Goal: Task Accomplishment & Management: Manage account settings

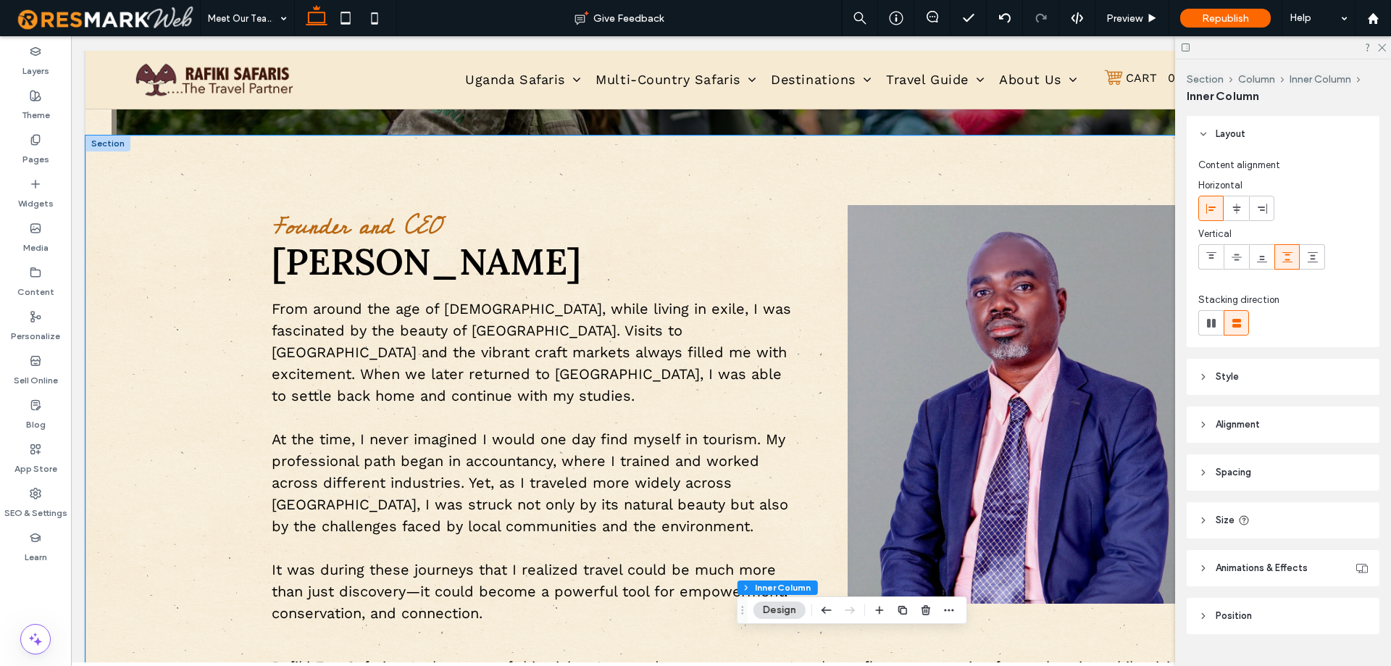
scroll to position [507, 0]
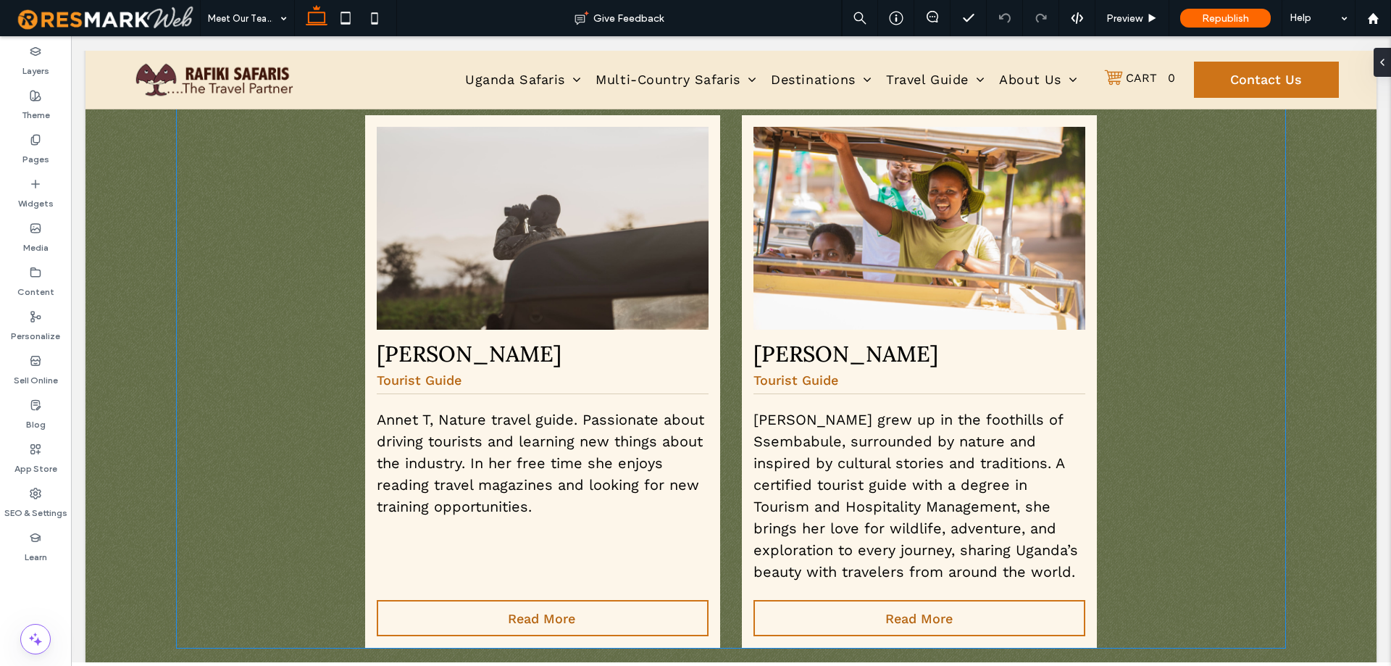
scroll to position [2100, 0]
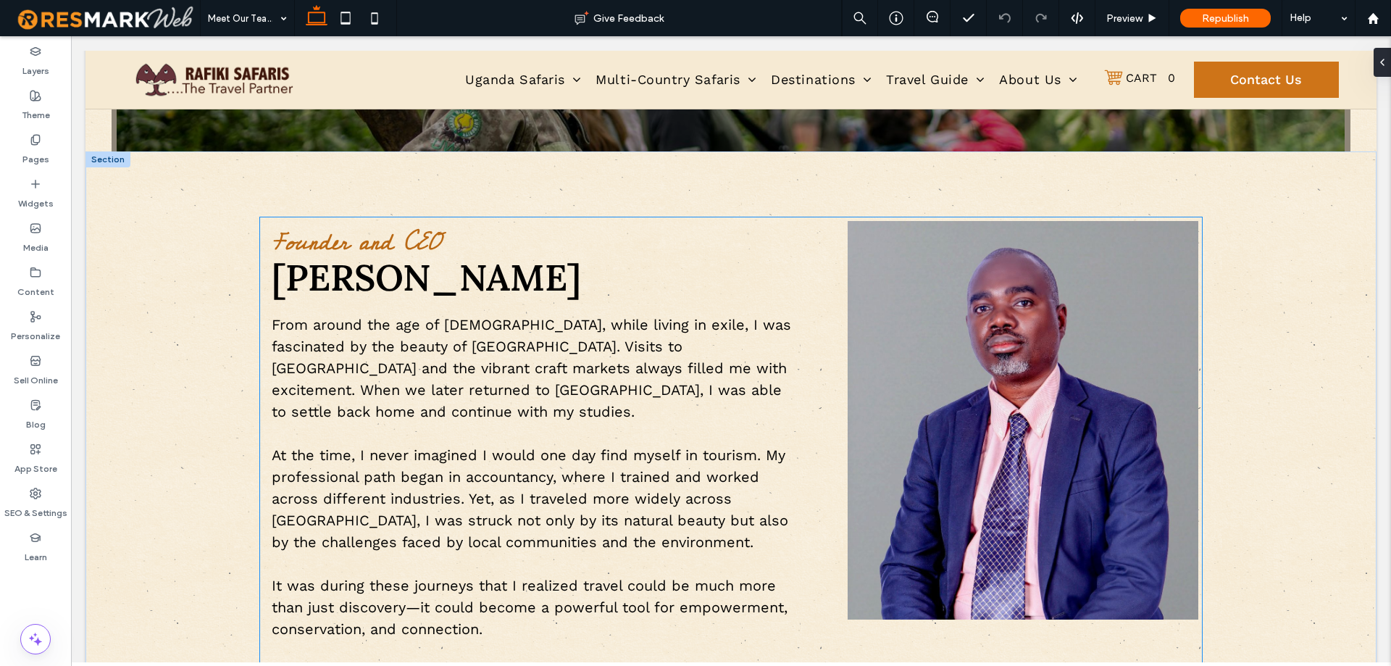
scroll to position [487, 0]
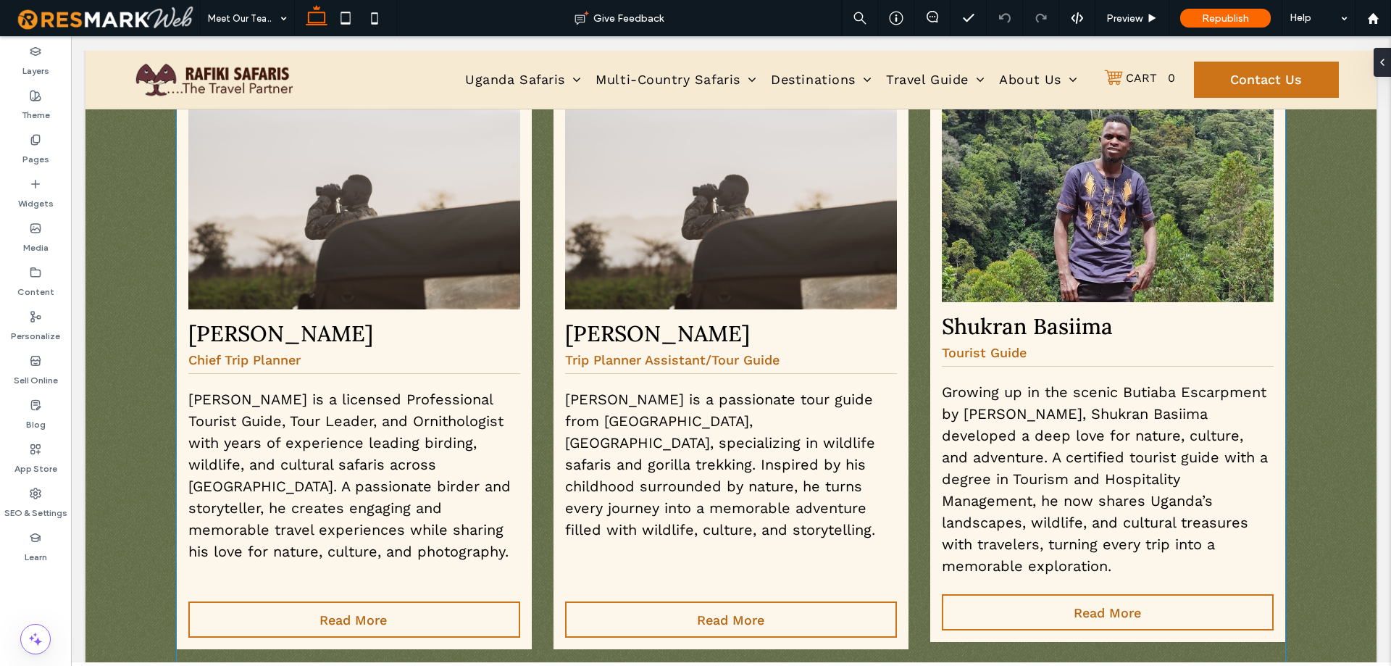
scroll to position [1499, 0]
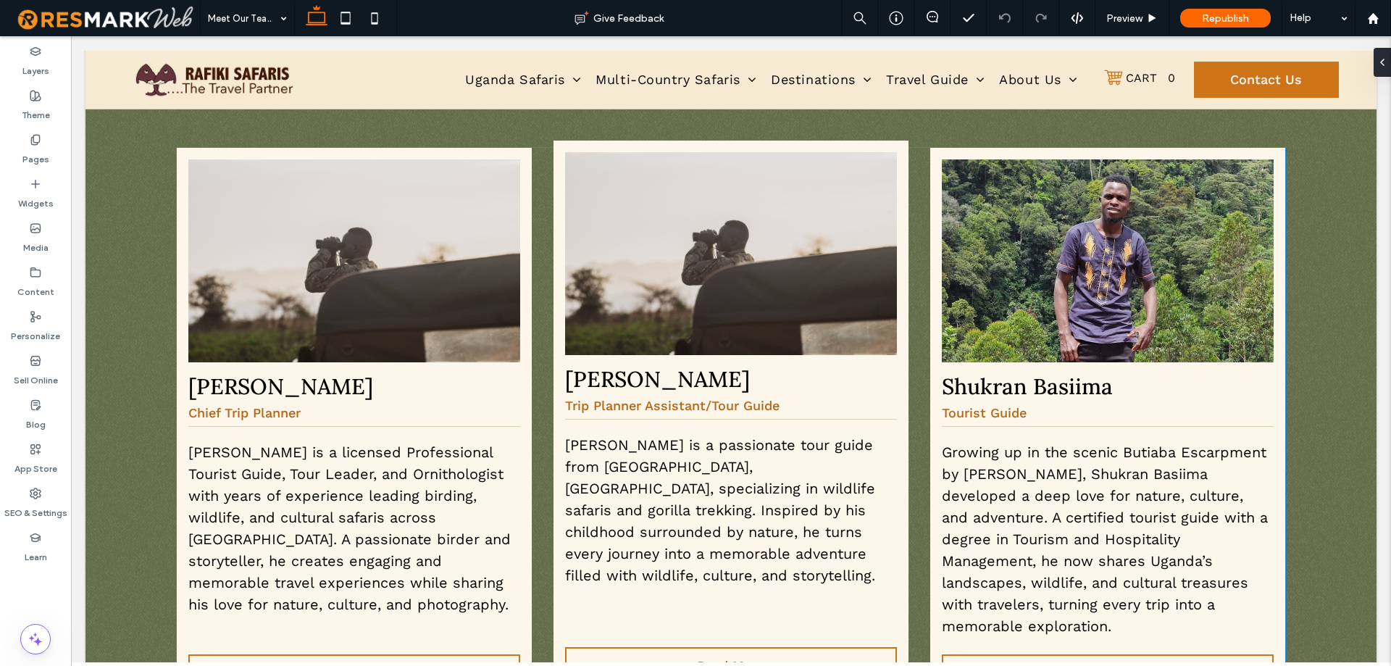
click at [769, 257] on img at bounding box center [731, 253] width 332 height 203
click at [737, 240] on img at bounding box center [731, 253] width 332 height 203
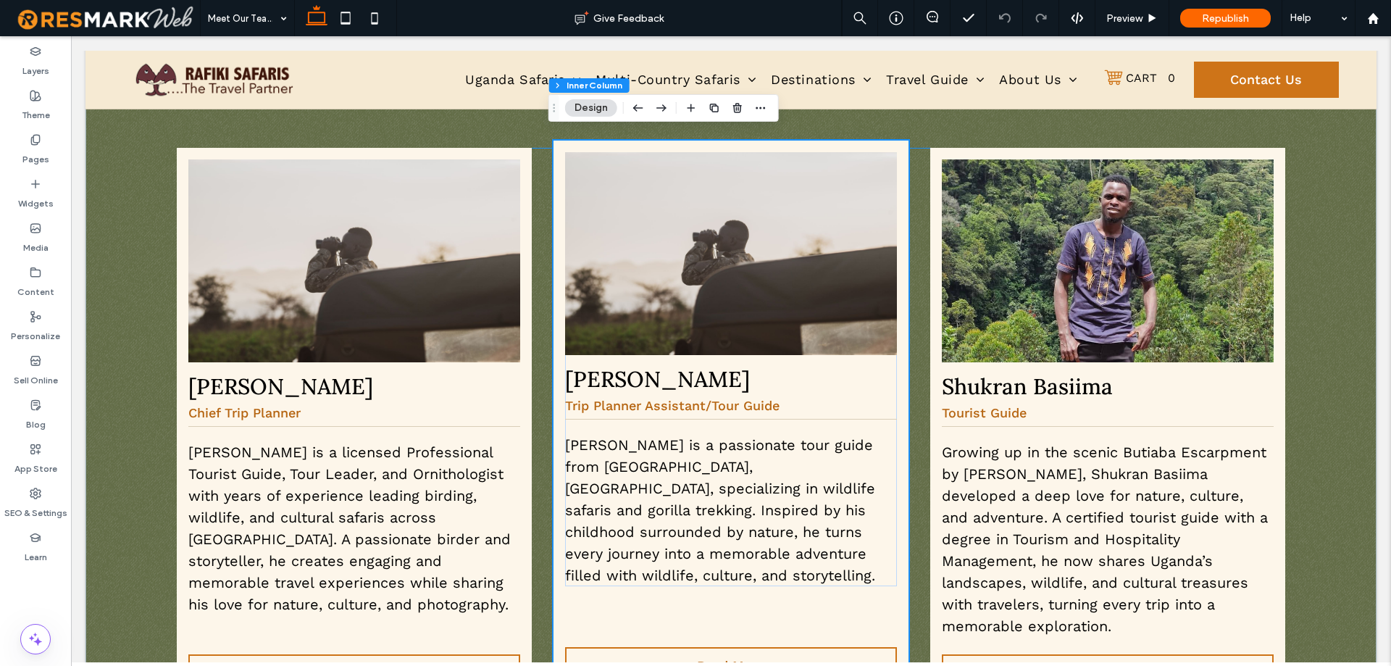
scroll to position [1491, 0]
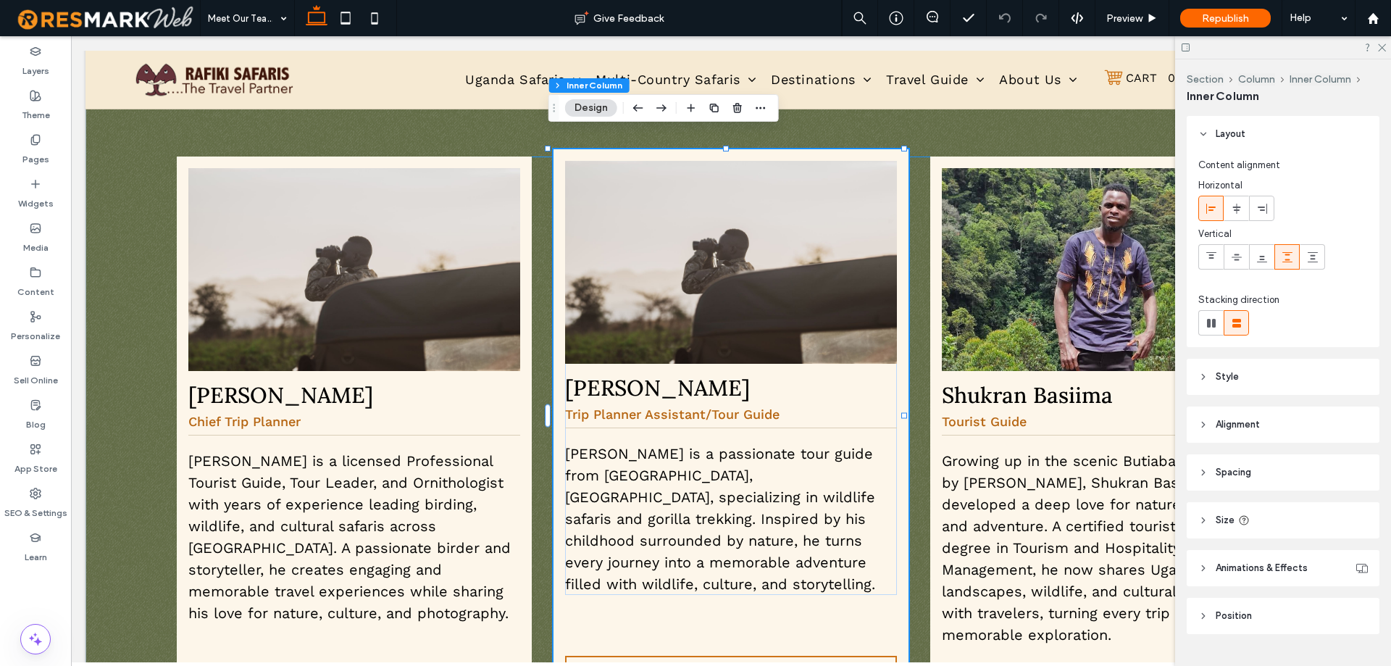
click at [737, 240] on img at bounding box center [731, 262] width 332 height 203
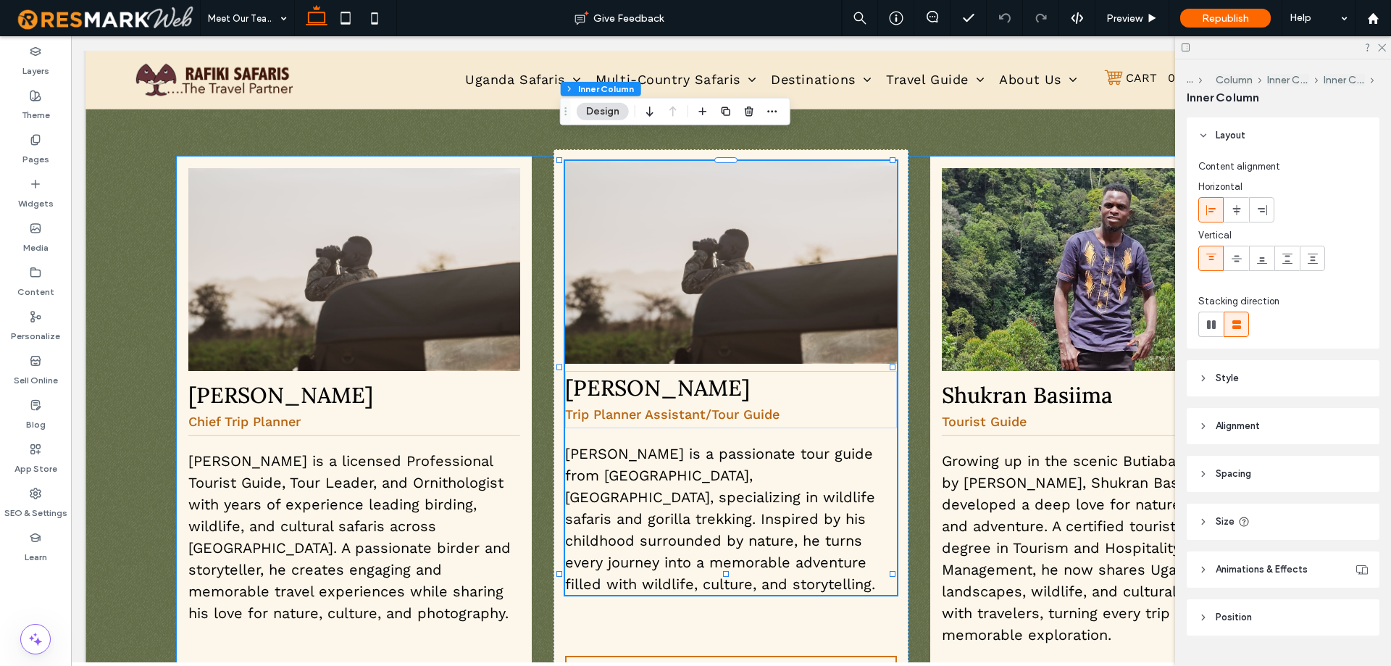
click at [761, 248] on img at bounding box center [731, 262] width 332 height 203
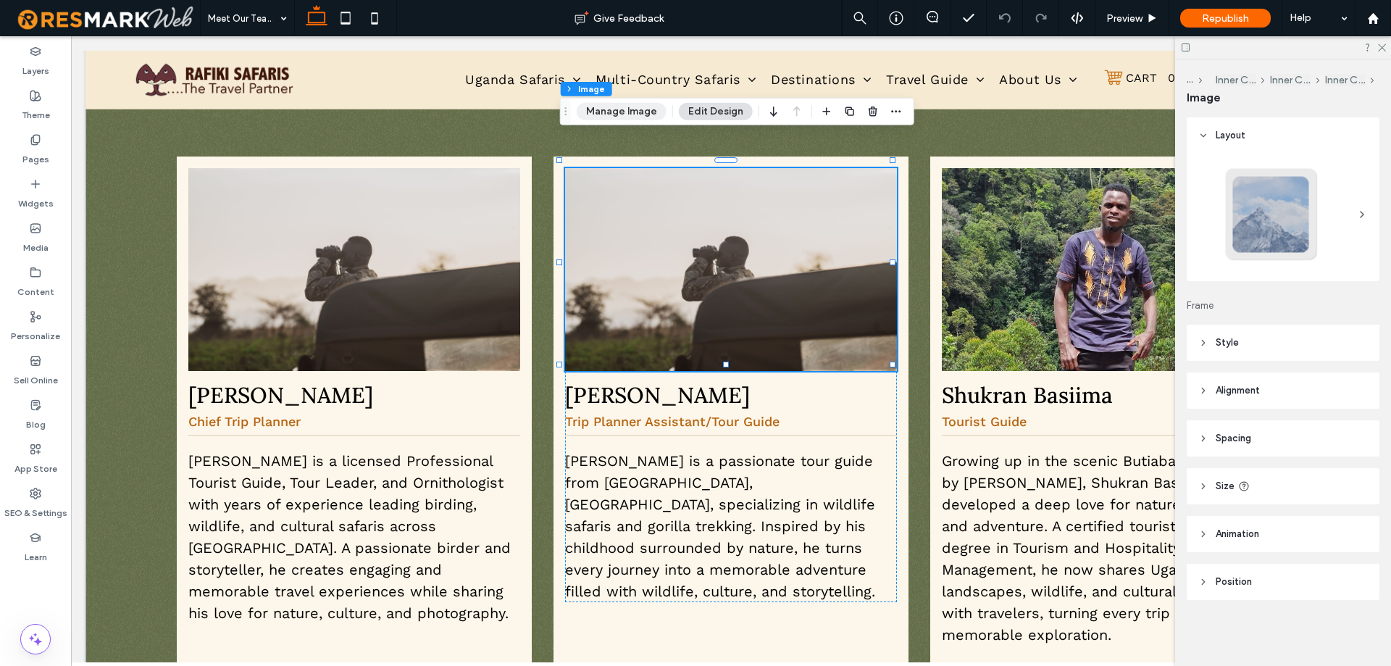
click at [640, 110] on button "Manage Image" at bounding box center [622, 111] width 90 height 17
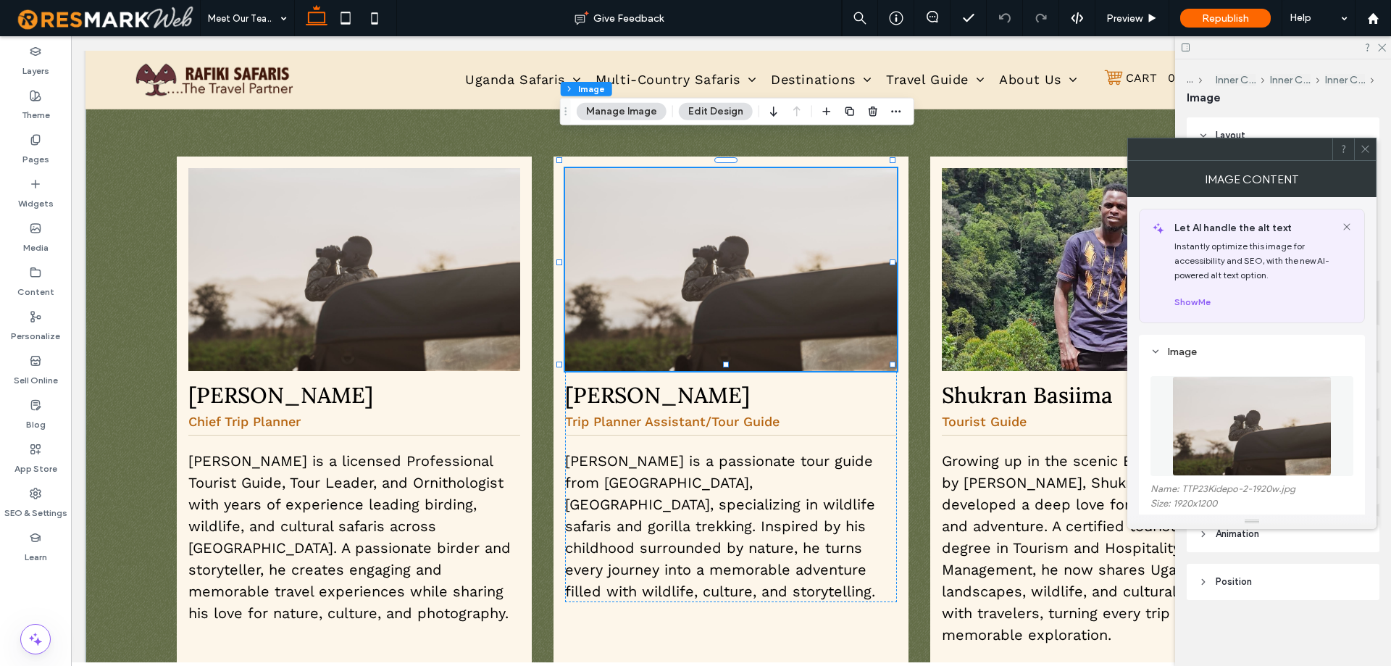
click at [1248, 401] on figure at bounding box center [1251, 426] width 203 height 100
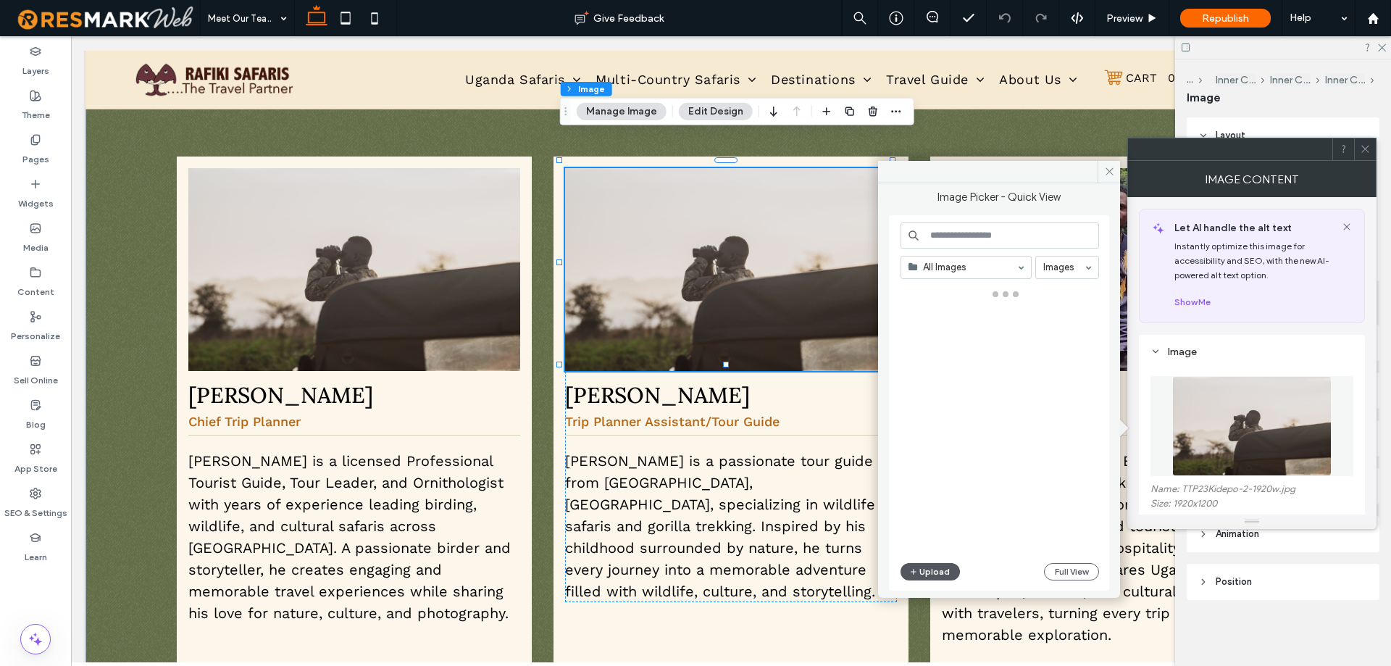
click at [931, 574] on button "Upload" at bounding box center [929, 571] width 59 height 17
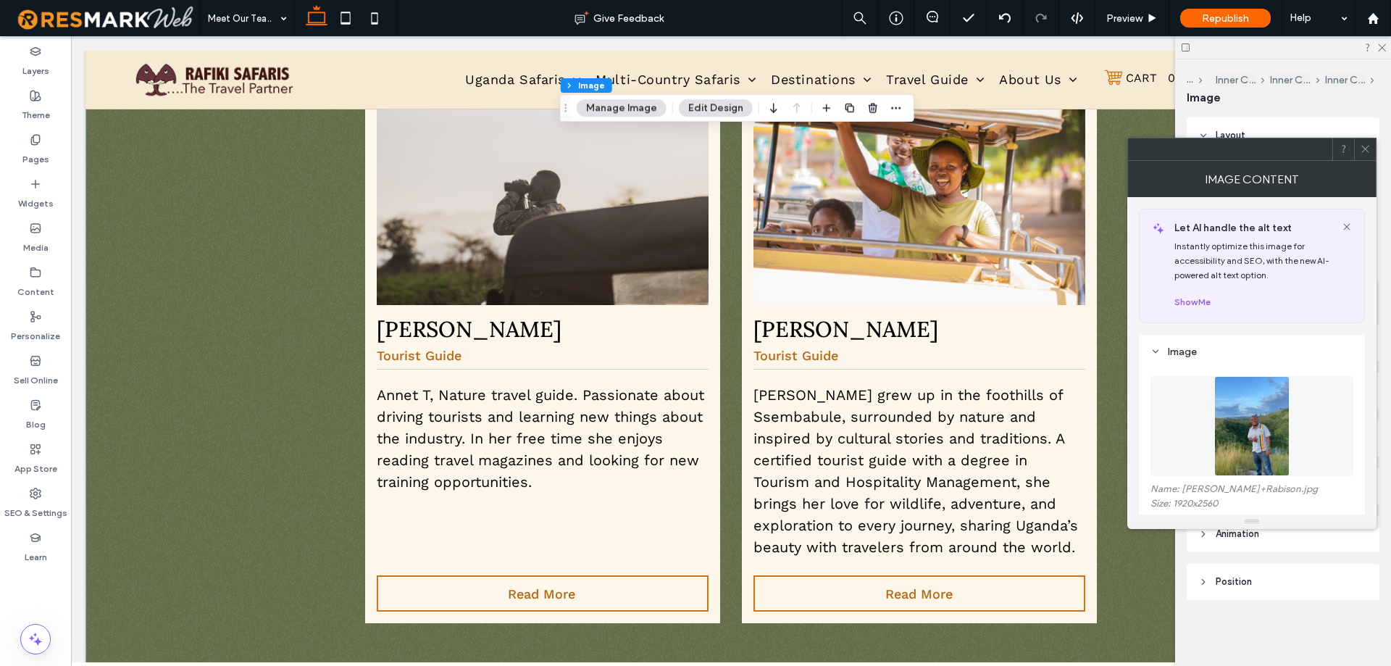
scroll to position [2070, 0]
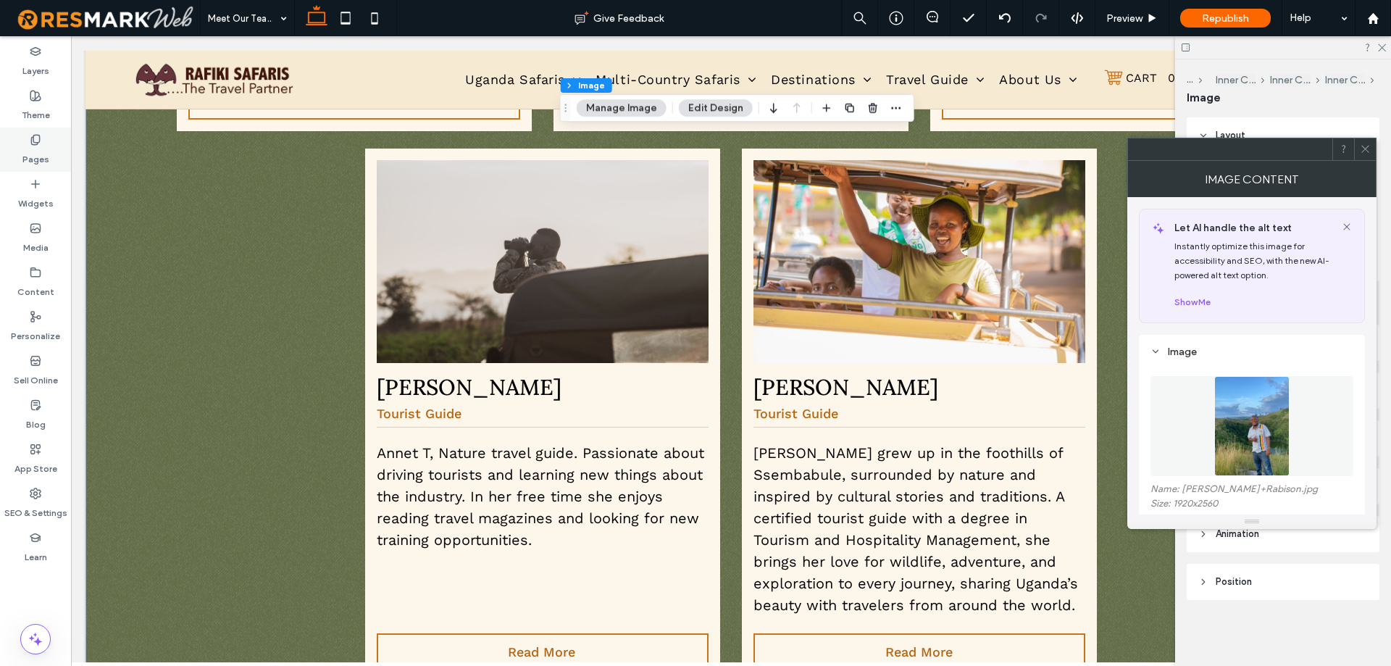
click at [38, 156] on label "Pages" at bounding box center [35, 156] width 27 height 20
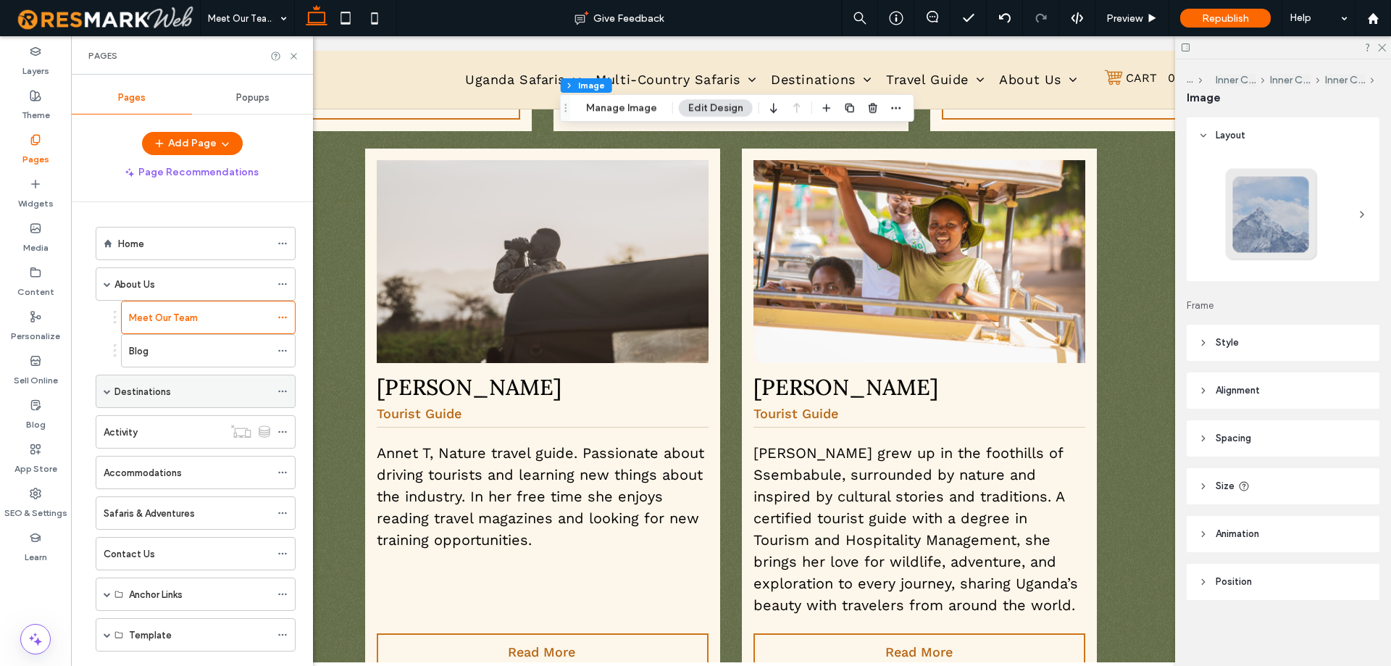
click at [106, 390] on span at bounding box center [107, 390] width 7 height 7
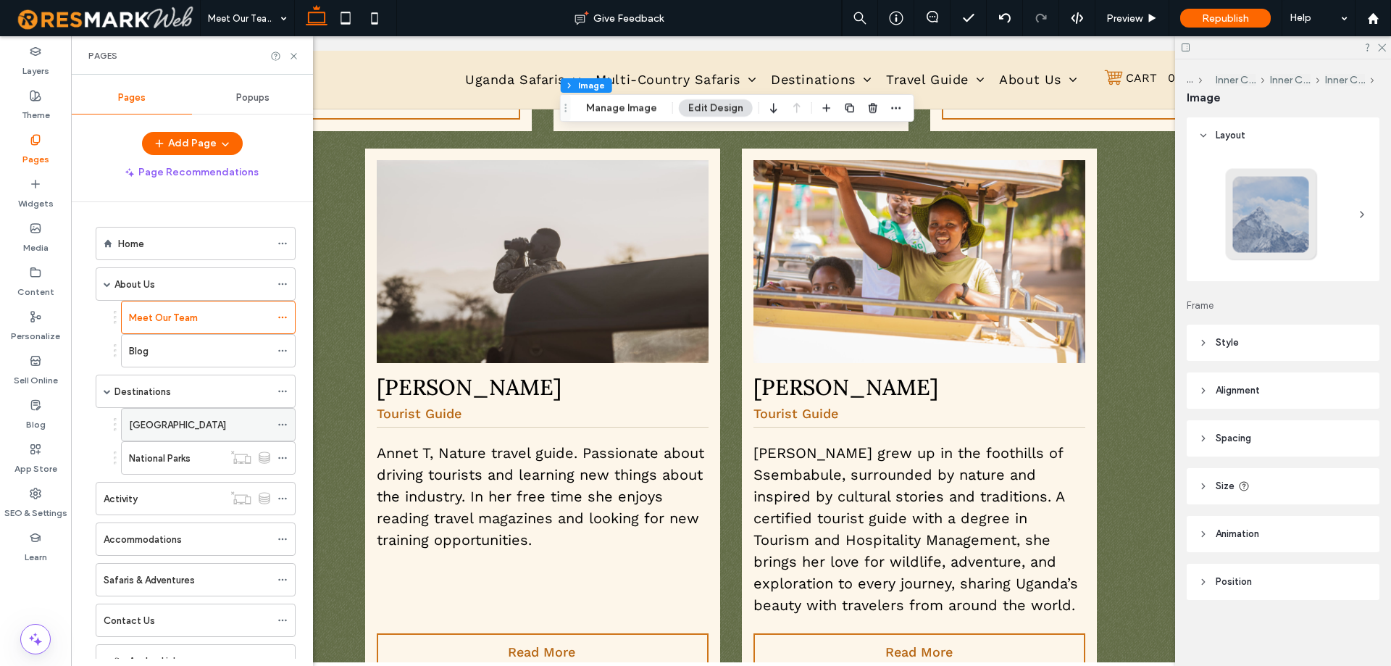
click at [166, 420] on div "[GEOGRAPHIC_DATA]" at bounding box center [199, 424] width 141 height 15
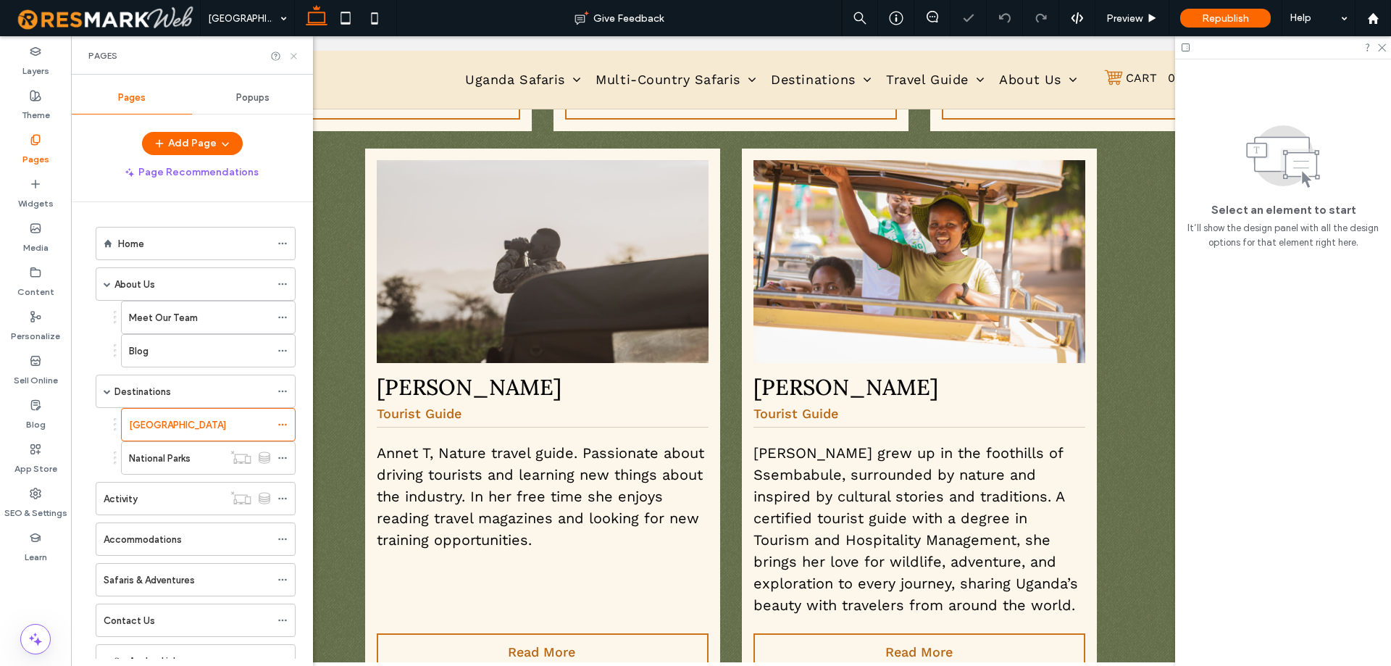
click at [296, 56] on icon at bounding box center [293, 56] width 11 height 11
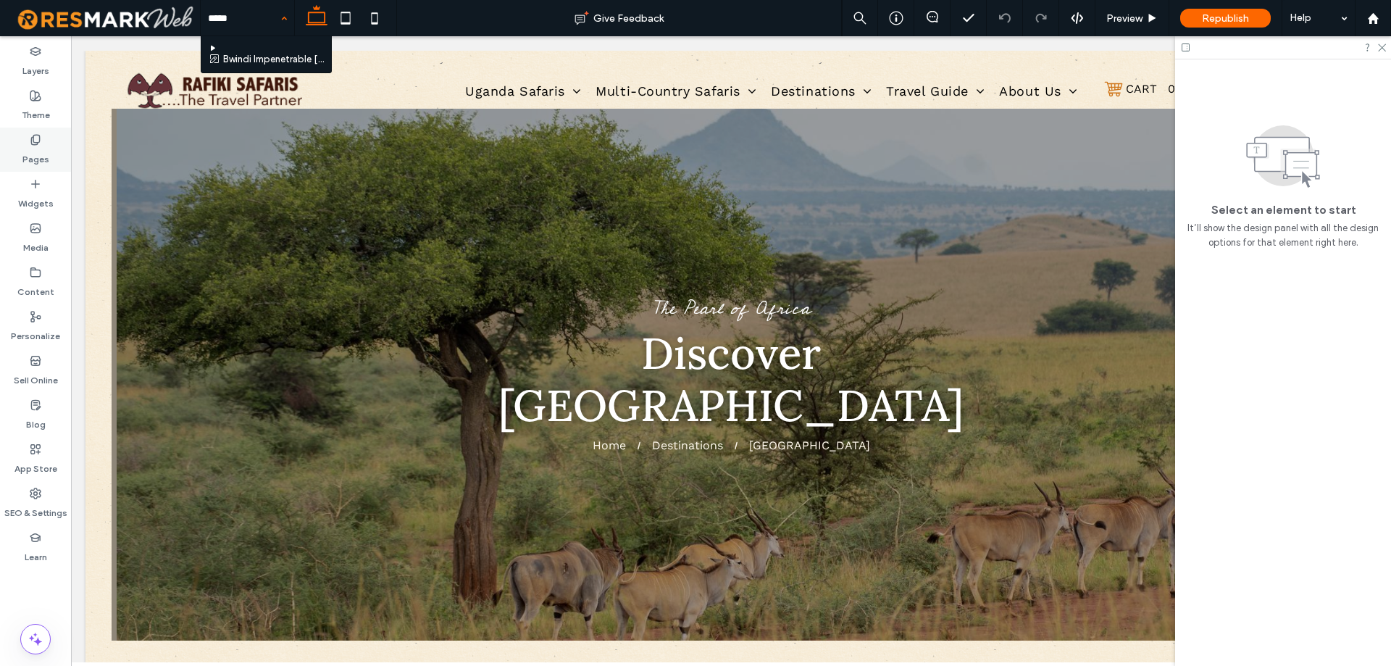
type input "*****"
click at [20, 162] on div "Pages" at bounding box center [35, 149] width 71 height 44
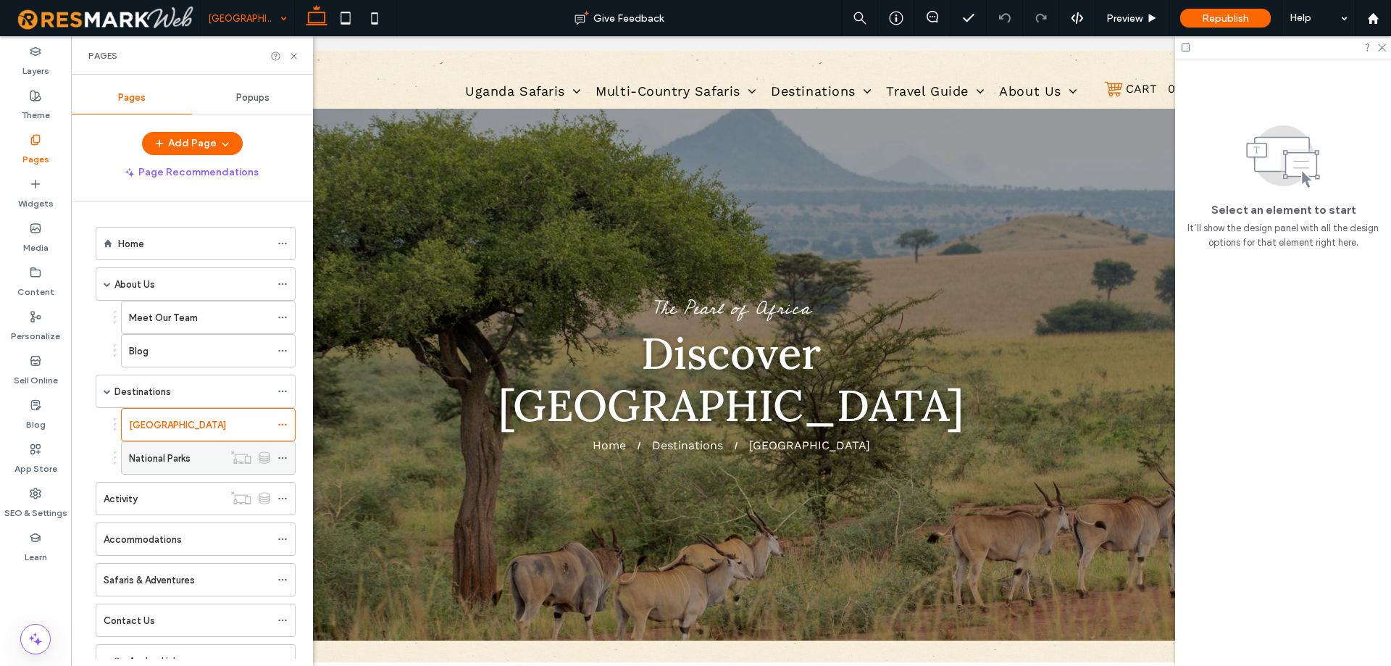
click at [195, 460] on div "National Parks" at bounding box center [176, 457] width 94 height 15
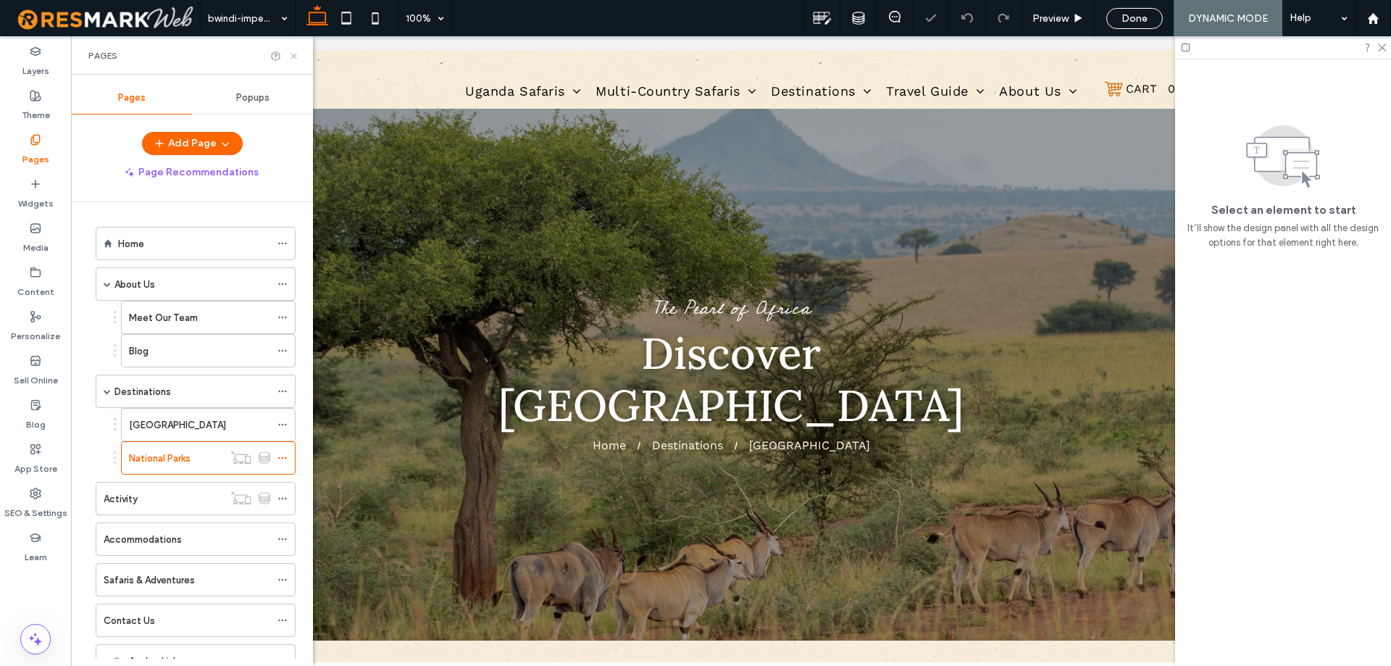
click at [291, 56] on icon at bounding box center [293, 56] width 11 height 11
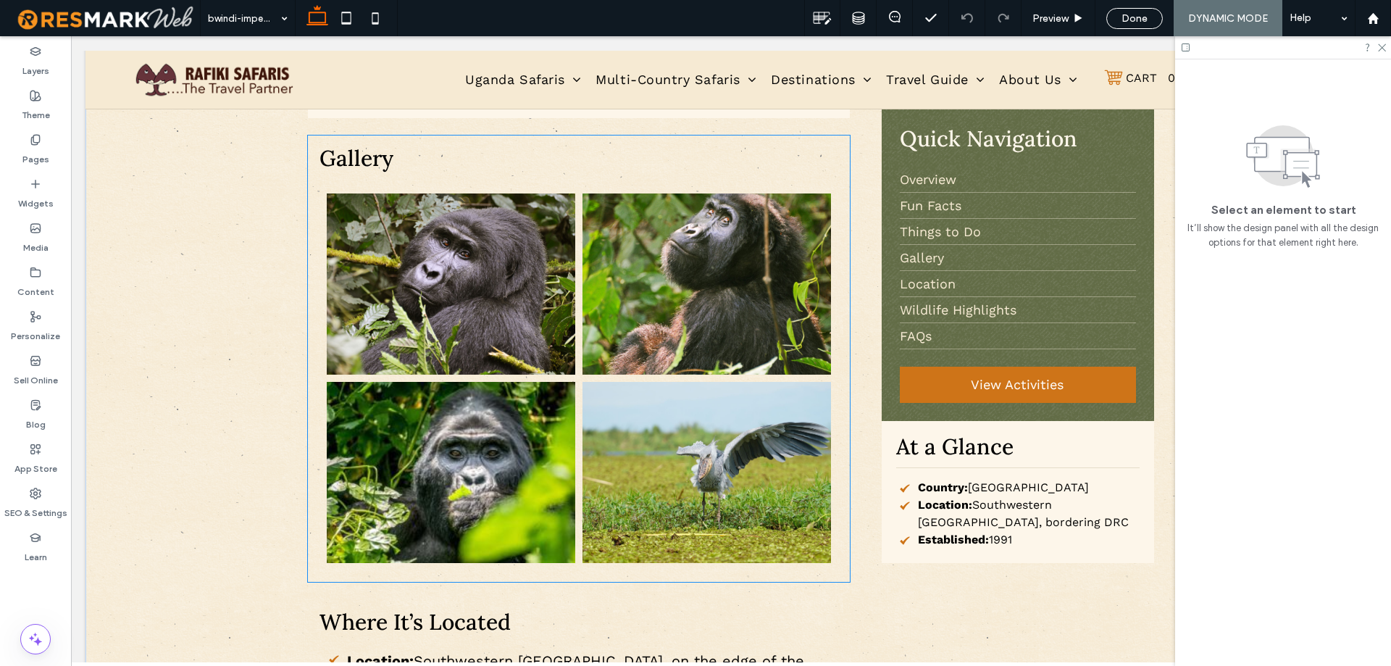
scroll to position [1521, 0]
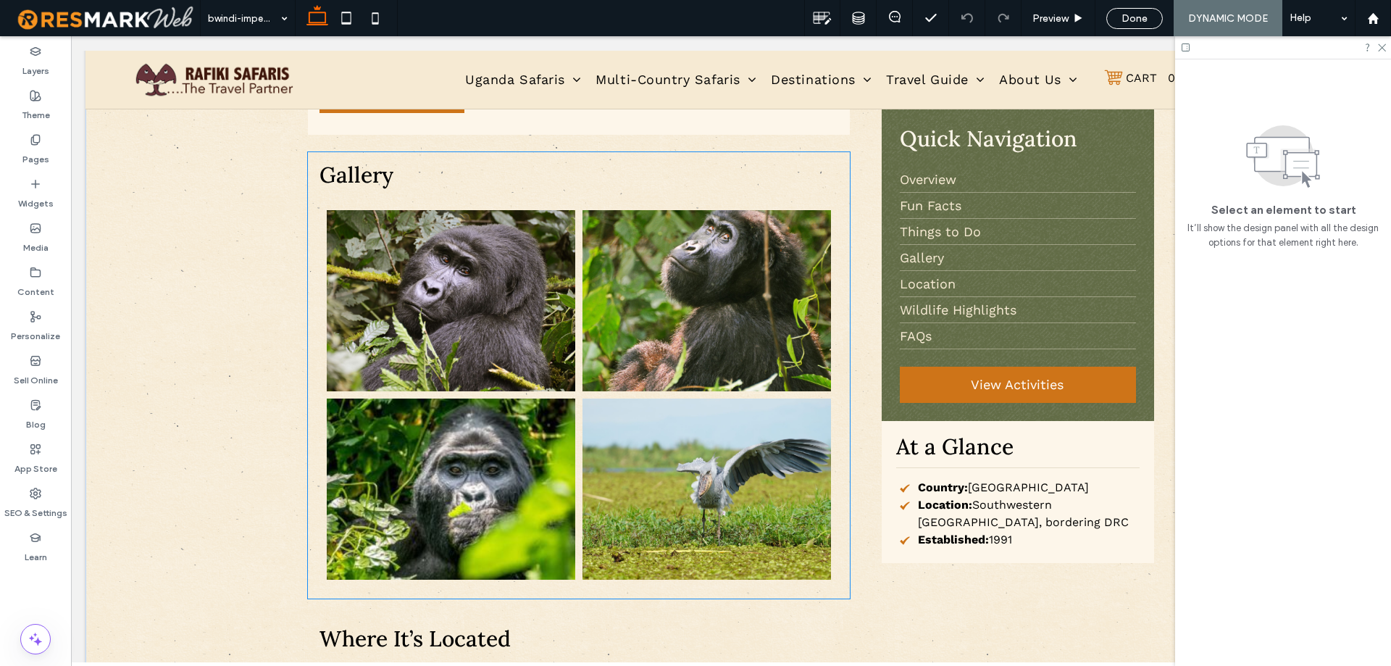
click at [515, 255] on link at bounding box center [451, 300] width 248 height 181
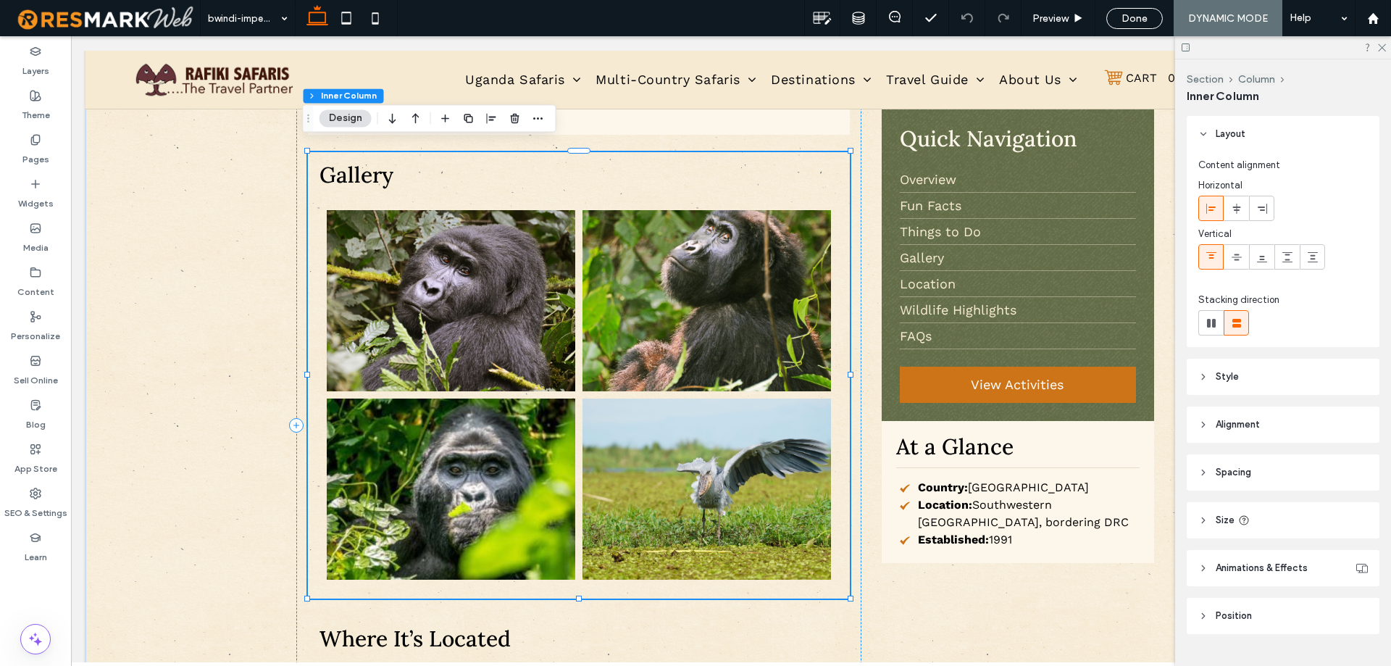
click at [536, 235] on link at bounding box center [451, 300] width 248 height 181
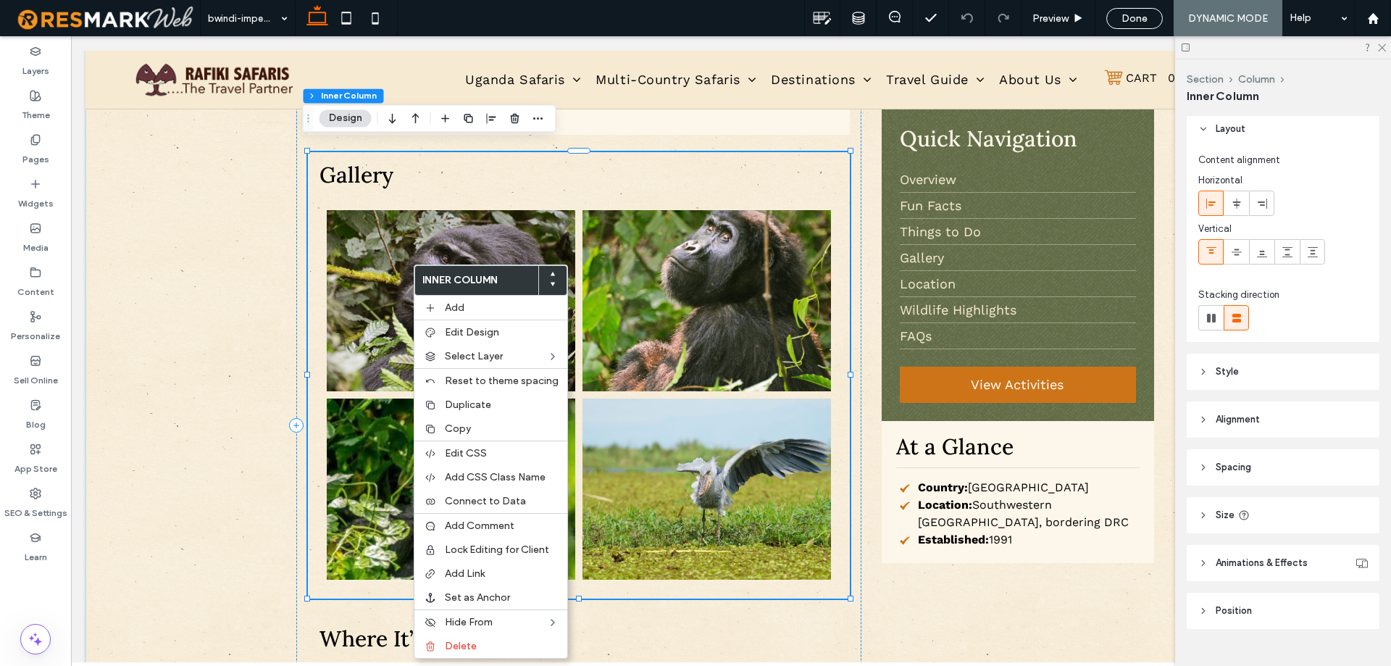
scroll to position [0, 0]
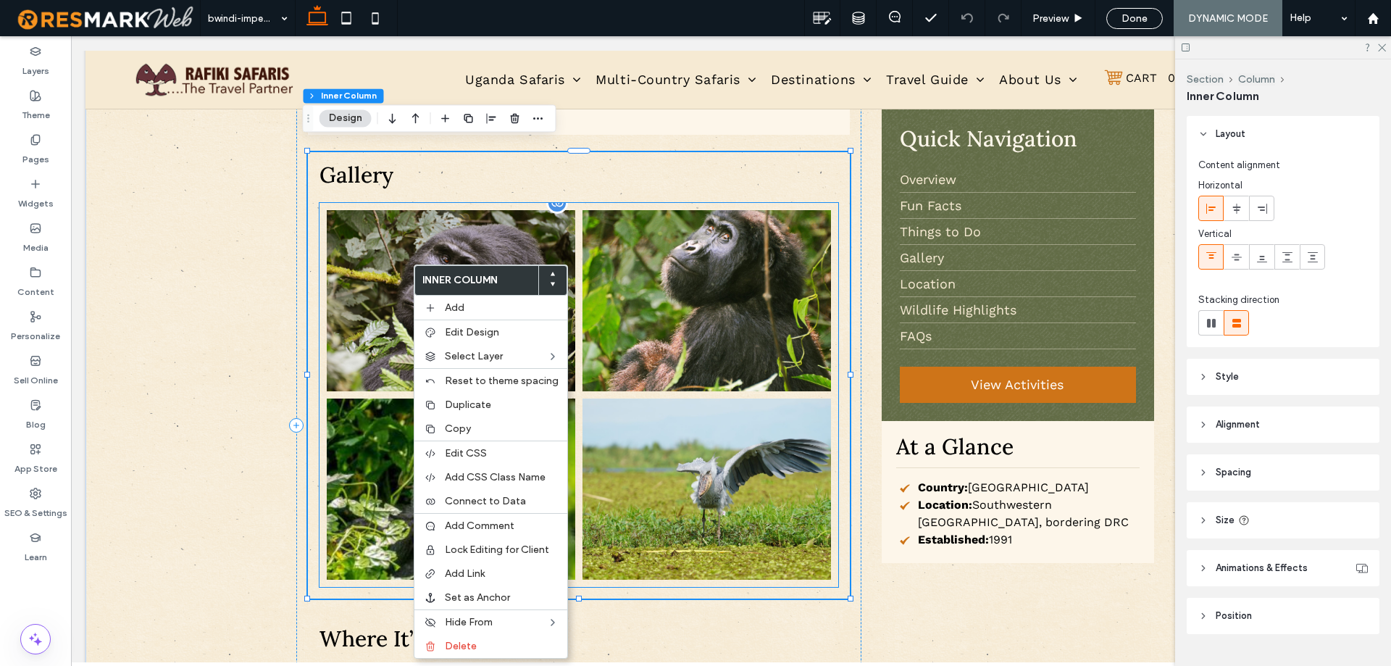
click at [642, 302] on link at bounding box center [706, 300] width 248 height 181
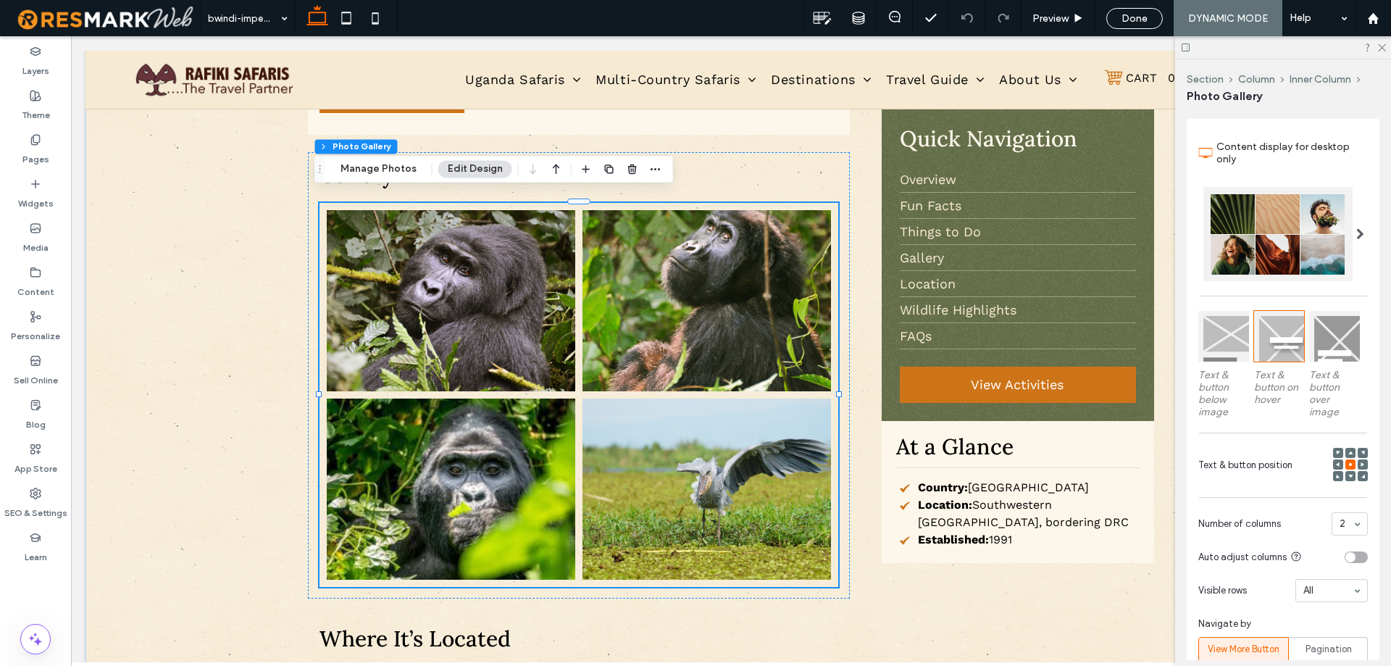
scroll to position [495, 0]
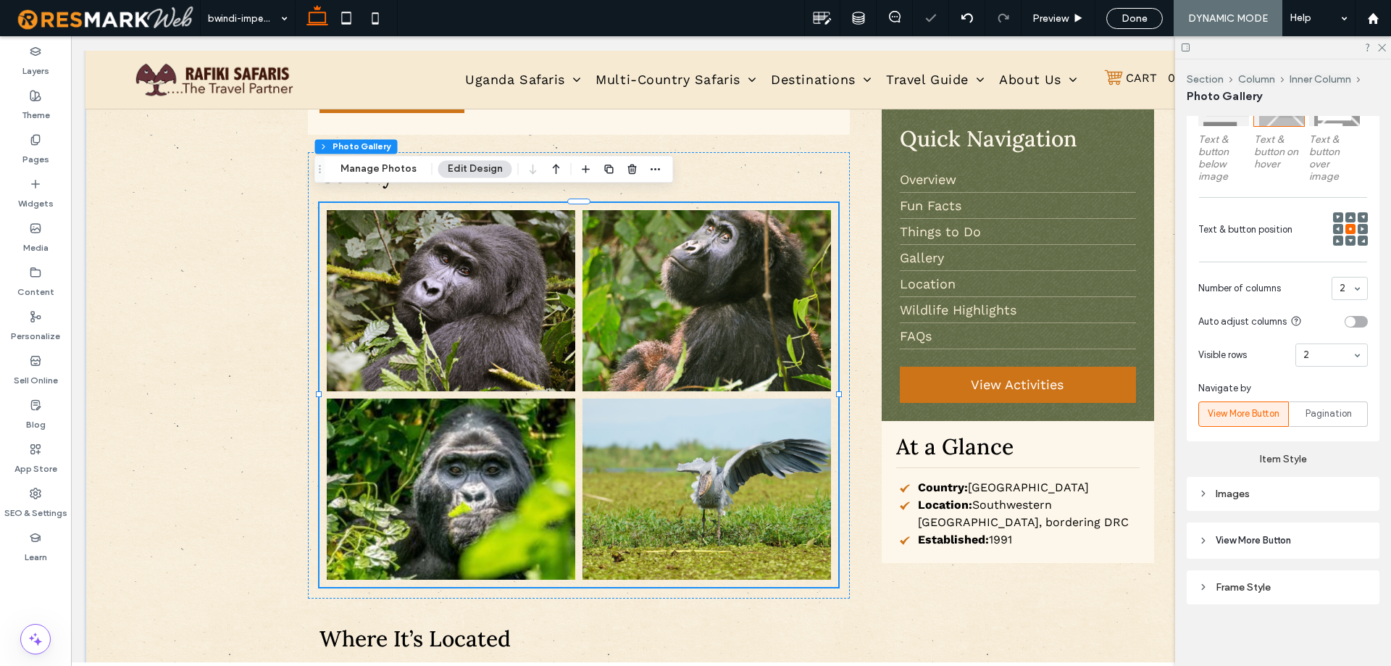
click at [1278, 364] on section "Visible rows 2" at bounding box center [1282, 355] width 169 height 38
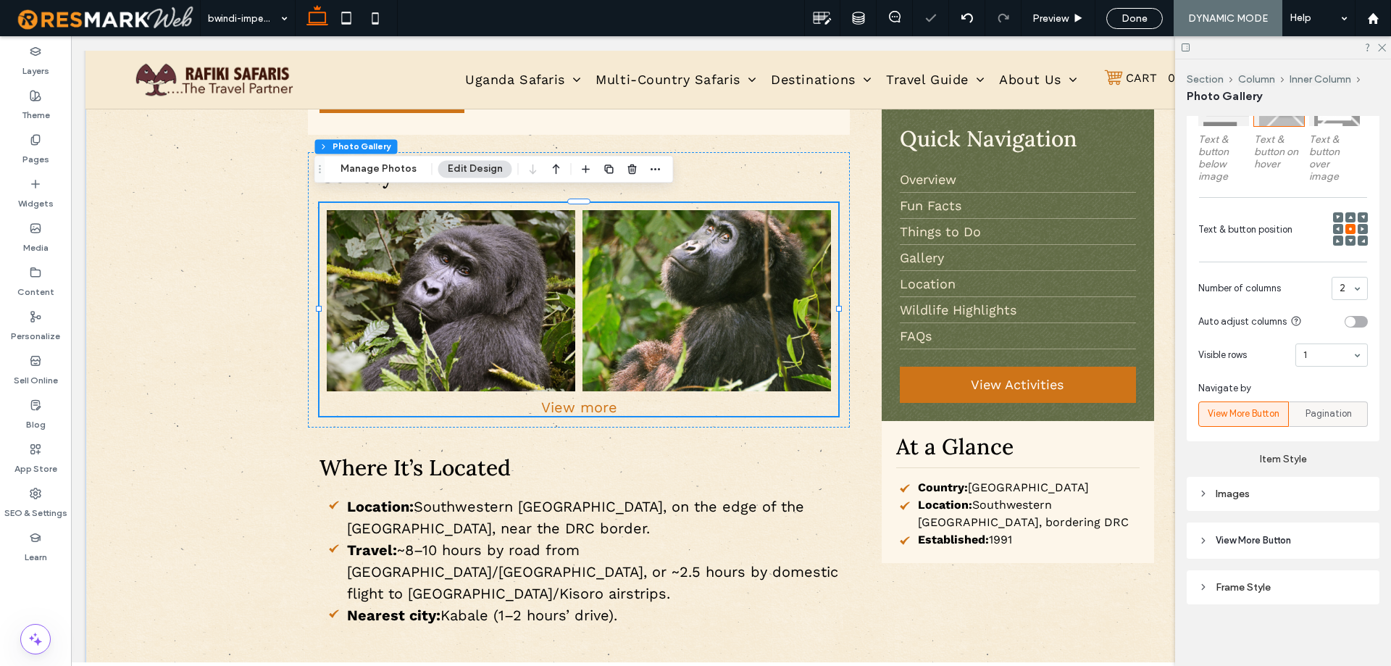
click at [1333, 414] on span "Pagination" at bounding box center [1328, 413] width 46 height 14
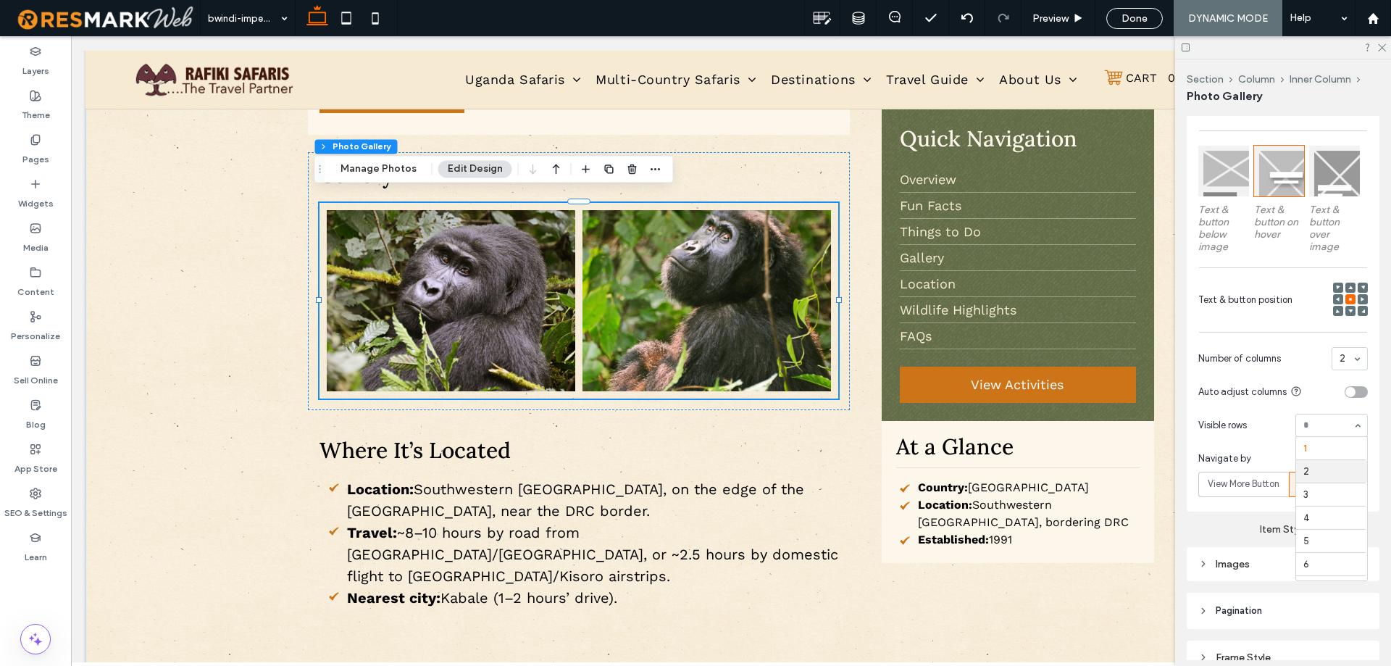
scroll to position [423, 0]
drag, startPoint x: 1305, startPoint y: 462, endPoint x: 1314, endPoint y: 439, distance: 24.8
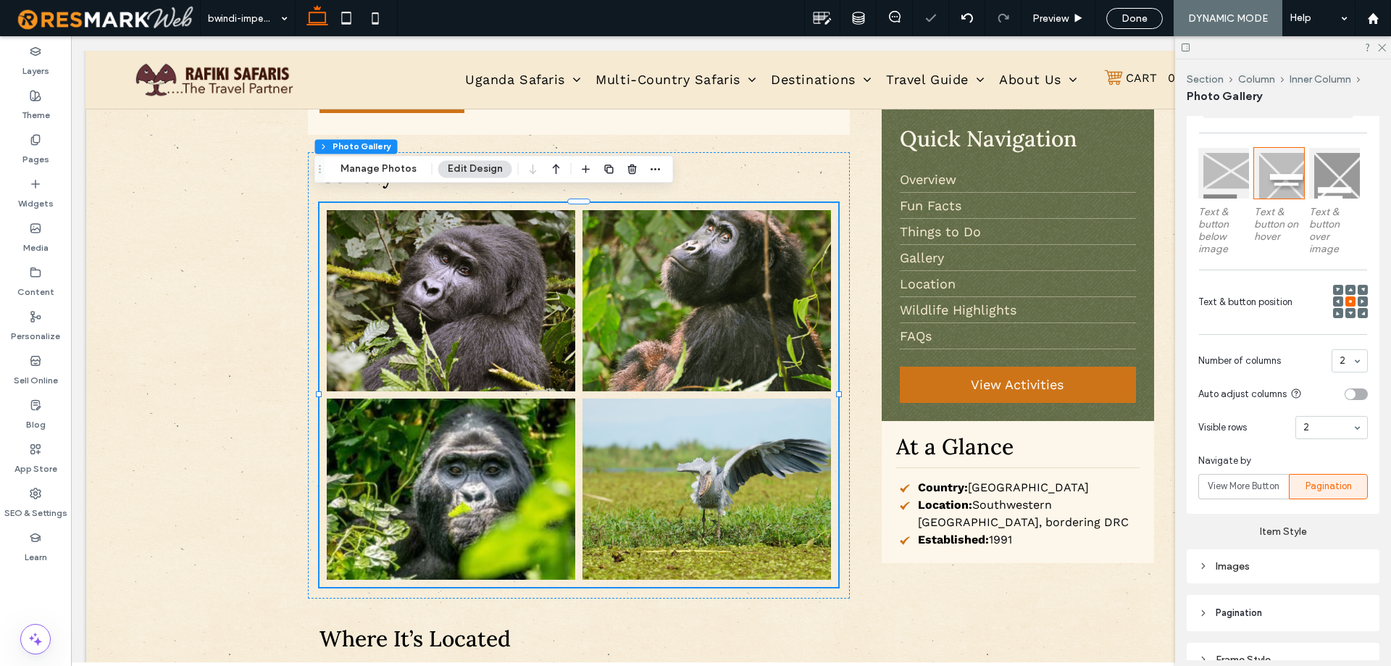
click at [1317, 427] on input at bounding box center [1327, 427] width 49 height 10
drag, startPoint x: 1312, startPoint y: 452, endPoint x: 1276, endPoint y: 427, distance: 43.8
click at [1272, 425] on span "Visible rows" at bounding box center [1243, 427] width 91 height 14
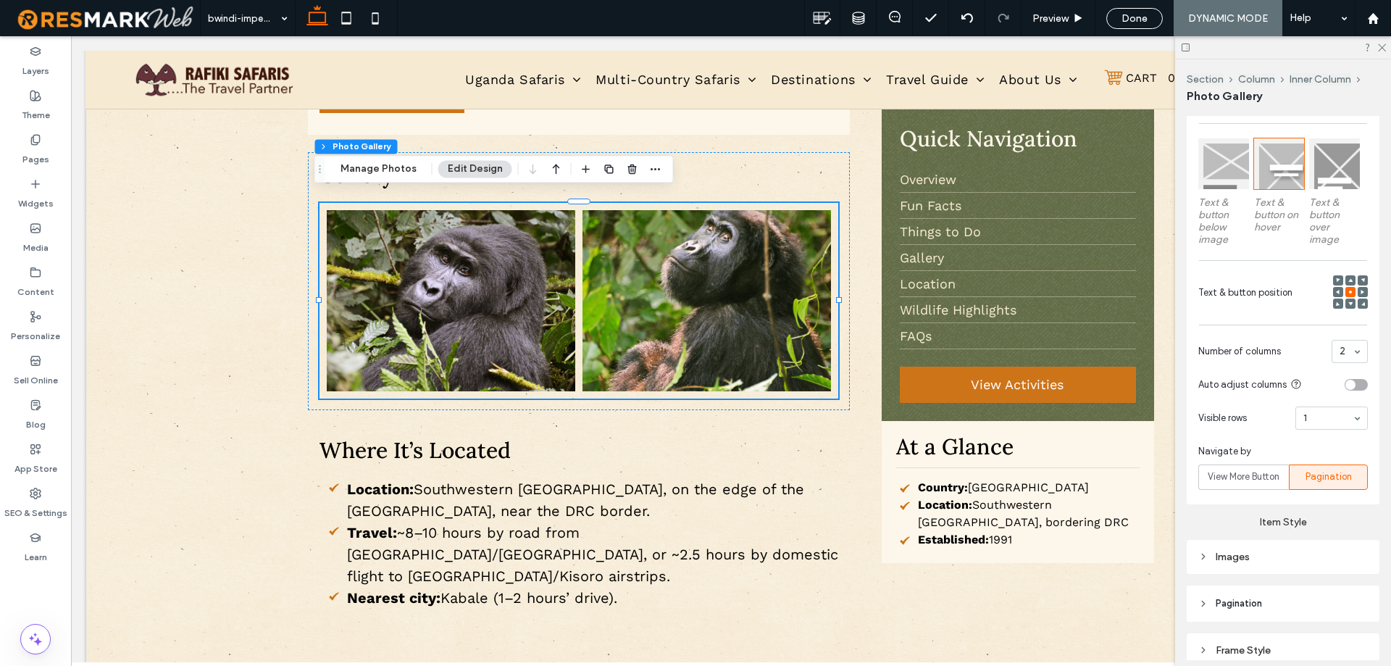
scroll to position [495, 0]
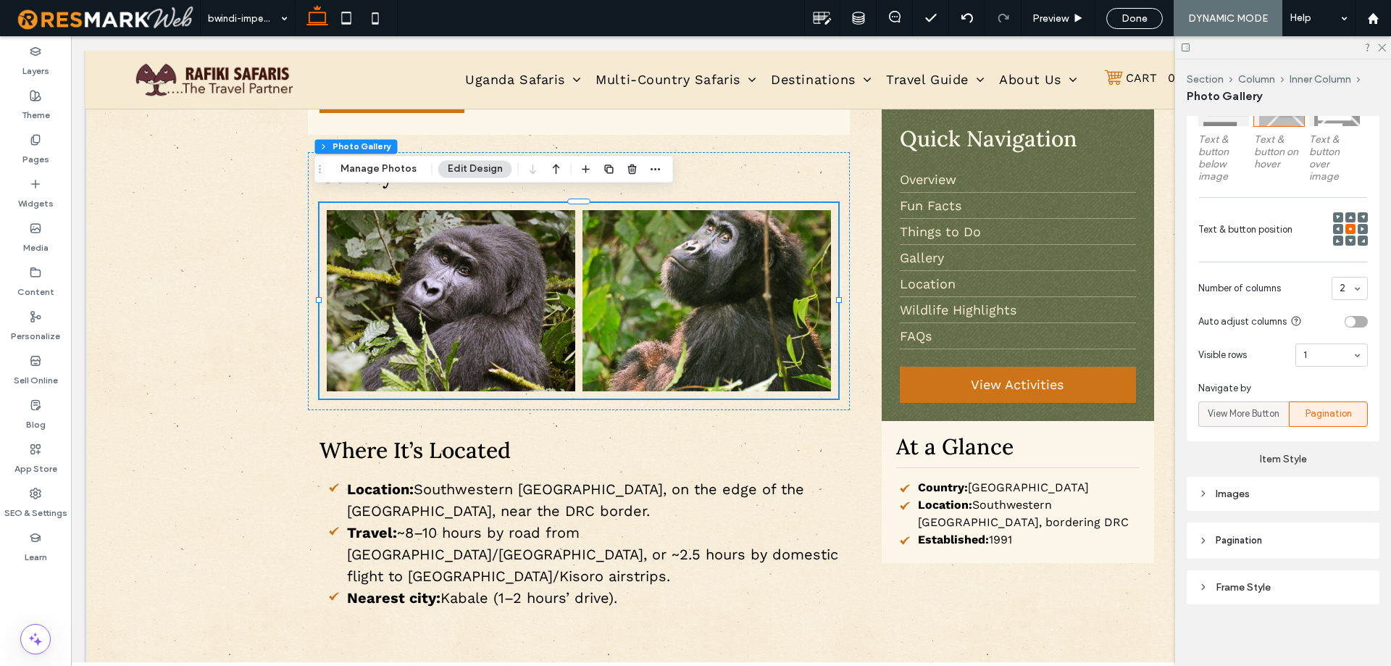
click at [1265, 414] on span "View More Button" at bounding box center [1243, 413] width 72 height 14
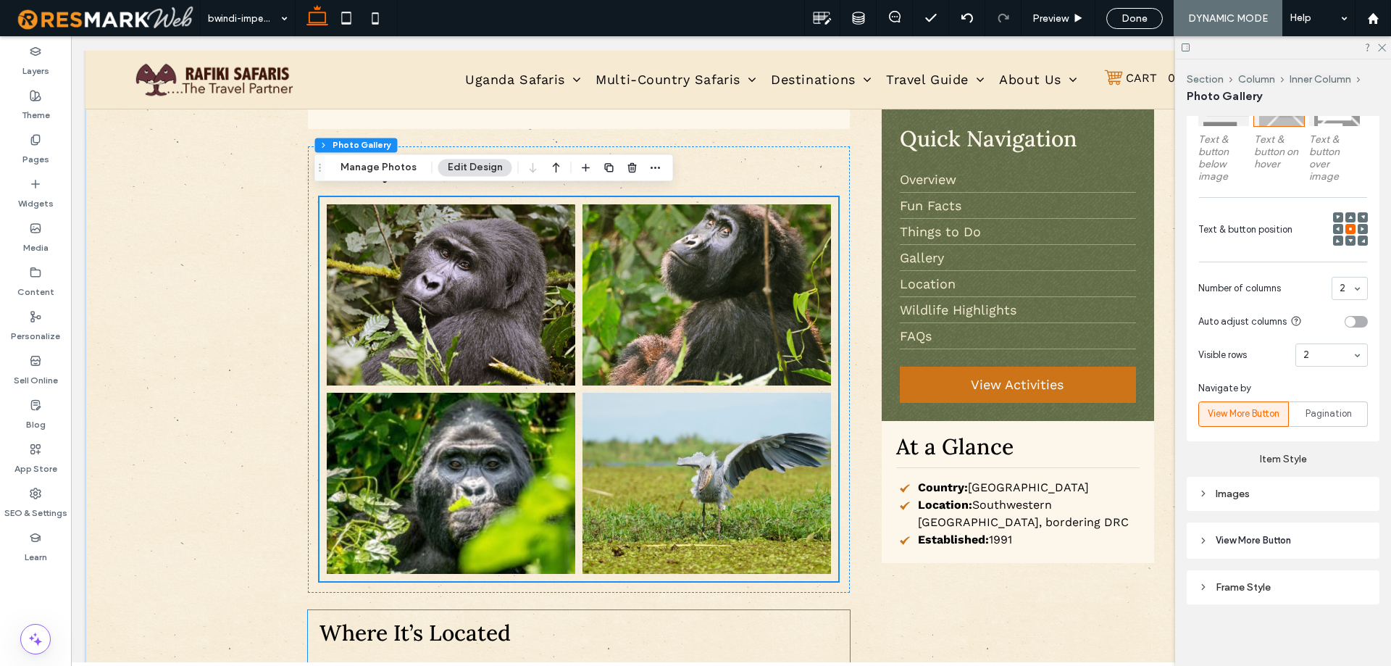
scroll to position [1521, 0]
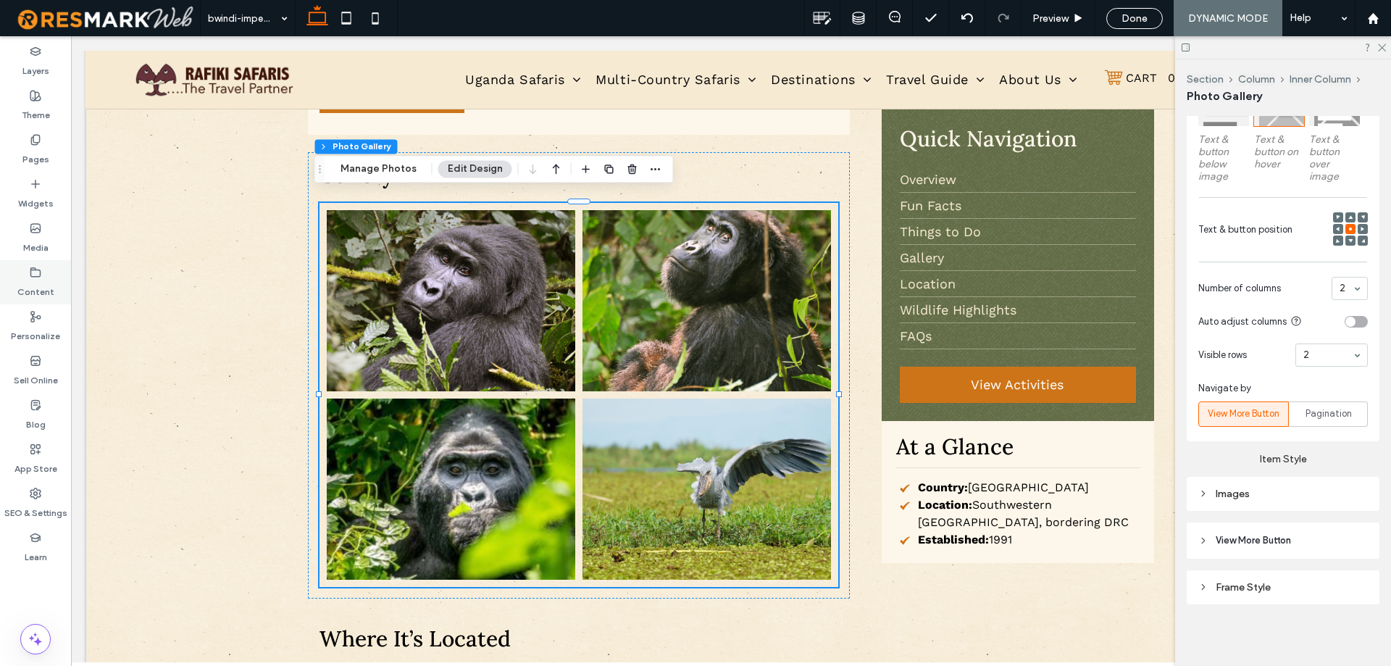
click at [30, 267] on icon at bounding box center [36, 273] width 12 height 12
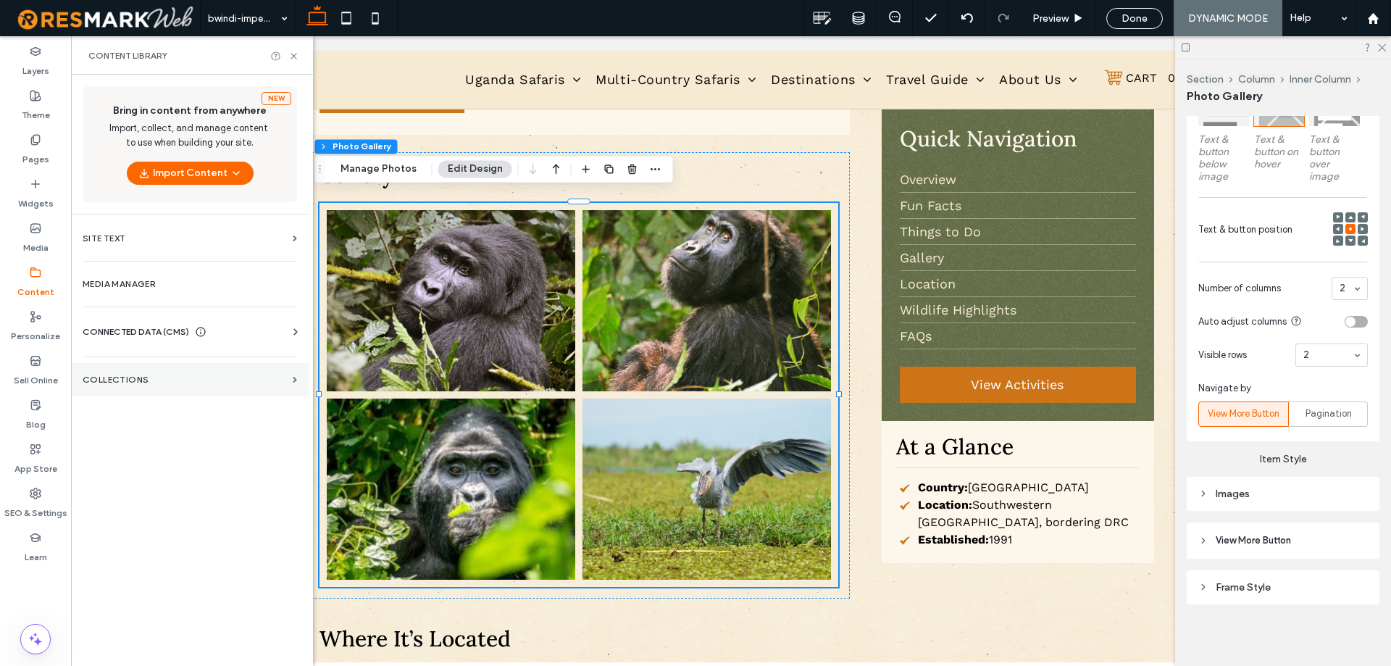
click at [135, 391] on section "Collections" at bounding box center [190, 379] width 238 height 33
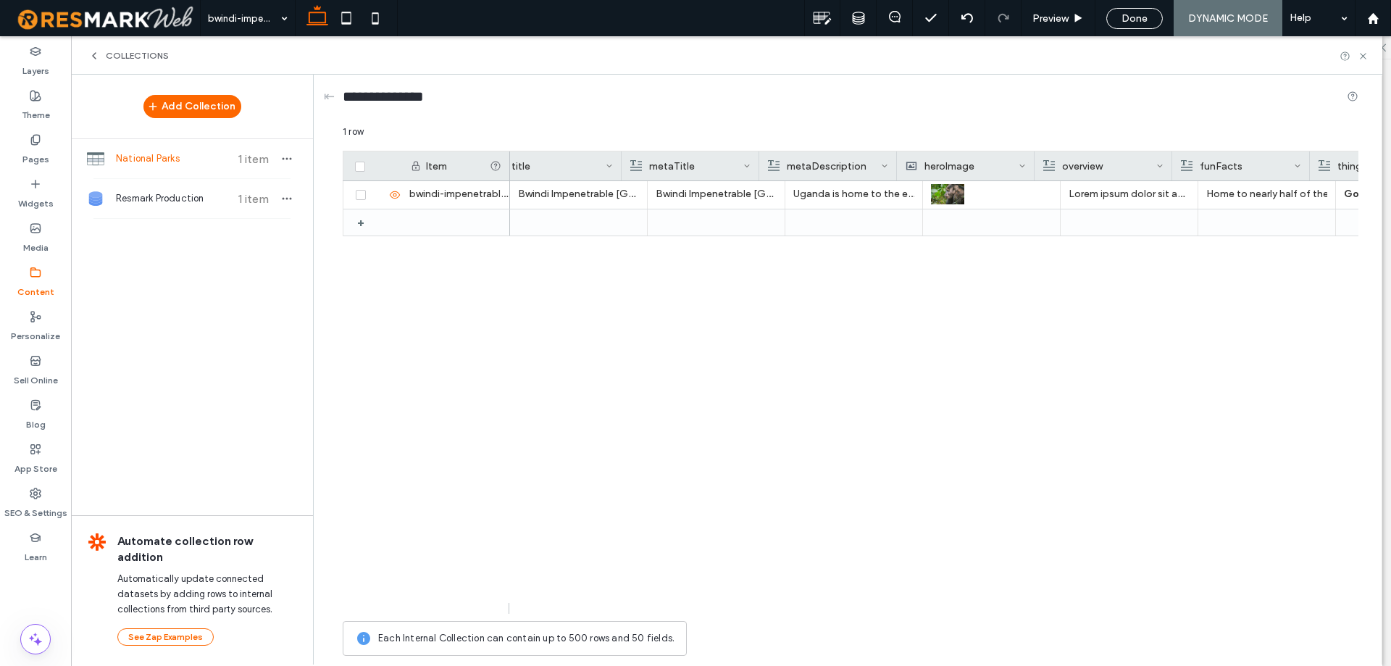
scroll to position [0, 720]
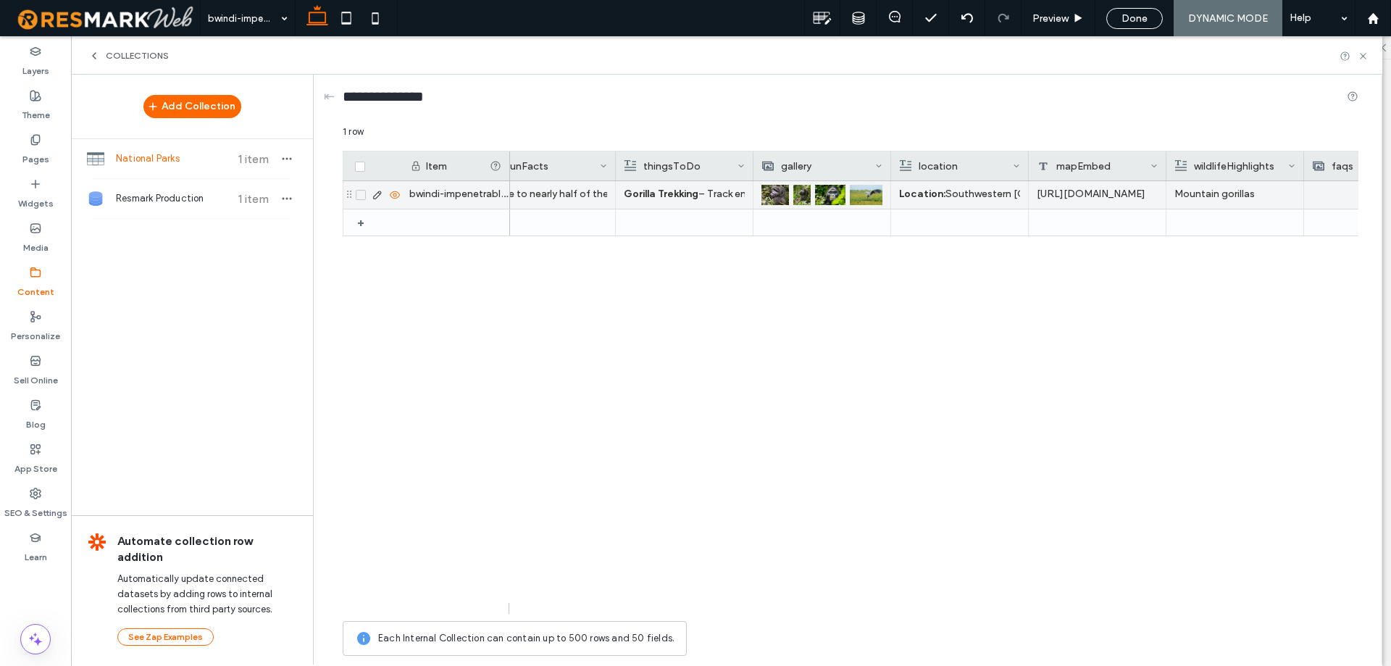
click at [863, 196] on img at bounding box center [868, 195] width 36 height 20
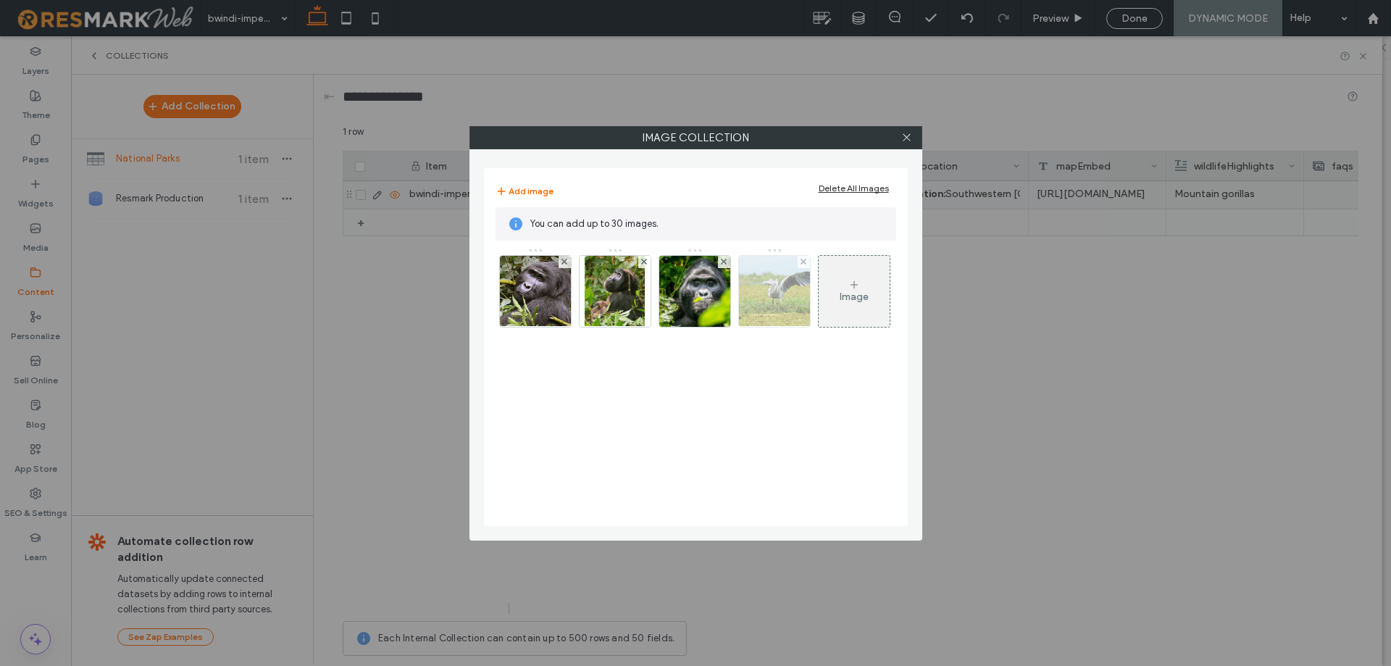
click at [755, 284] on img at bounding box center [773, 291] width 127 height 71
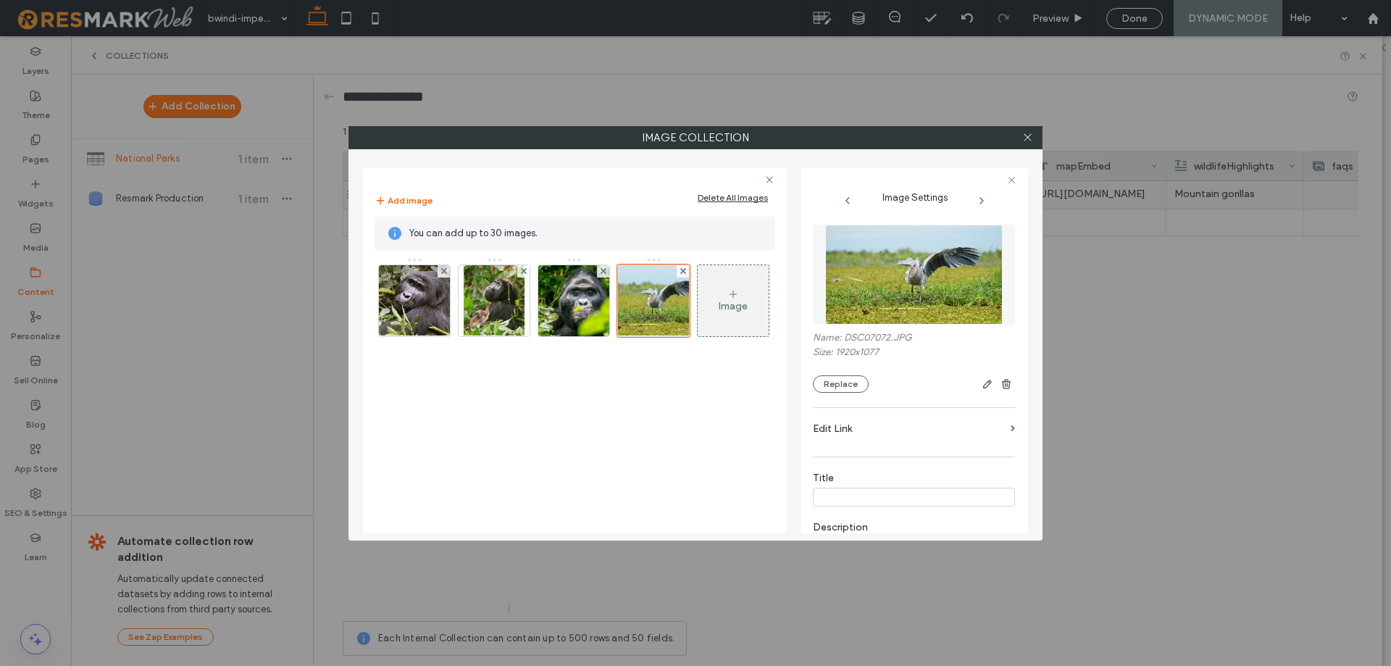
click at [901, 281] on img at bounding box center [913, 275] width 177 height 100
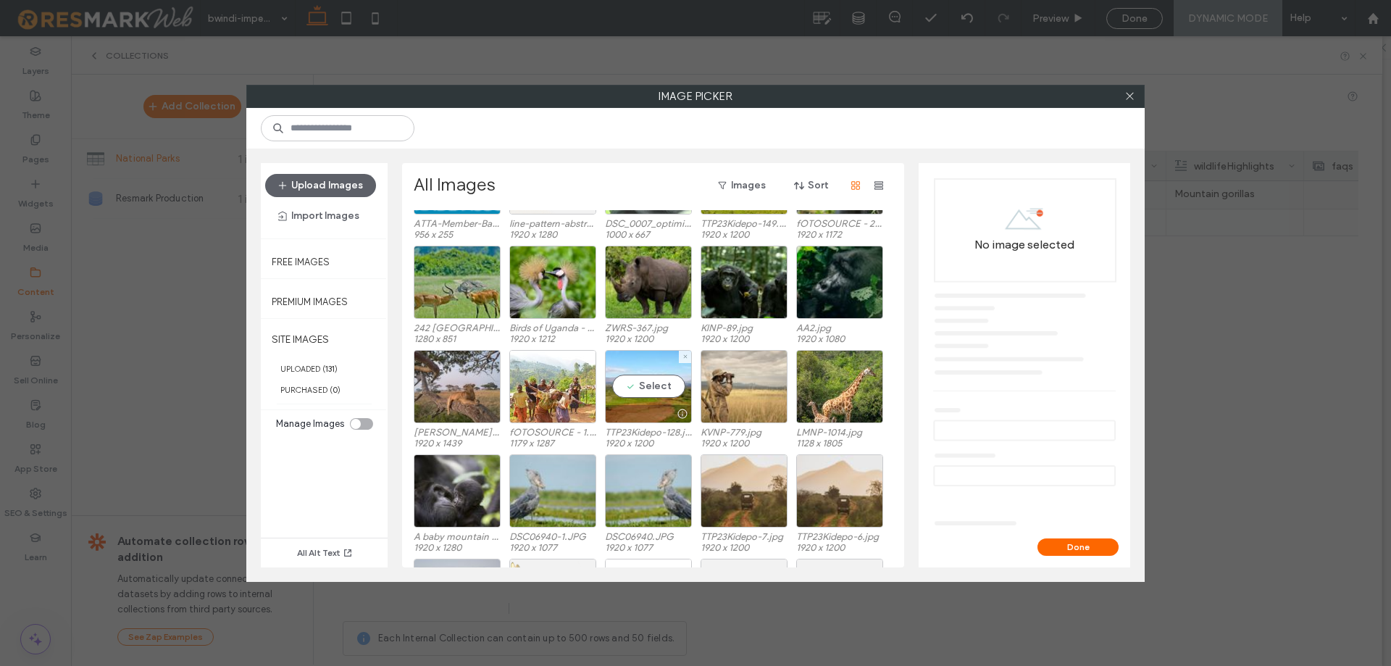
scroll to position [1422, 0]
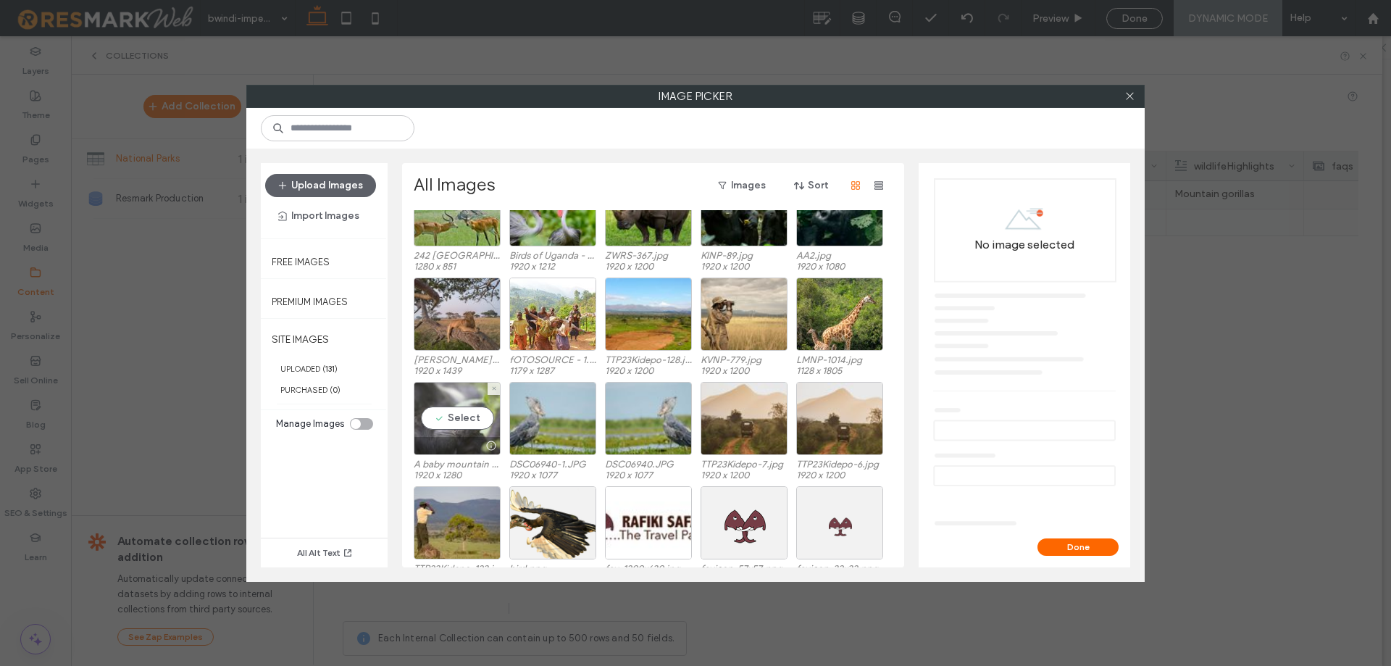
click at [454, 425] on div "Select" at bounding box center [457, 418] width 87 height 73
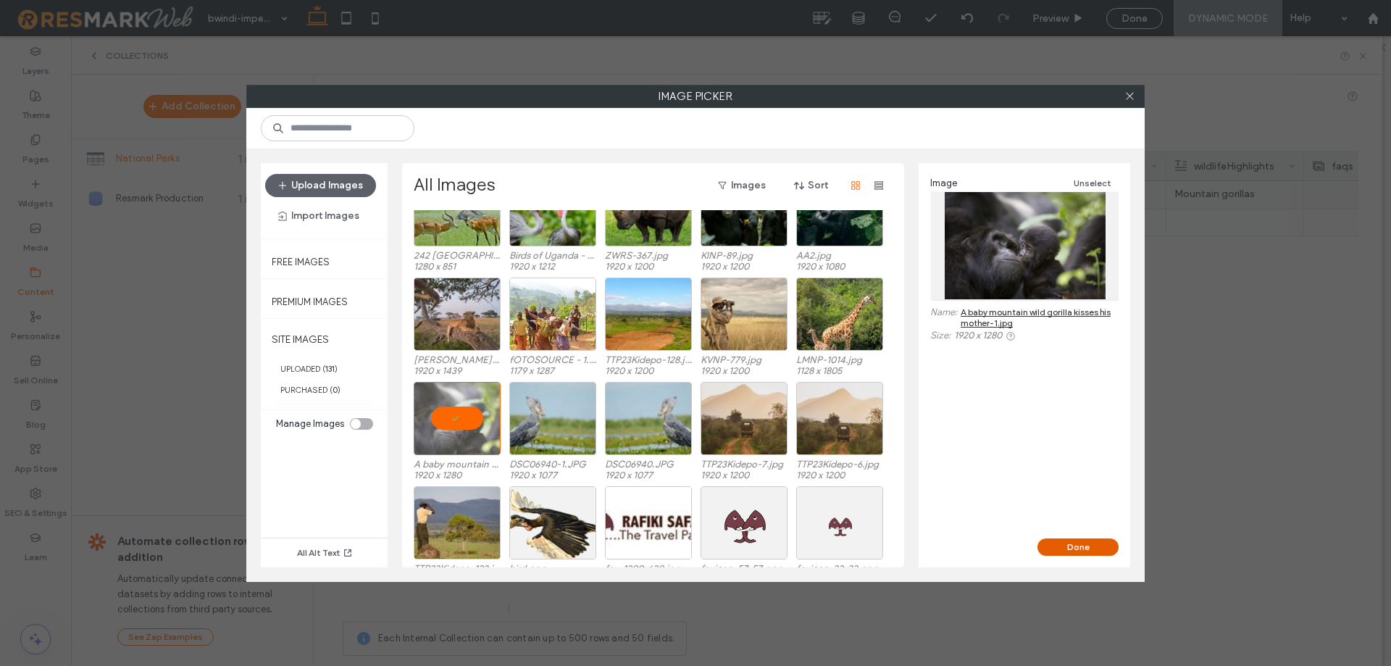
click at [1096, 545] on button "Done" at bounding box center [1077, 546] width 81 height 17
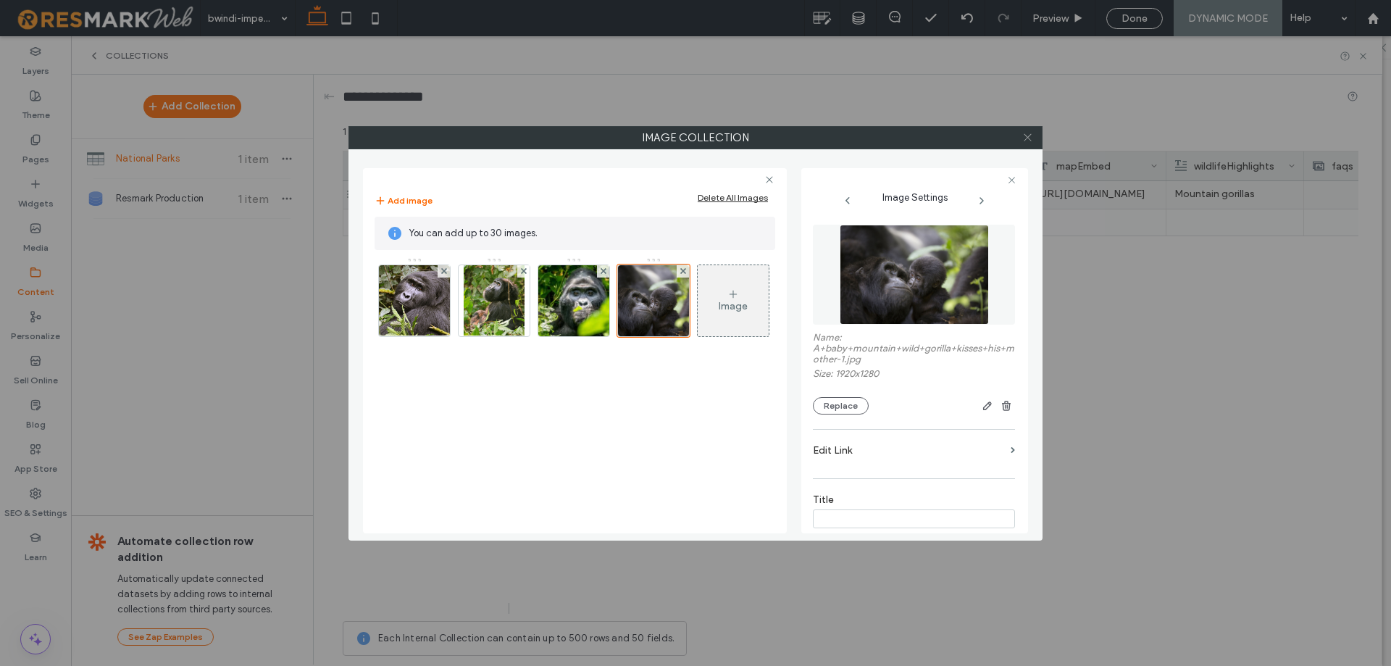
click at [1028, 141] on icon at bounding box center [1027, 137] width 11 height 11
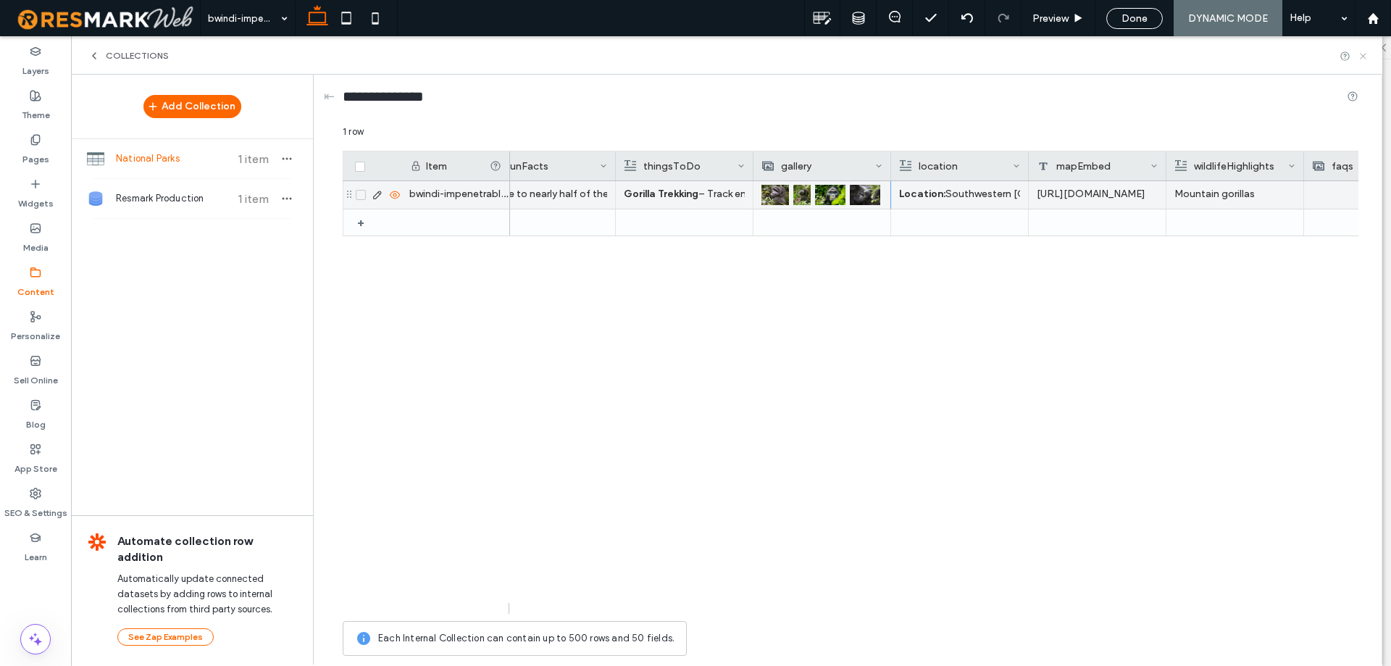
click at [1362, 55] on use at bounding box center [1362, 56] width 6 height 6
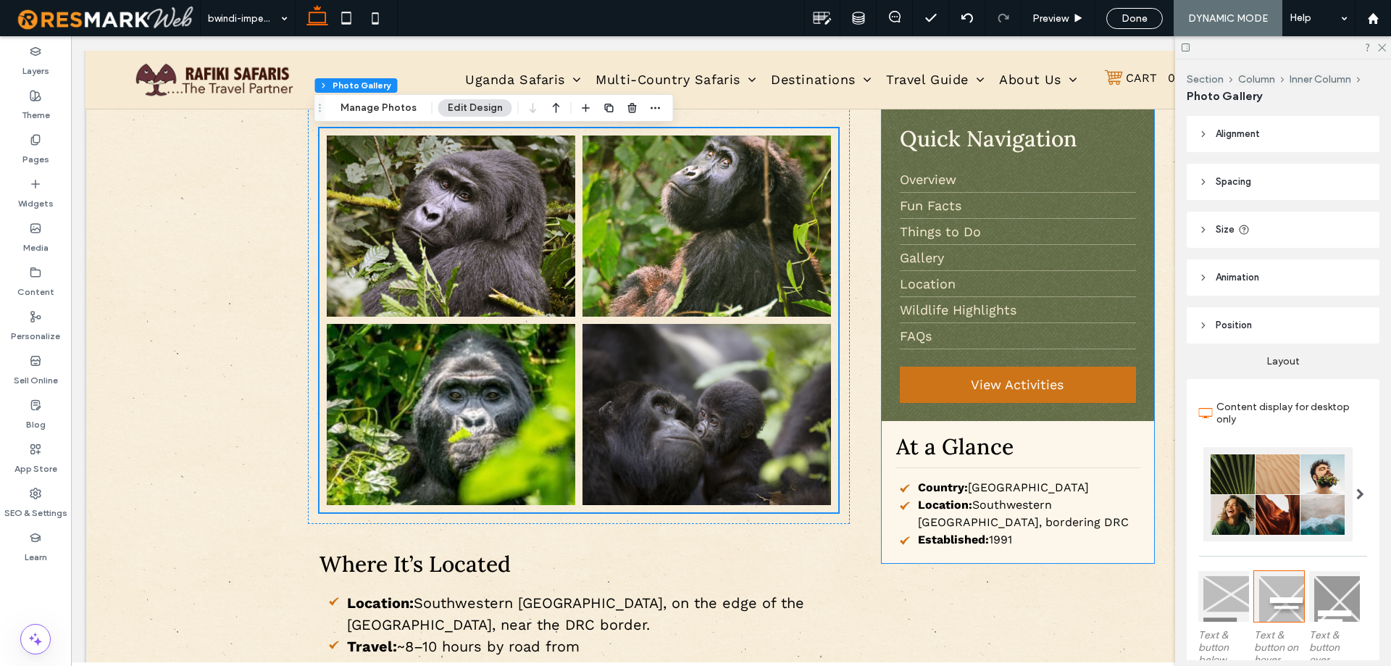
scroll to position [1455, 0]
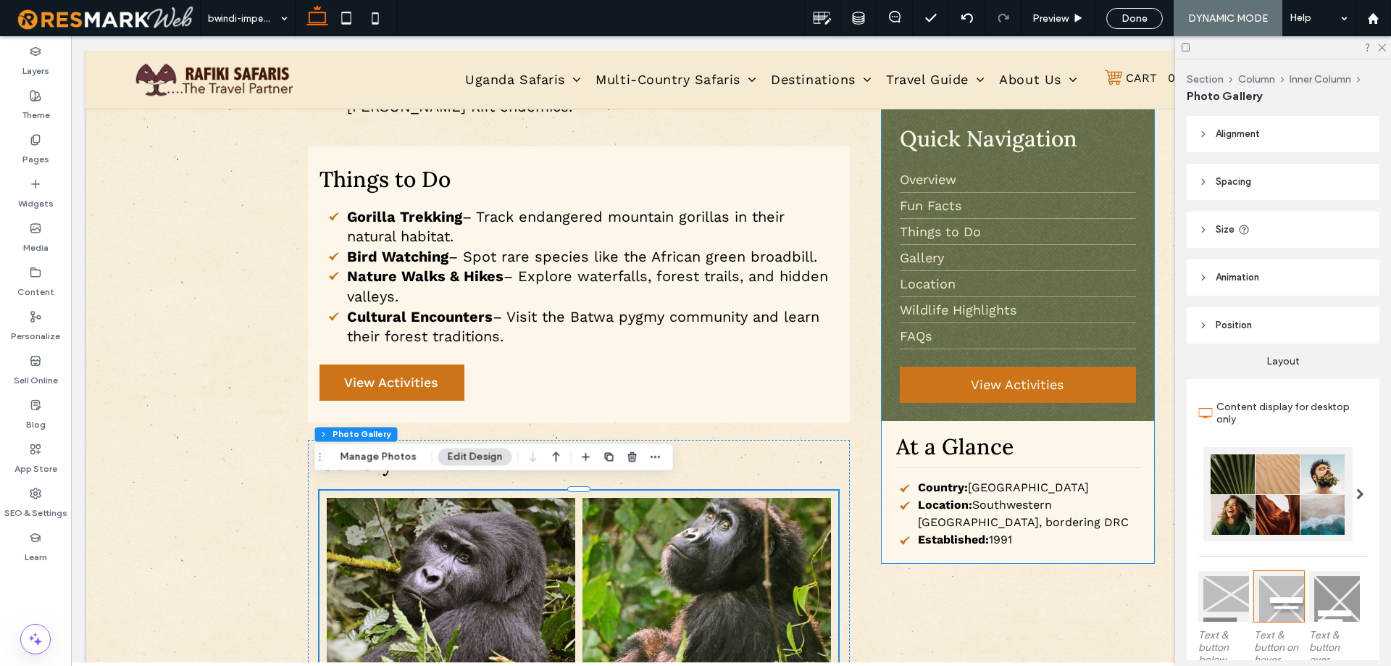
scroll to position [1231, 0]
click at [50, 131] on div "Pages" at bounding box center [35, 149] width 71 height 44
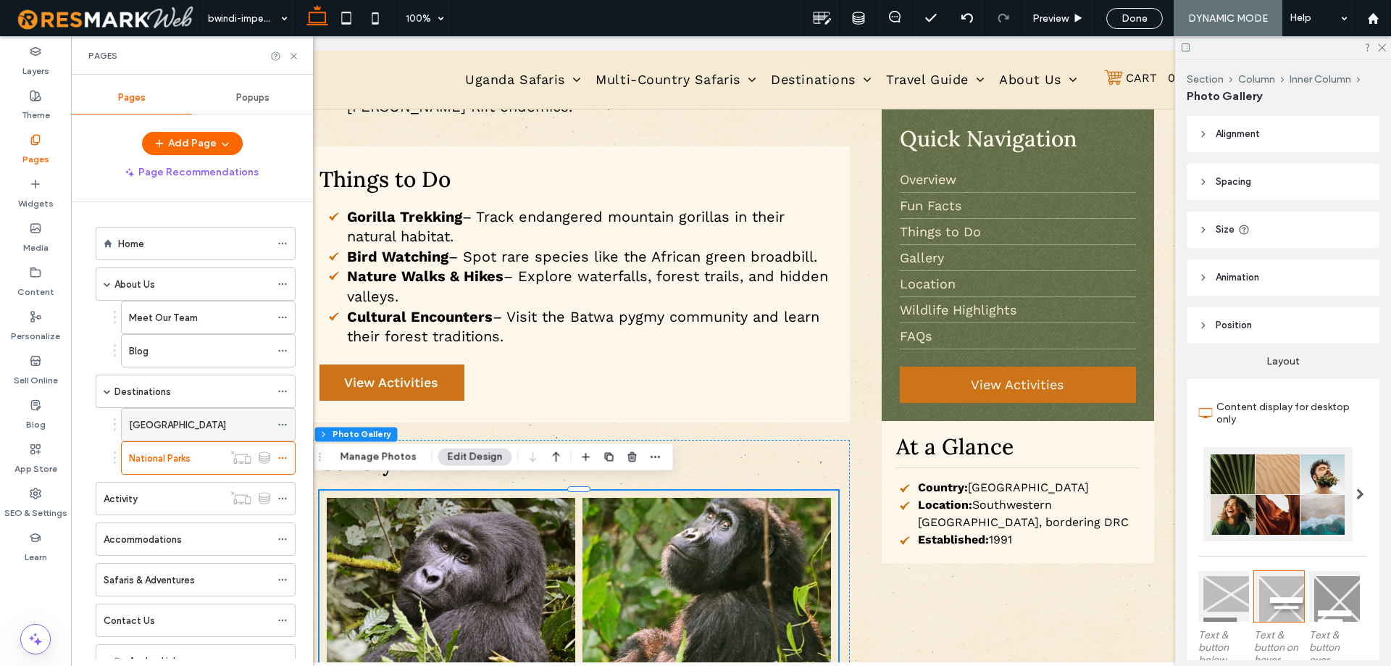
click at [210, 426] on div "[GEOGRAPHIC_DATA]" at bounding box center [199, 424] width 141 height 15
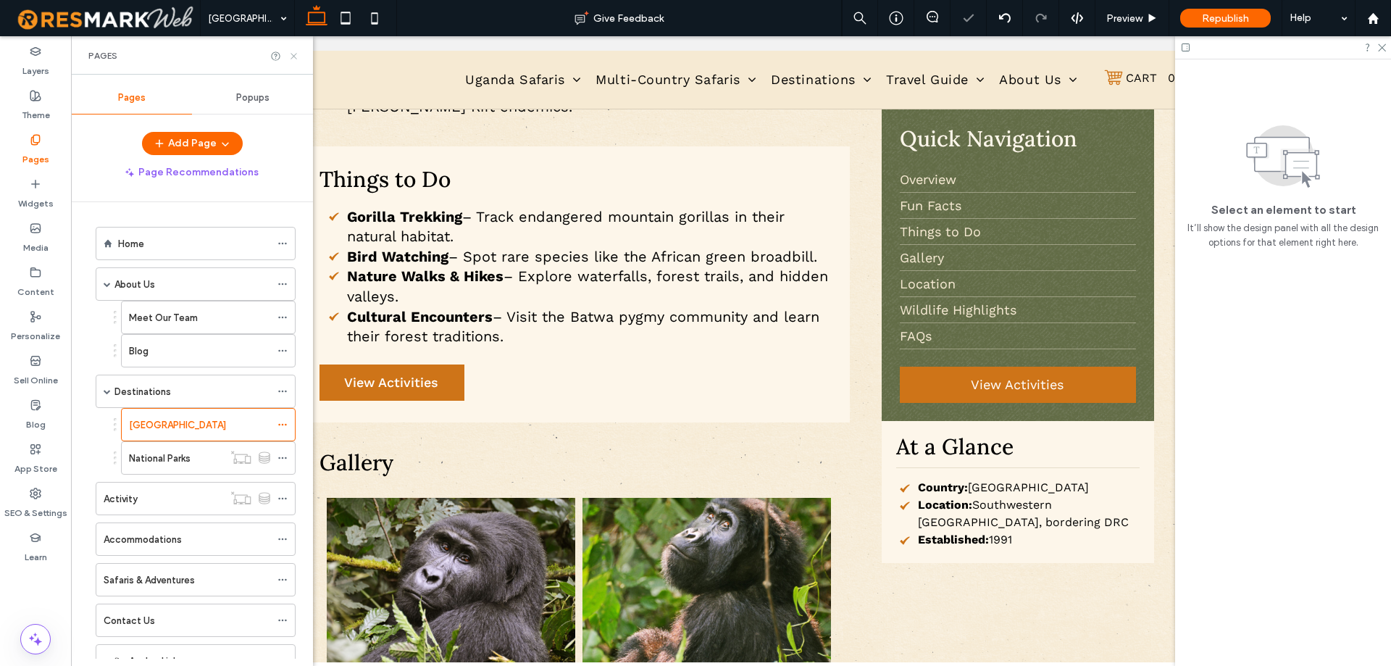
click at [293, 56] on use at bounding box center [293, 56] width 6 height 6
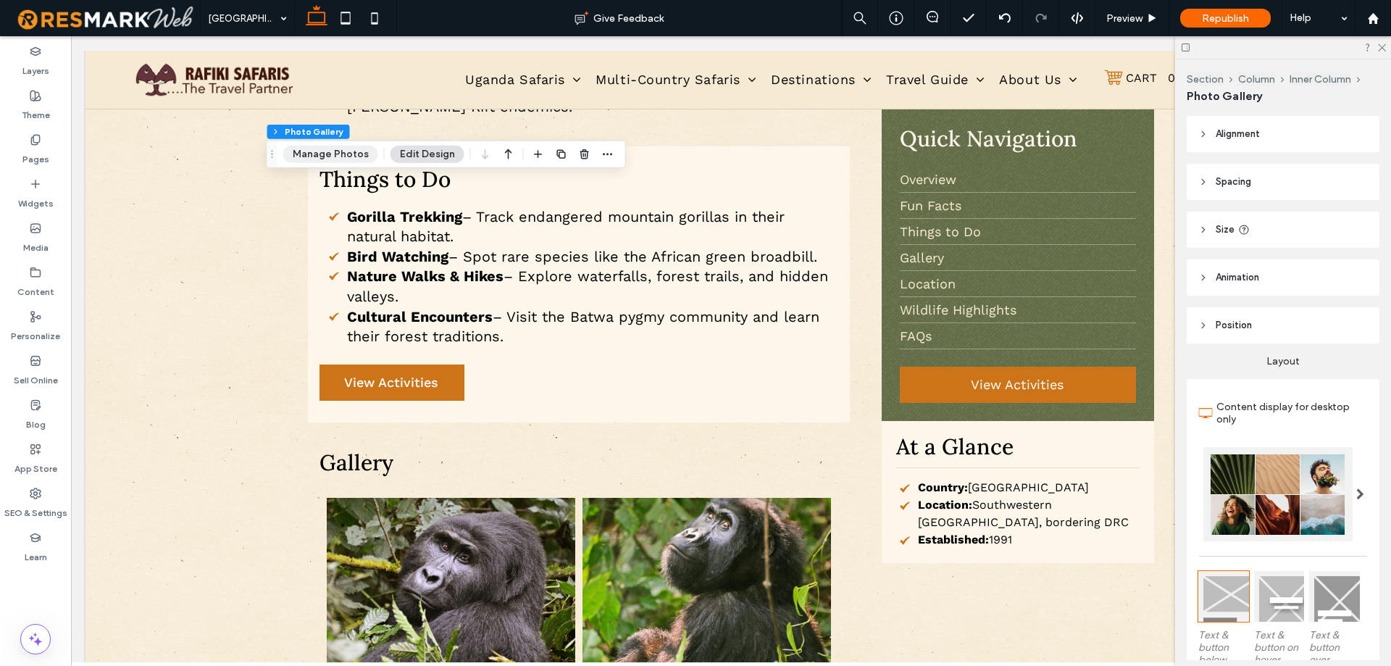
click at [366, 151] on button "Manage Photos" at bounding box center [330, 154] width 95 height 17
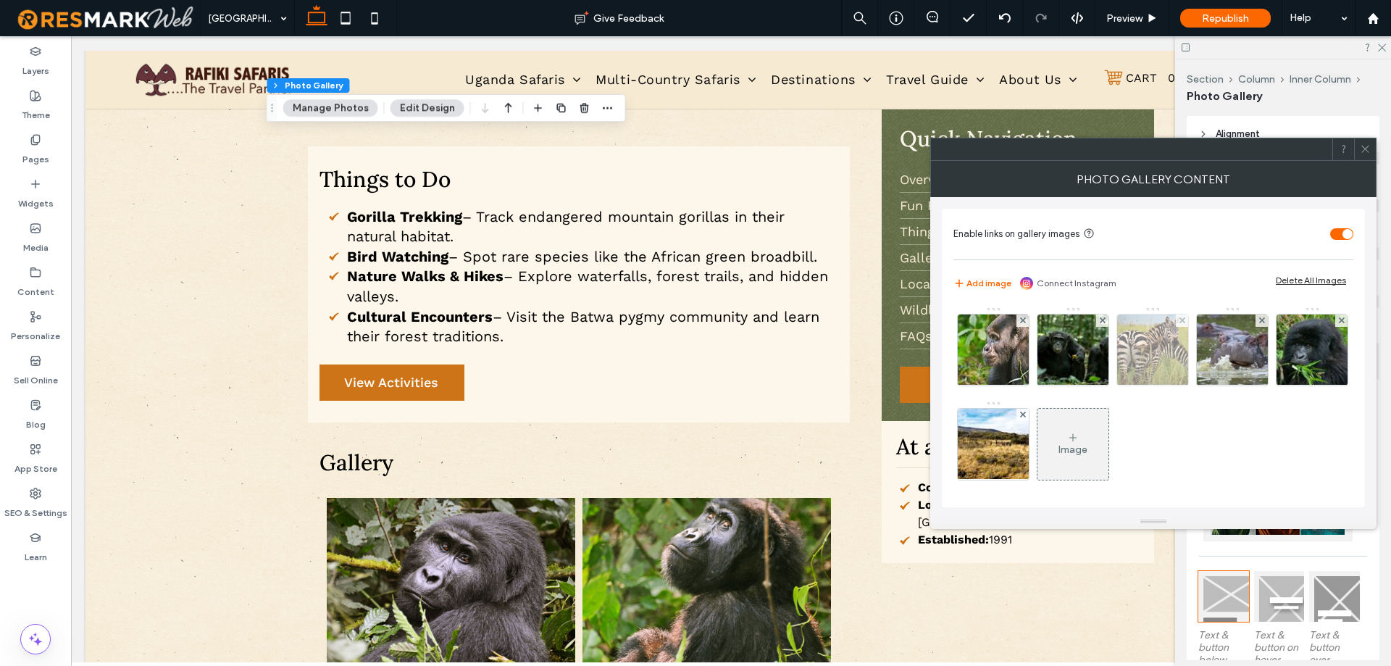
click at [1154, 367] on img at bounding box center [1152, 349] width 97 height 71
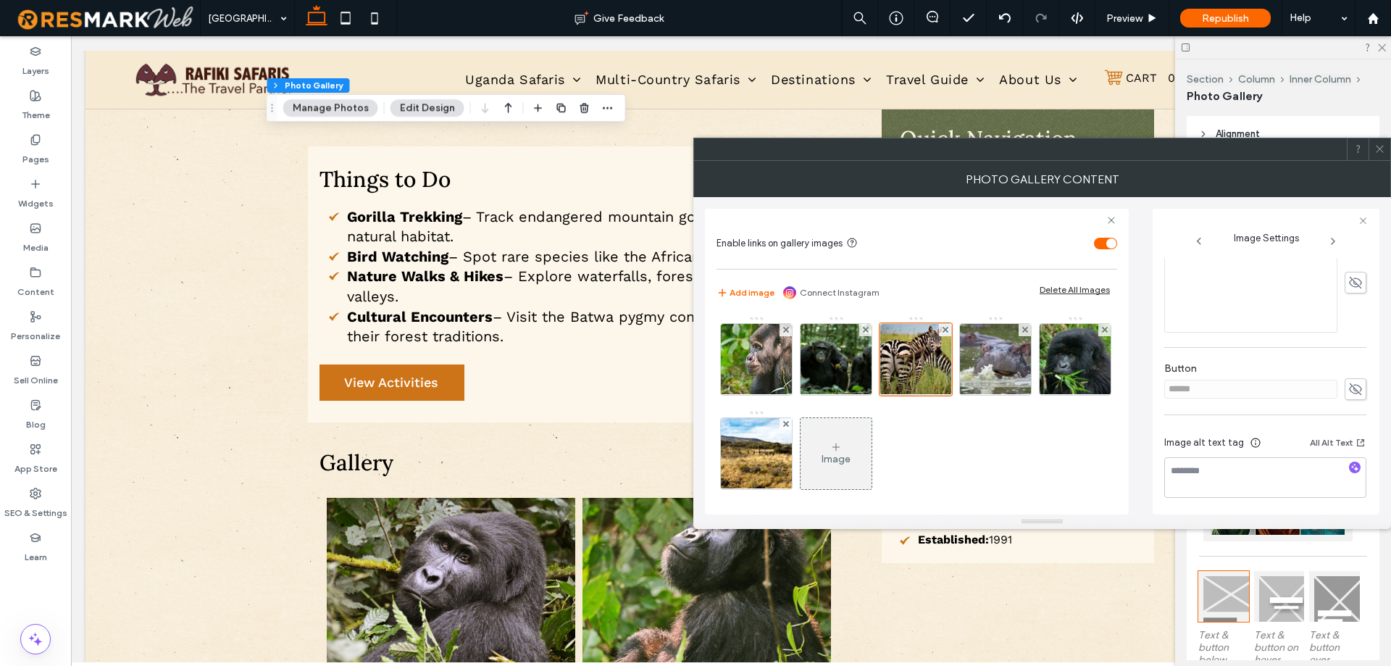
scroll to position [414, 0]
click at [1018, 395] on img at bounding box center [1075, 359] width 114 height 71
click at [871, 429] on div "Image" at bounding box center [835, 453] width 71 height 68
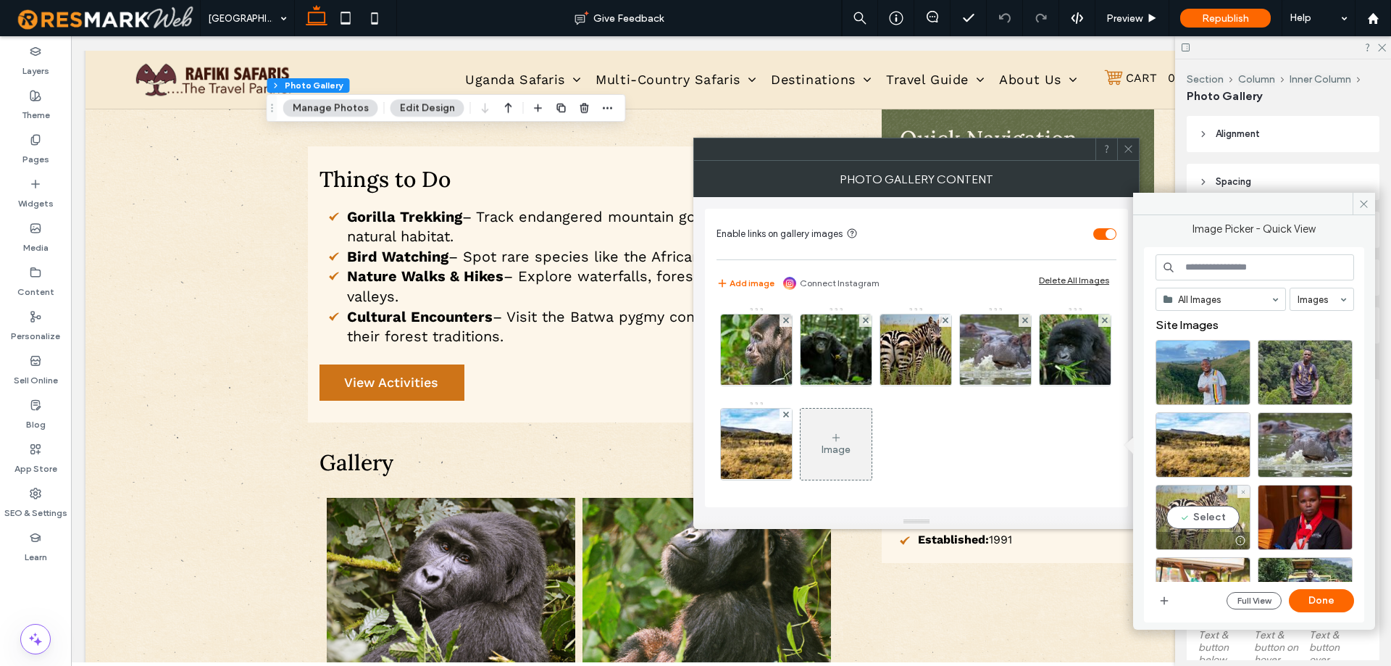
click at [1212, 516] on div "Select" at bounding box center [1202, 517] width 95 height 65
click at [1310, 592] on button "Done" at bounding box center [1320, 600] width 65 height 23
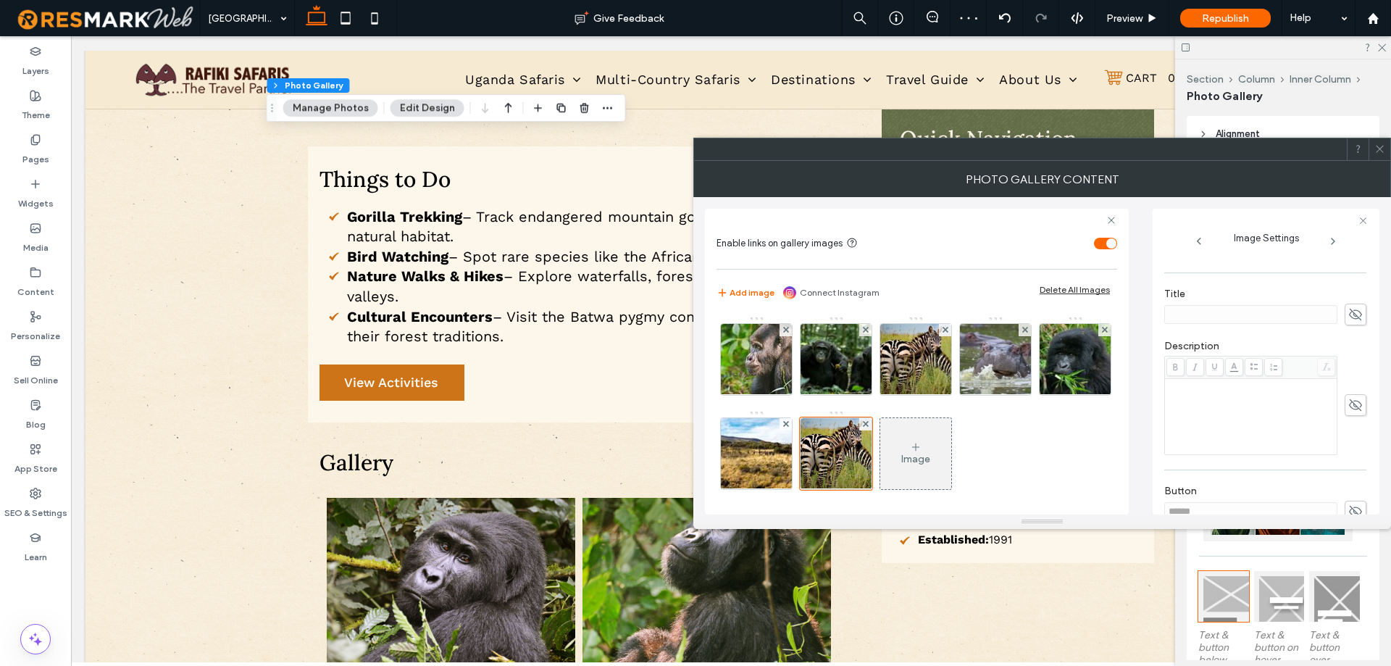
scroll to position [290, 0]
click at [1348, 316] on icon at bounding box center [1355, 314] width 14 height 16
click at [1295, 312] on input at bounding box center [1250, 313] width 173 height 19
paste input "**********"
type input "**********"
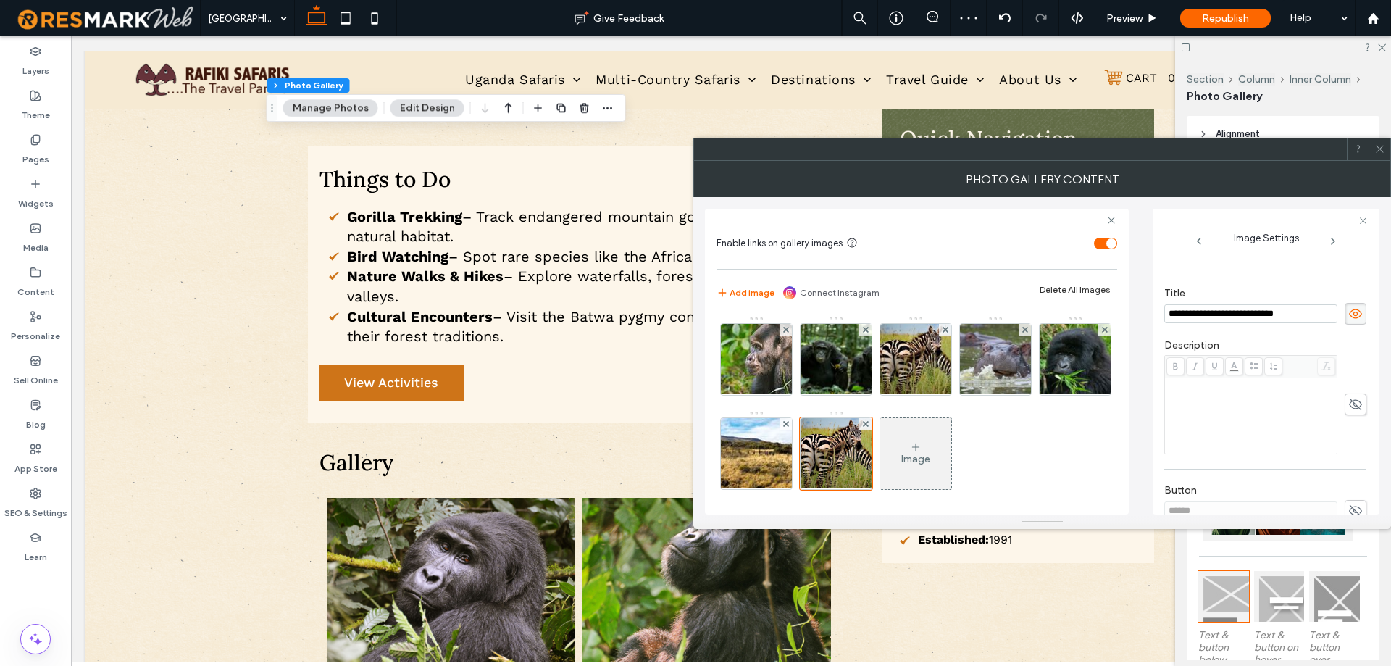
click at [1307, 335] on div "Description" at bounding box center [1265, 397] width 202 height 130
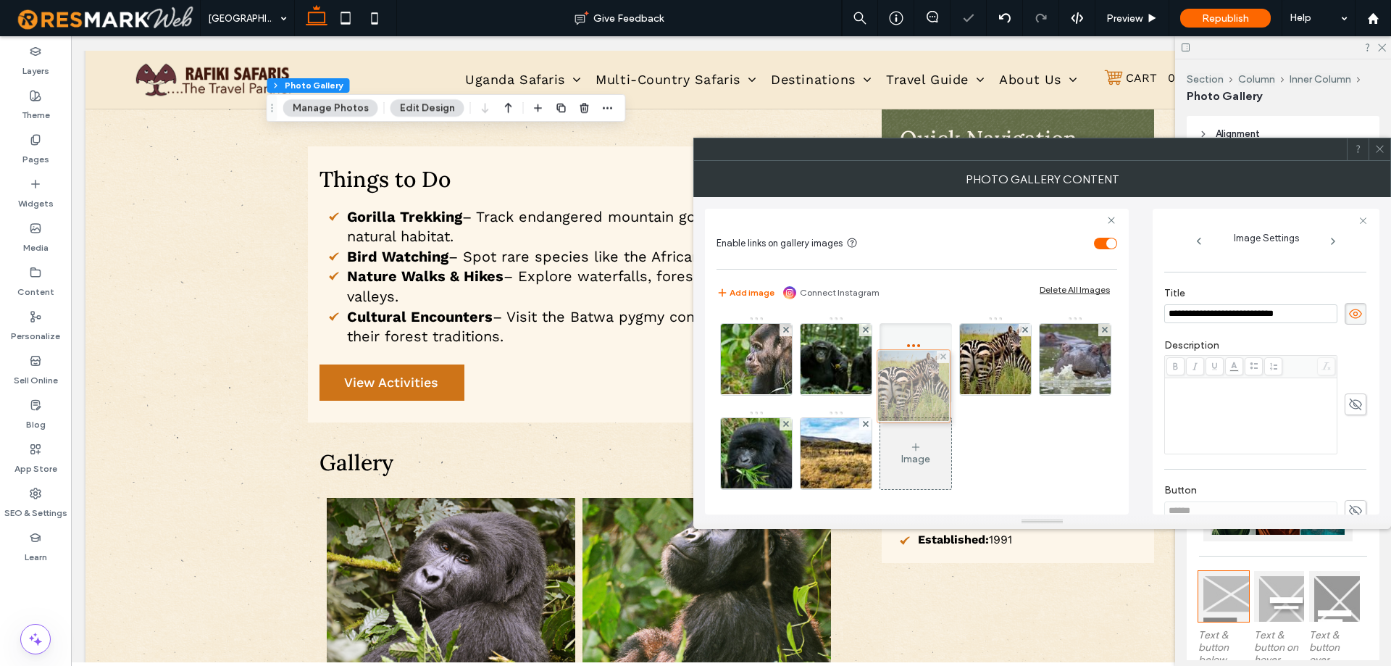
drag, startPoint x: 902, startPoint y: 462, endPoint x: 895, endPoint y: 363, distance: 99.4
click at [951, 449] on div "Image" at bounding box center [915, 453] width 71 height 68
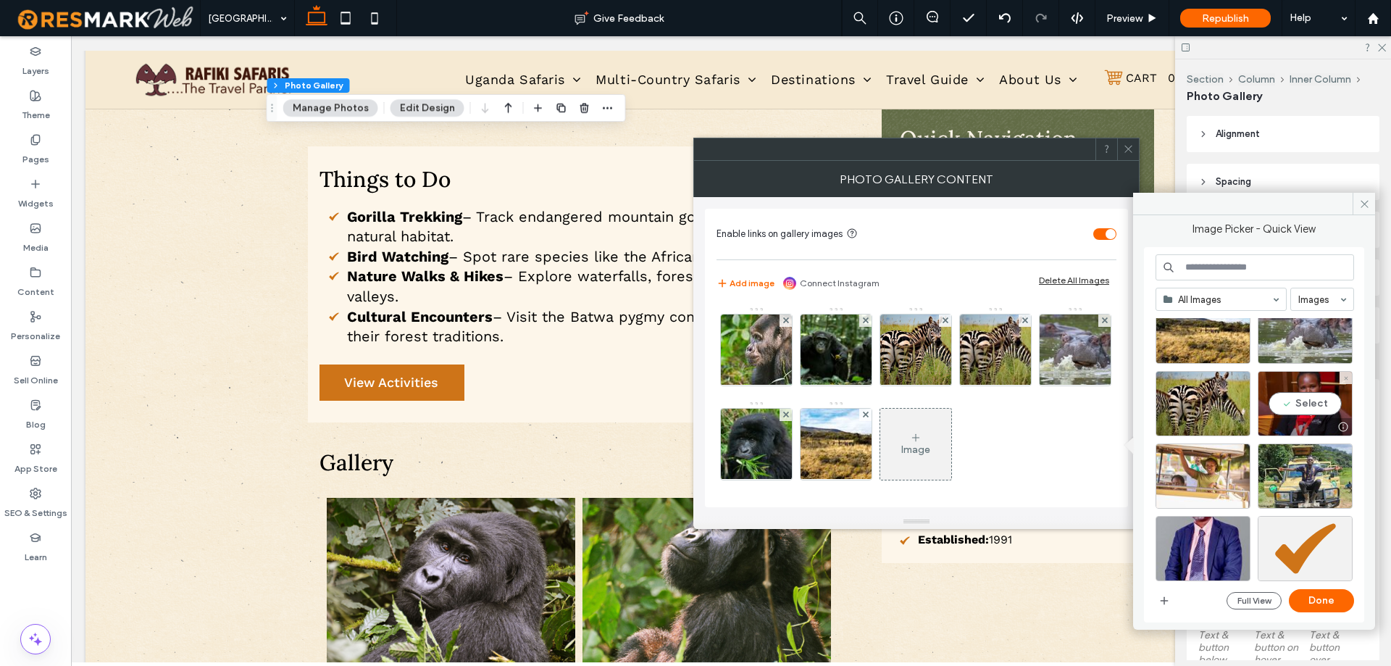
scroll to position [145, 0]
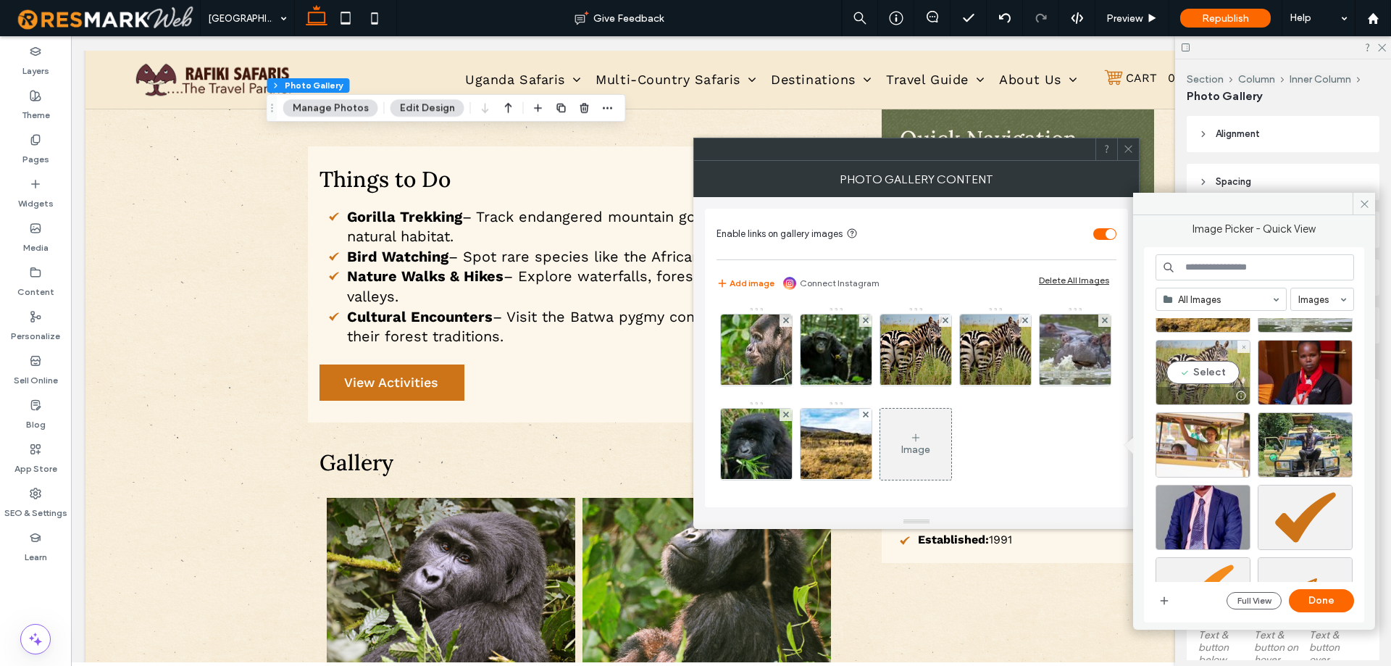
click at [1223, 372] on div "Select" at bounding box center [1202, 372] width 95 height 65
click at [1318, 593] on button "Done" at bounding box center [1320, 600] width 65 height 23
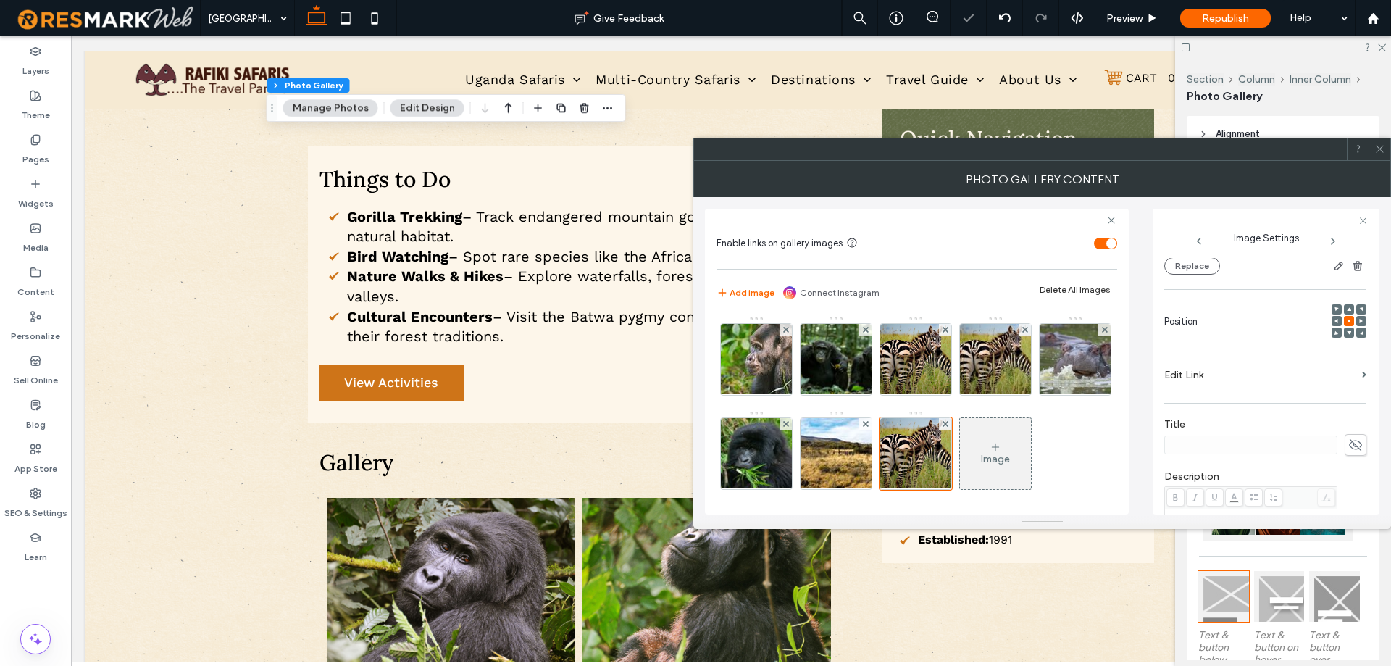
scroll to position [217, 0]
click at [1349, 393] on icon at bounding box center [1355, 386] width 14 height 16
click at [1267, 390] on input at bounding box center [1250, 386] width 173 height 19
paste input "**********"
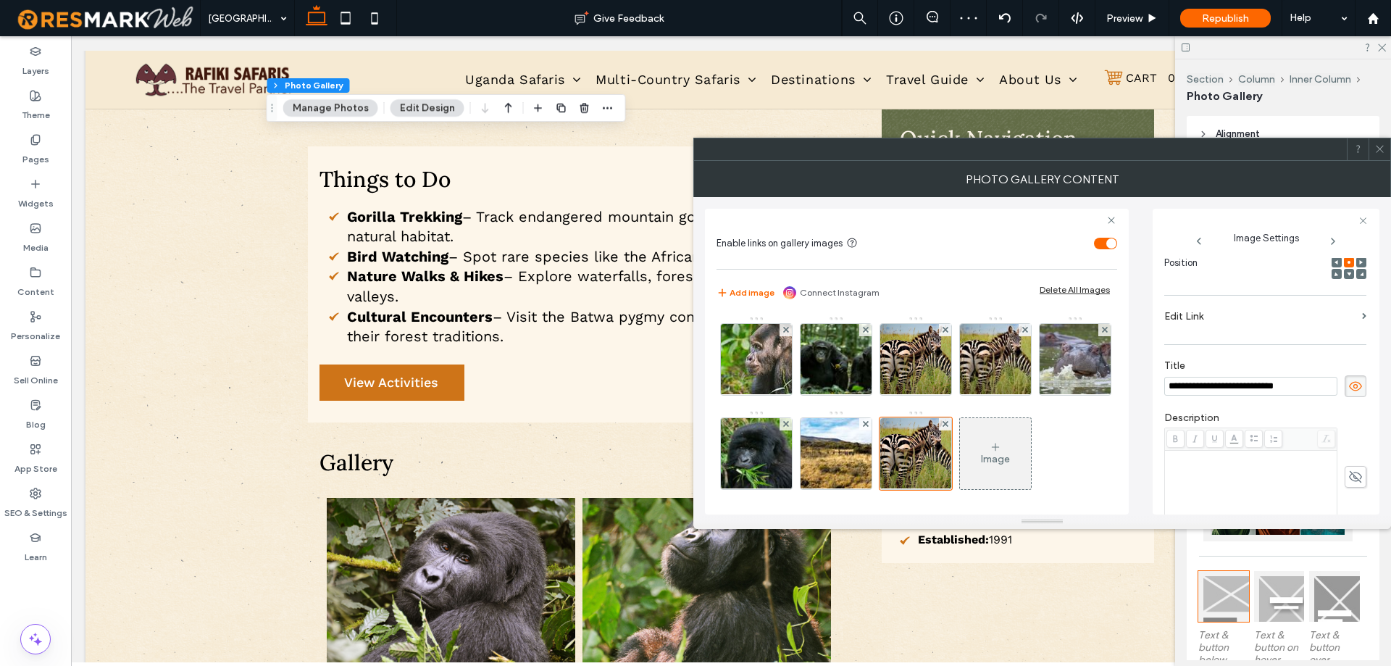
type input "**********"
click at [1299, 419] on label "Description" at bounding box center [1265, 419] width 202 height 16
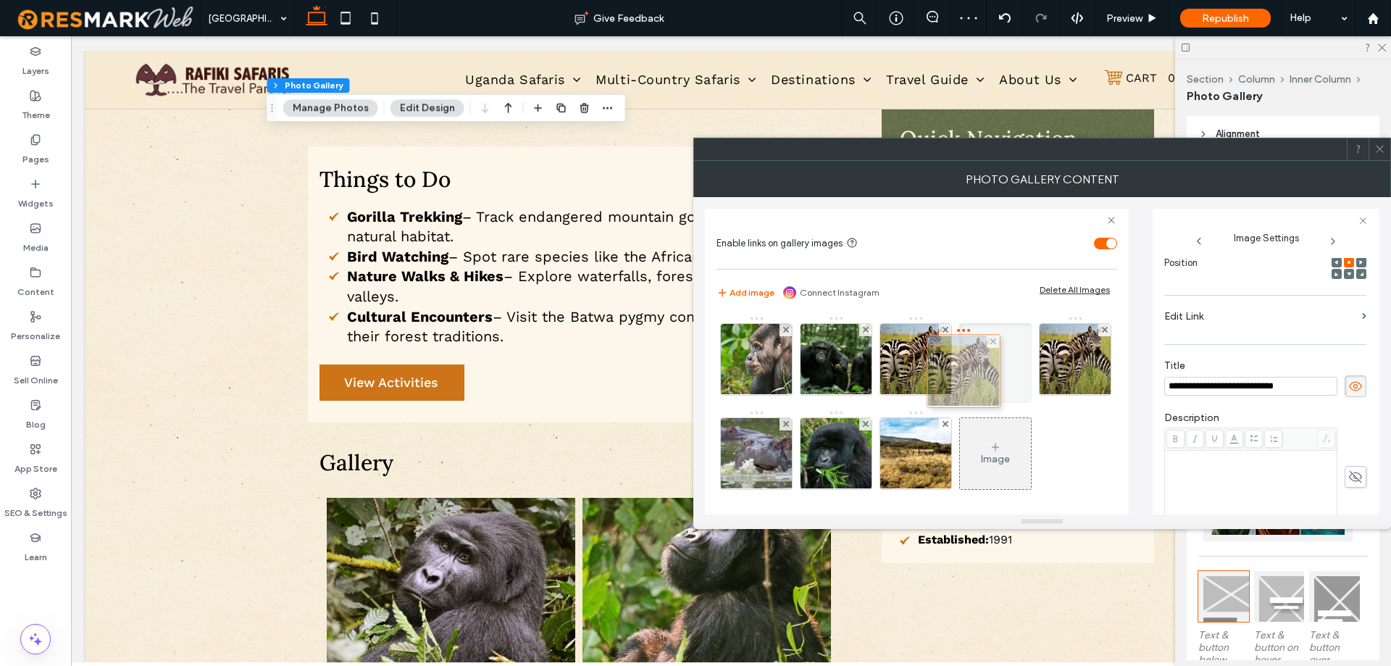
drag, startPoint x: 997, startPoint y: 467, endPoint x: 947, endPoint y: 365, distance: 113.7
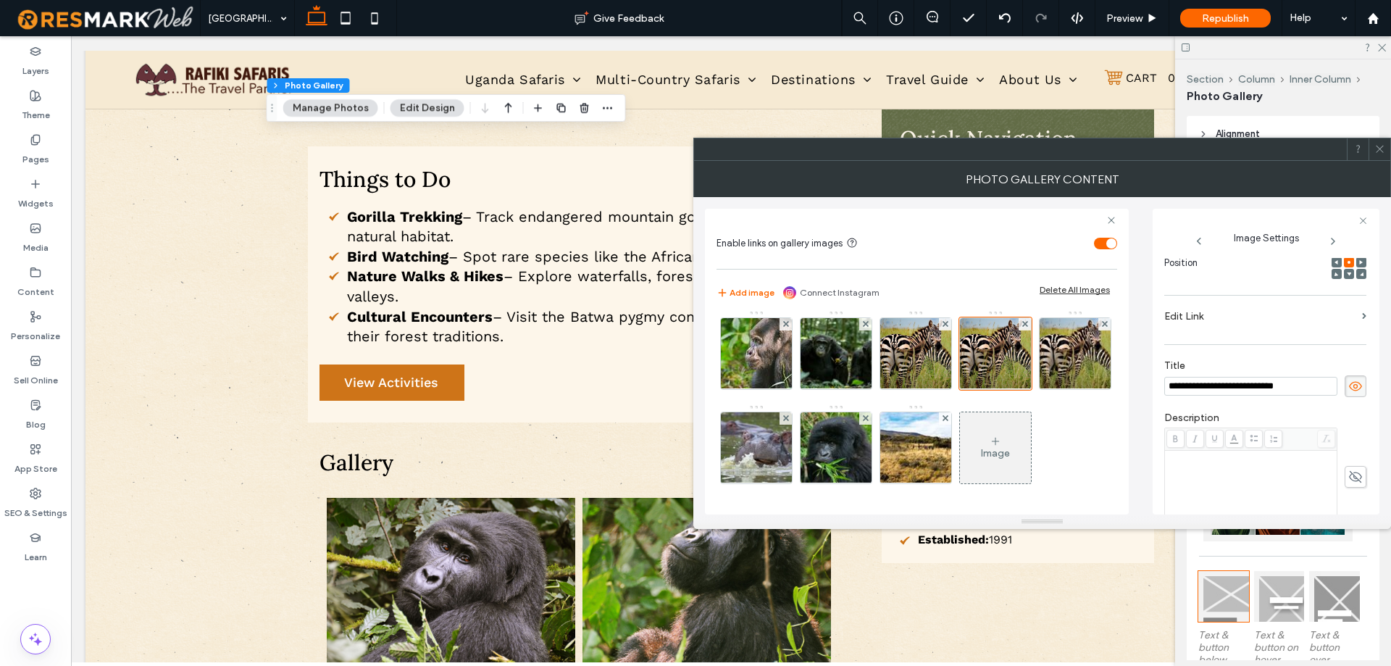
click at [960, 442] on div "Image" at bounding box center [995, 448] width 71 height 68
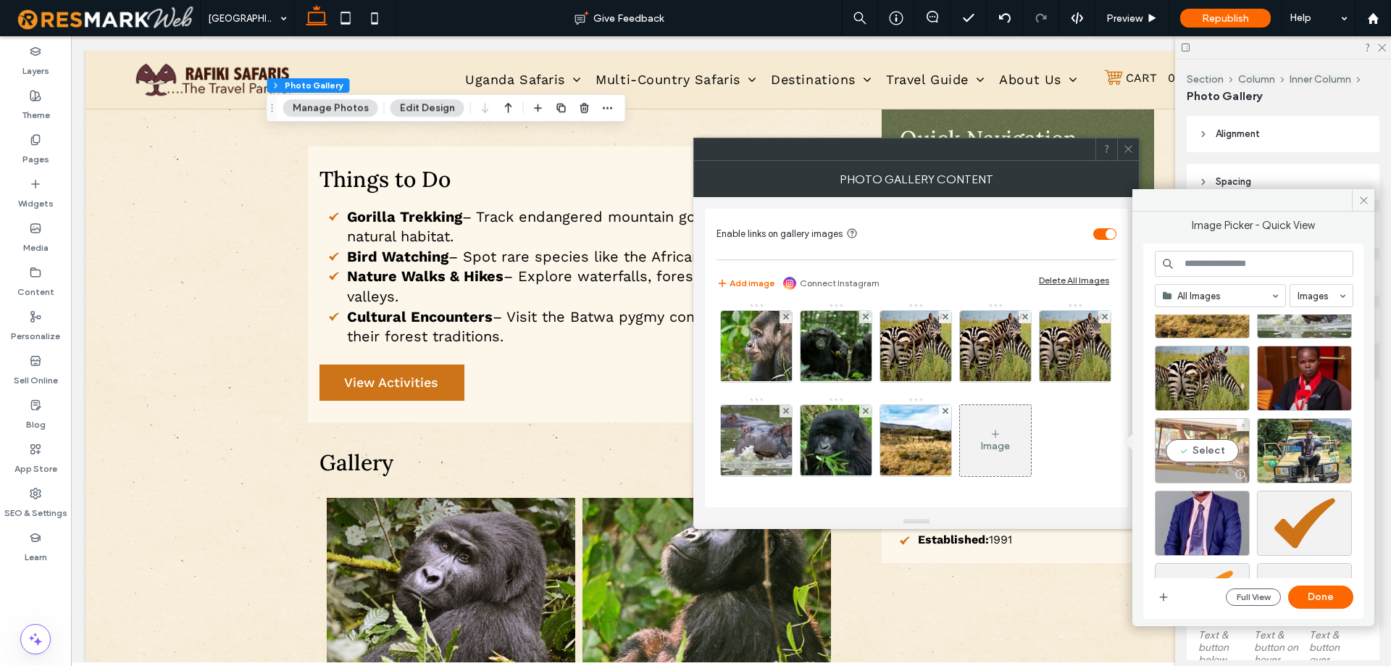
scroll to position [145, 0]
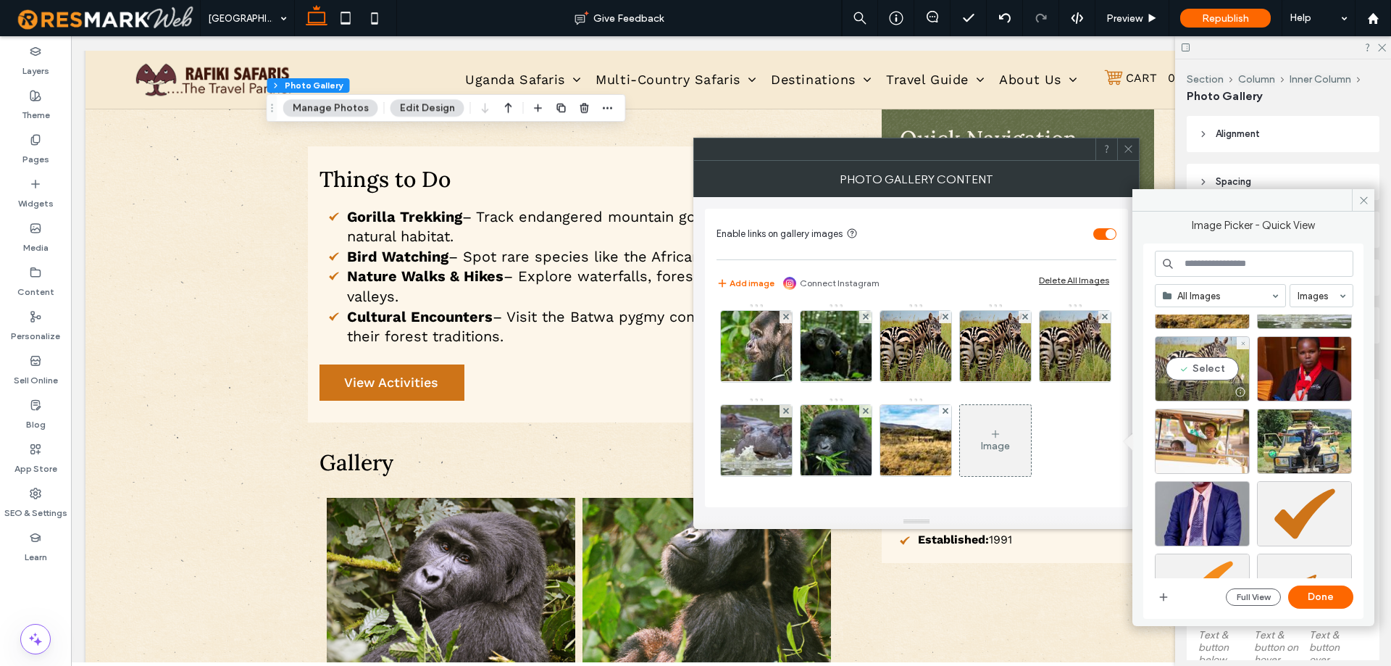
click at [1188, 377] on div "Select" at bounding box center [1201, 368] width 95 height 65
click at [1305, 597] on button "Done" at bounding box center [1320, 596] width 65 height 23
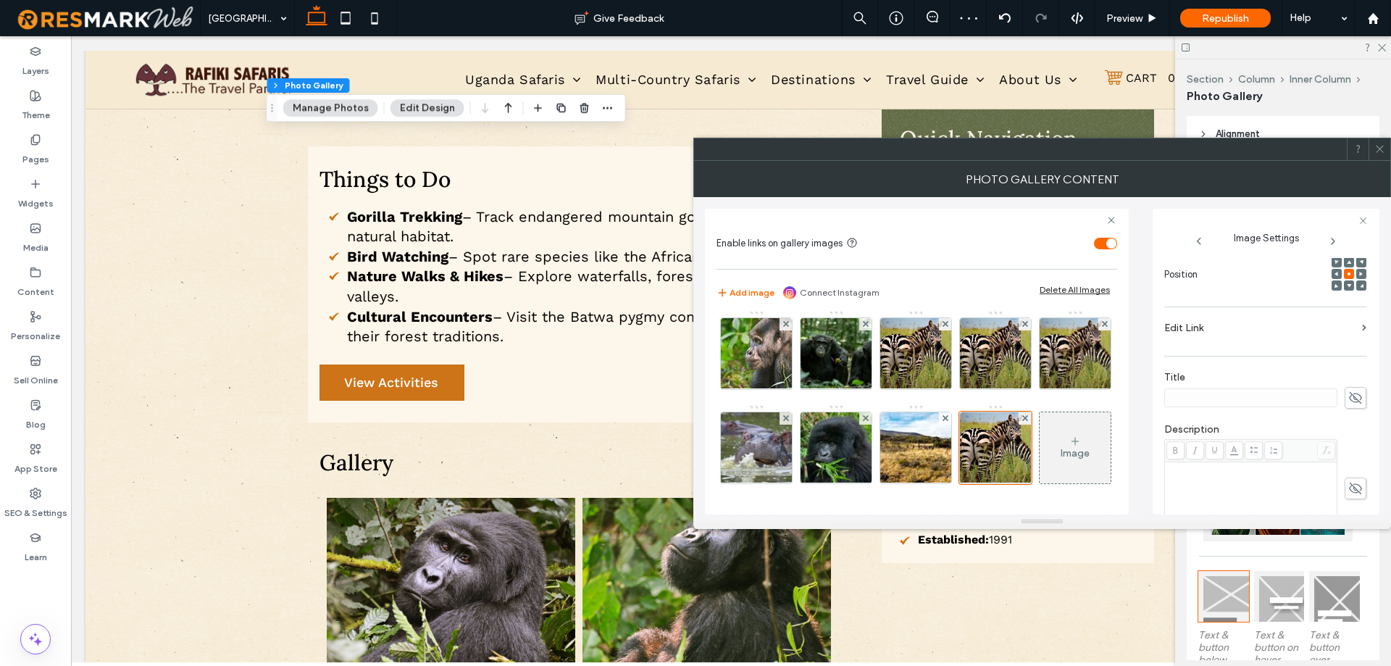
scroll to position [217, 0]
click at [1344, 376] on span at bounding box center [1355, 386] width 22 height 22
click at [1309, 385] on input at bounding box center [1250, 386] width 173 height 19
paste input "**********"
type input "**********"
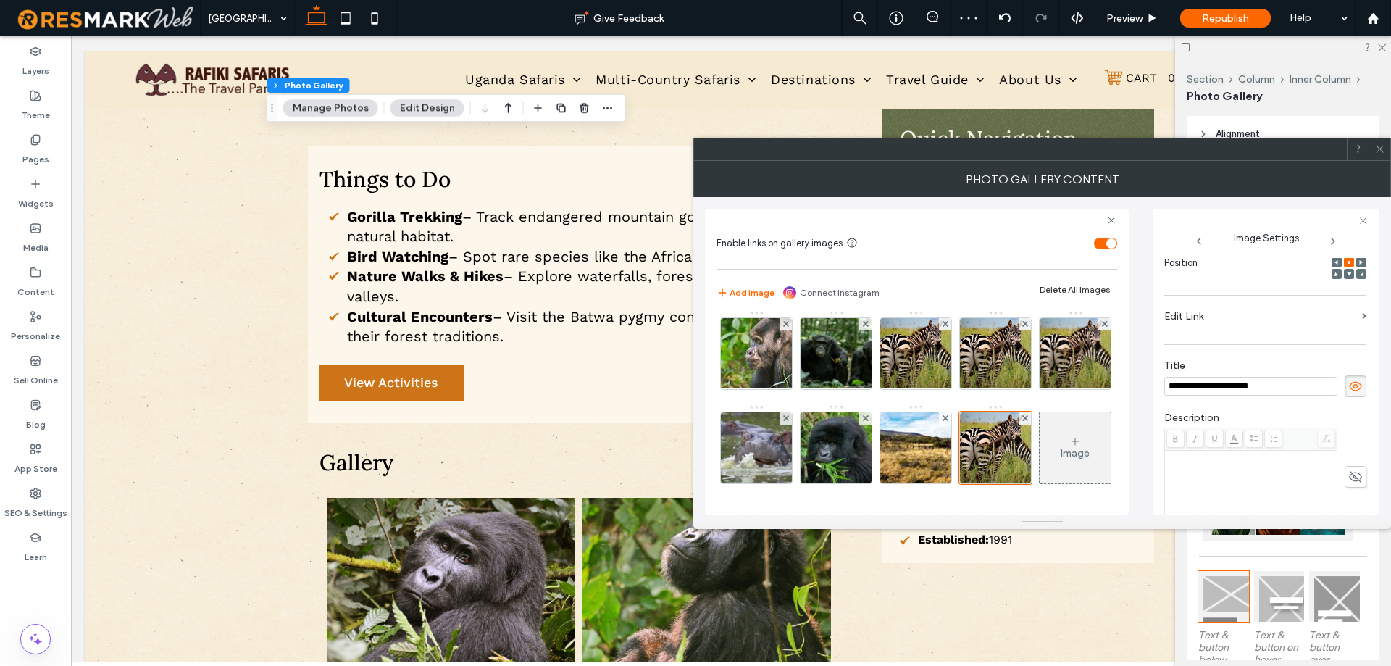
click at [1315, 409] on div "Description" at bounding box center [1265, 469] width 202 height 130
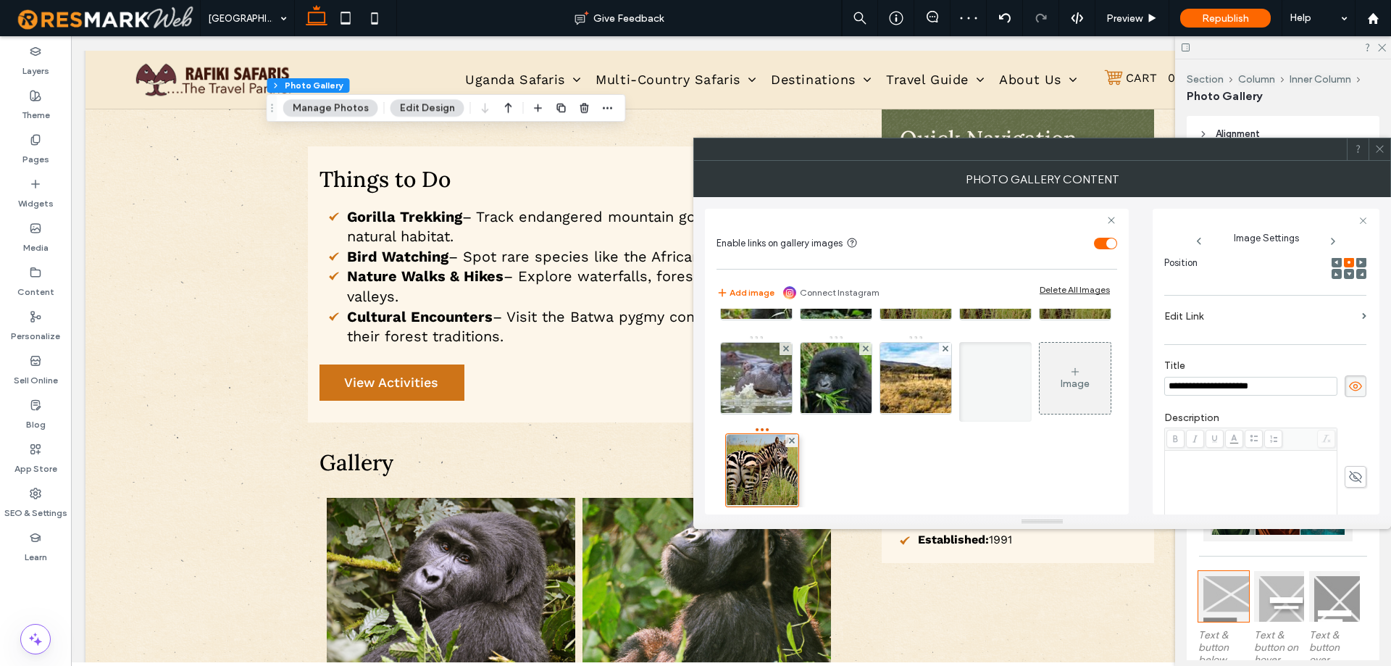
scroll to position [6, 0]
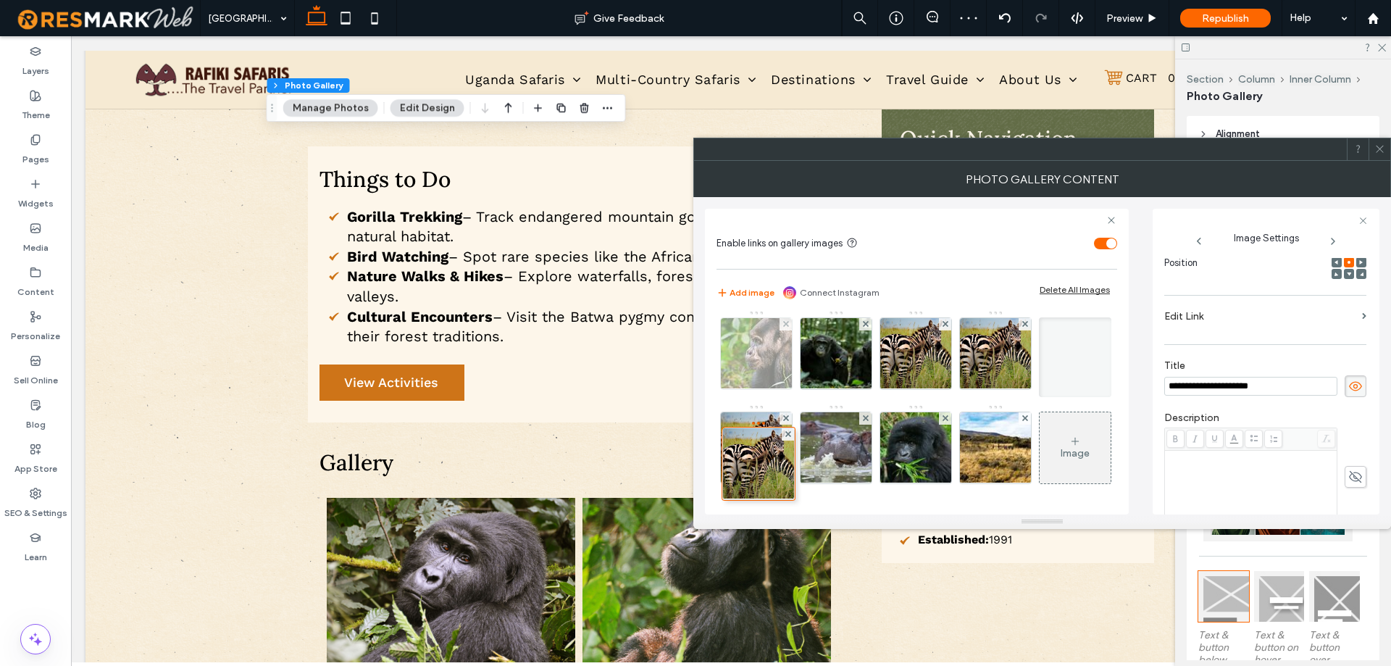
drag, startPoint x: 747, startPoint y: 442, endPoint x: 740, endPoint y: 335, distance: 107.4
click at [740, 335] on div "Image" at bounding box center [915, 404] width 399 height 188
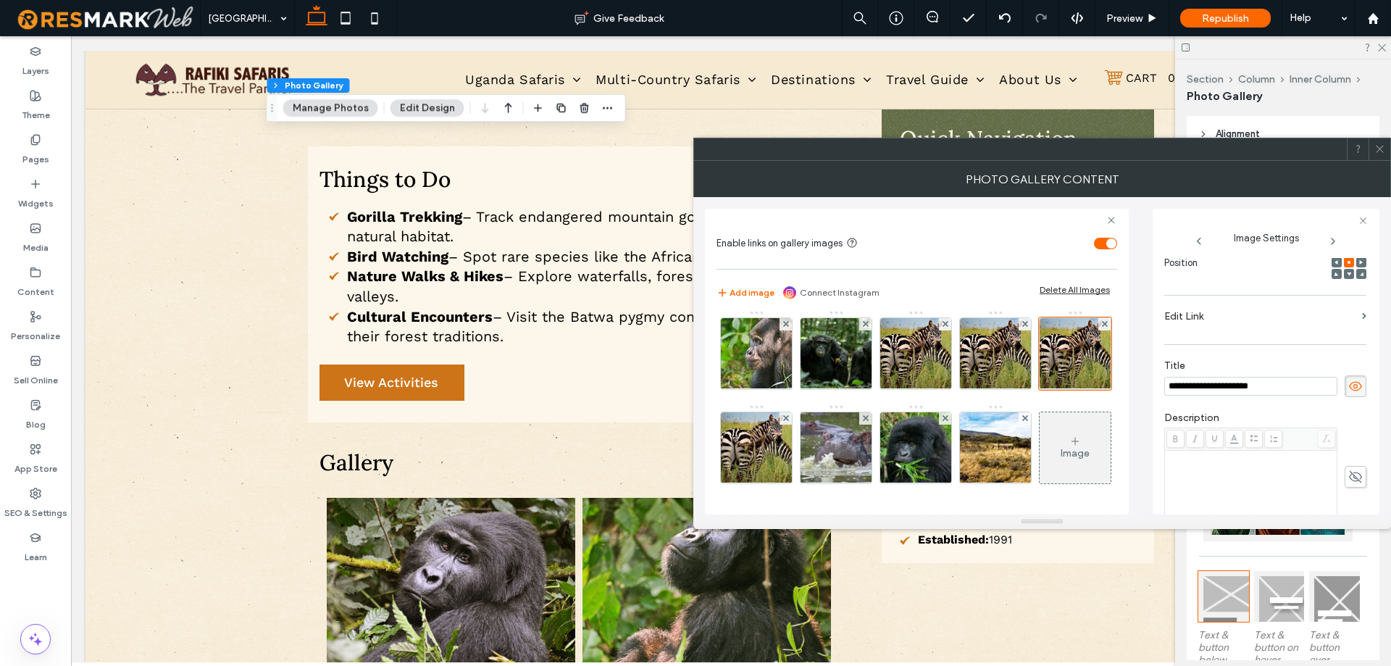
click at [1069, 443] on icon at bounding box center [1075, 441] width 12 height 12
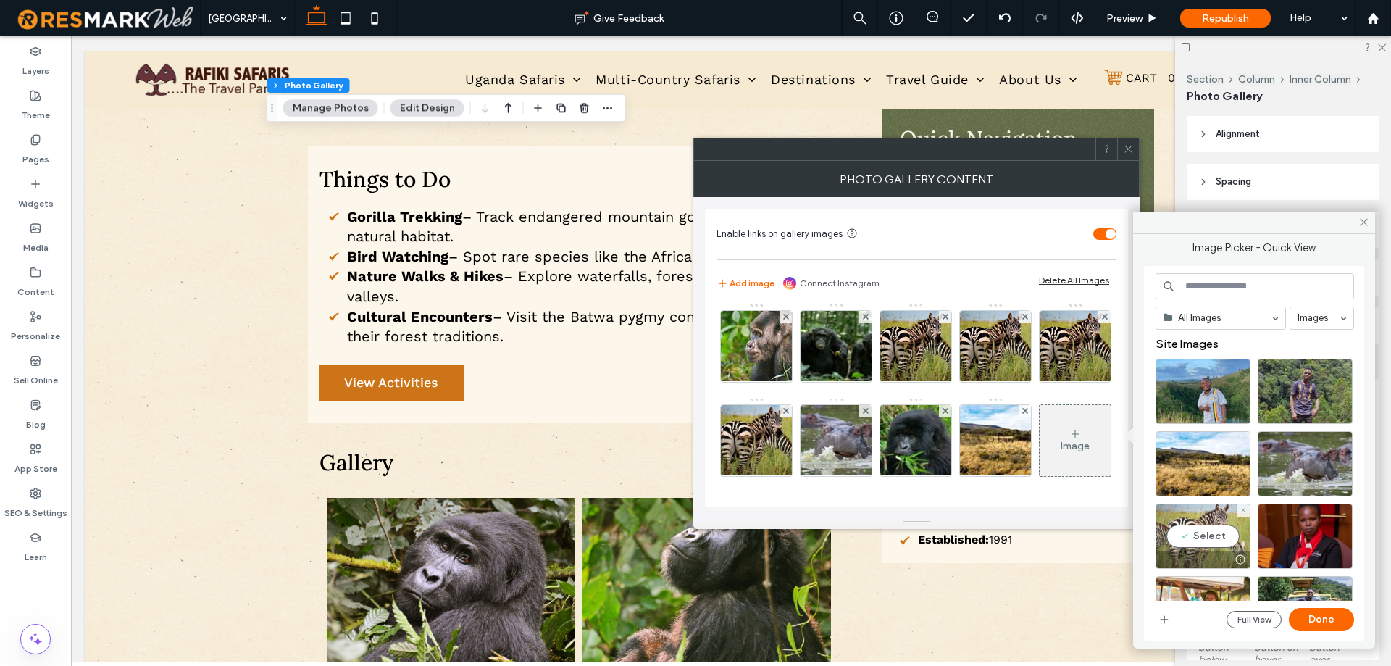
click at [1207, 529] on div "Select" at bounding box center [1202, 535] width 95 height 65
click at [1306, 624] on button "Done" at bounding box center [1320, 619] width 65 height 23
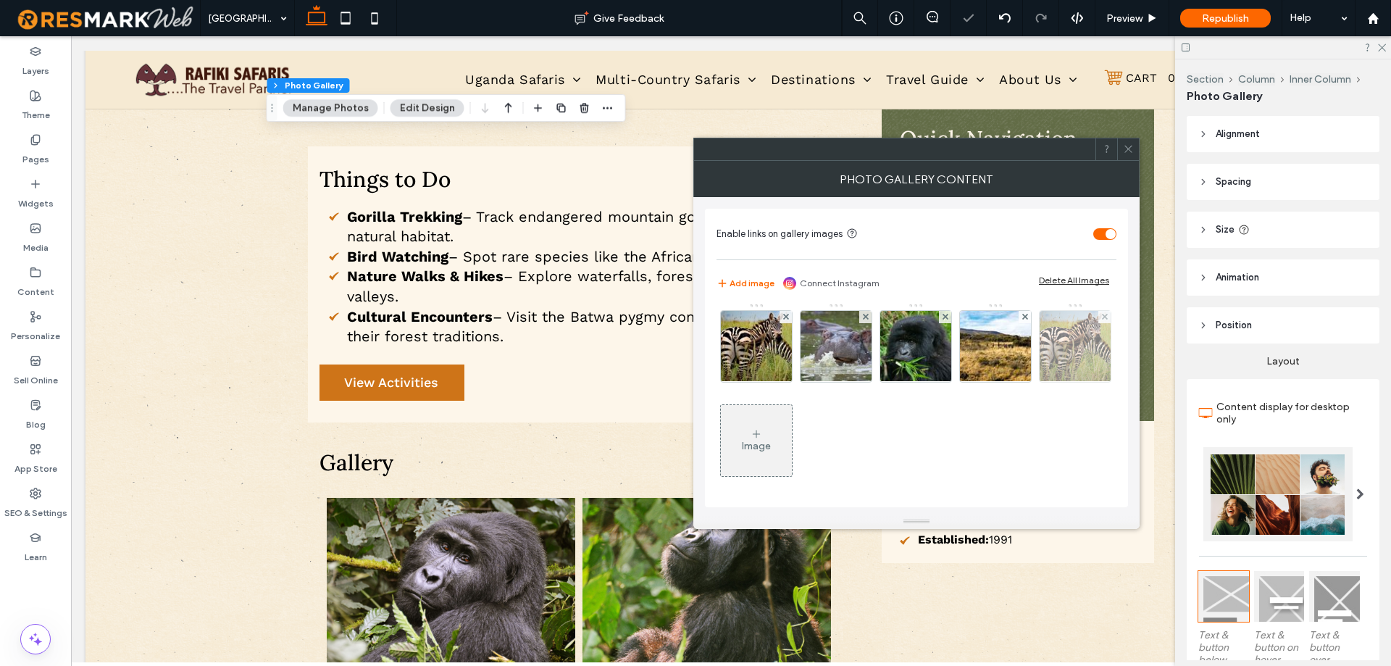
scroll to position [100, 0]
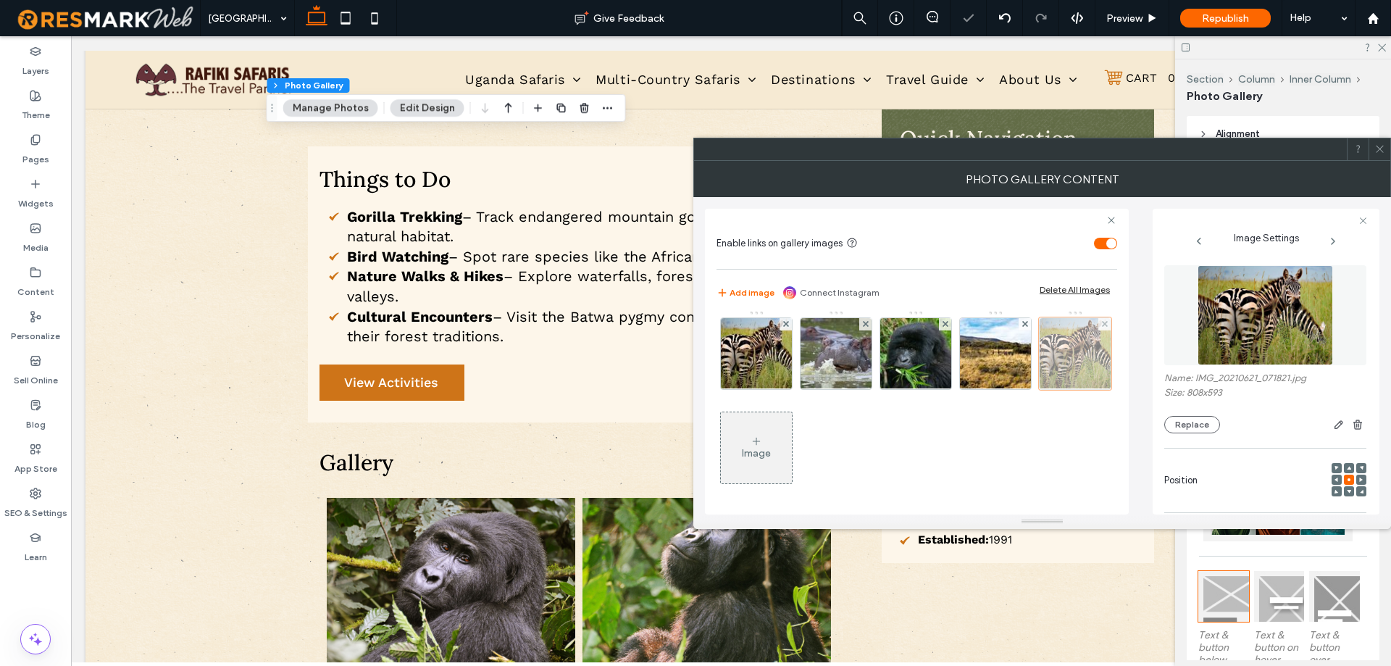
click at [1039, 390] on div at bounding box center [1075, 353] width 72 height 72
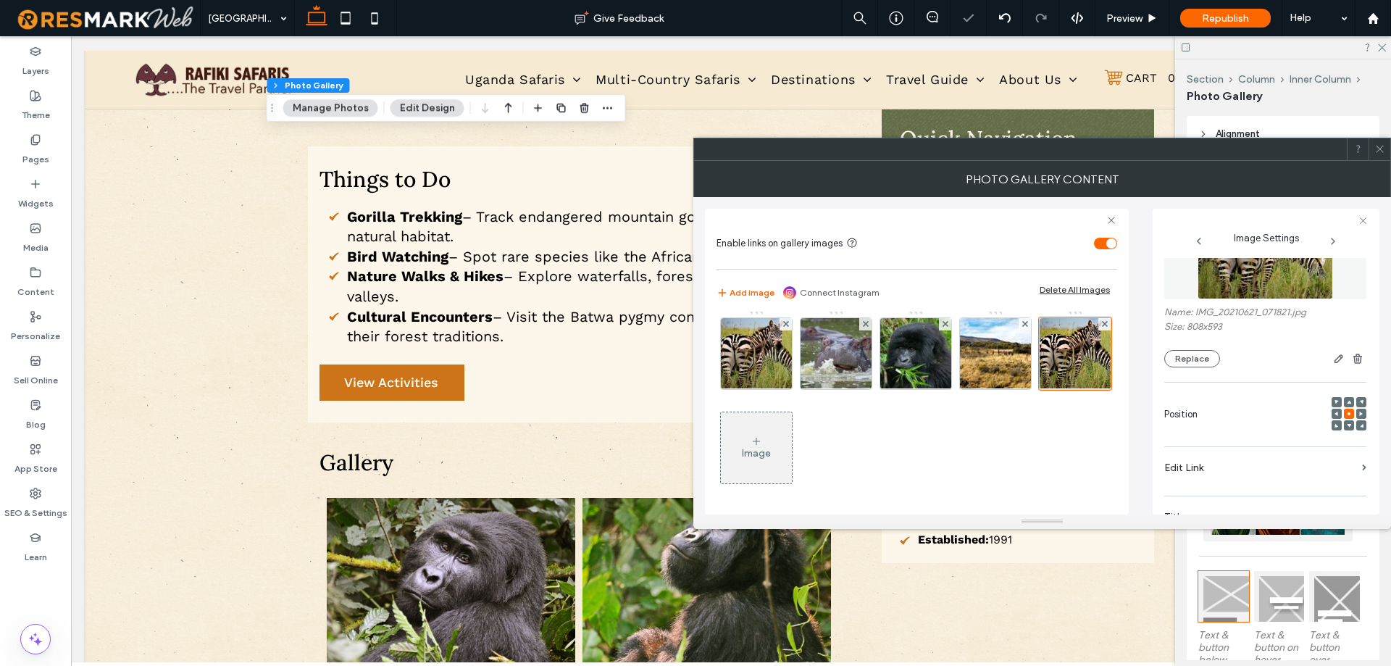
scroll to position [217, 0]
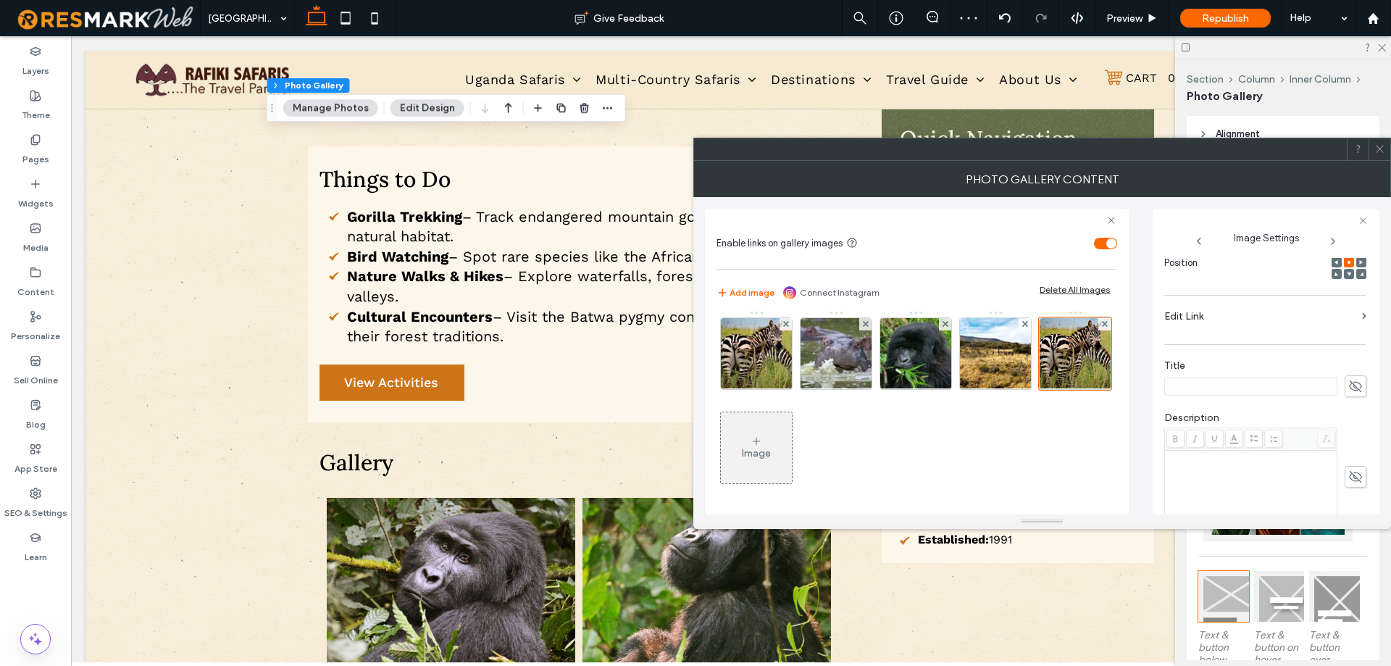
click at [1344, 389] on span at bounding box center [1355, 386] width 22 height 22
click at [1289, 389] on input at bounding box center [1250, 386] width 173 height 19
paste input "**********"
type input "**********"
click at [1320, 414] on label "Description" at bounding box center [1265, 419] width 202 height 16
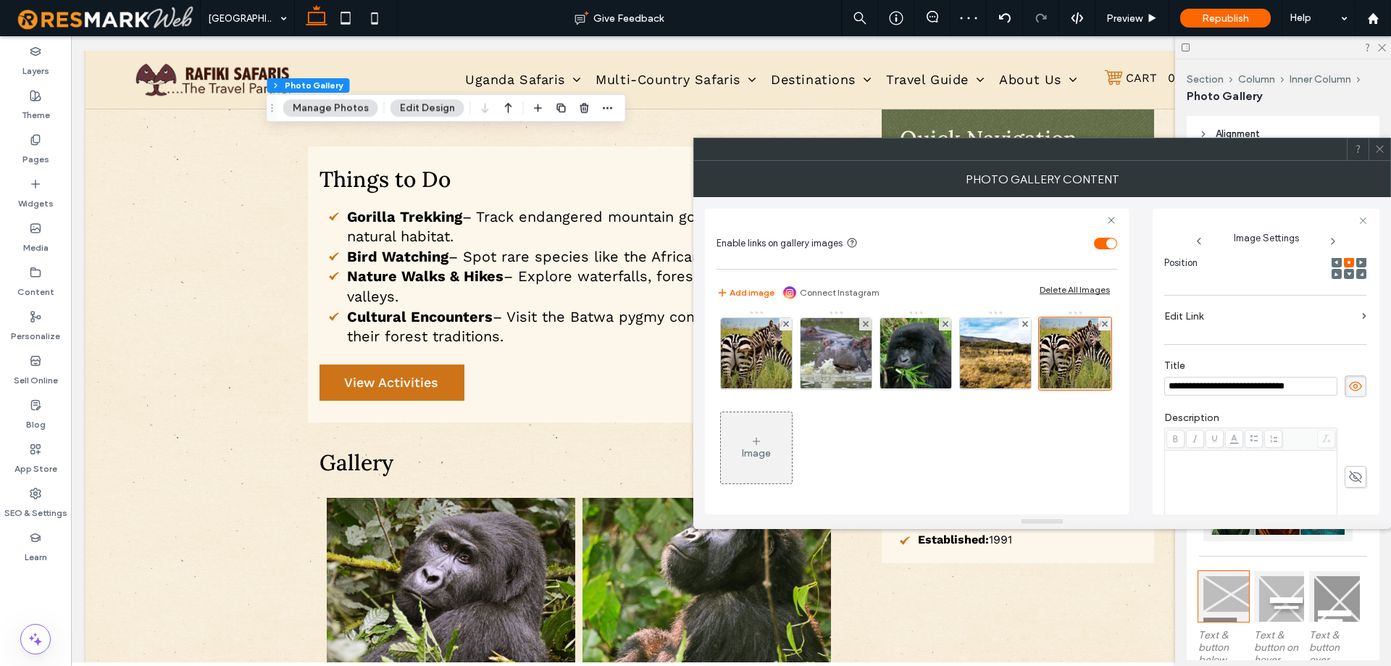
click at [1075, 440] on div "Image" at bounding box center [915, 357] width 399 height 282
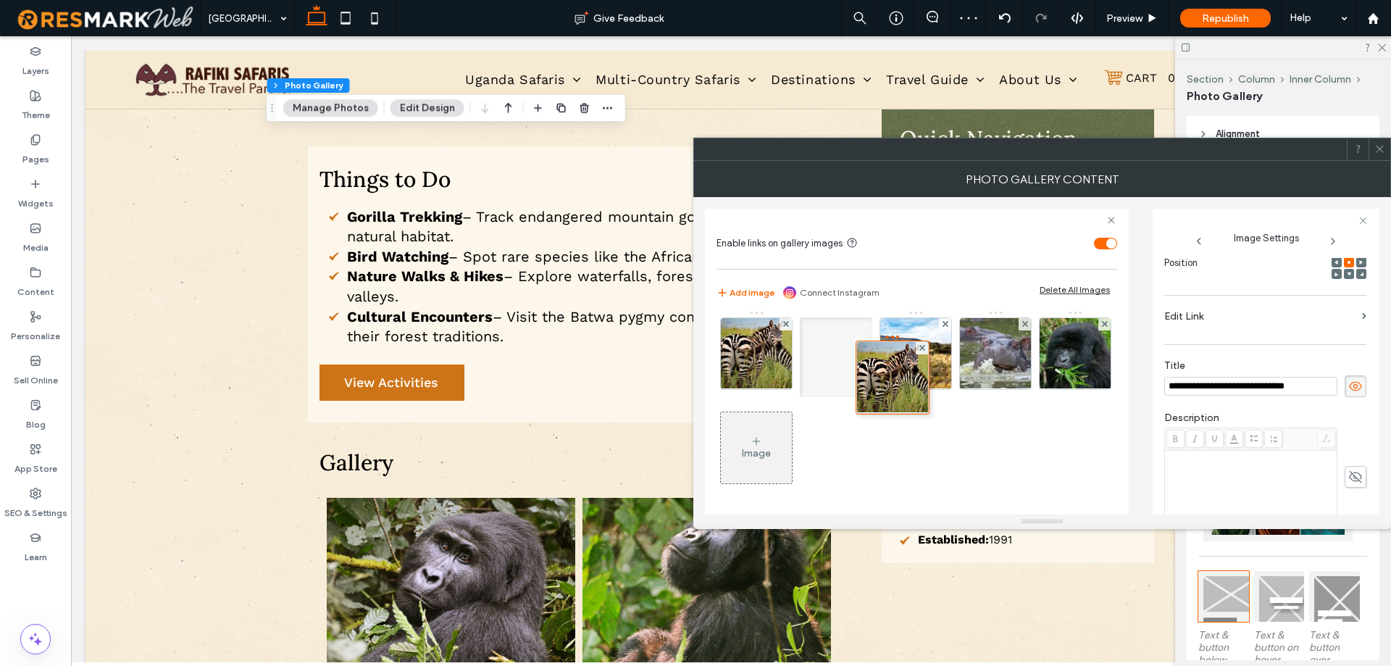
drag, startPoint x: 837, startPoint y: 442, endPoint x: 913, endPoint y: 334, distance: 132.0
drag, startPoint x: 976, startPoint y: 358, endPoint x: 884, endPoint y: 348, distance: 91.7
click at [872, 348] on div at bounding box center [836, 357] width 72 height 80
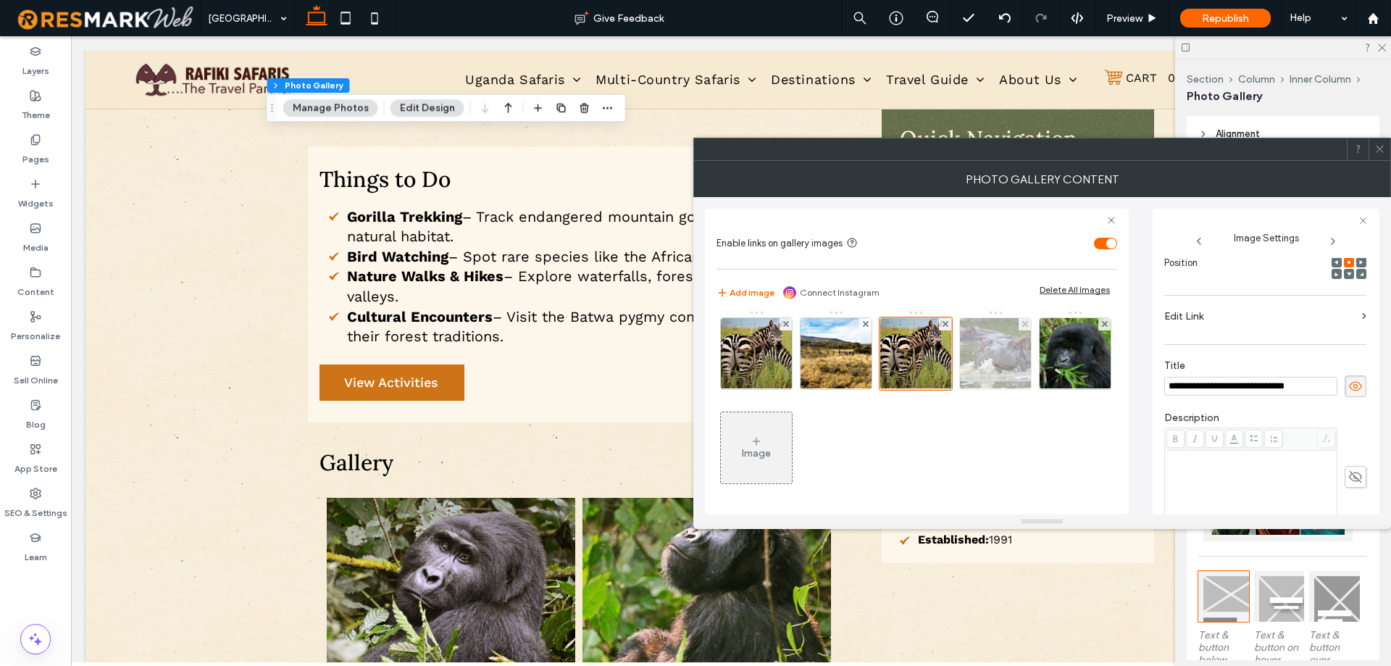
click at [942, 389] on img at bounding box center [995, 353] width 106 height 71
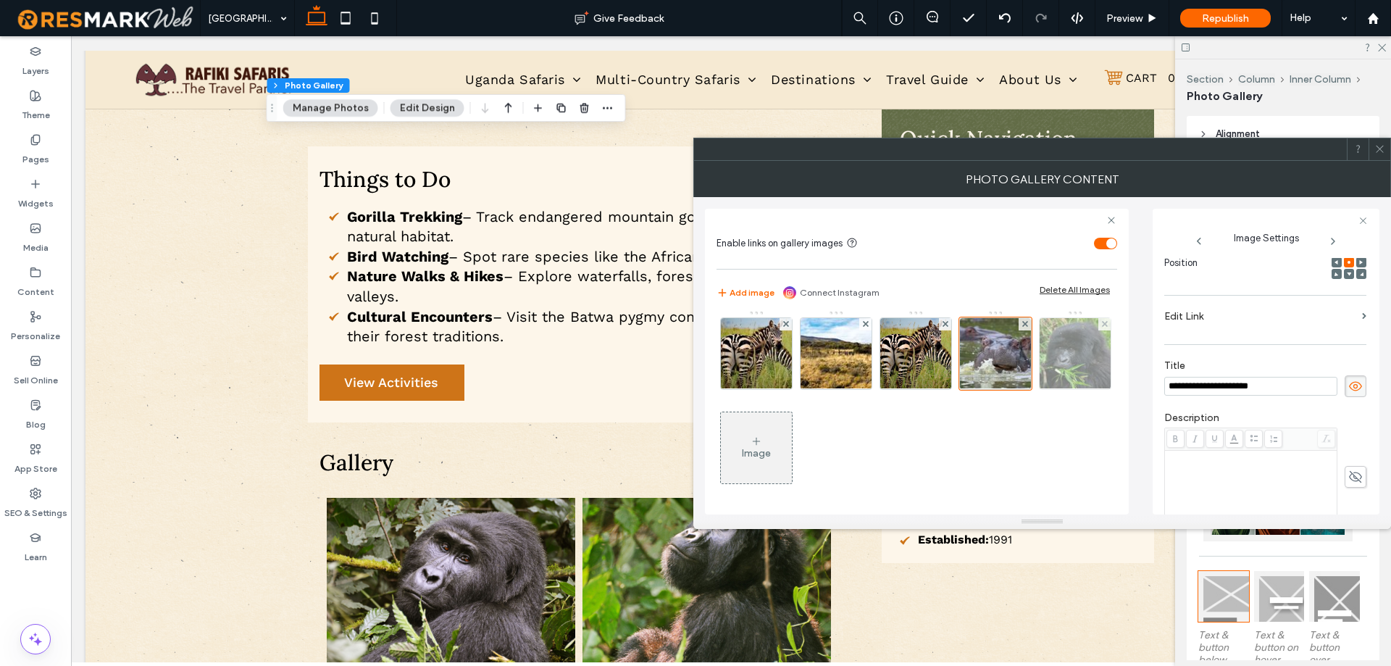
click at [1039, 390] on div at bounding box center [1075, 353] width 72 height 72
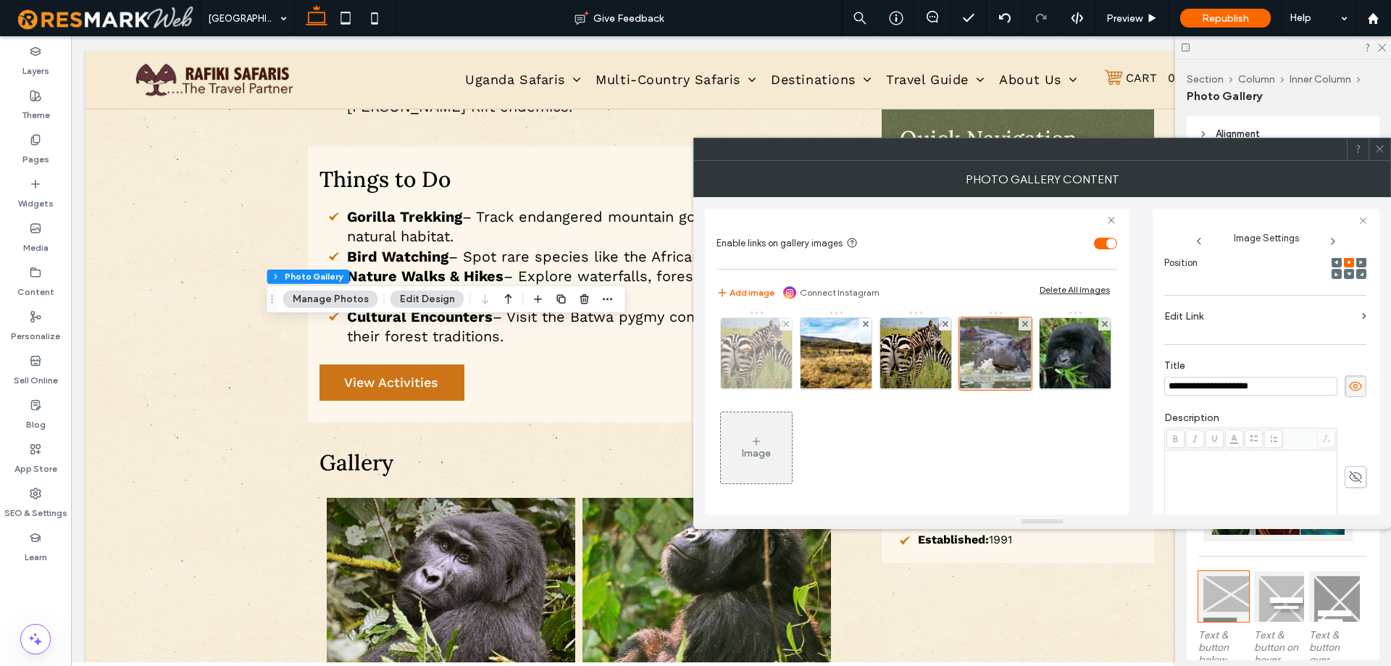
click at [805, 353] on img at bounding box center [756, 353] width 97 height 71
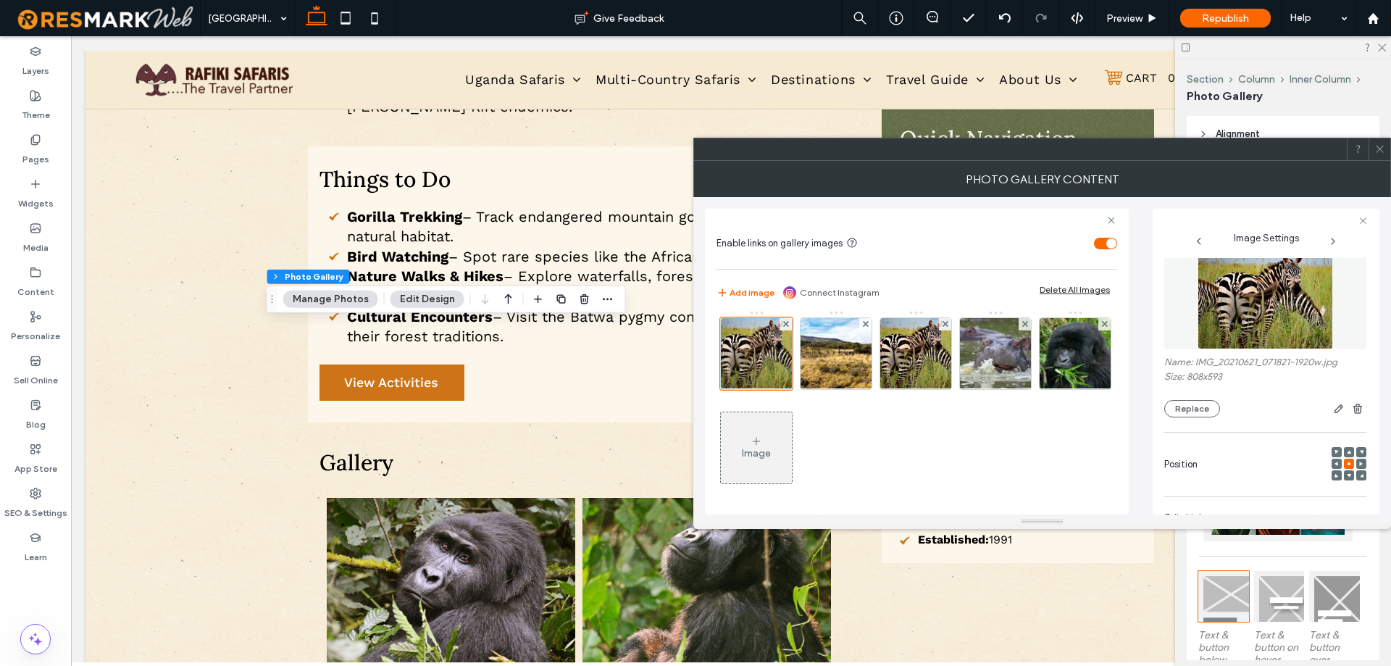
scroll to position [0, 0]
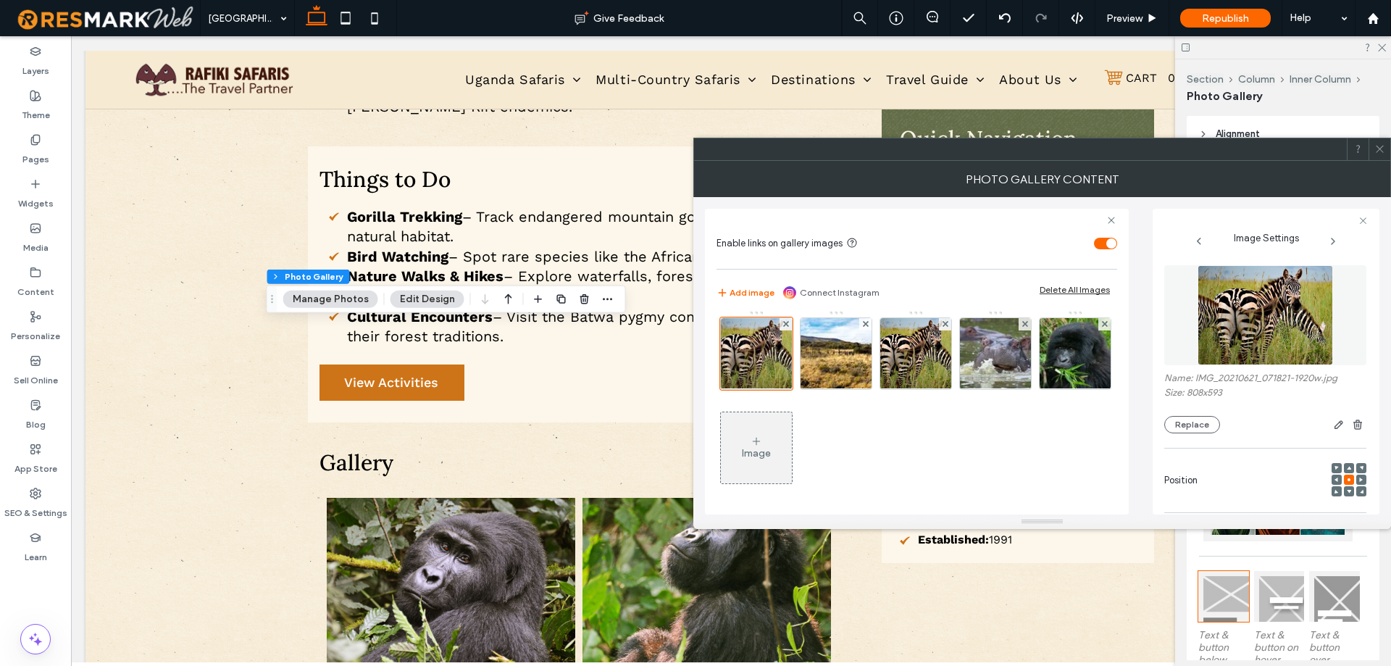
click at [1251, 321] on img at bounding box center [1264, 315] width 135 height 100
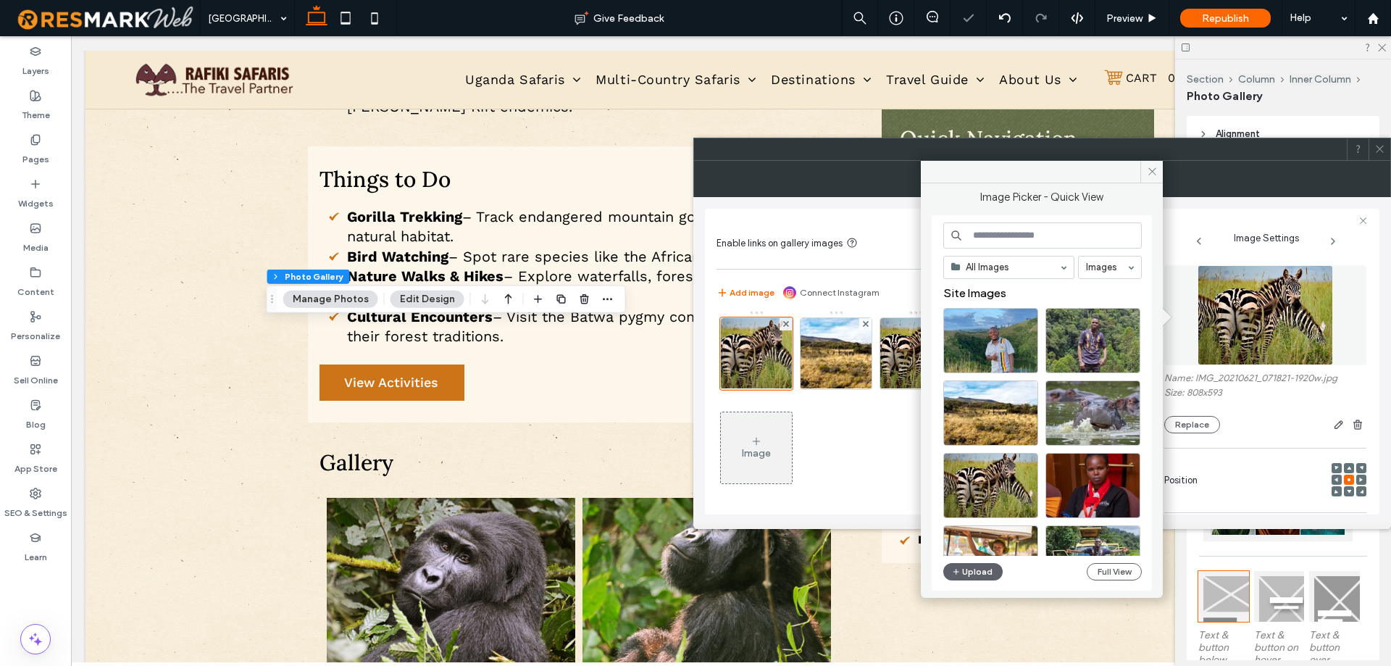
click at [1055, 232] on input at bounding box center [1042, 235] width 198 height 26
click at [1147, 173] on icon at bounding box center [1151, 171] width 11 height 11
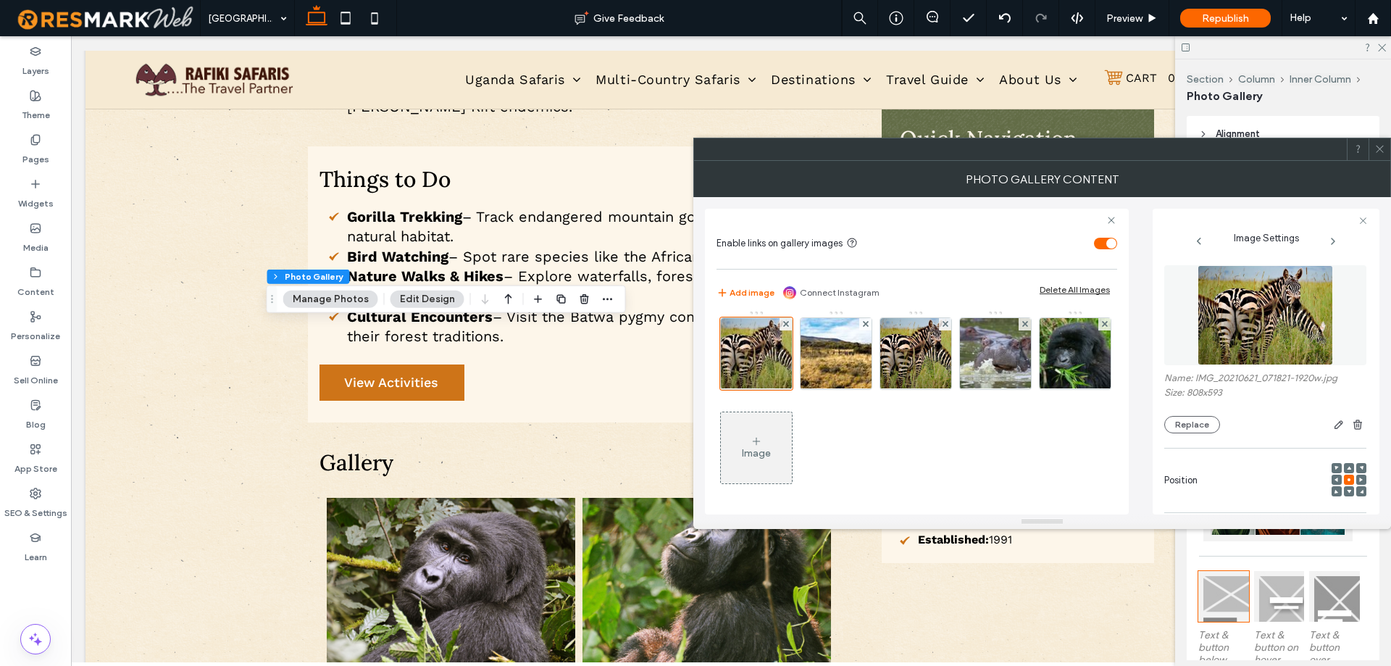
click at [1376, 152] on use at bounding box center [1378, 149] width 7 height 7
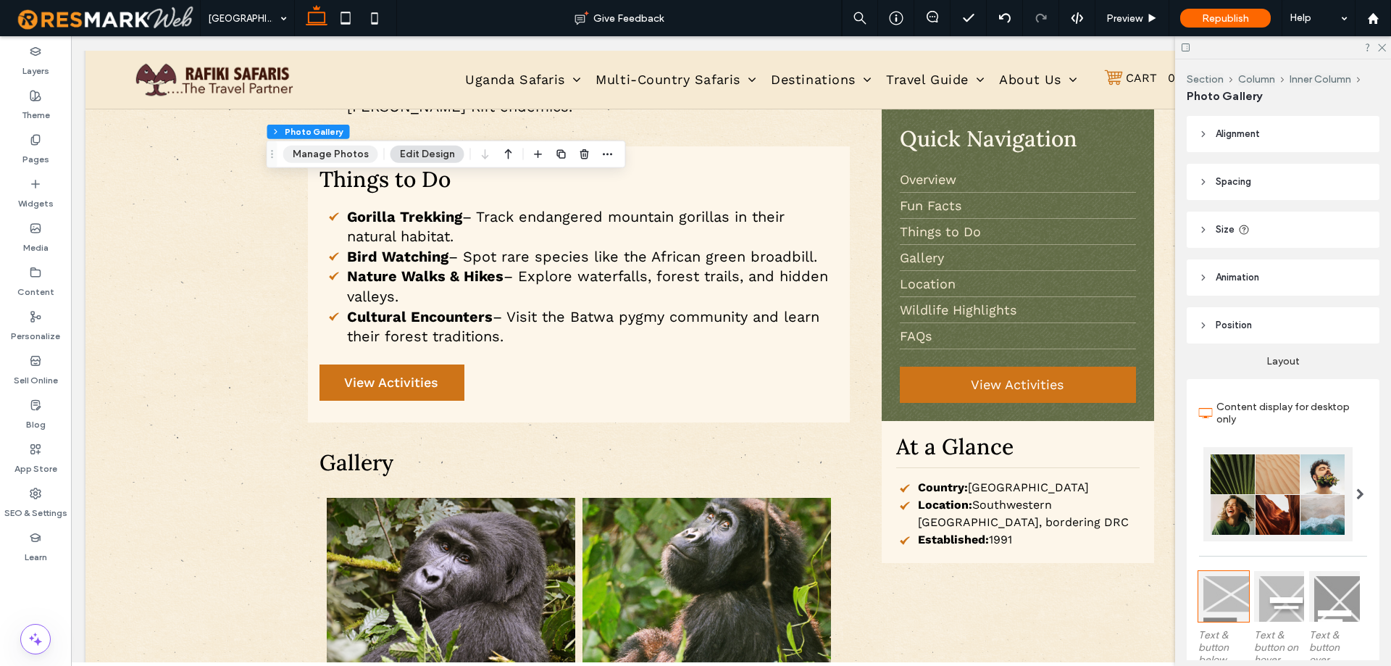
click at [322, 161] on button "Manage Photos" at bounding box center [330, 154] width 95 height 17
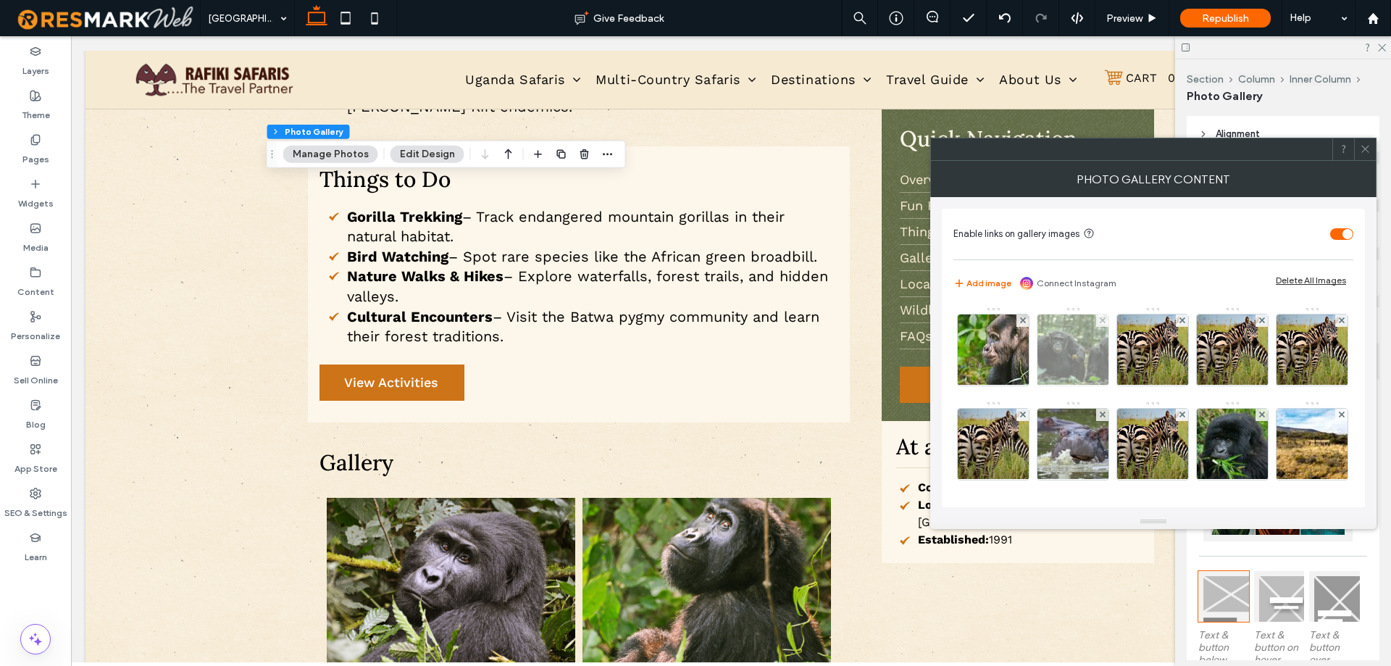
click at [1069, 363] on img at bounding box center [1073, 349] width 114 height 71
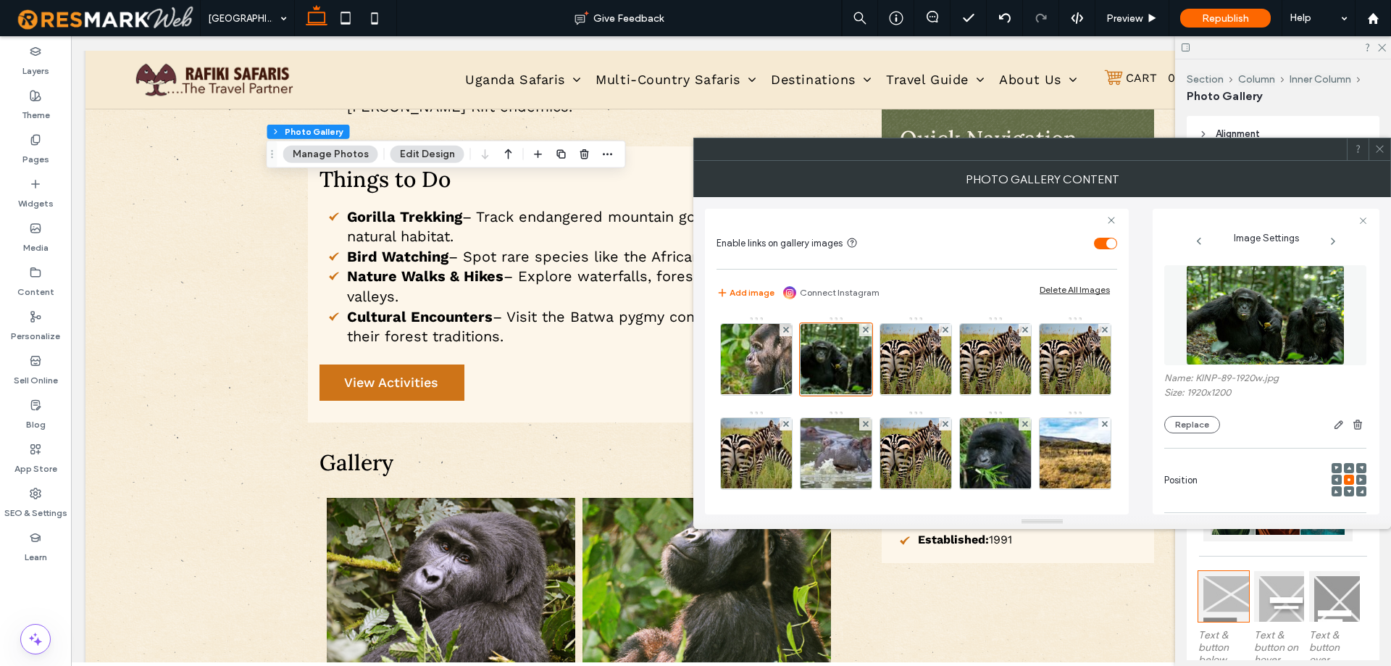
click at [1243, 335] on img at bounding box center [1265, 315] width 159 height 100
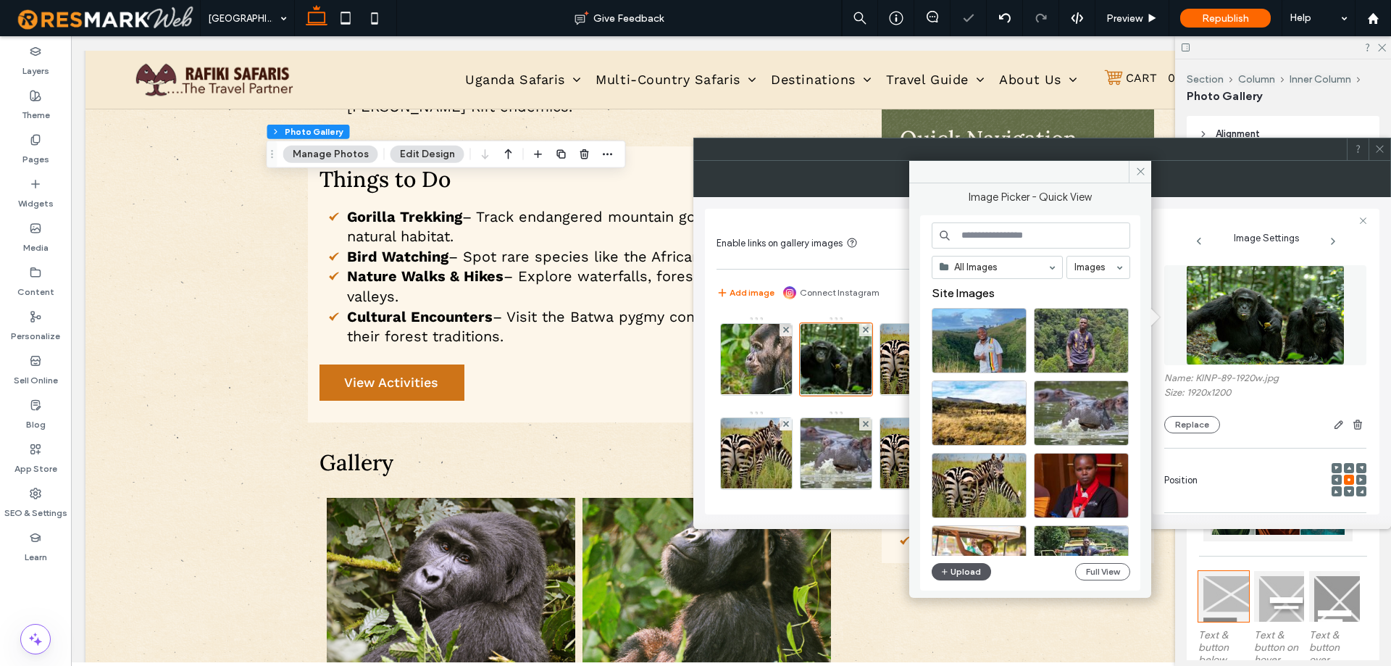
click at [975, 566] on button "Upload" at bounding box center [960, 571] width 59 height 17
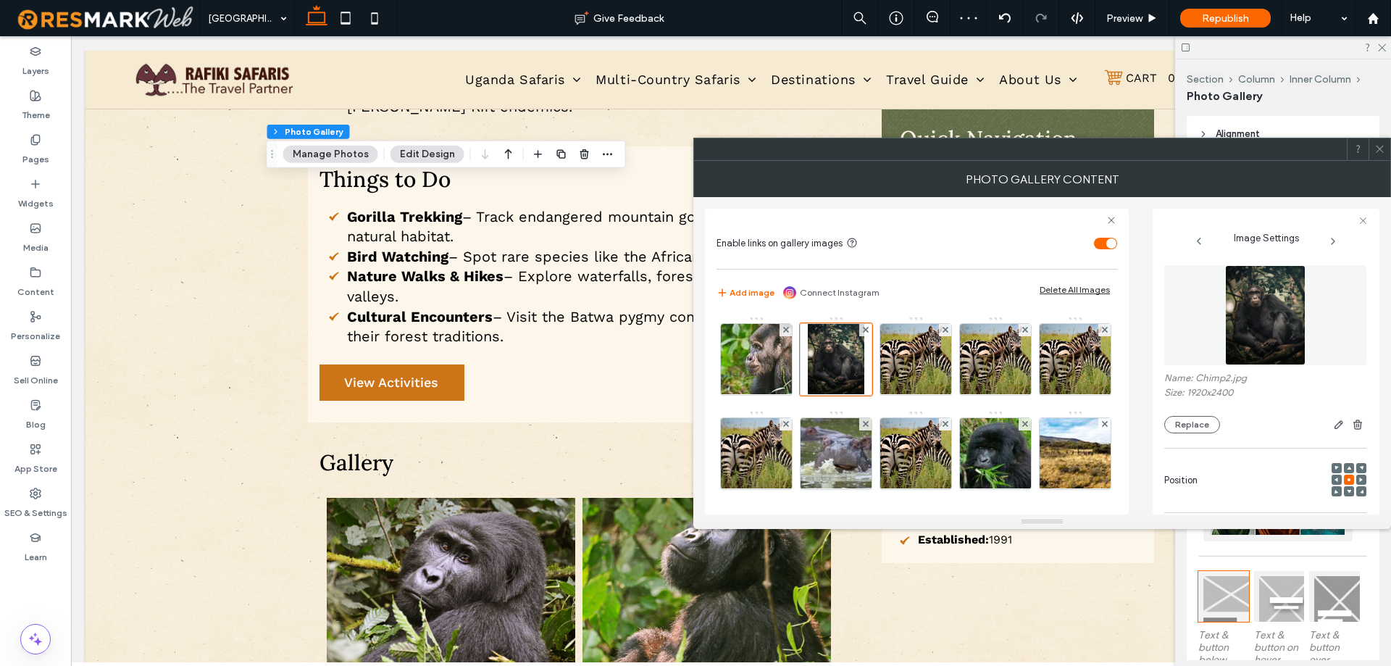
click at [1378, 148] on use at bounding box center [1378, 149] width 7 height 7
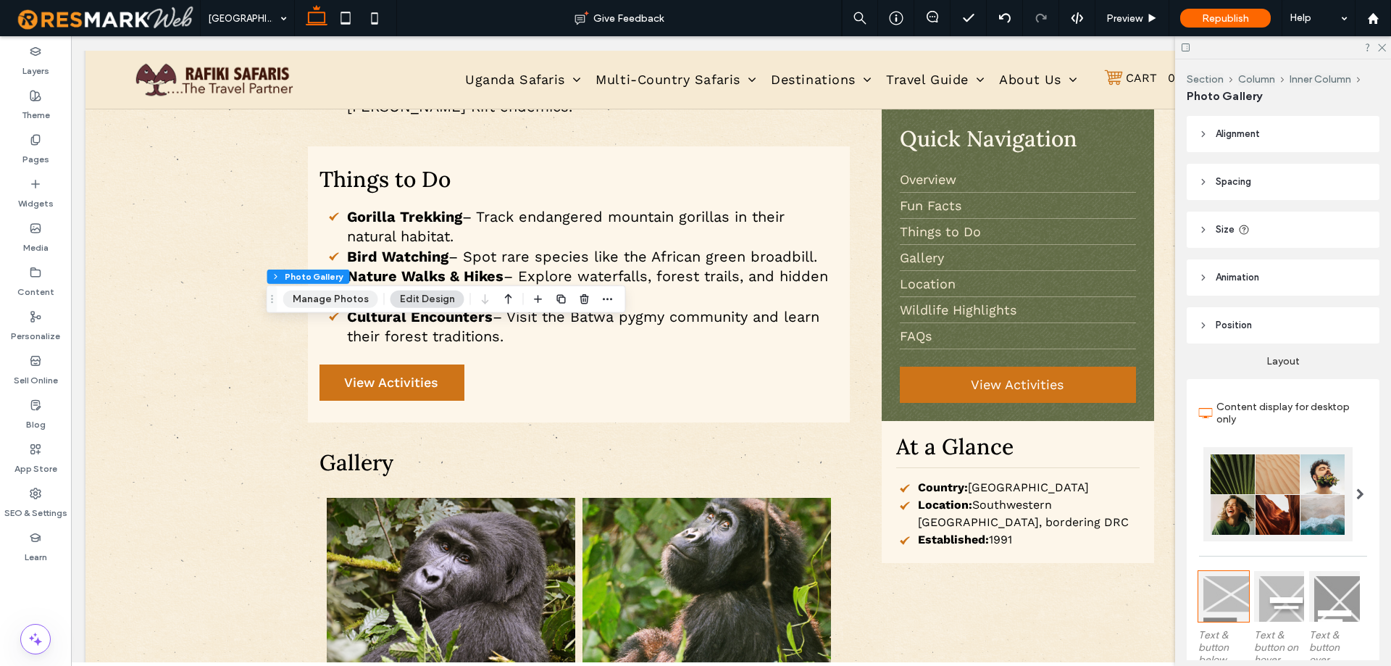
click at [341, 298] on button "Manage Photos" at bounding box center [330, 298] width 95 height 17
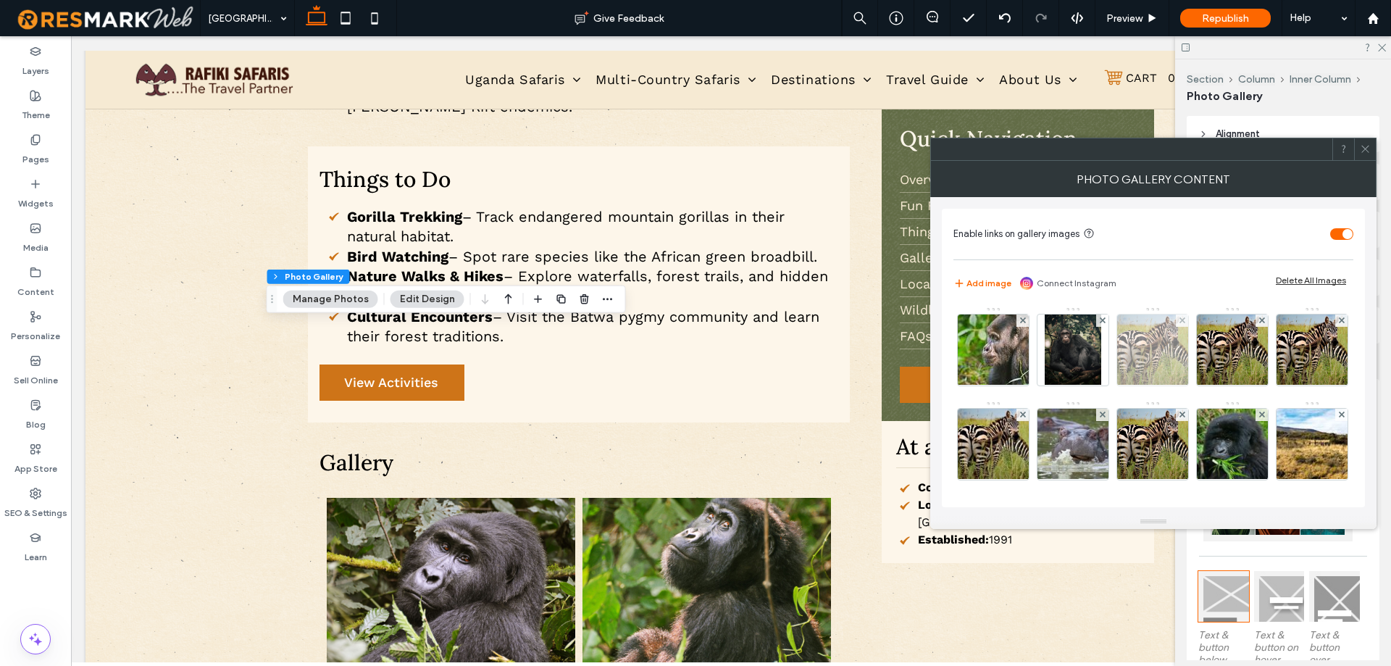
click at [1164, 353] on img at bounding box center [1152, 349] width 97 height 71
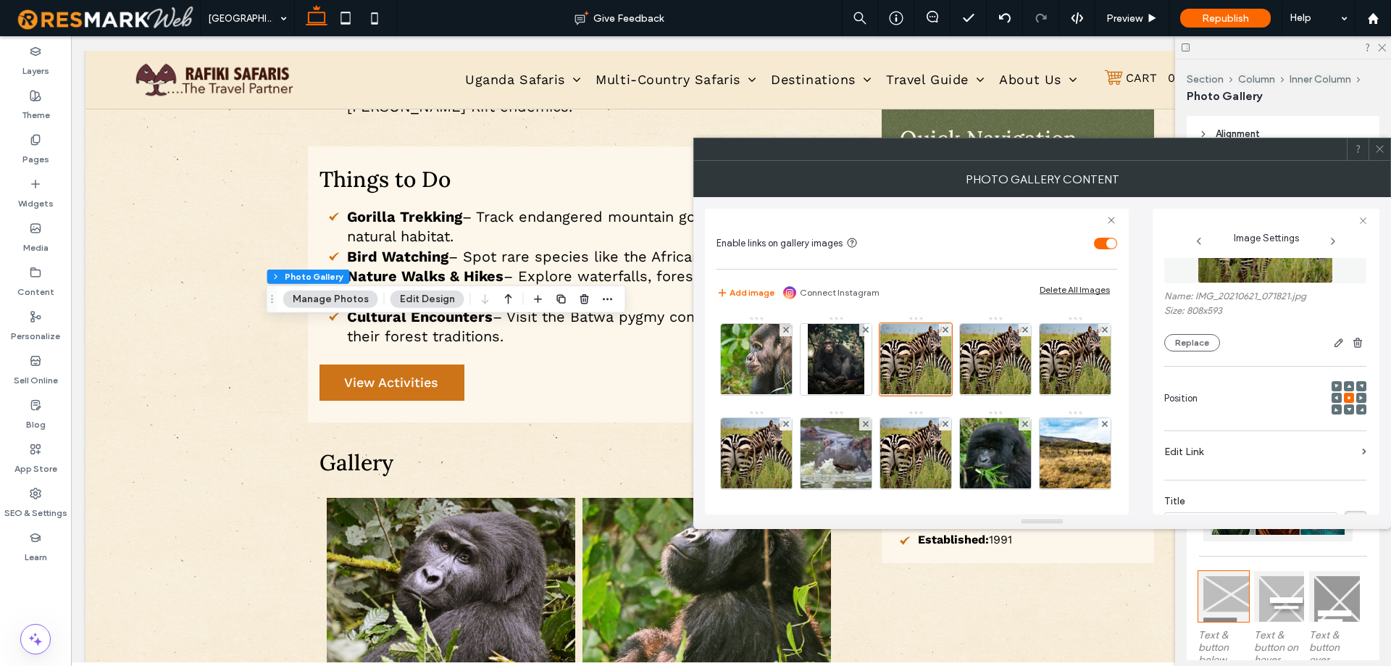
scroll to position [67, 0]
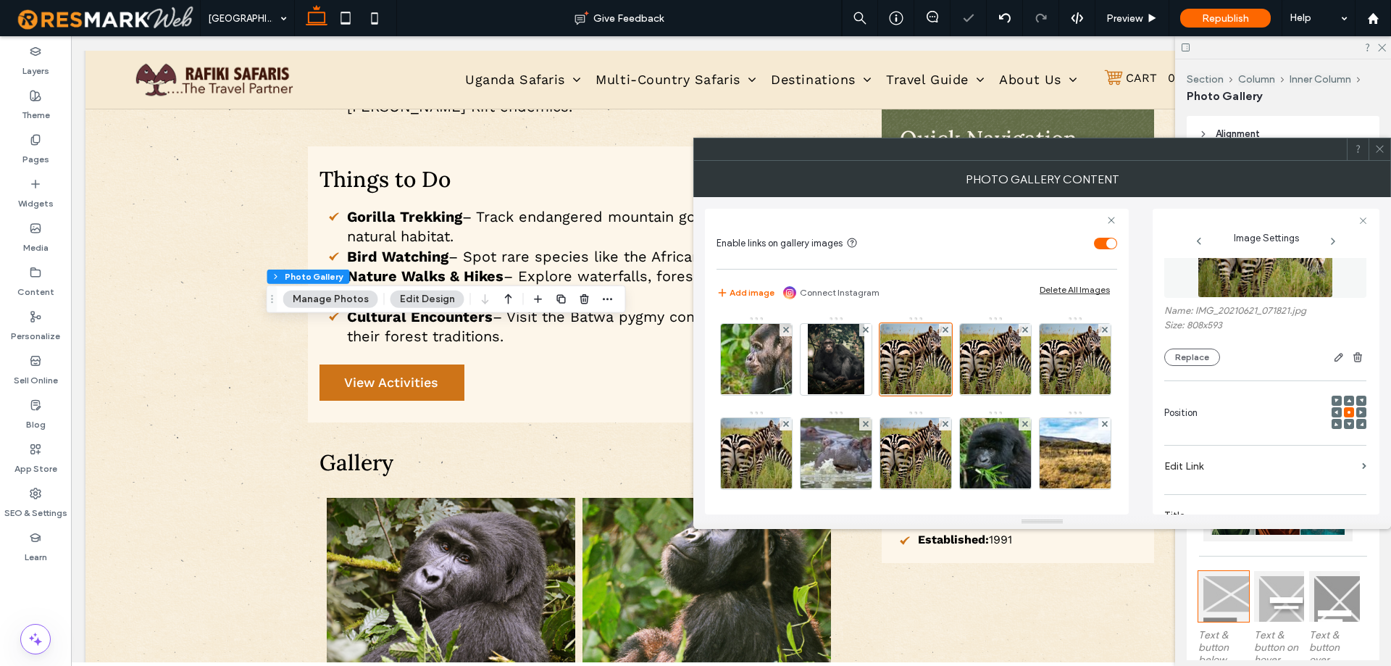
click at [1269, 280] on img at bounding box center [1264, 248] width 135 height 100
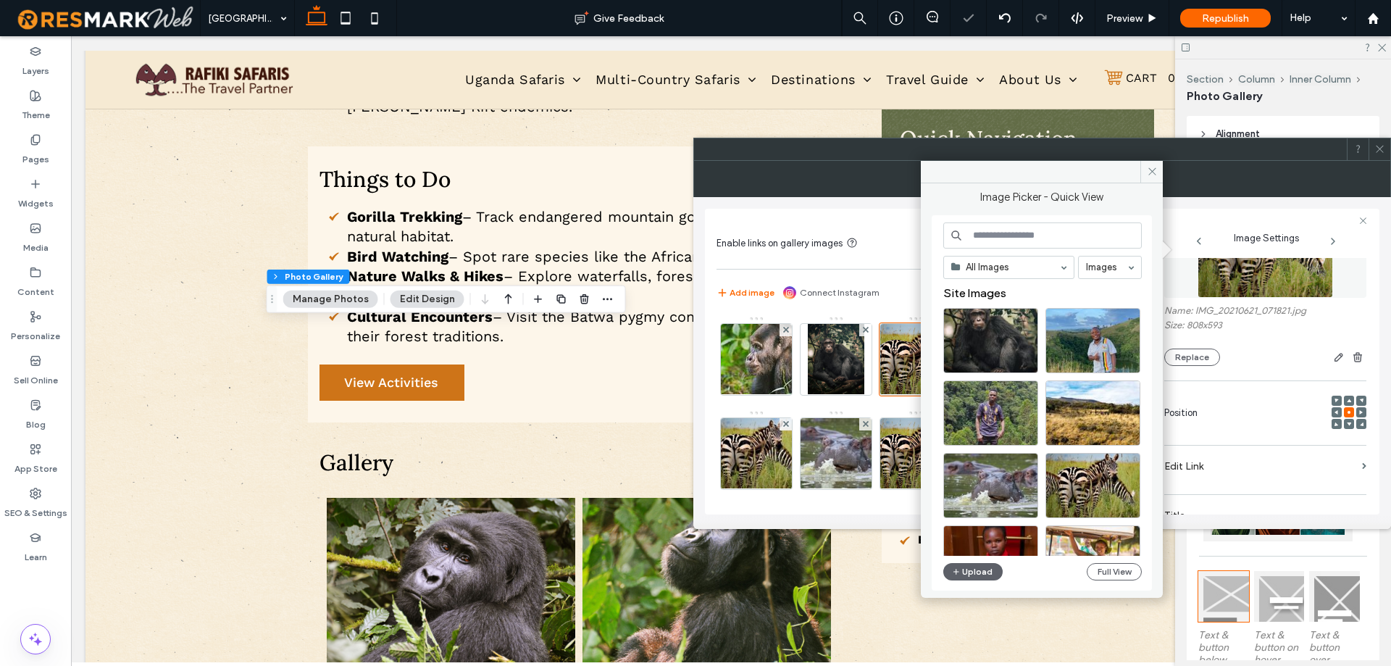
click at [1044, 230] on input at bounding box center [1042, 235] width 198 height 26
paste input "**********"
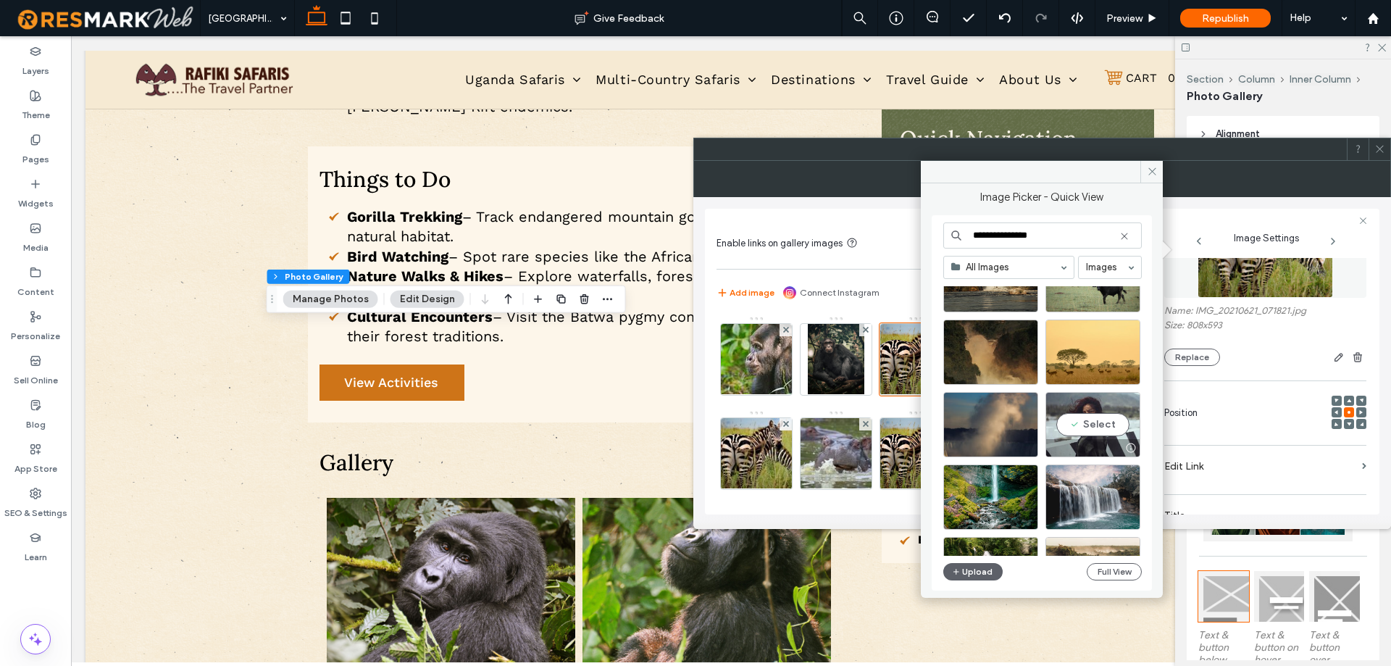
scroll to position [71, 0]
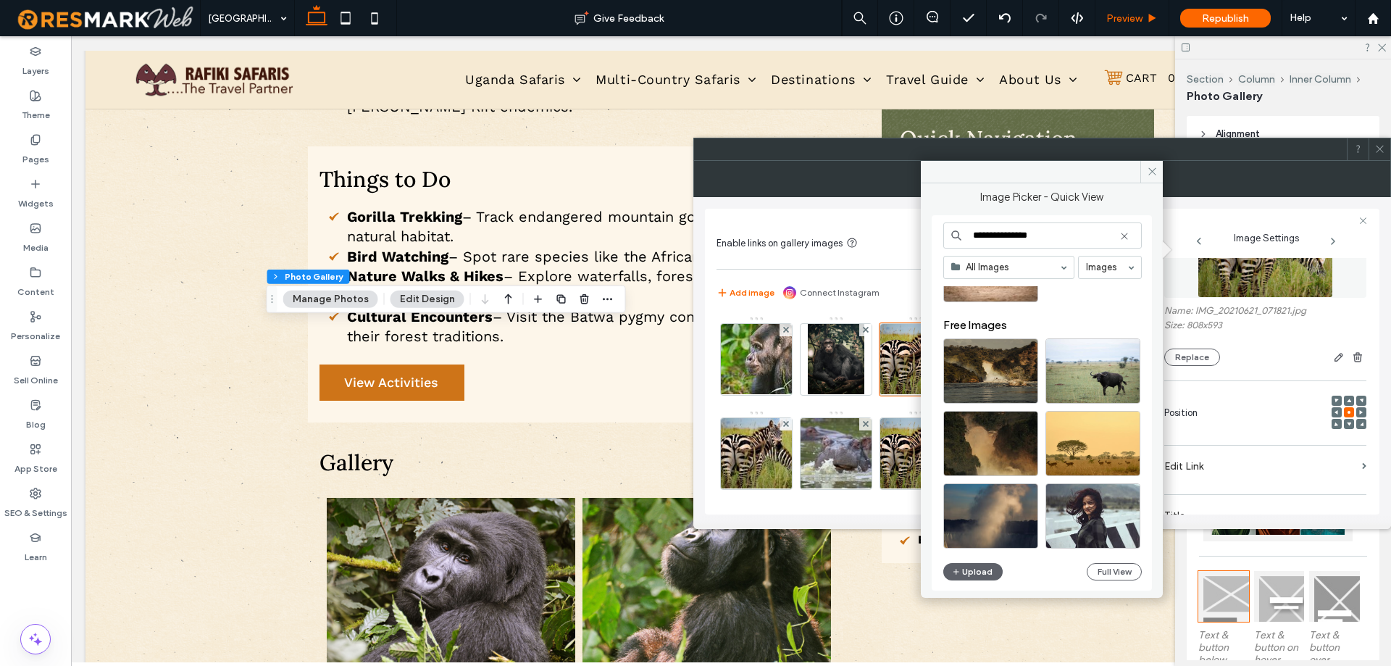
type input "**********"
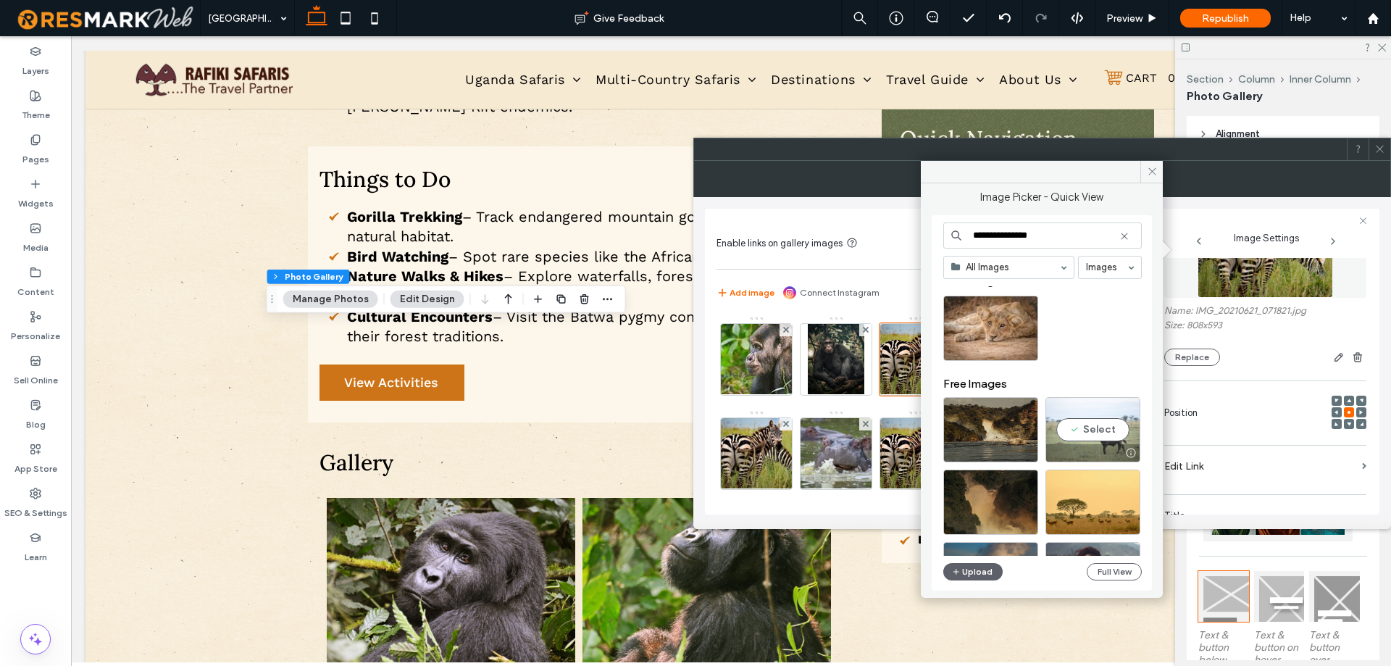
scroll to position [0, 0]
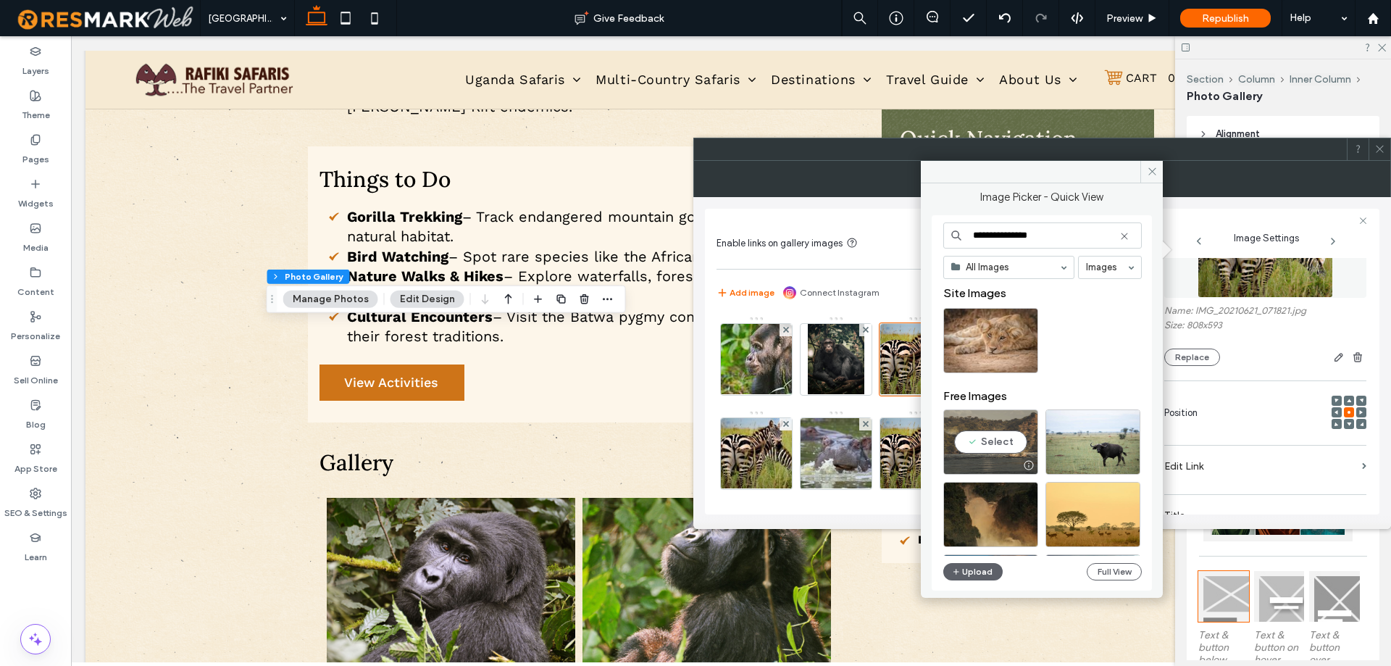
click at [1002, 444] on div "Select" at bounding box center [990, 441] width 95 height 65
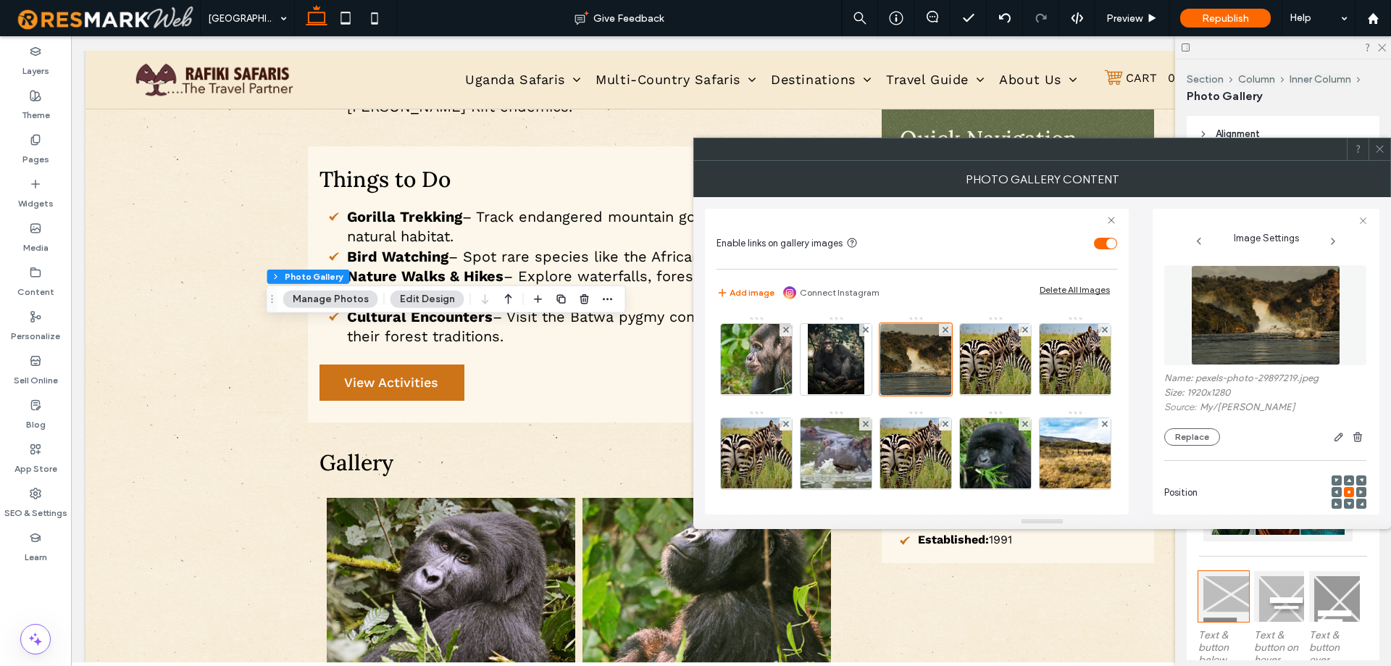
click at [1375, 152] on icon at bounding box center [1379, 148] width 11 height 11
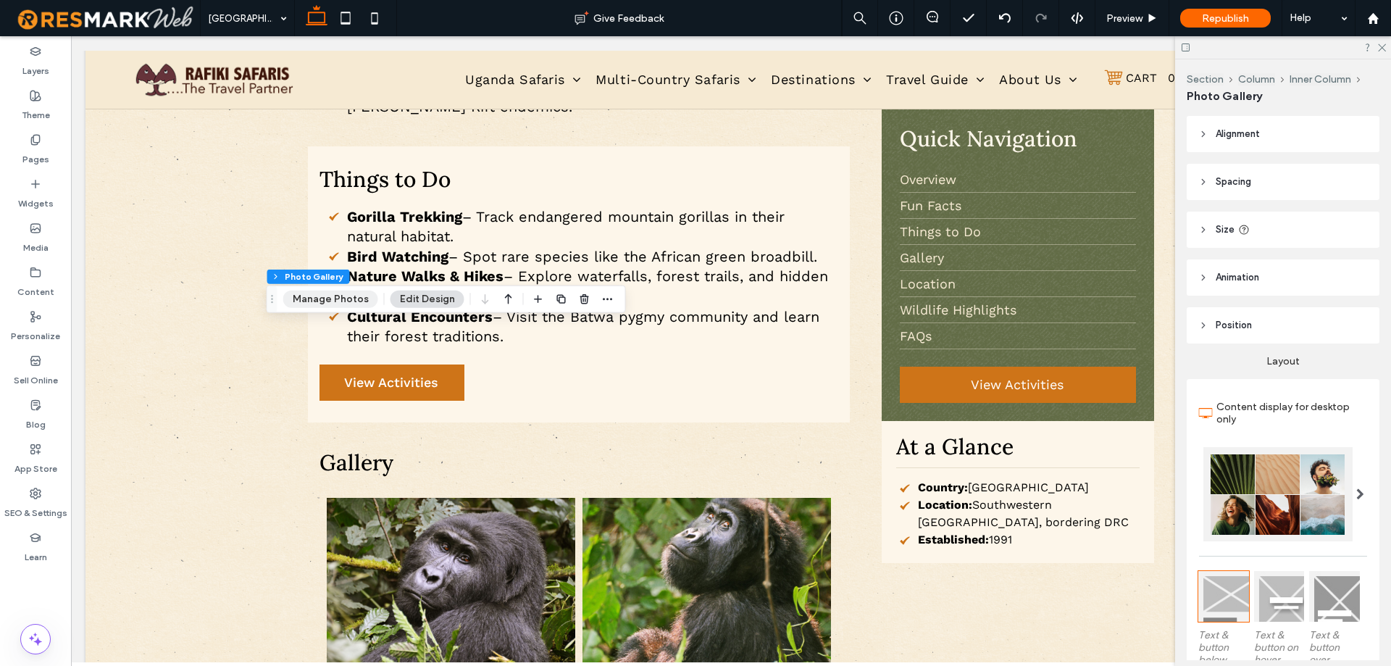
click at [298, 297] on button "Manage Photos" at bounding box center [330, 298] width 95 height 17
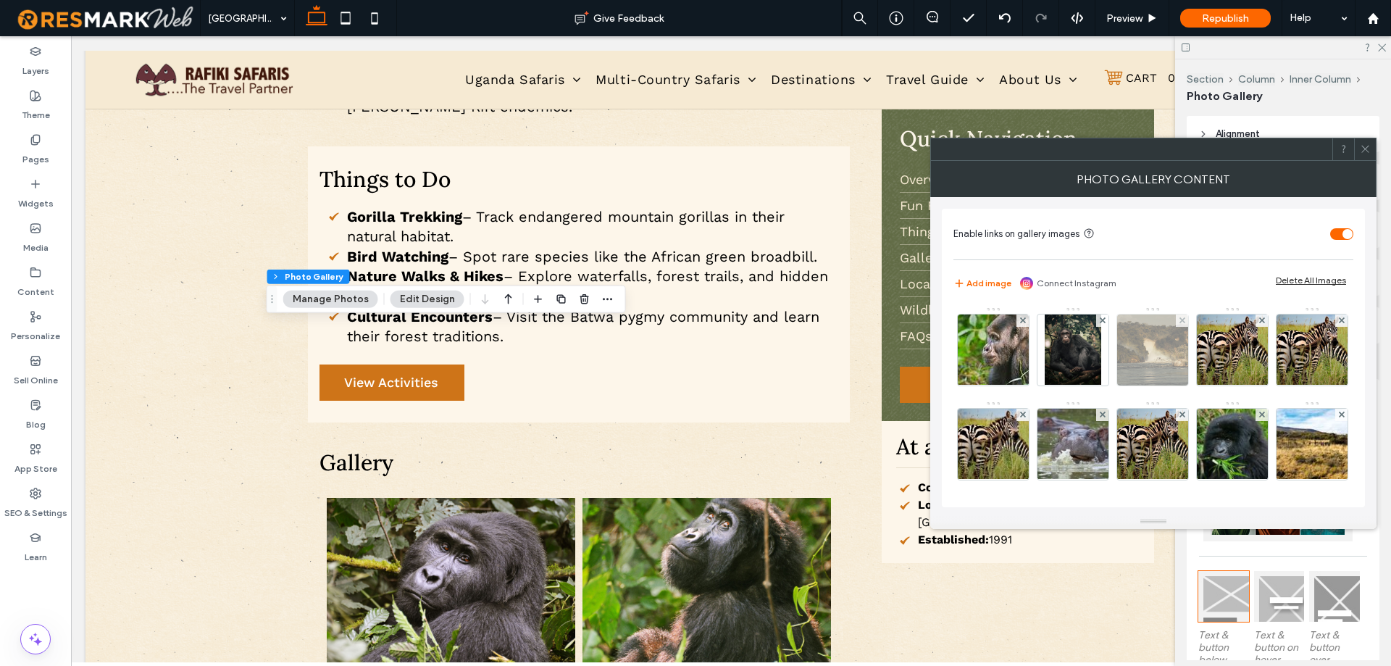
click at [1134, 356] on img at bounding box center [1152, 349] width 106 height 71
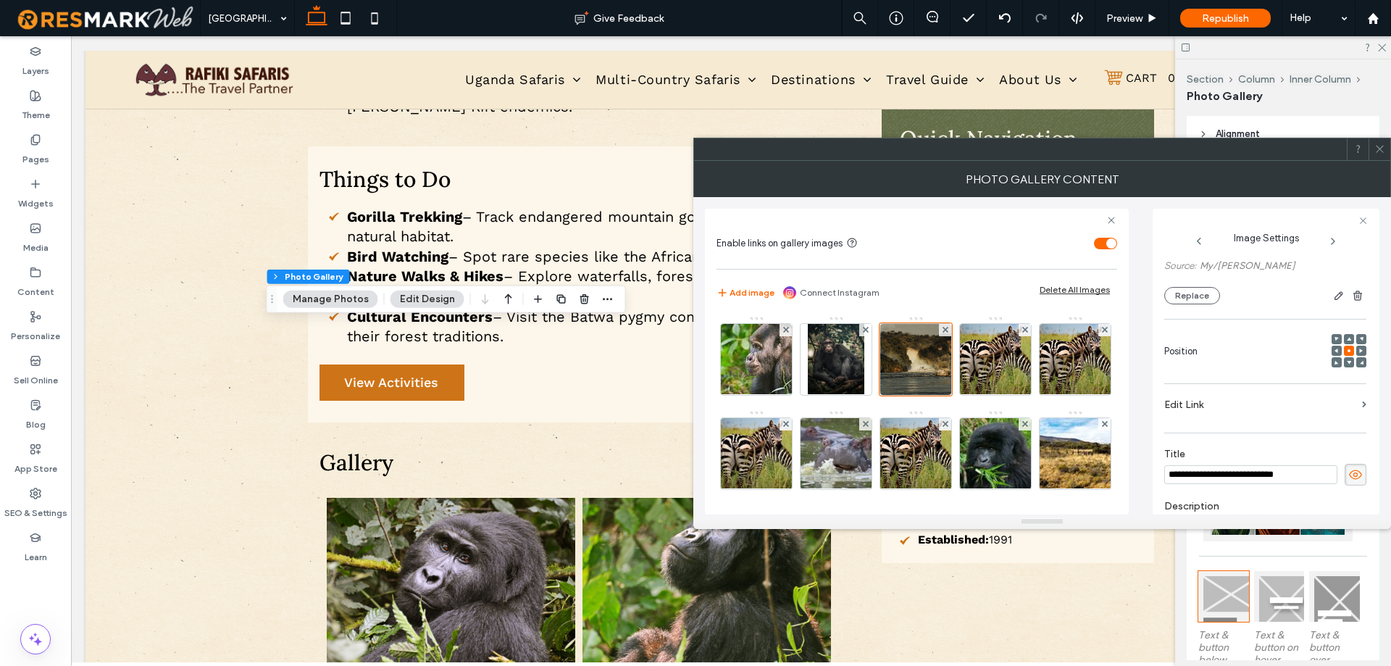
scroll to position [7, 0]
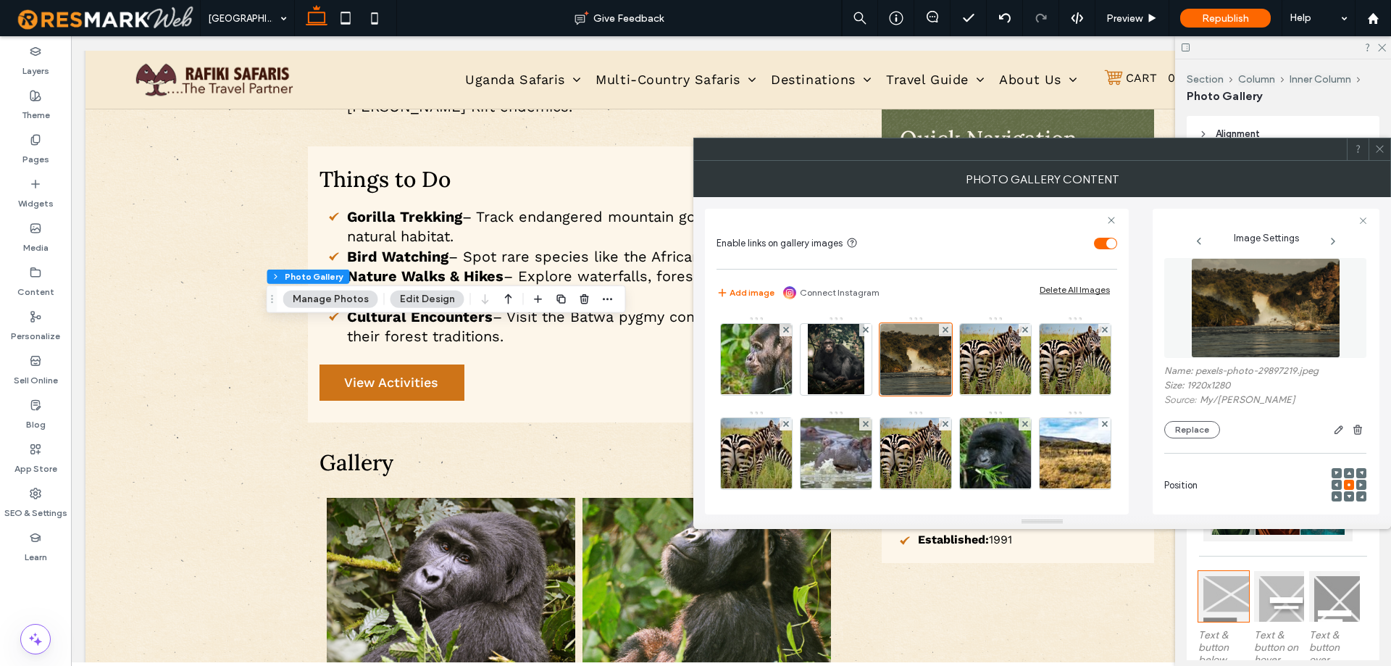
click at [1262, 283] on img at bounding box center [1265, 308] width 149 height 100
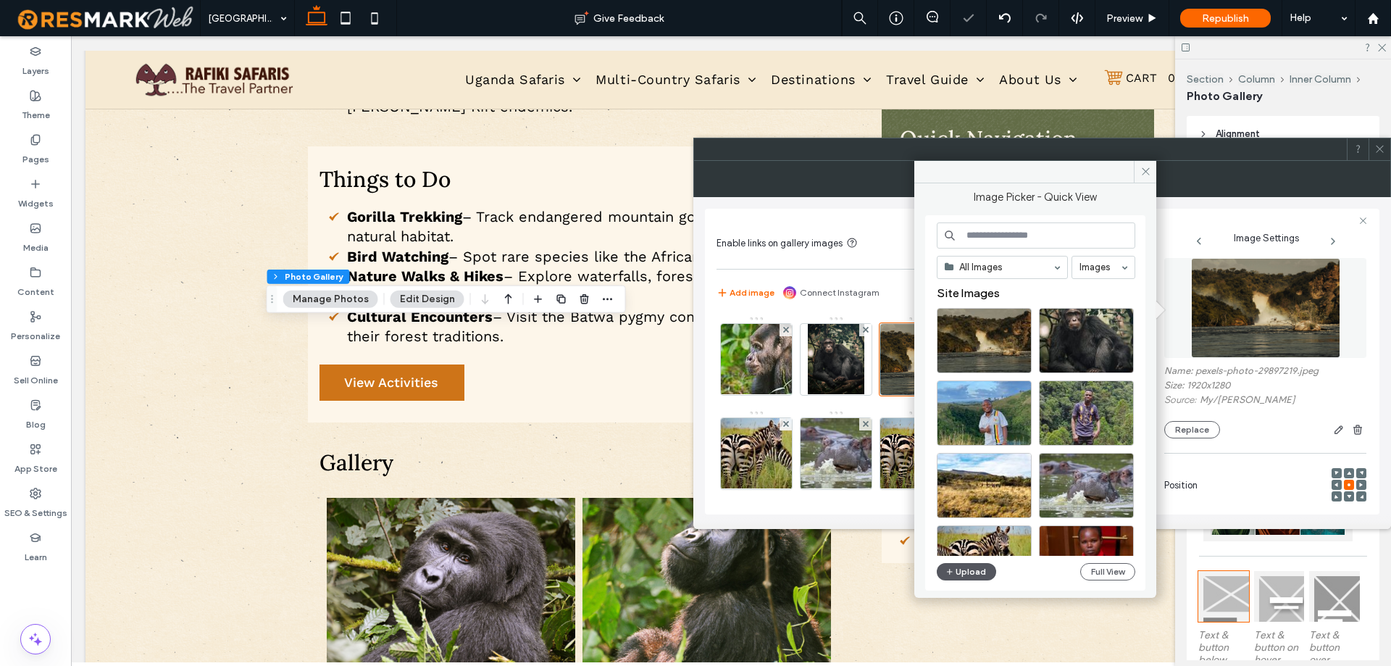
click at [957, 567] on button "Upload" at bounding box center [965, 571] width 59 height 17
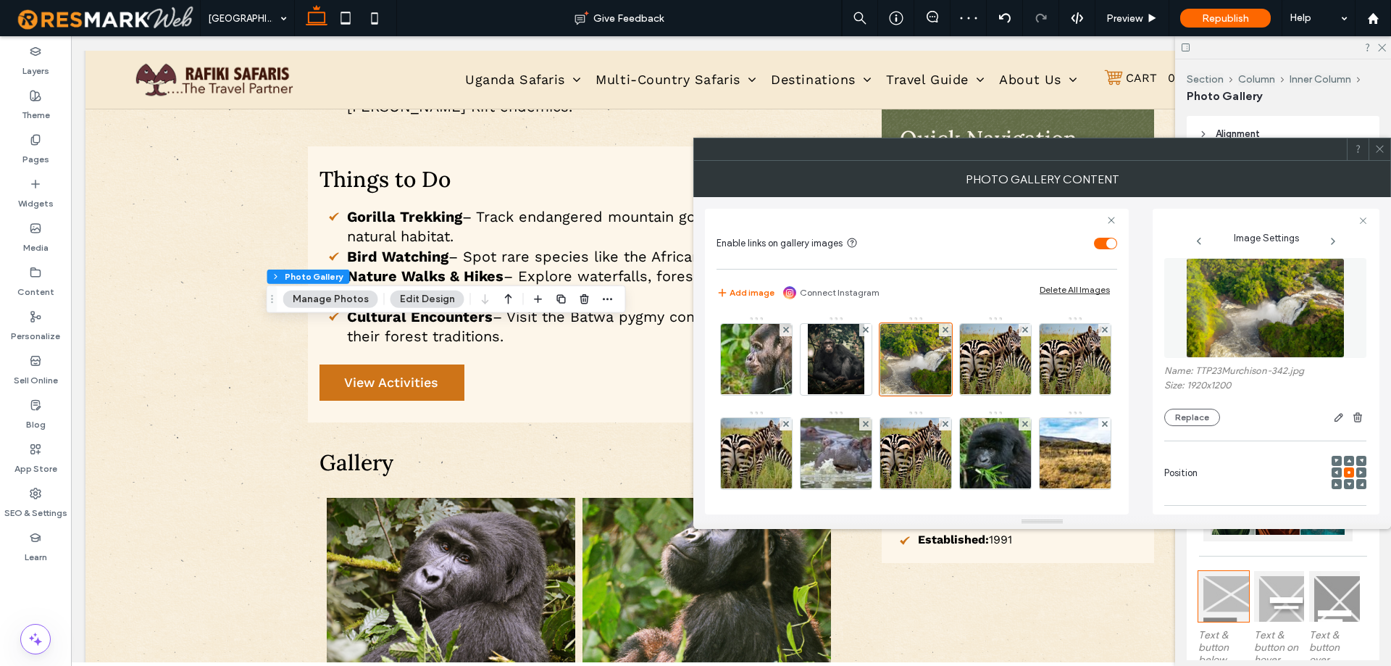
click at [1375, 145] on icon at bounding box center [1379, 148] width 11 height 11
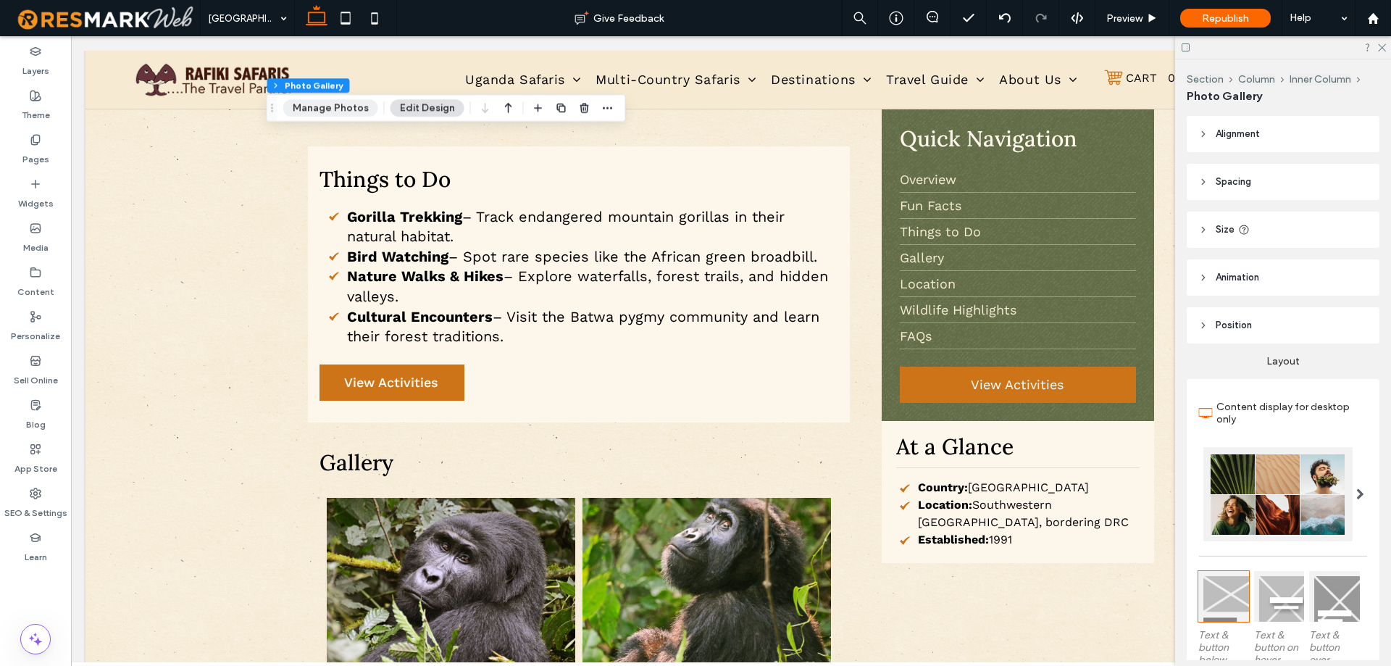
click at [342, 106] on button "Manage Photos" at bounding box center [330, 107] width 95 height 17
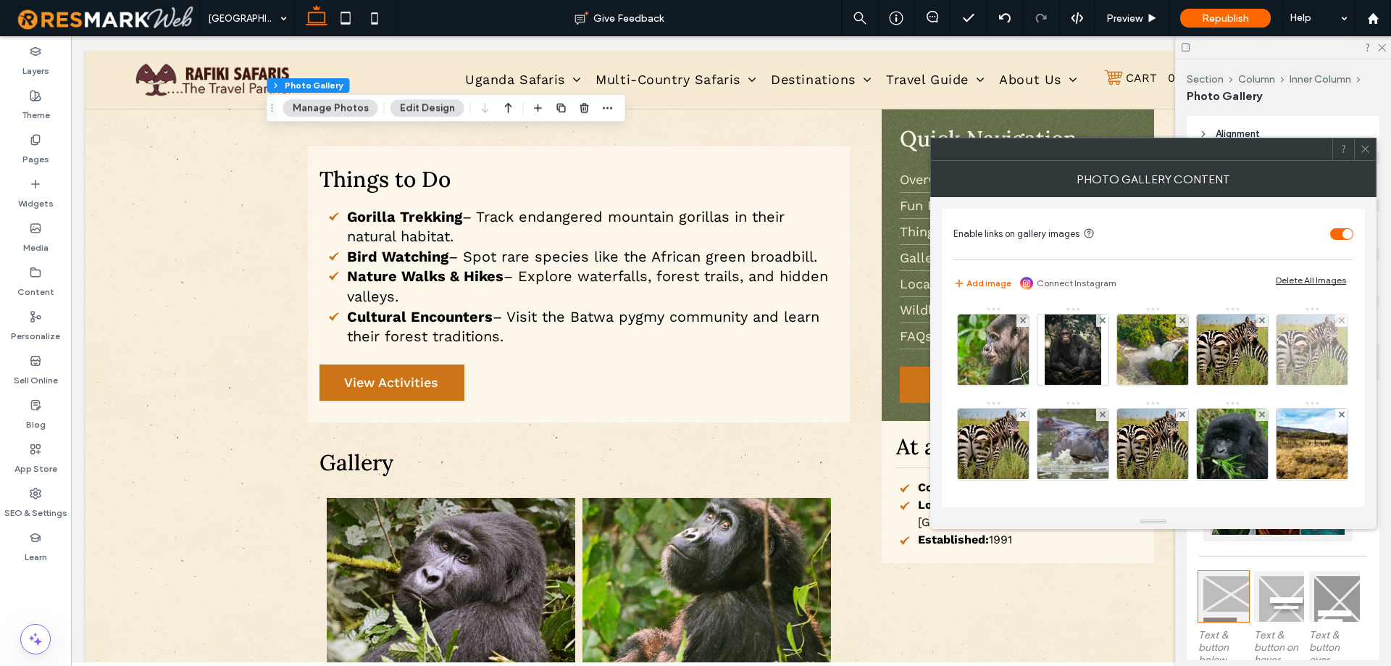
click at [1263, 385] on img at bounding box center [1311, 349] width 97 height 71
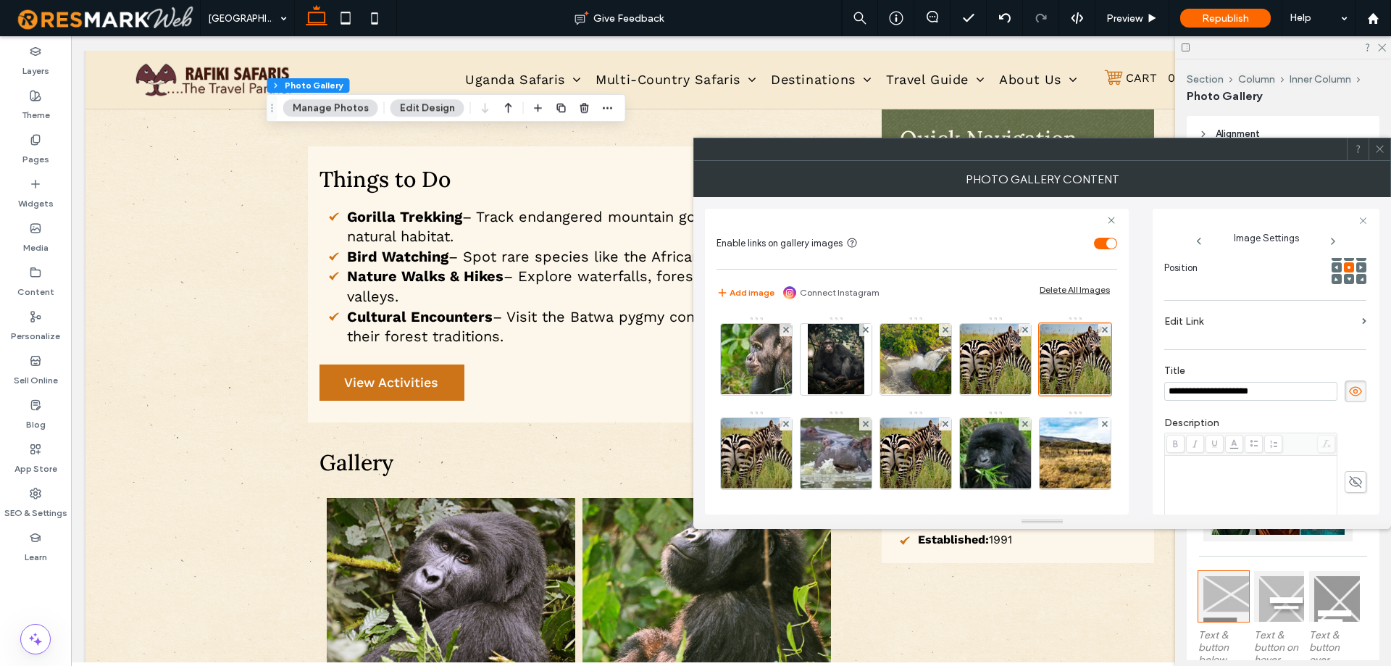
scroll to position [0, 0]
click at [988, 355] on img at bounding box center [995, 359] width 97 height 71
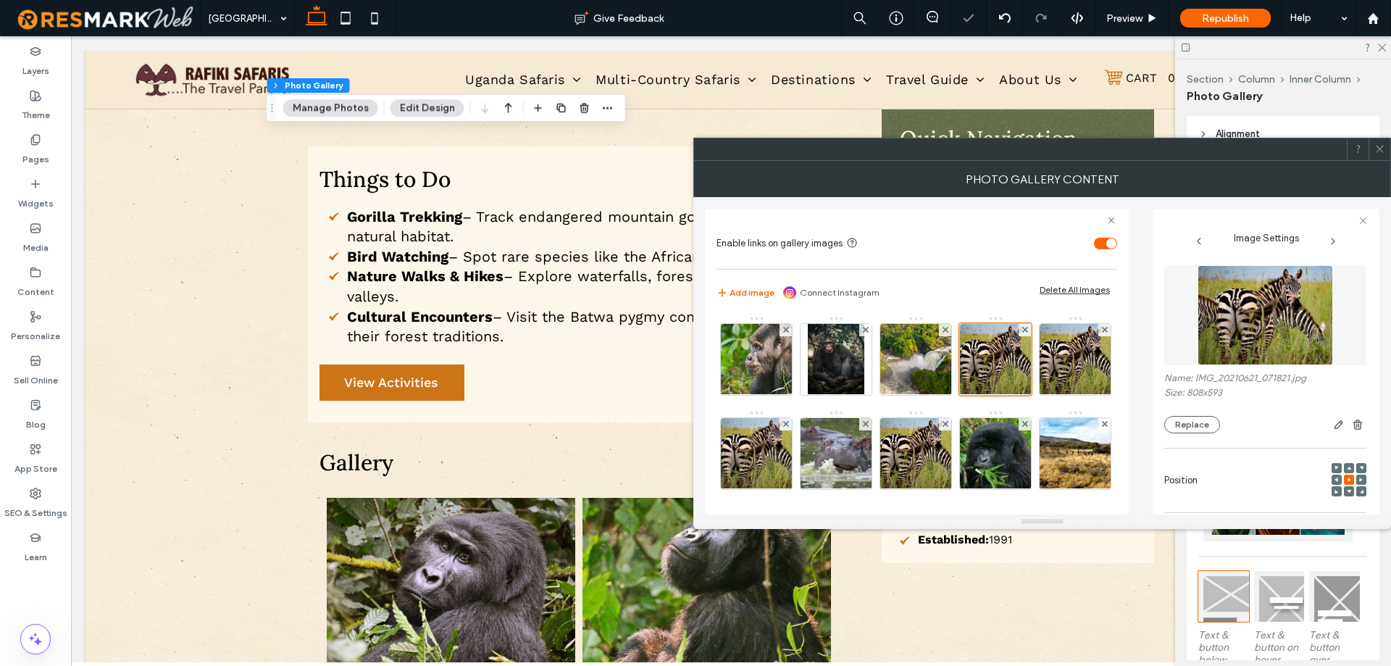
click at [1257, 353] on img at bounding box center [1264, 315] width 135 height 100
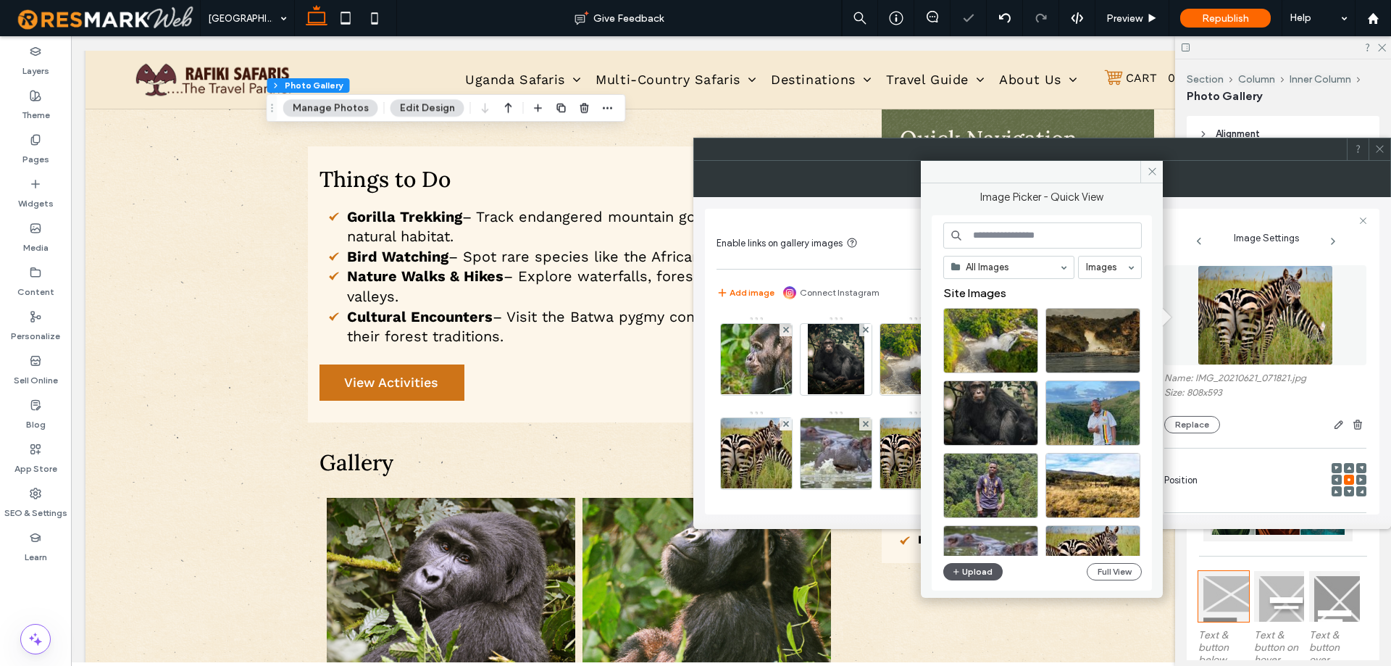
click at [964, 572] on button "Upload" at bounding box center [972, 571] width 59 height 17
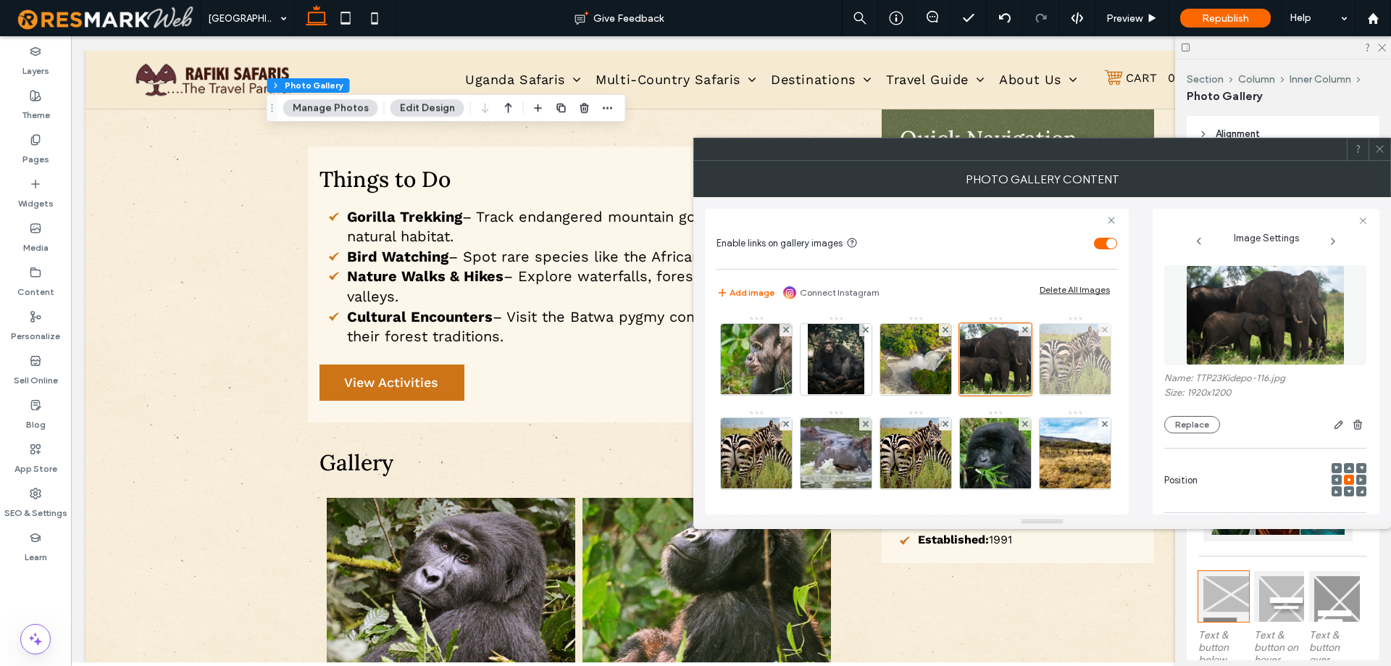
click at [1026, 395] on img at bounding box center [1074, 359] width 97 height 71
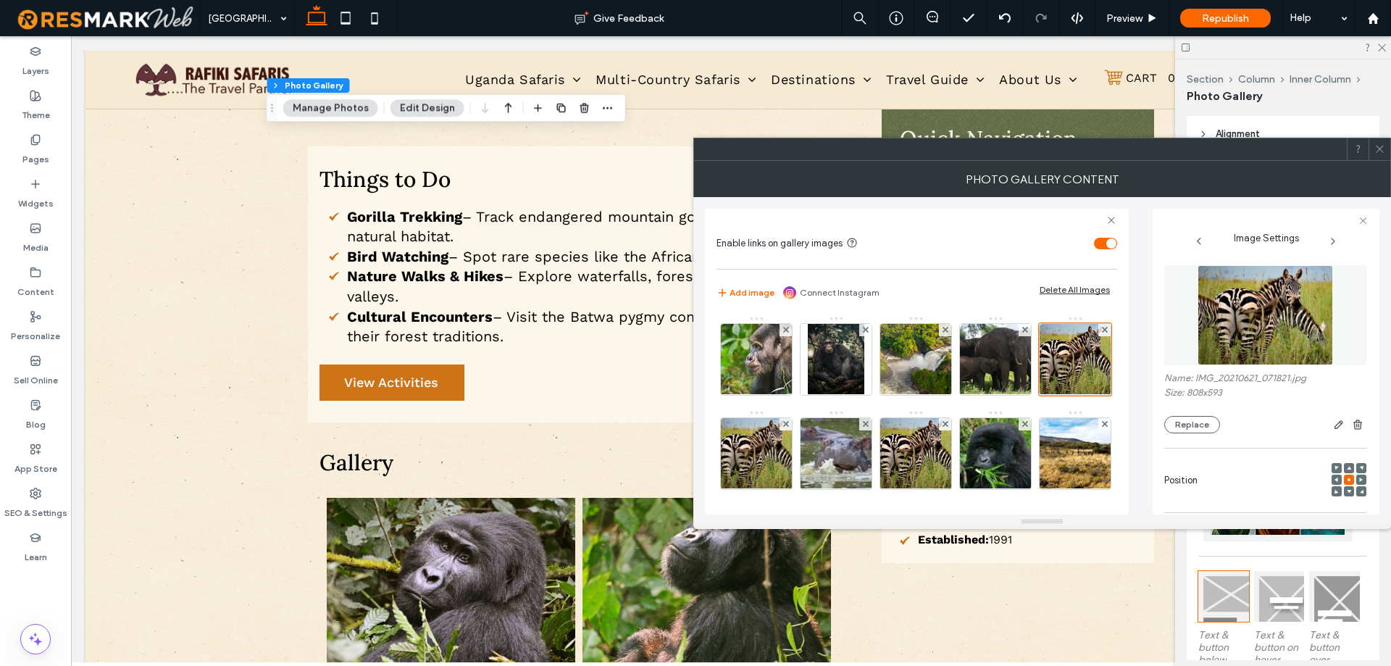
click at [1242, 340] on img at bounding box center [1264, 315] width 135 height 100
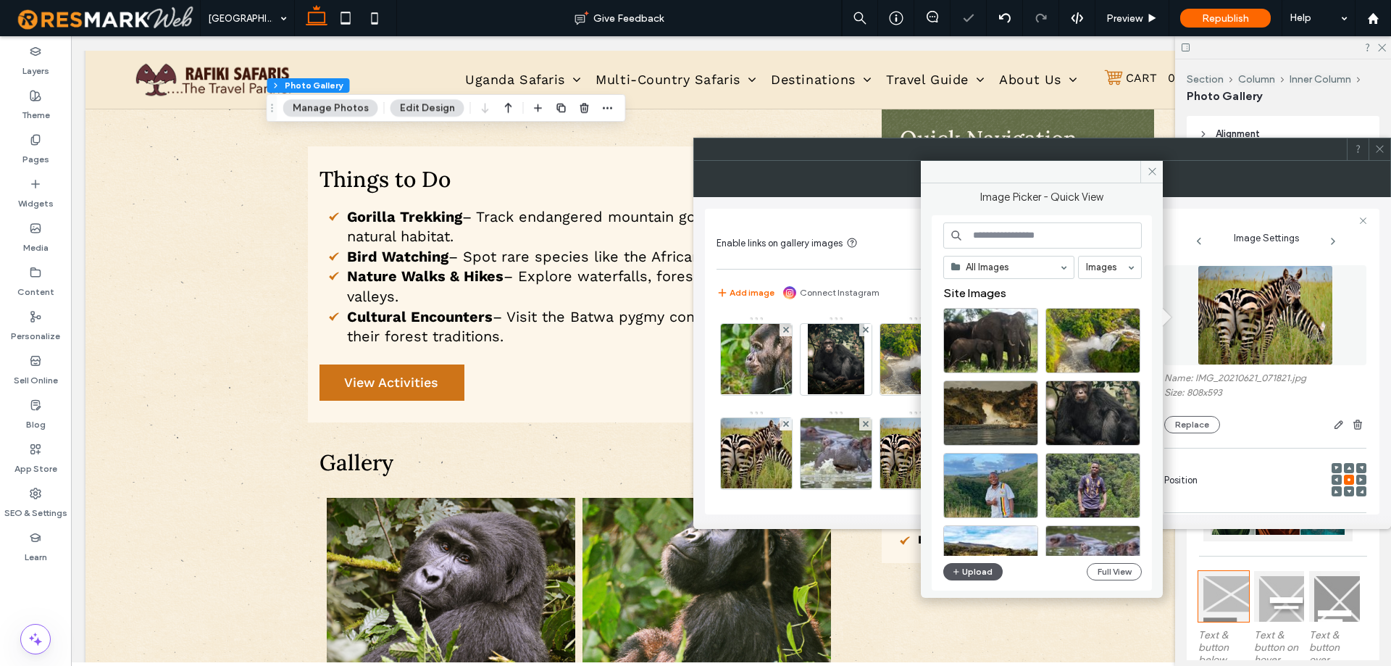
click at [967, 571] on button "Upload" at bounding box center [972, 571] width 59 height 17
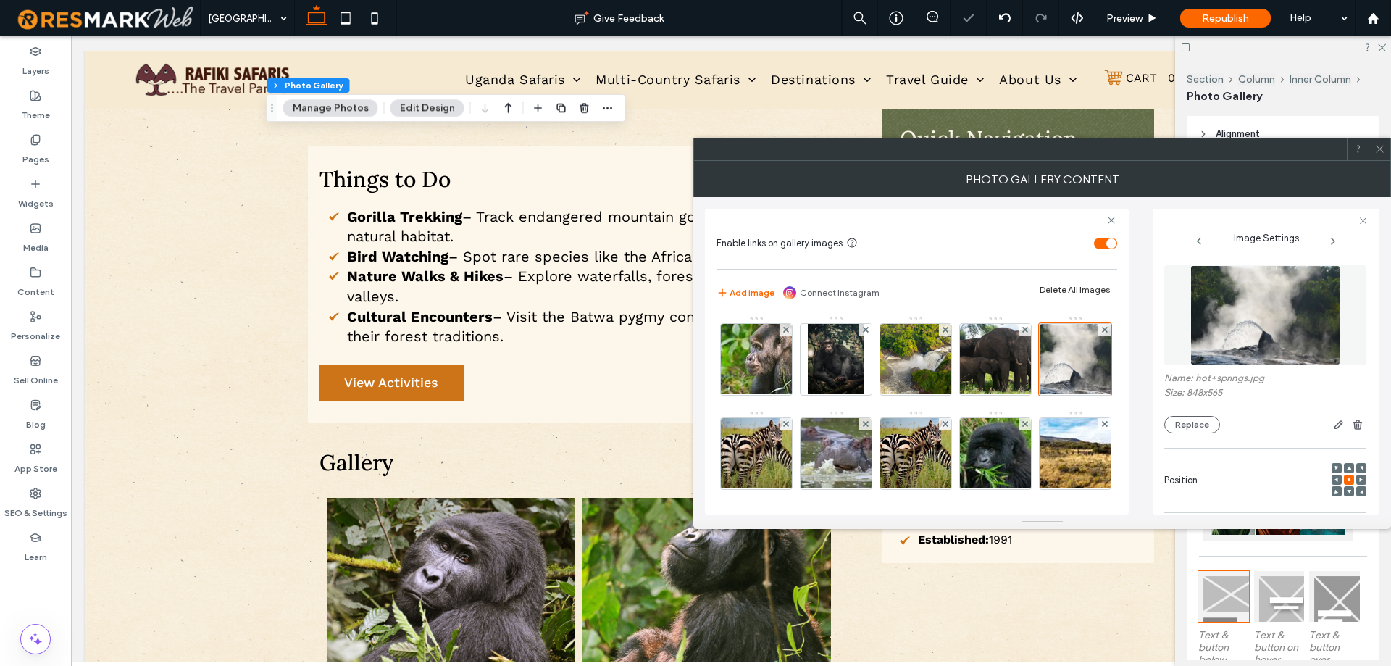
click at [1381, 148] on icon at bounding box center [1379, 148] width 11 height 11
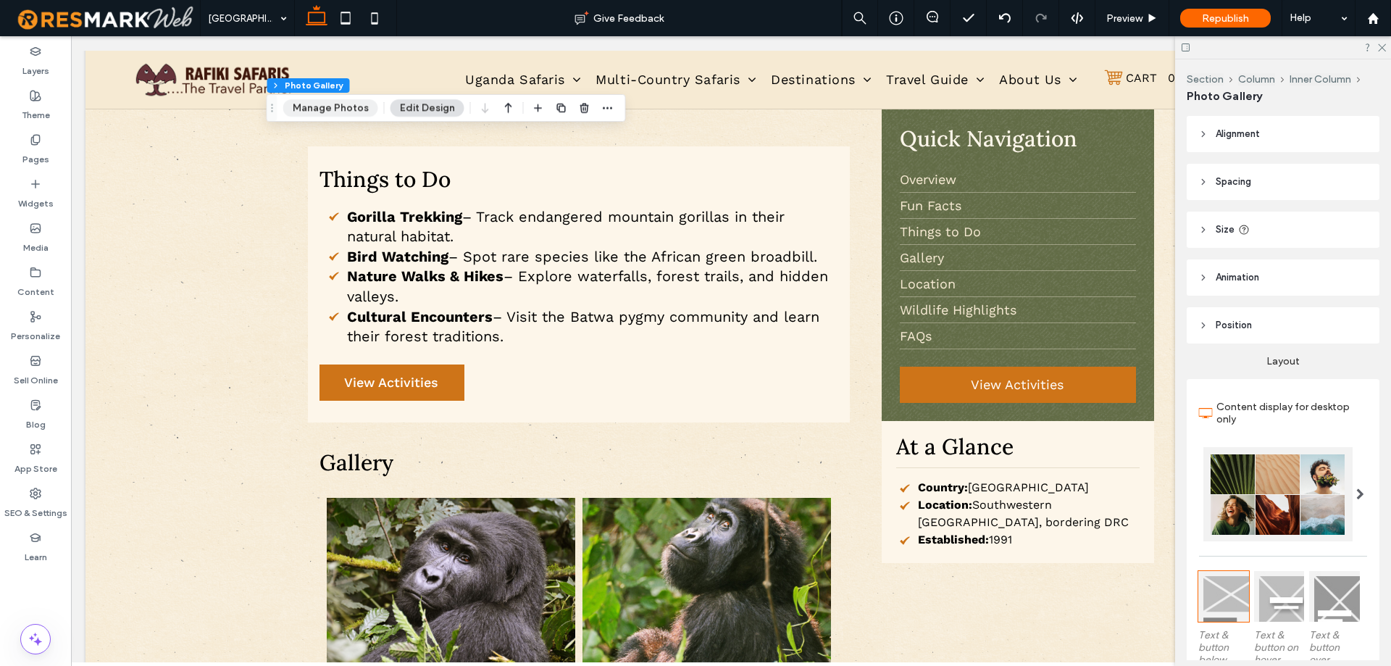
click at [301, 103] on button "Manage Photos" at bounding box center [330, 107] width 95 height 17
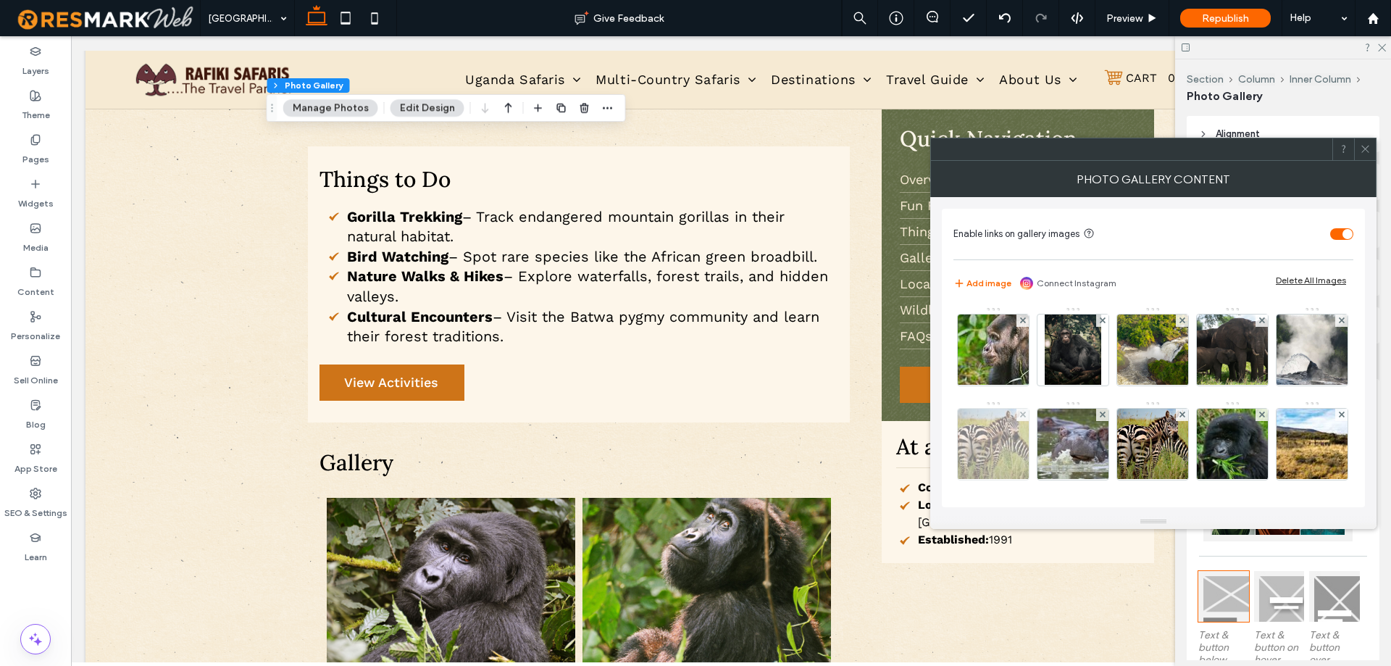
click at [1041, 440] on img at bounding box center [992, 443] width 97 height 71
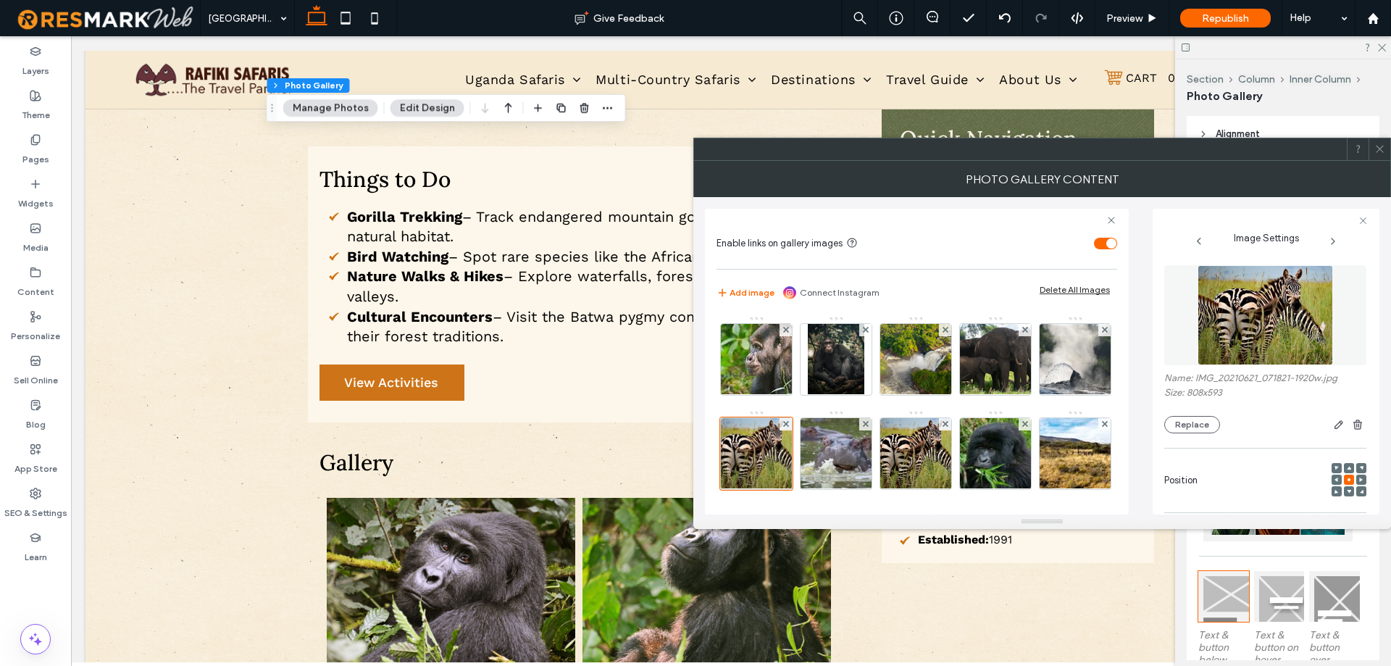
click at [1257, 353] on img at bounding box center [1264, 315] width 135 height 100
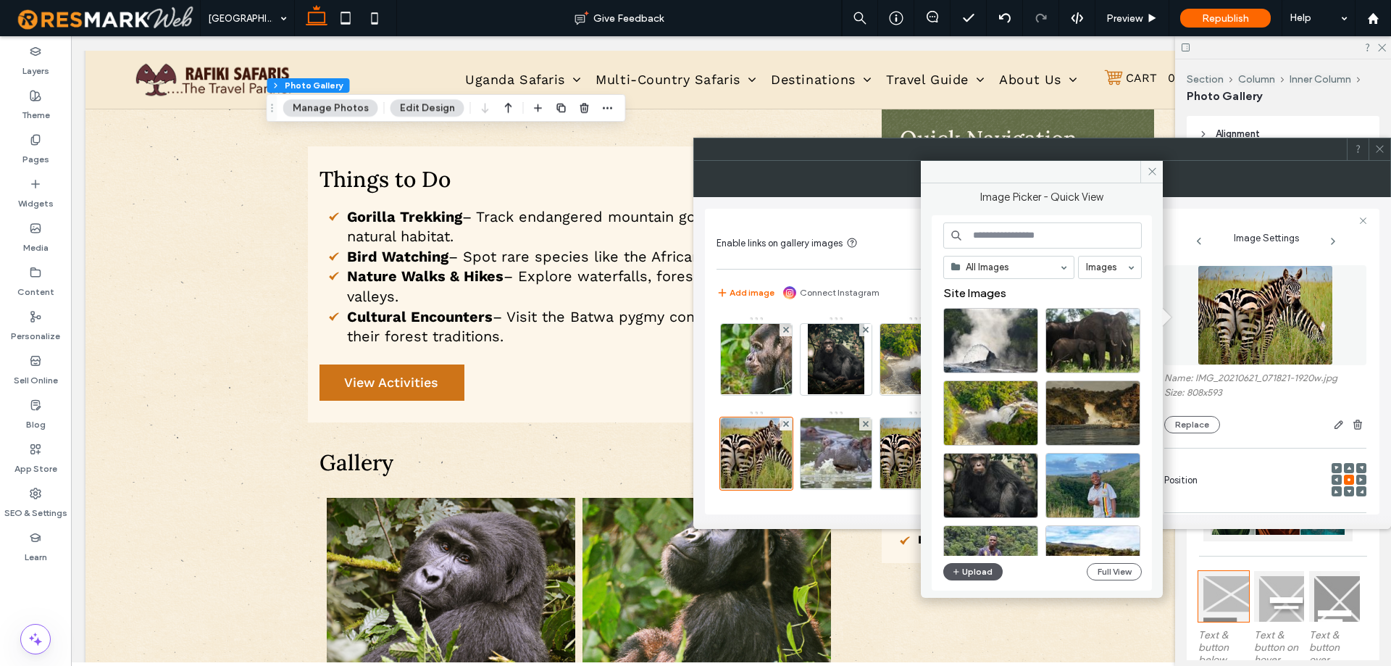
click at [994, 574] on button "Upload" at bounding box center [972, 571] width 59 height 17
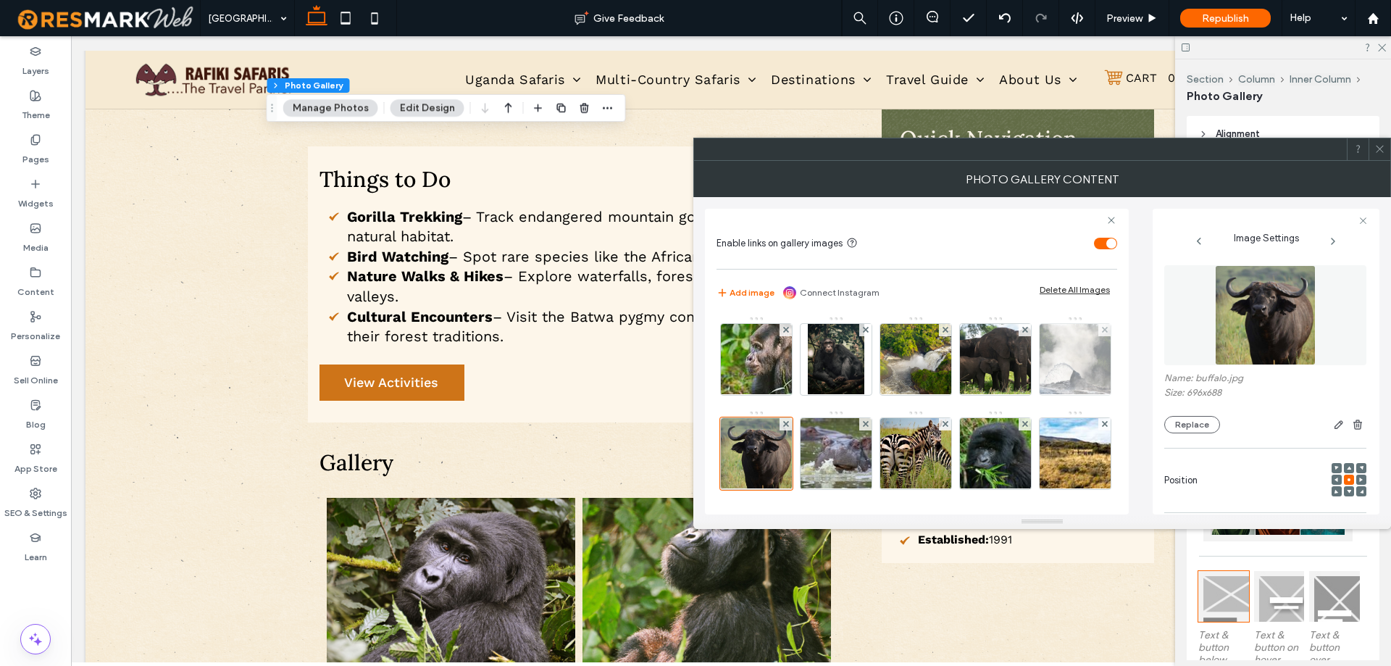
click at [1021, 395] on img at bounding box center [1074, 359] width 106 height 71
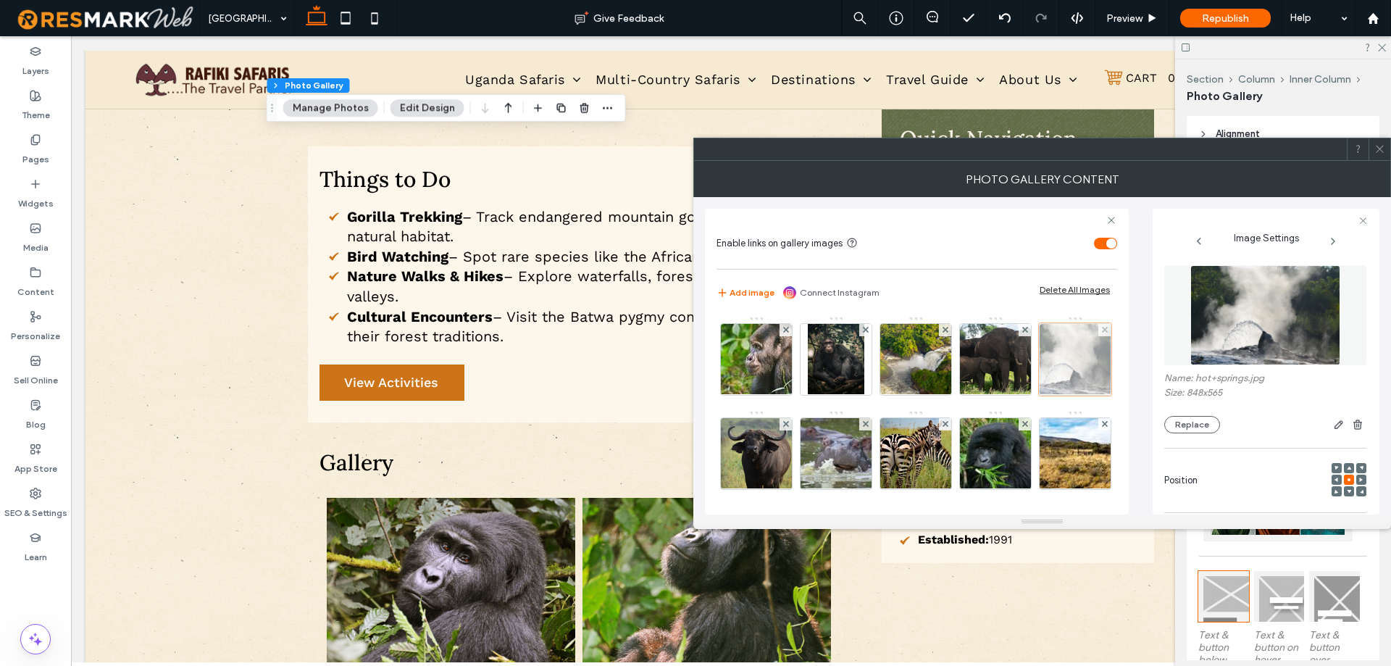
scroll to position [217, 0]
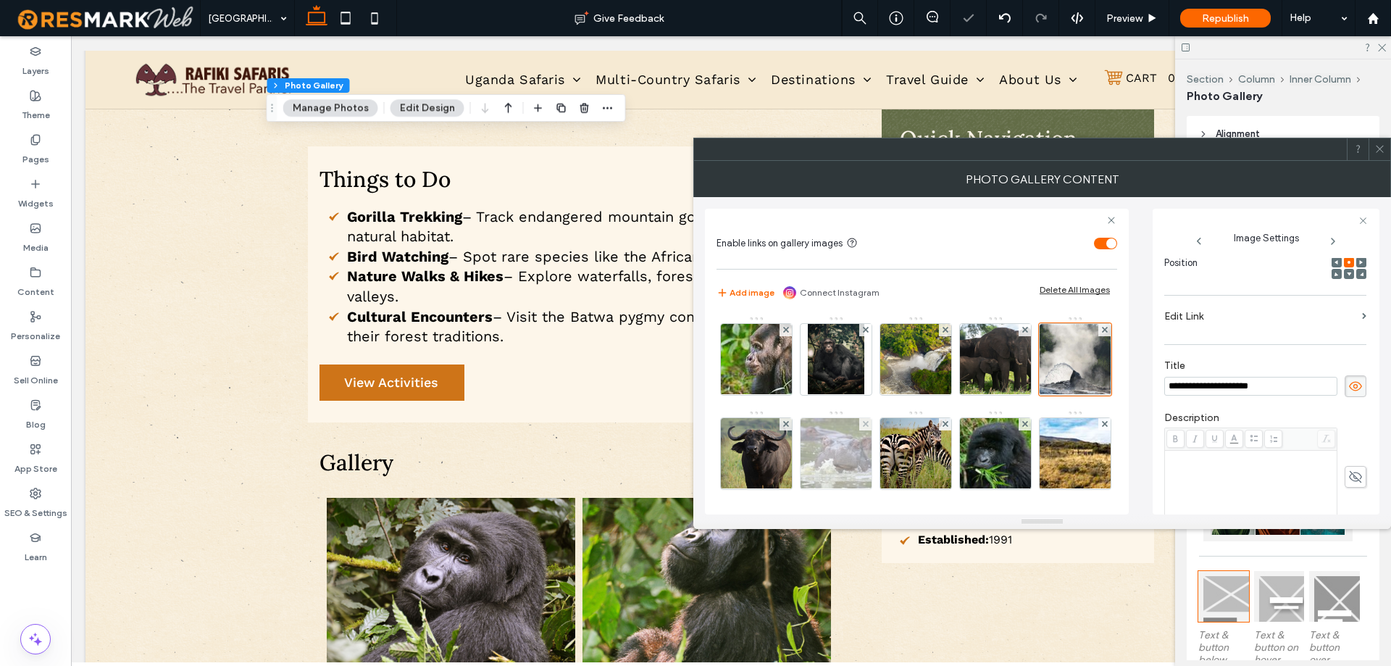
click at [889, 463] on img at bounding box center [836, 453] width 106 height 71
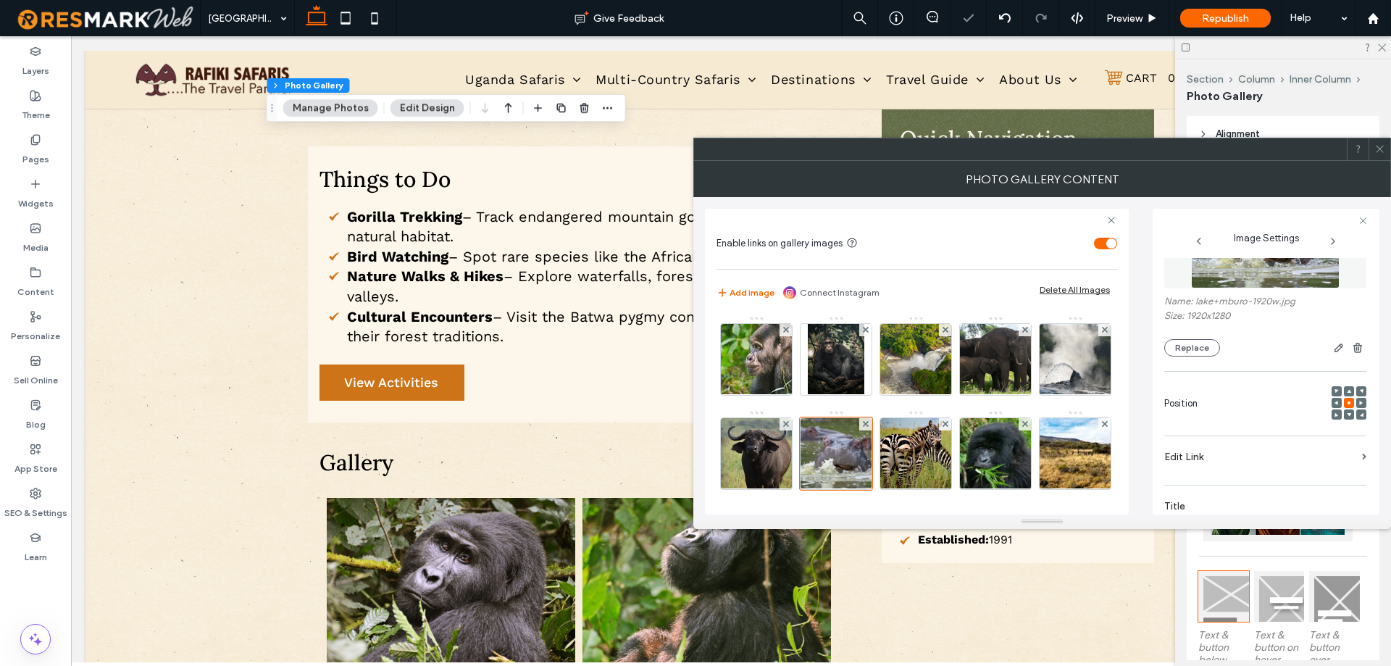
scroll to position [72, 0]
click at [1254, 303] on label "Name: lake+mburo-1920w.jpg" at bounding box center [1265, 307] width 202 height 14
click at [1257, 282] on img at bounding box center [1265, 243] width 149 height 100
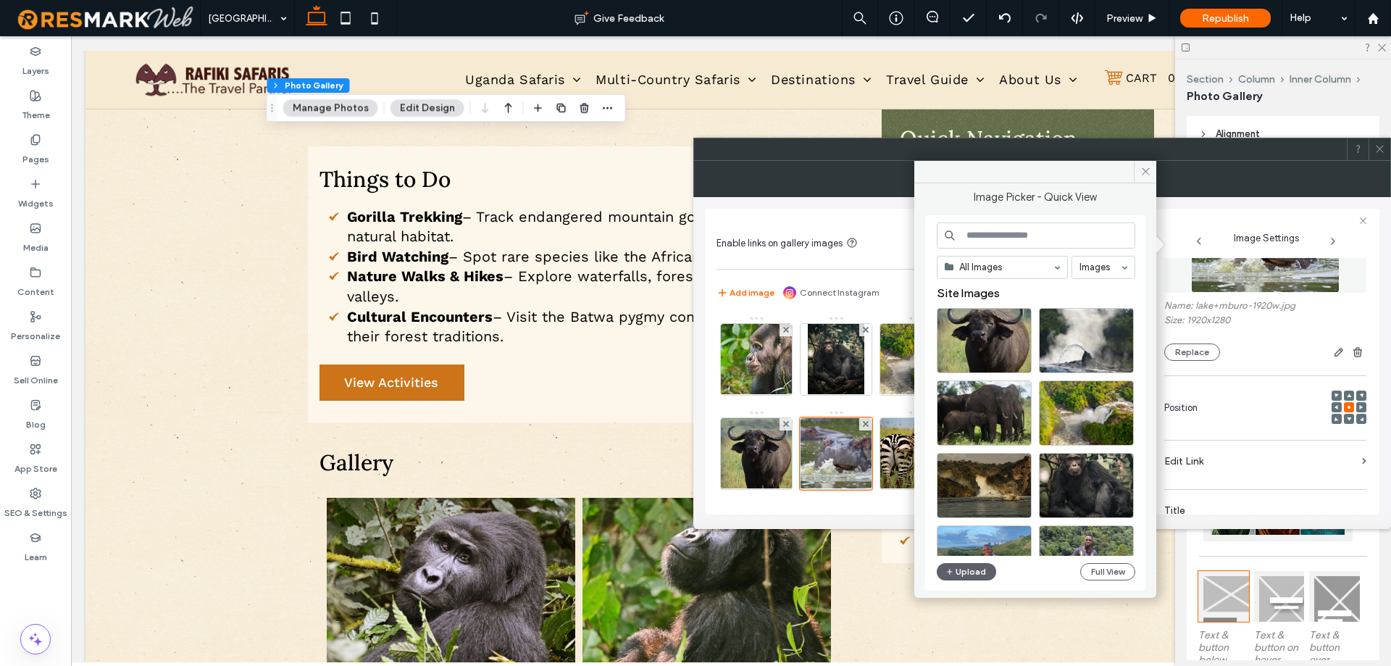
click at [891, 218] on span at bounding box center [916, 220] width 401 height 9
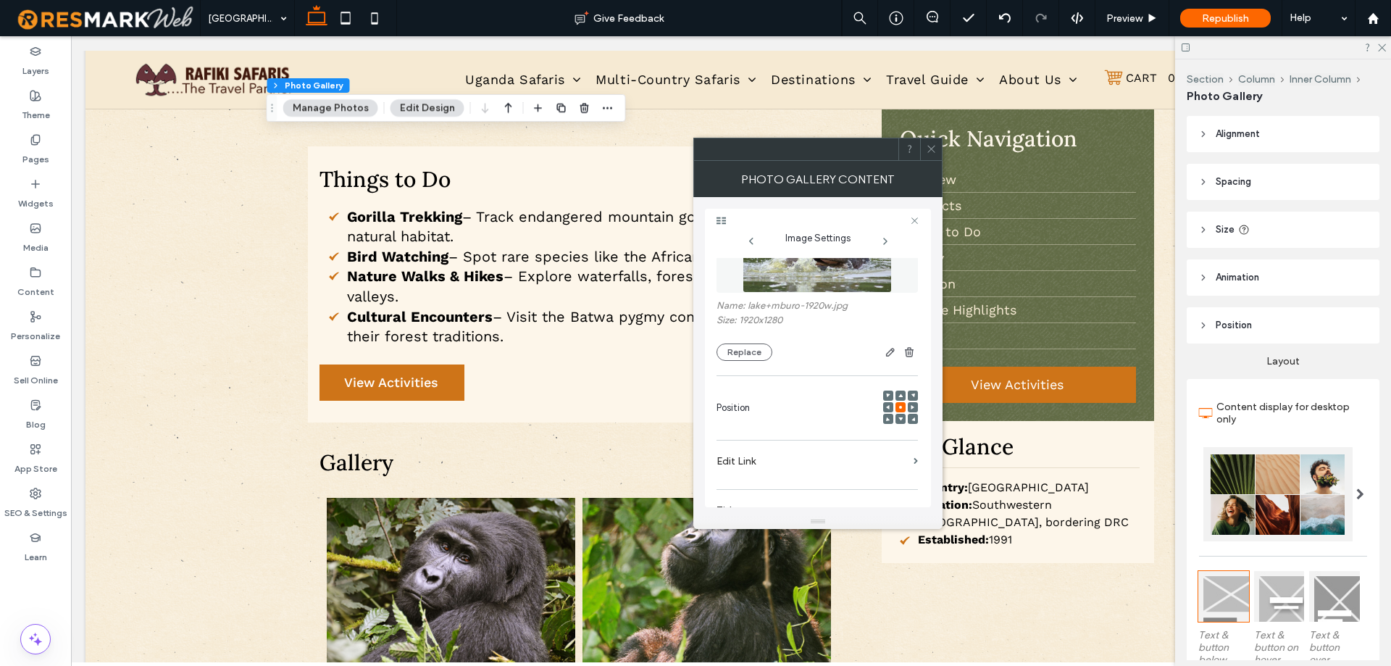
click at [928, 146] on icon at bounding box center [931, 148] width 11 height 11
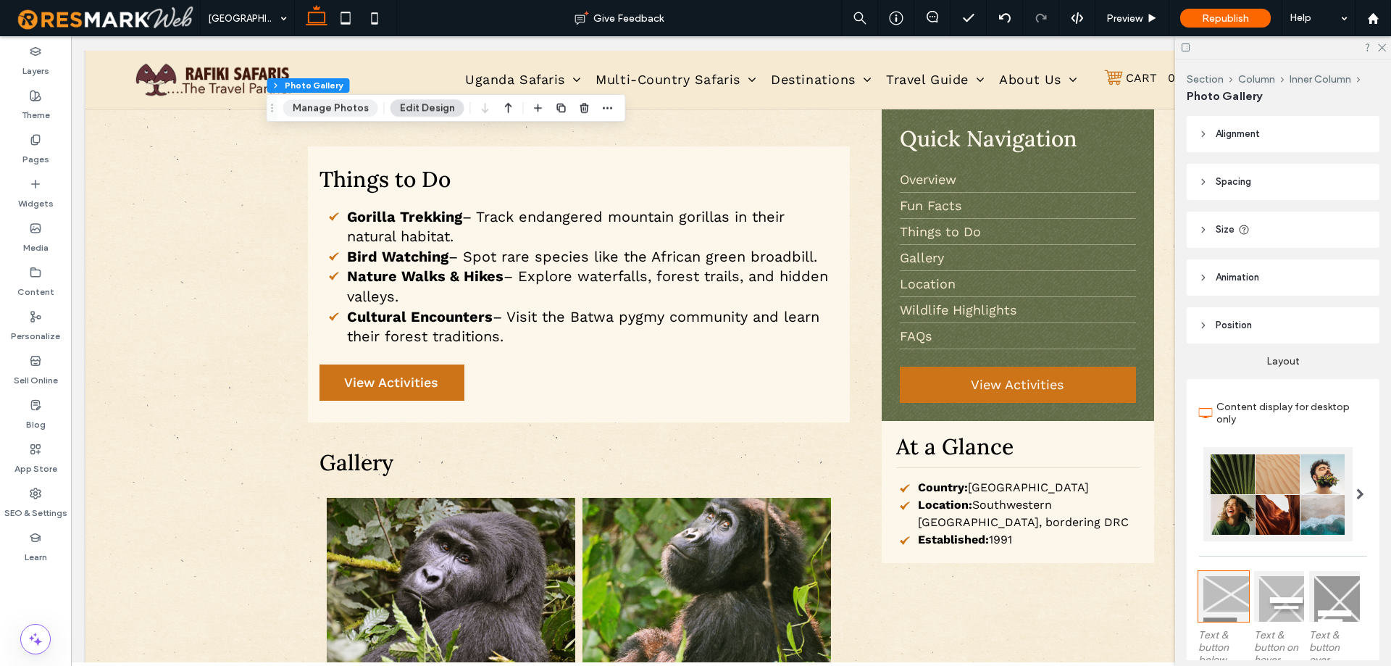
click at [322, 113] on button "Manage Photos" at bounding box center [330, 107] width 95 height 17
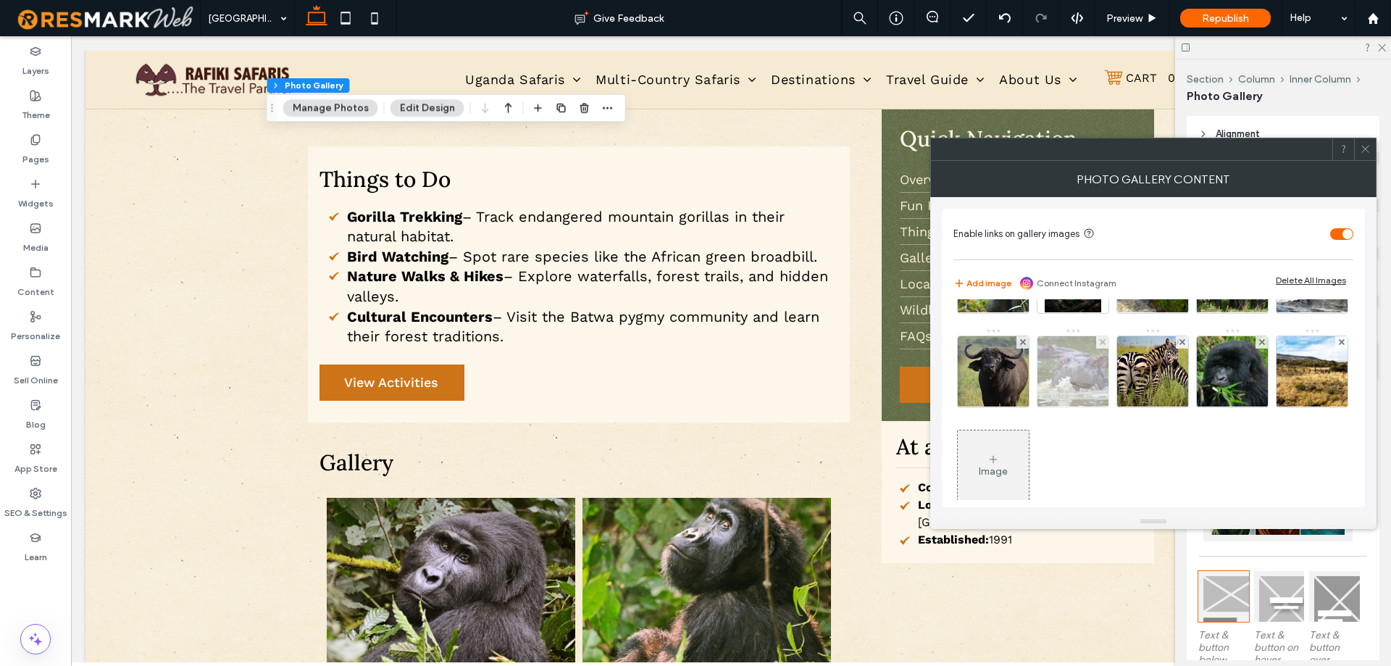
click at [1126, 358] on img at bounding box center [1073, 371] width 106 height 71
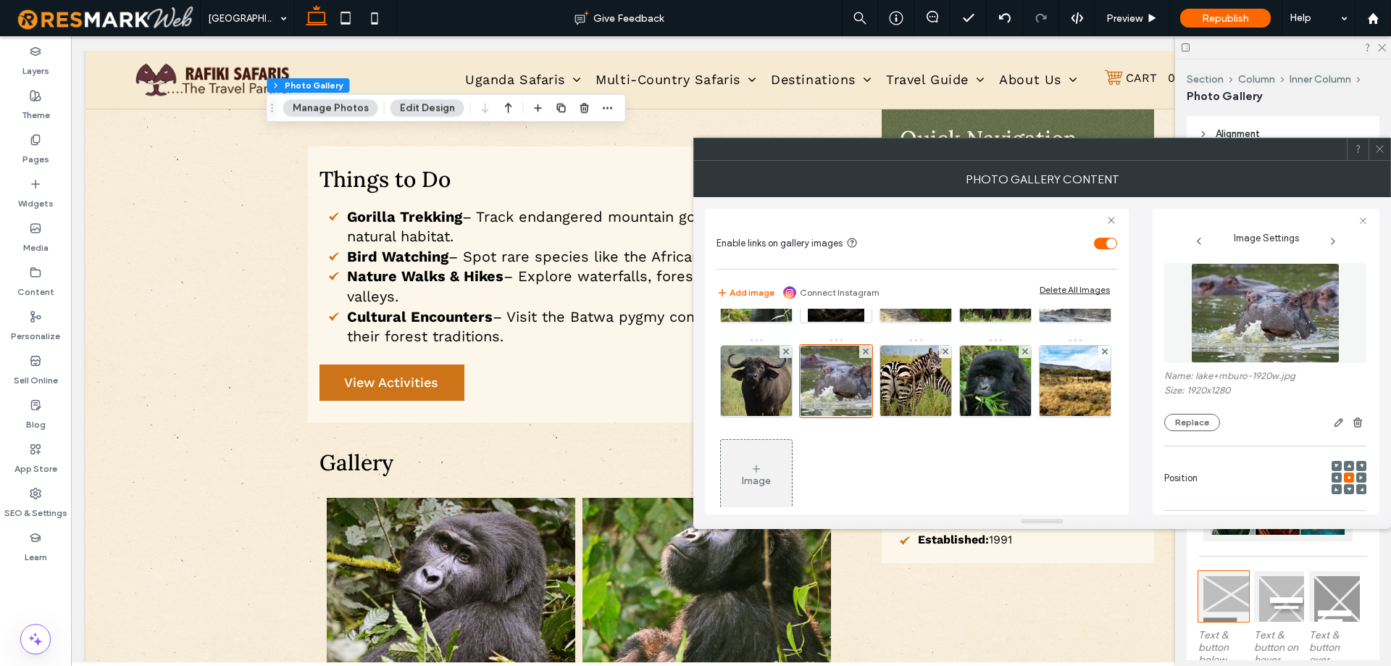
scroll to position [0, 0]
click at [1266, 327] on img at bounding box center [1265, 315] width 149 height 100
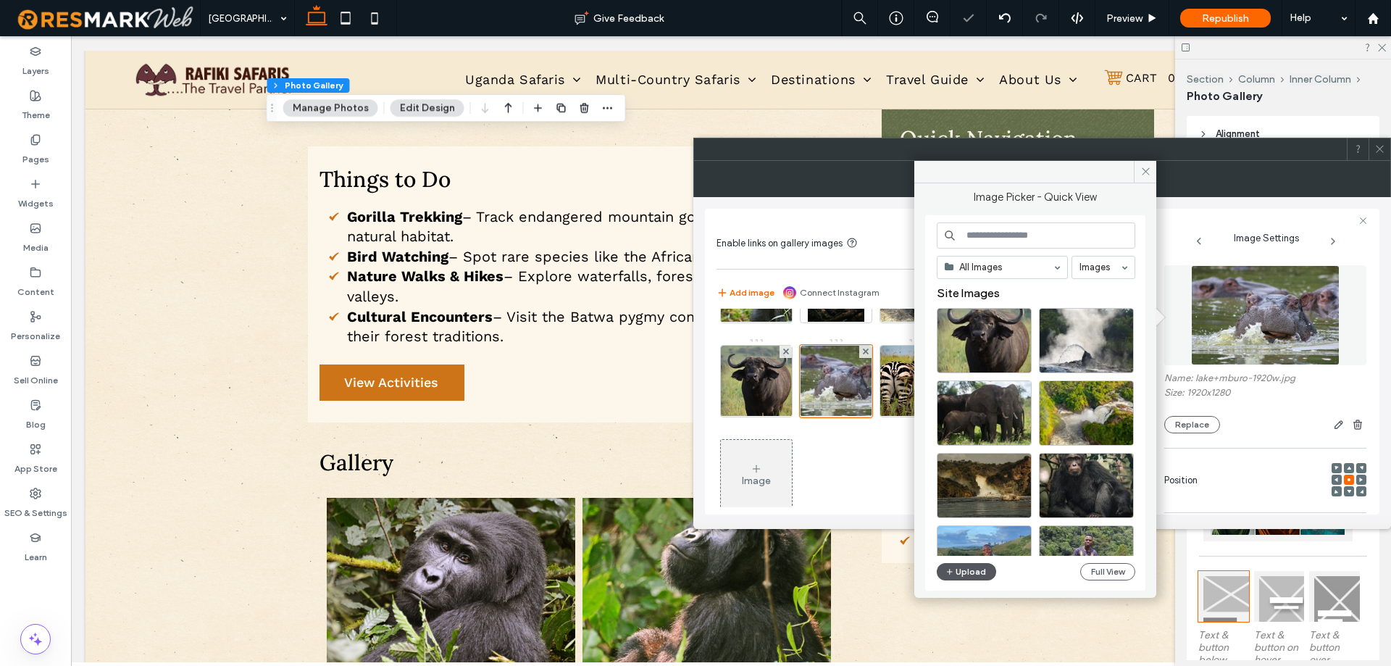
click at [981, 564] on button "Upload" at bounding box center [965, 571] width 59 height 17
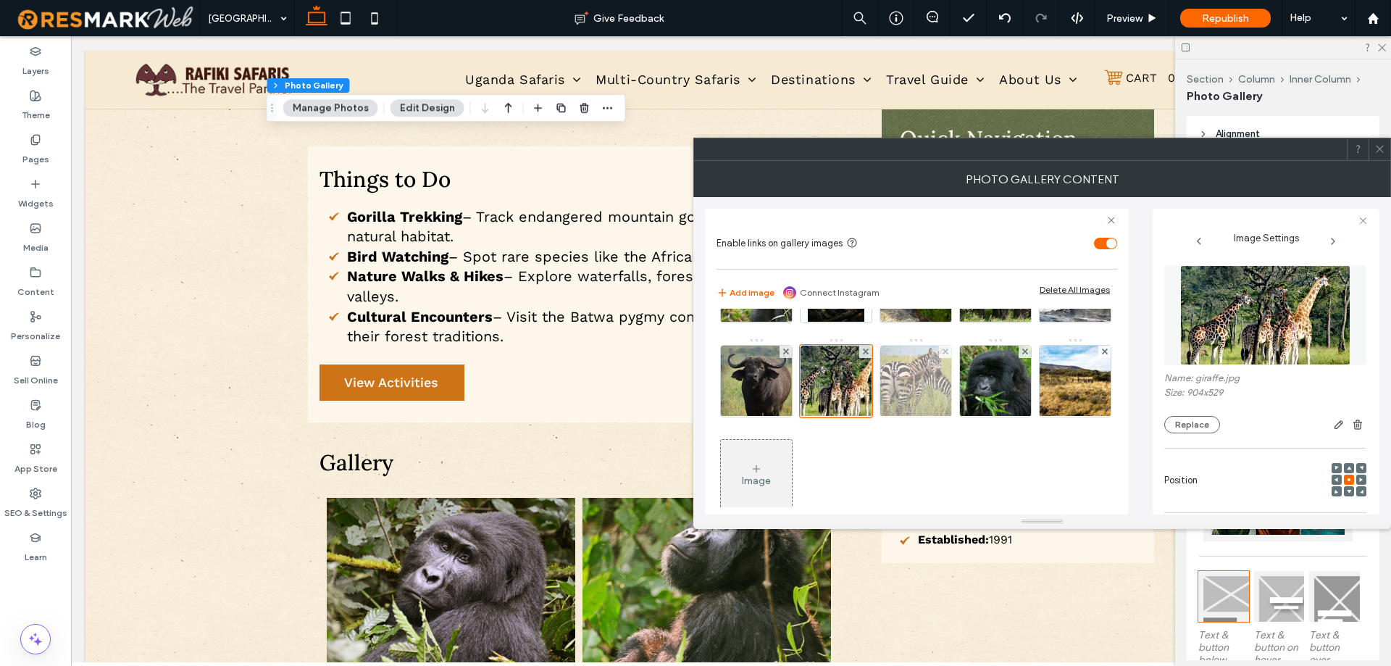
click at [964, 399] on img at bounding box center [915, 380] width 97 height 71
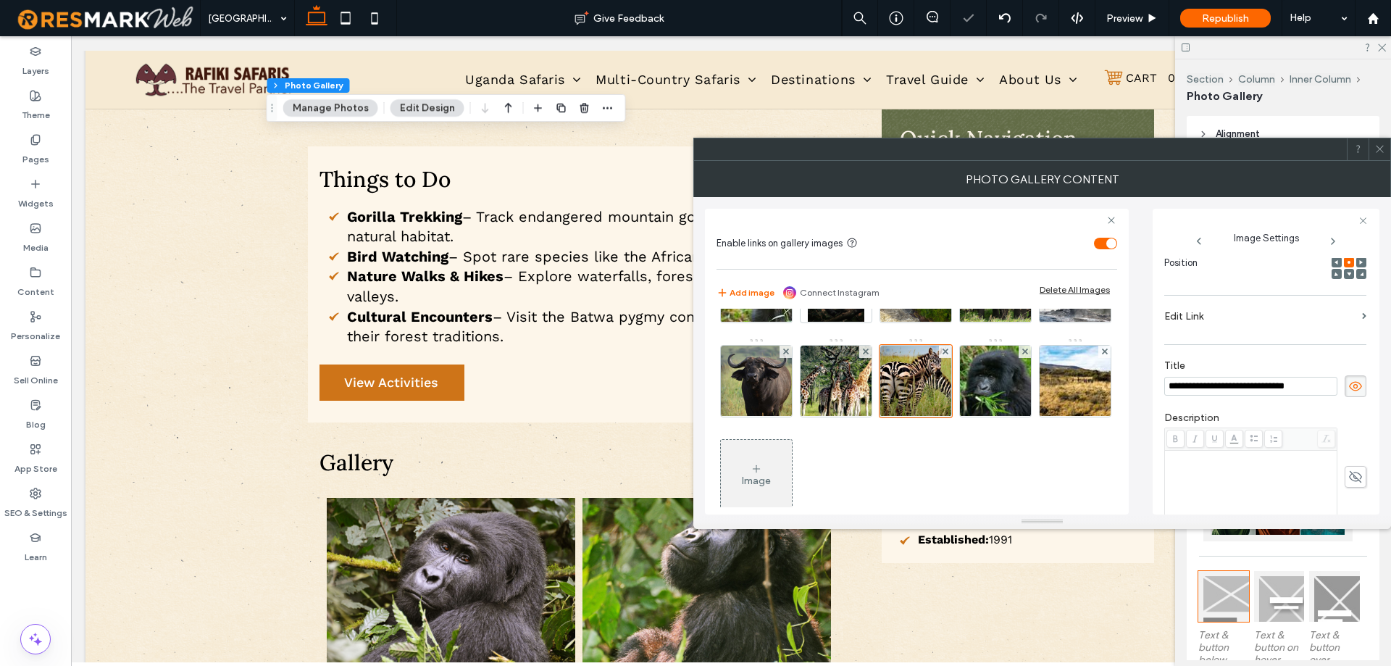
click at [1240, 335] on section "Edit Link" at bounding box center [1265, 320] width 202 height 34
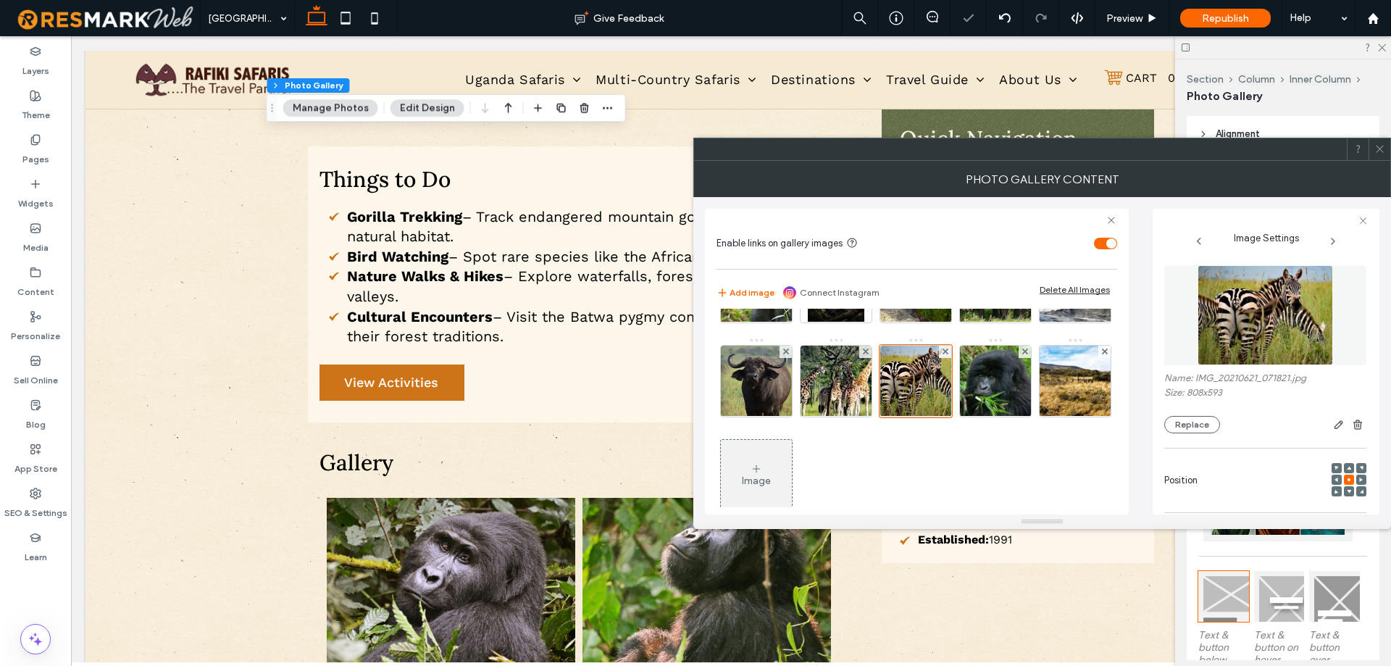
click at [1240, 336] on img at bounding box center [1264, 315] width 135 height 100
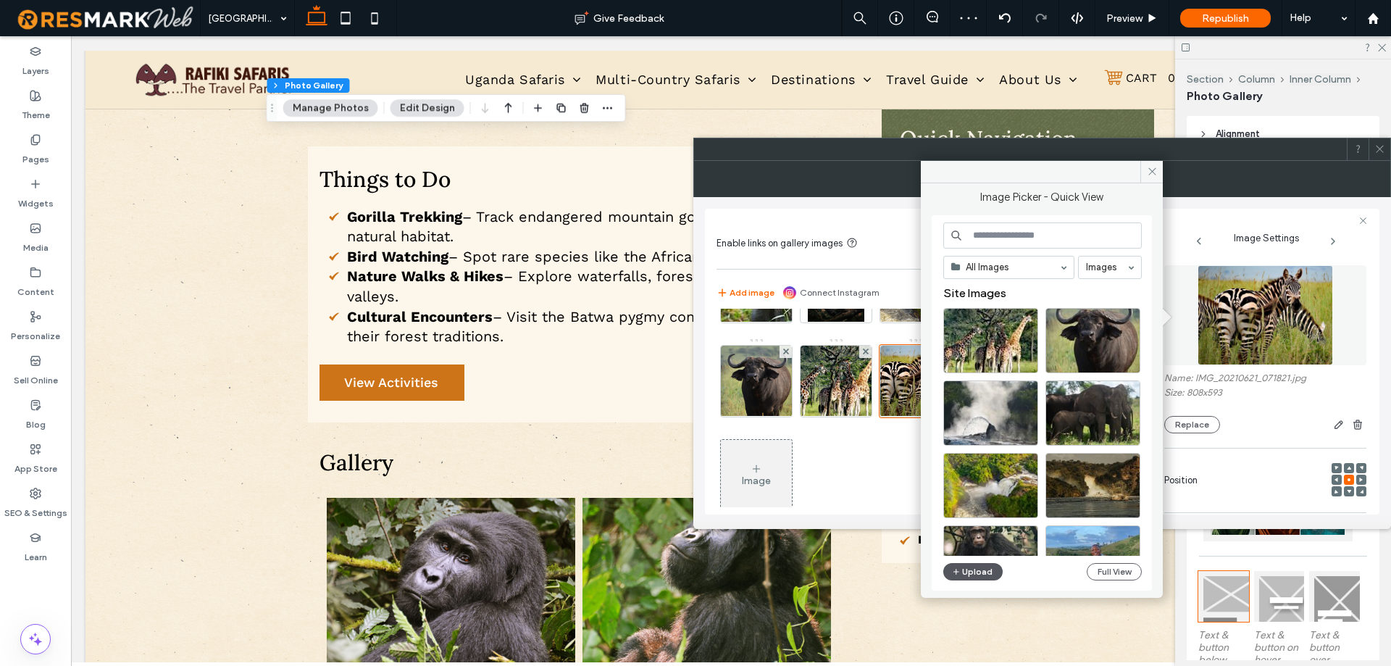
click at [975, 563] on button "Upload" at bounding box center [972, 571] width 59 height 17
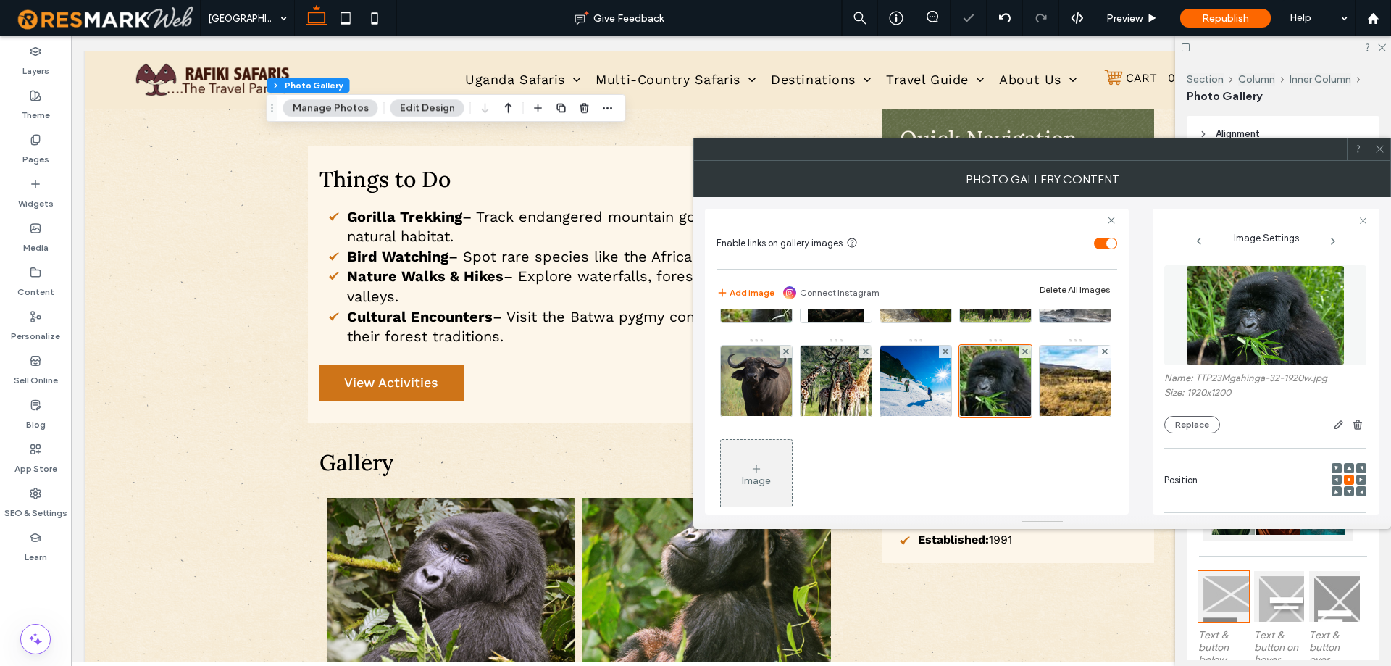
click at [1271, 288] on img at bounding box center [1265, 315] width 159 height 100
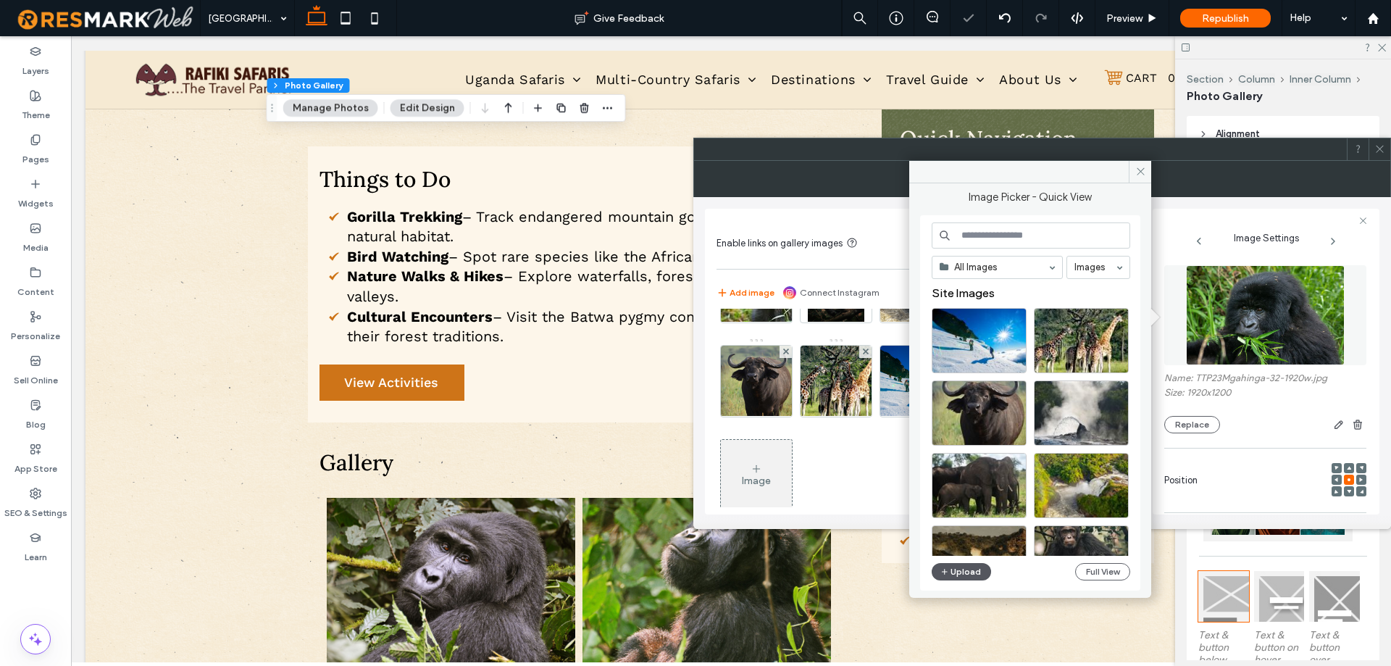
click at [974, 571] on button "Upload" at bounding box center [960, 571] width 59 height 17
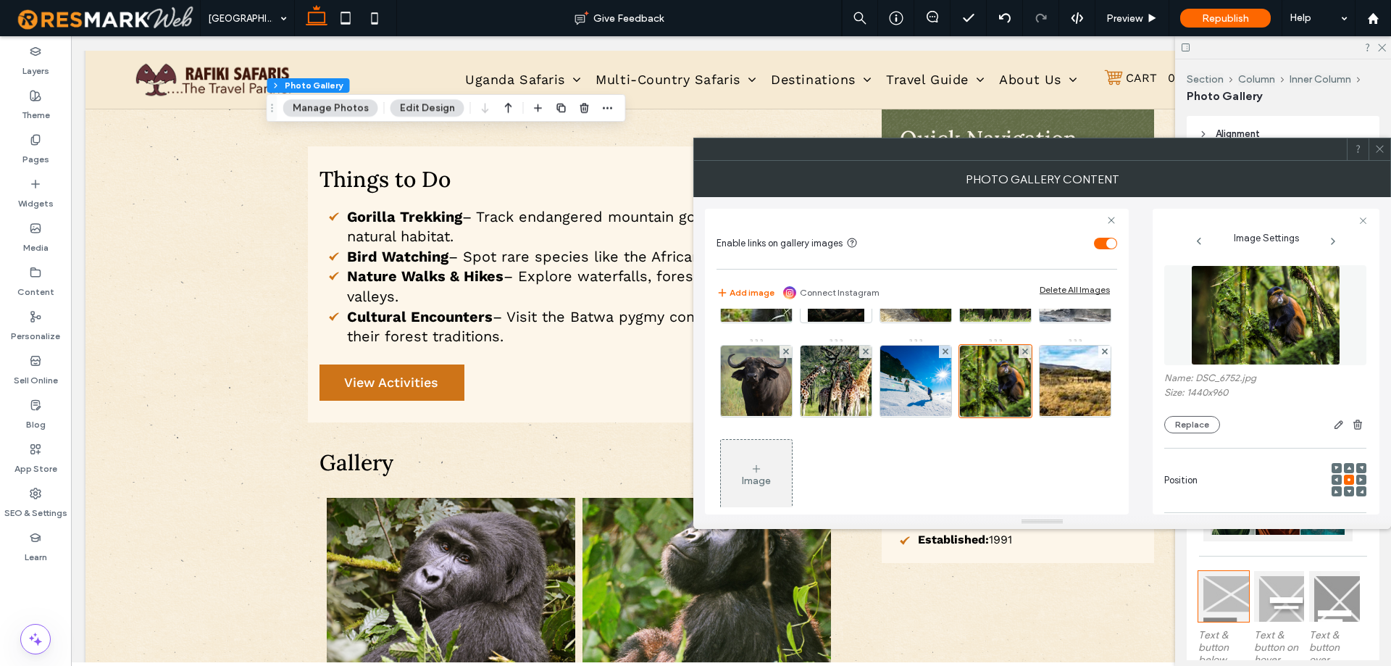
click at [1383, 154] on span at bounding box center [1379, 149] width 11 height 22
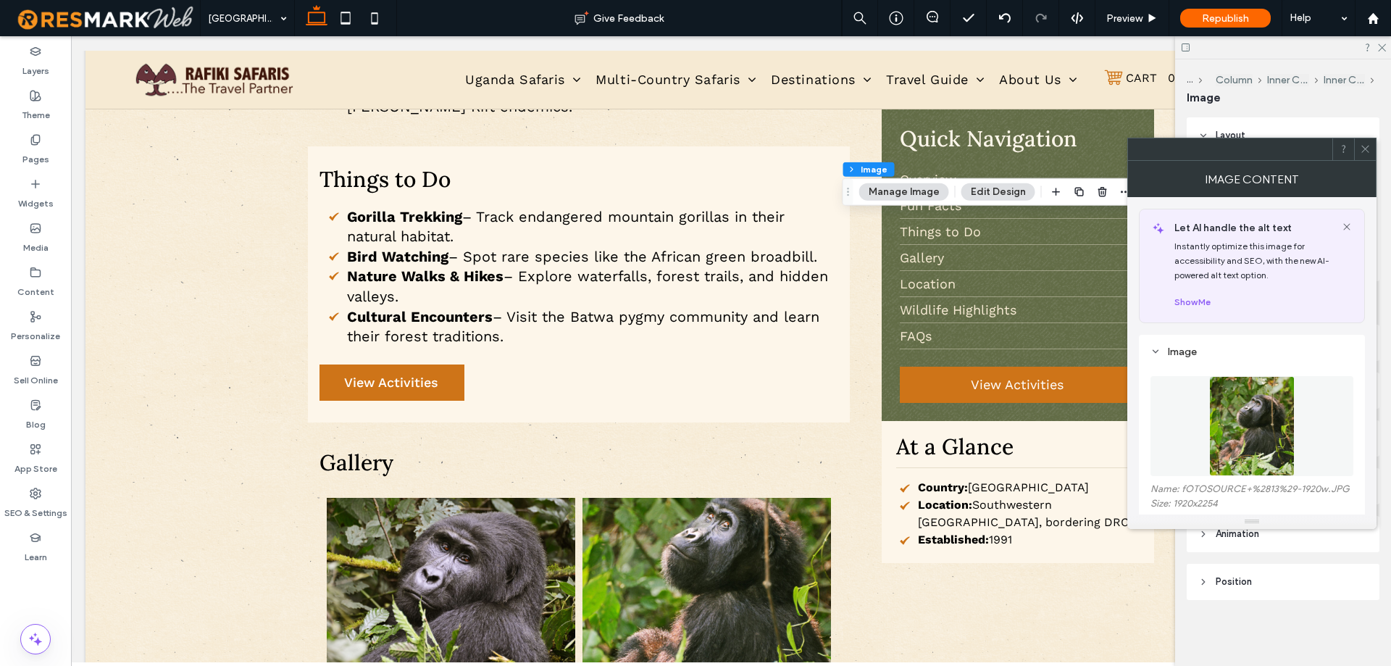
click at [1212, 419] on img at bounding box center [1251, 426] width 85 height 100
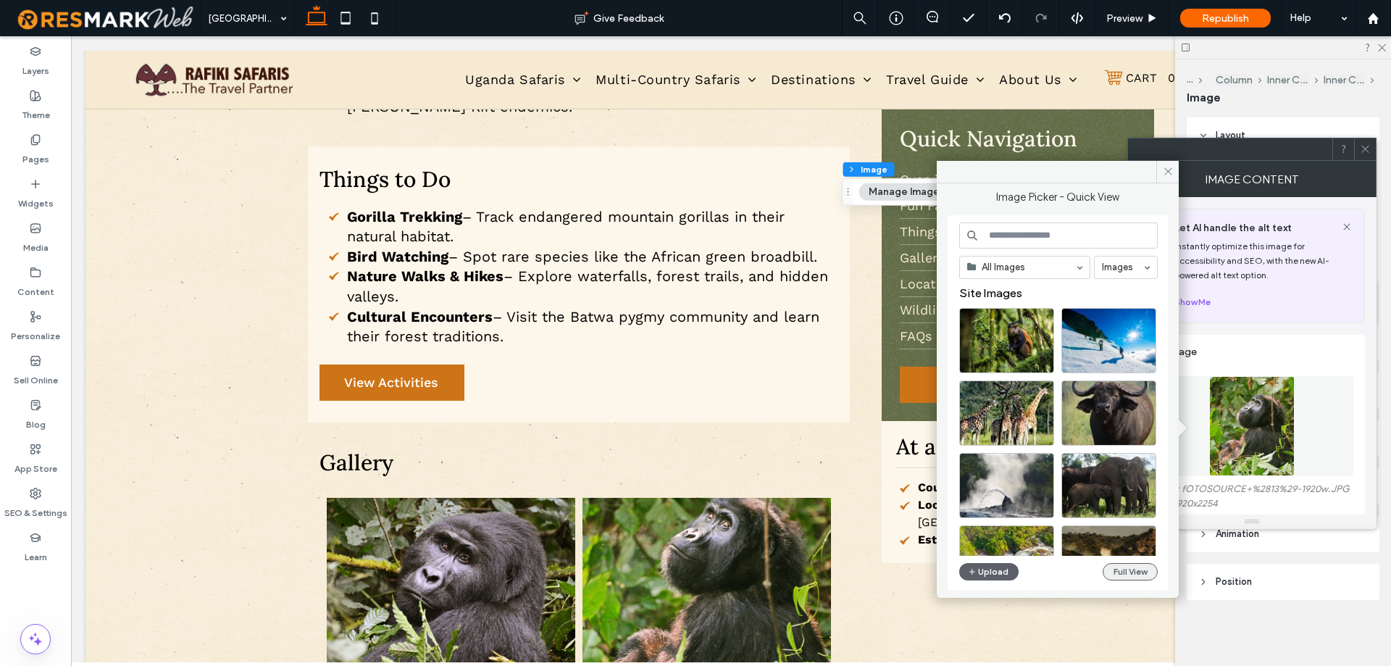
click at [1120, 569] on button "Full View" at bounding box center [1129, 571] width 55 height 17
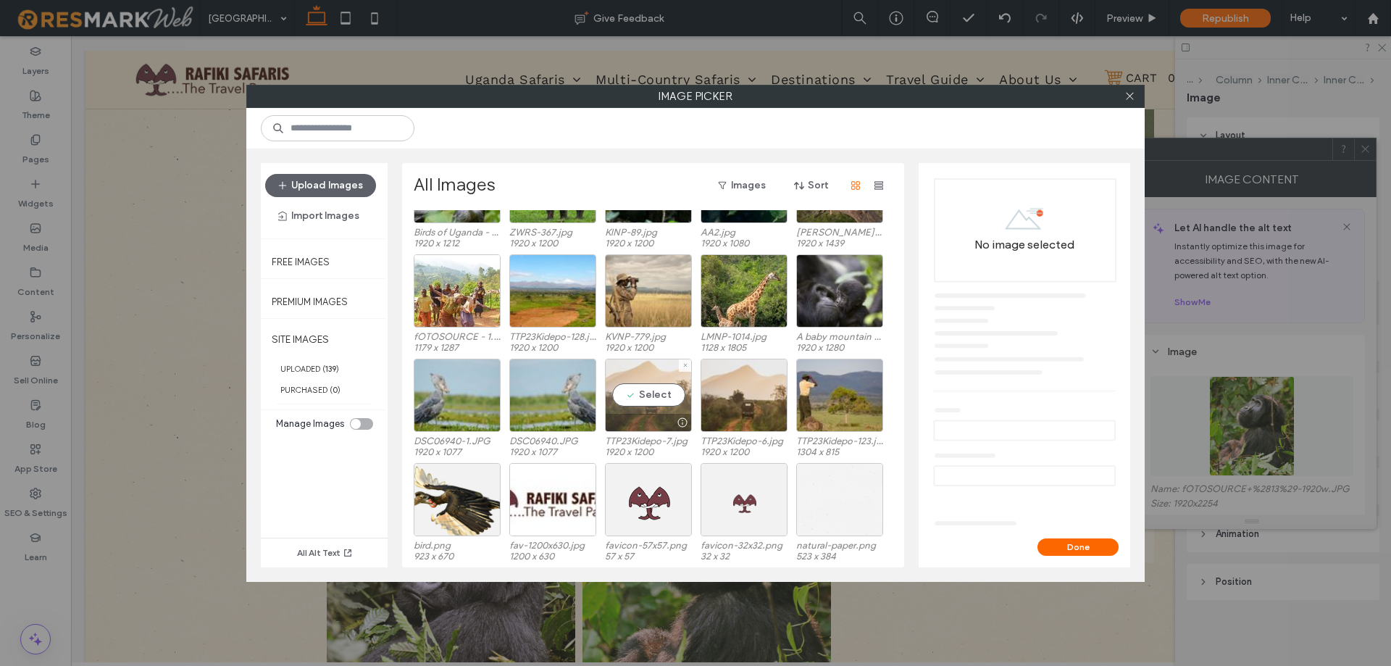
scroll to position [1667, 0]
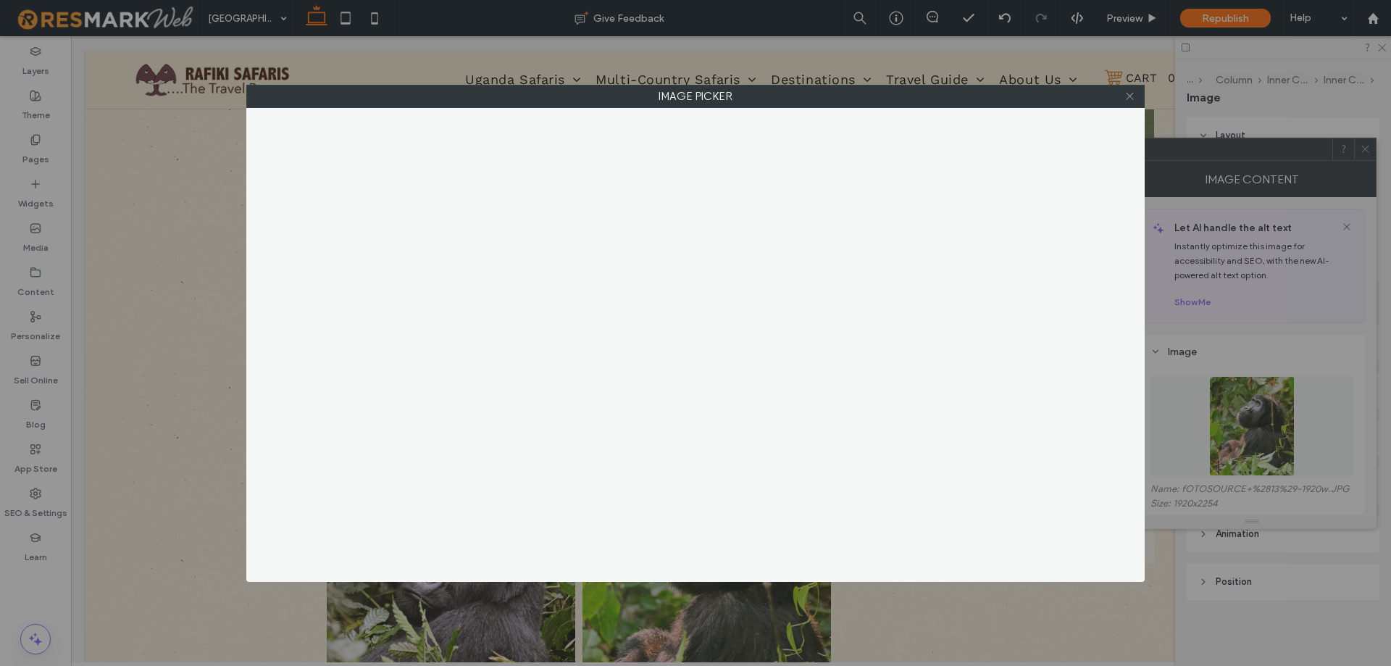
click at [1132, 98] on icon at bounding box center [1129, 96] width 11 height 11
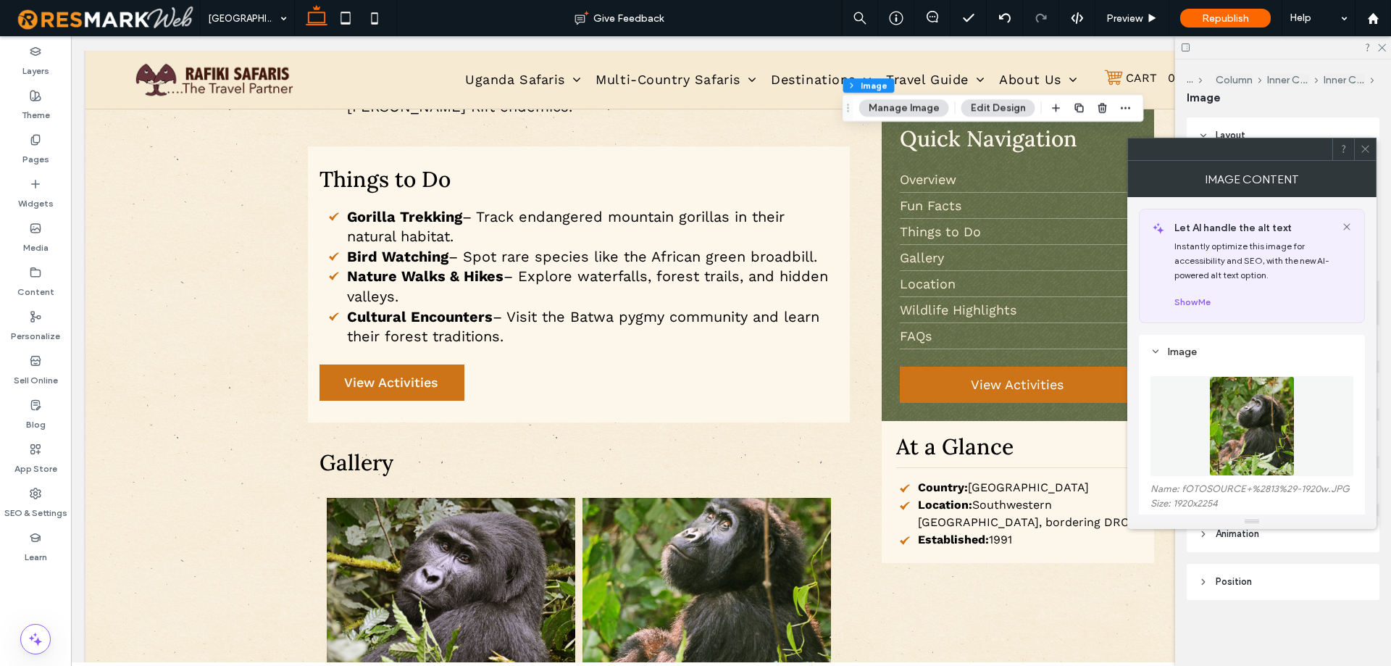
click at [1272, 434] on img at bounding box center [1251, 426] width 85 height 100
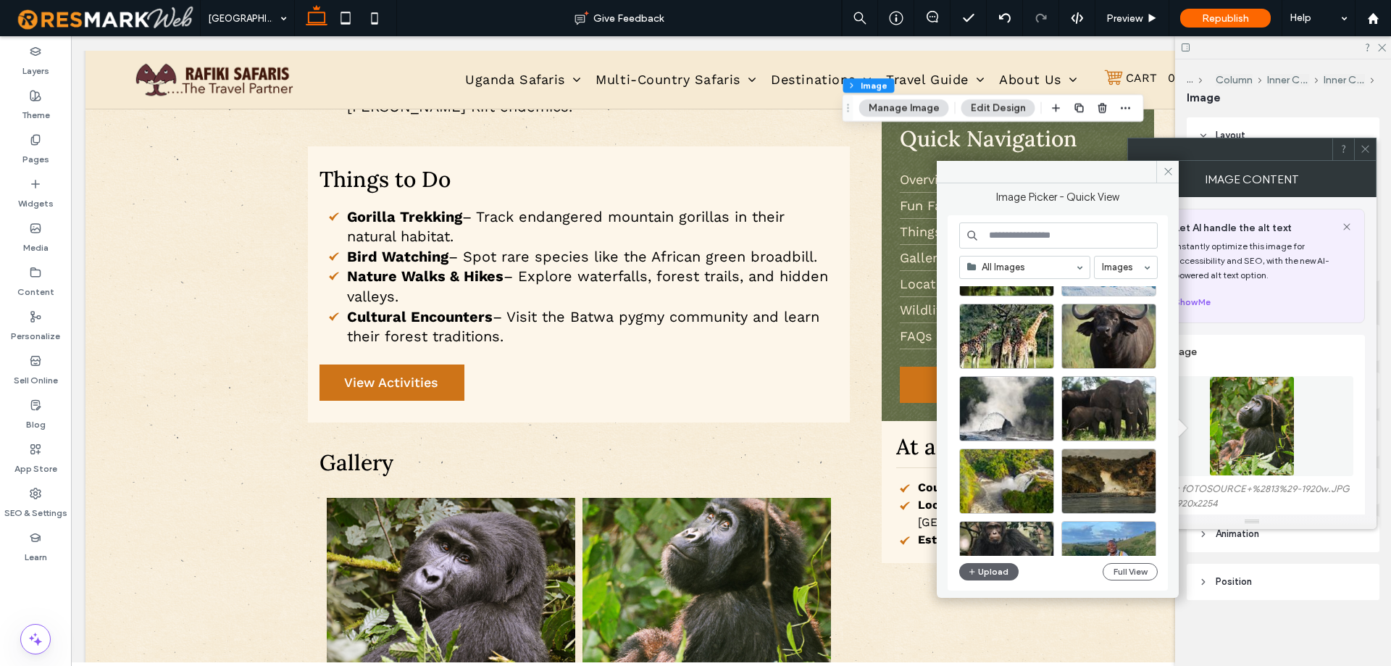
scroll to position [579, 0]
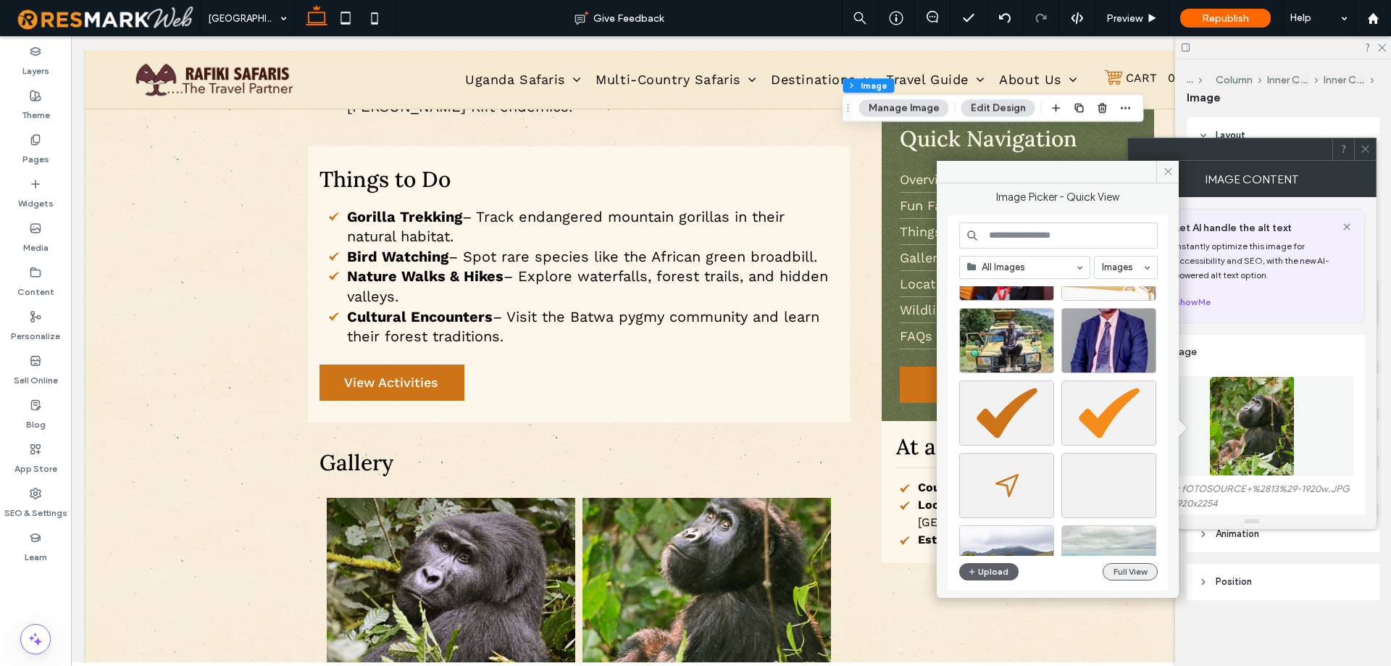
click at [1118, 568] on button "Full View" at bounding box center [1129, 571] width 55 height 17
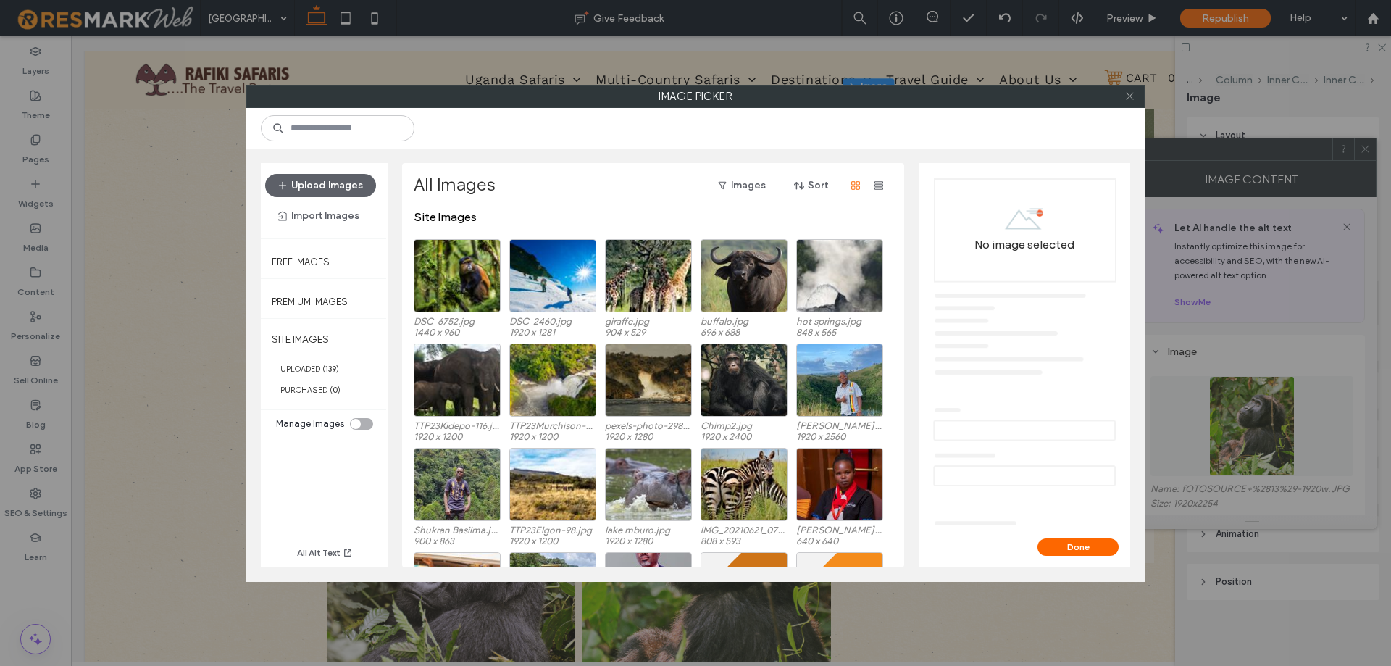
click at [1124, 98] on icon at bounding box center [1129, 96] width 11 height 11
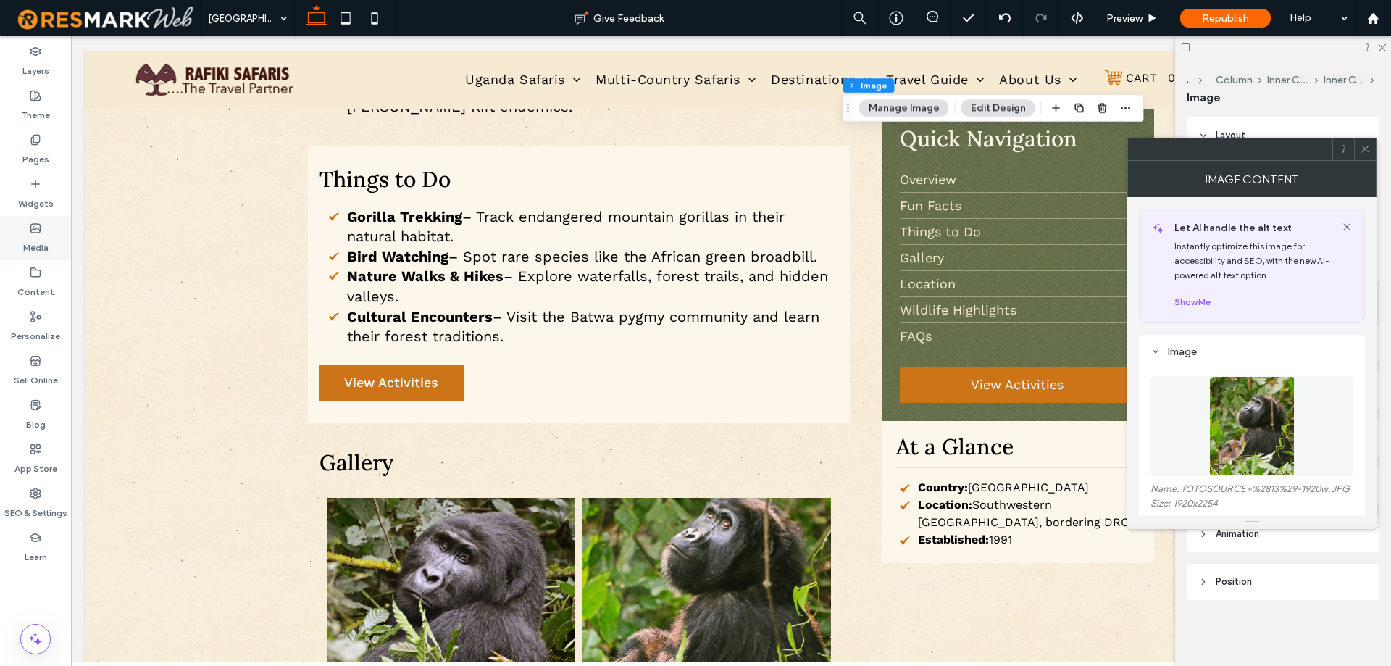
click at [51, 227] on div "Media" at bounding box center [35, 238] width 71 height 44
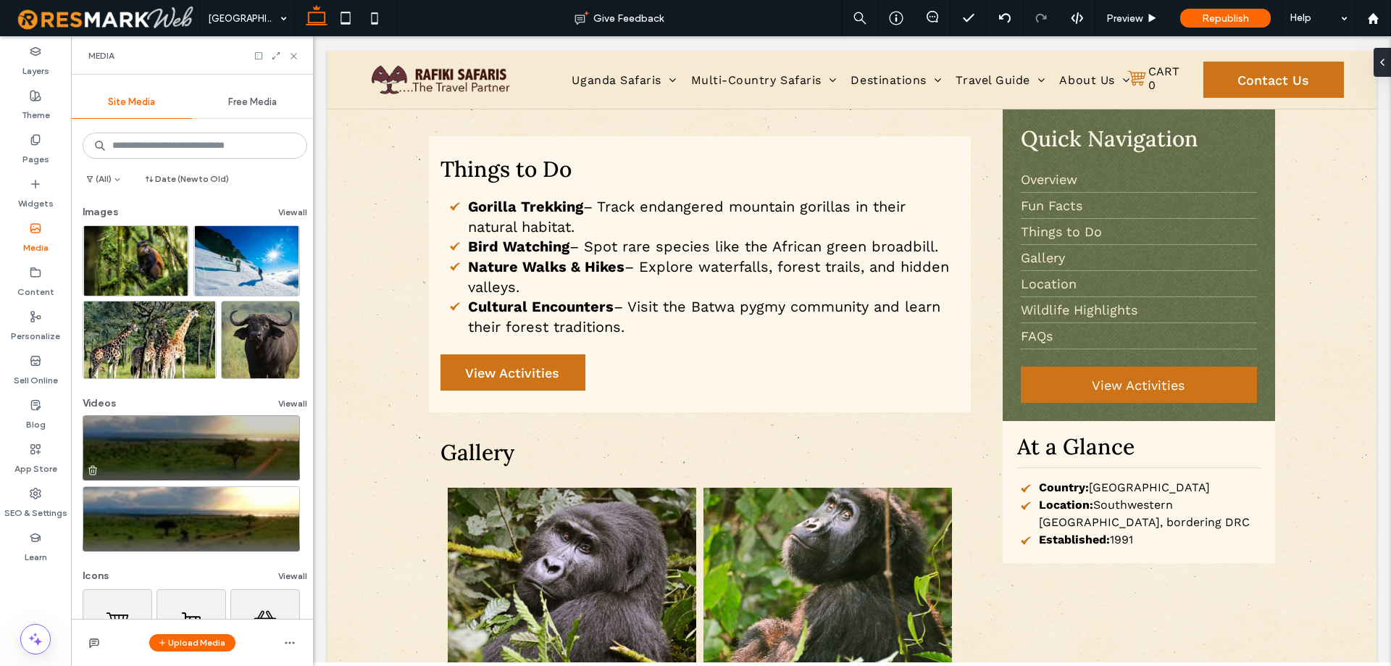
scroll to position [0, 0]
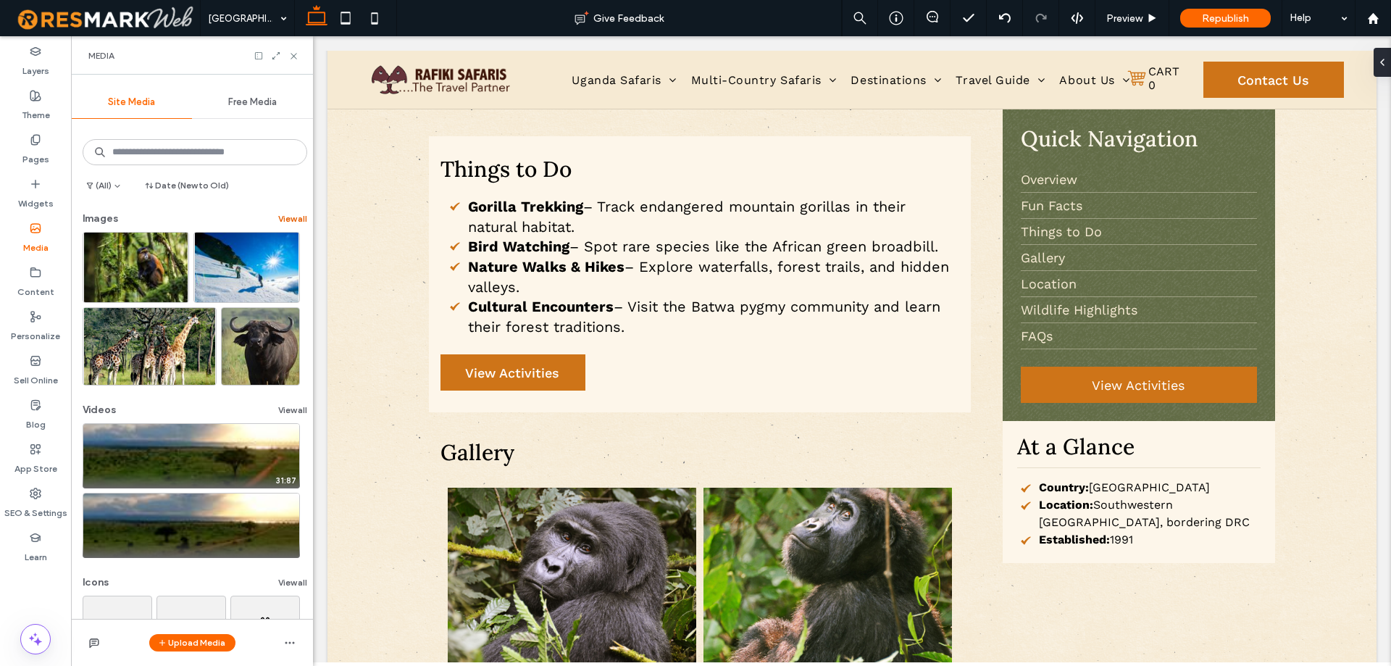
click at [293, 217] on button "View all" at bounding box center [292, 218] width 29 height 17
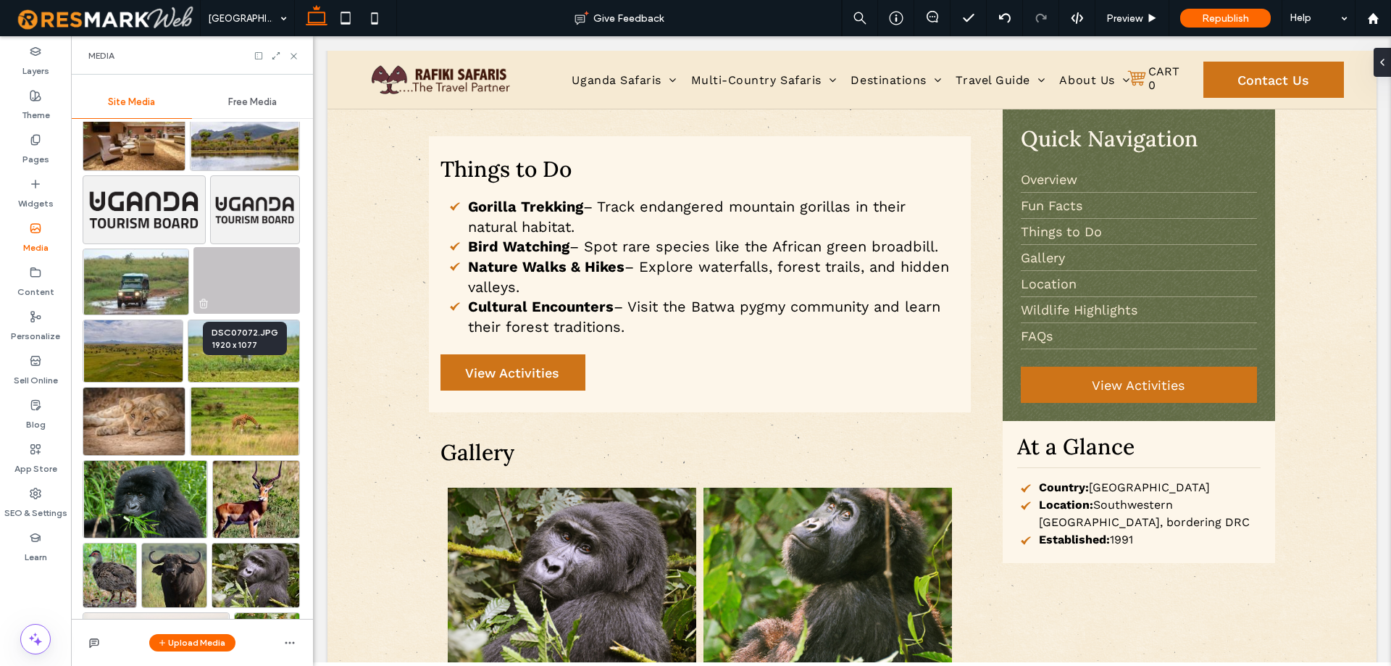
scroll to position [940, 0]
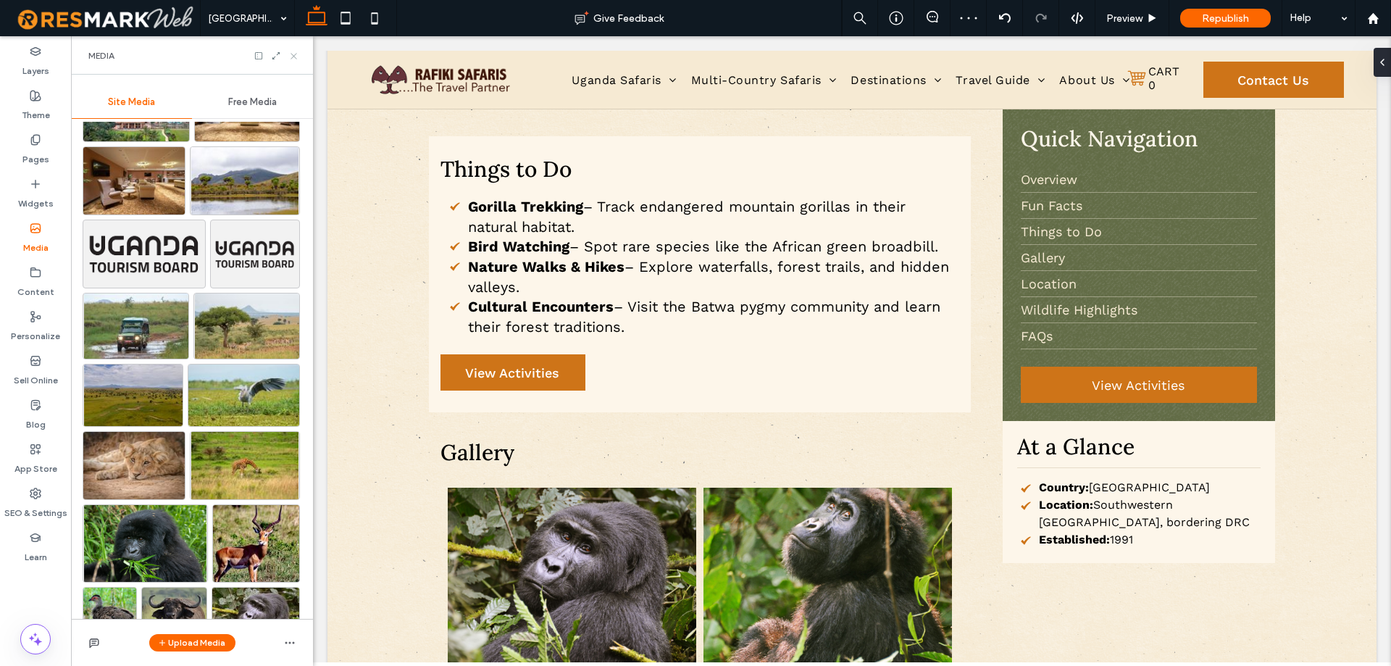
click at [292, 56] on icon at bounding box center [293, 56] width 11 height 11
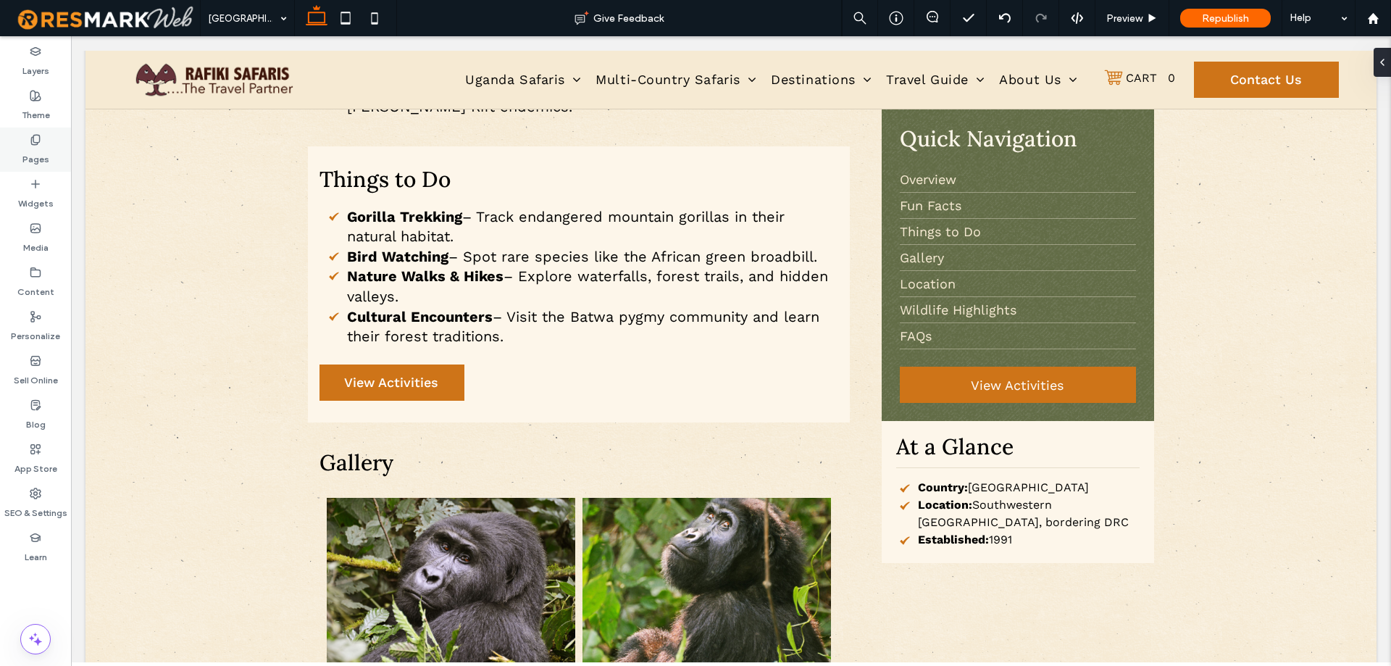
click at [14, 151] on div "Pages" at bounding box center [35, 149] width 71 height 44
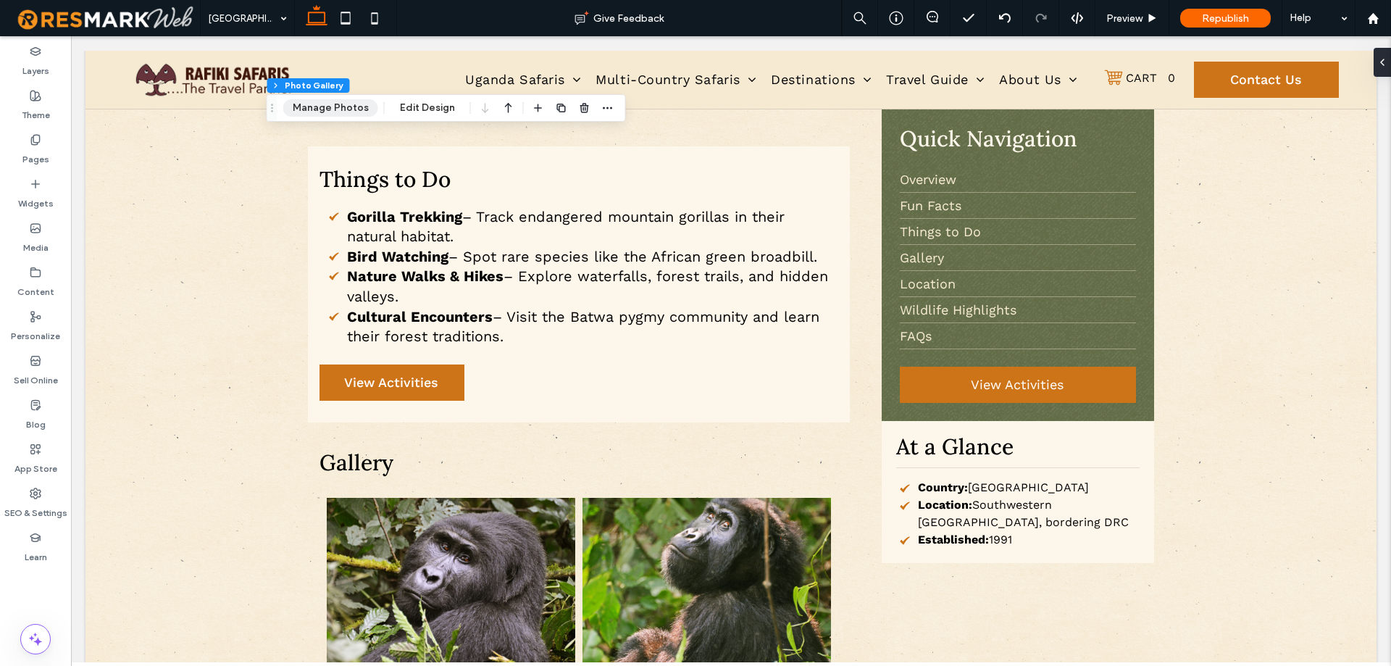
click at [331, 112] on button "Manage Photos" at bounding box center [330, 107] width 95 height 17
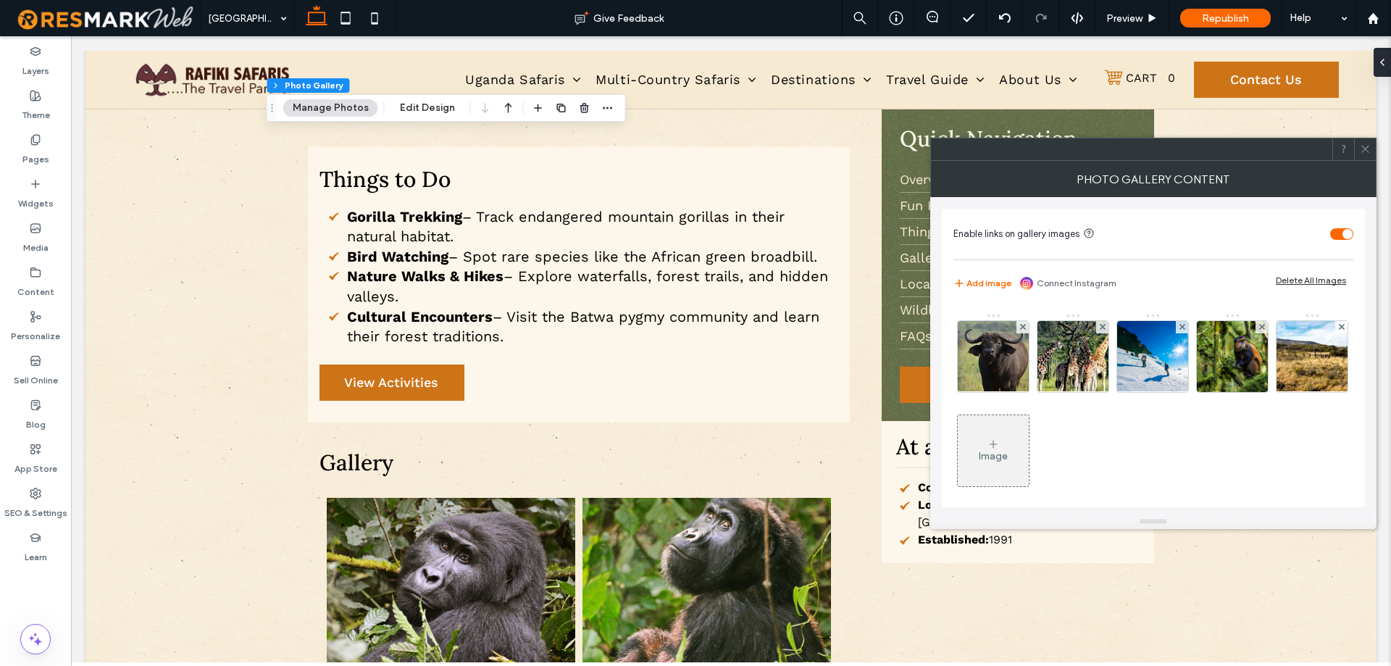
scroll to position [98, 0]
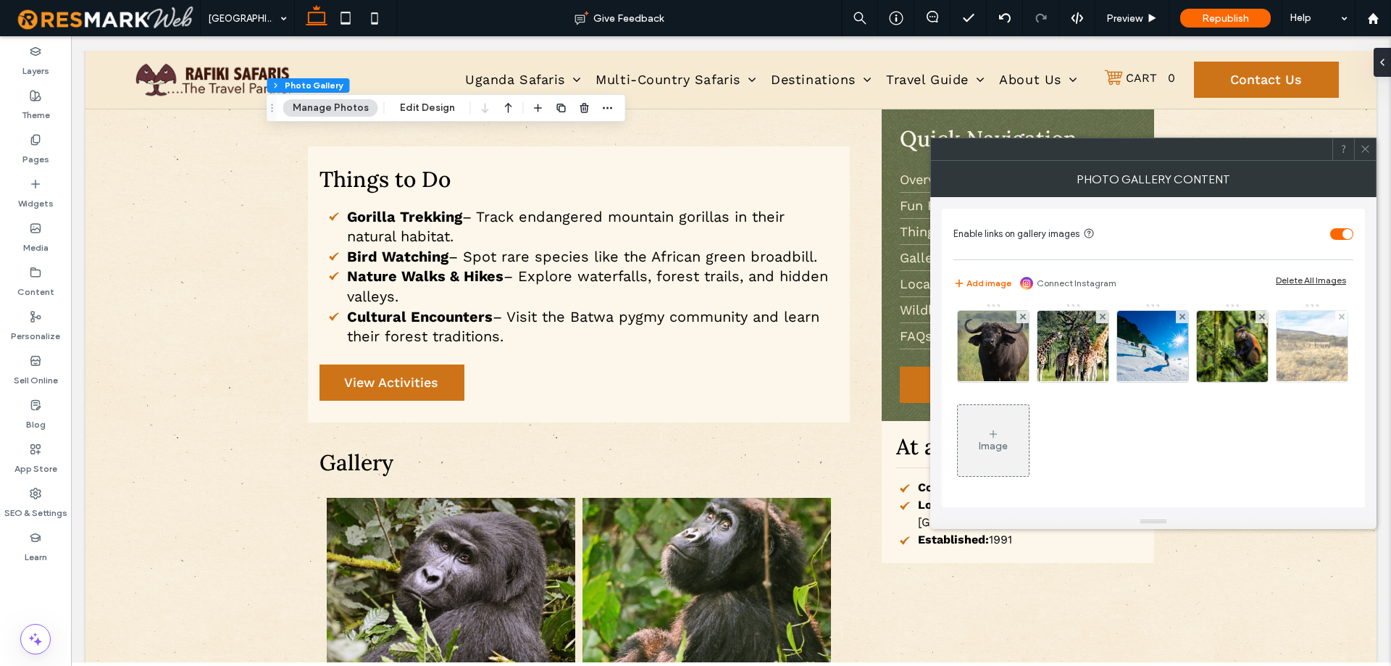
click at [1255, 382] on img at bounding box center [1312, 346] width 114 height 71
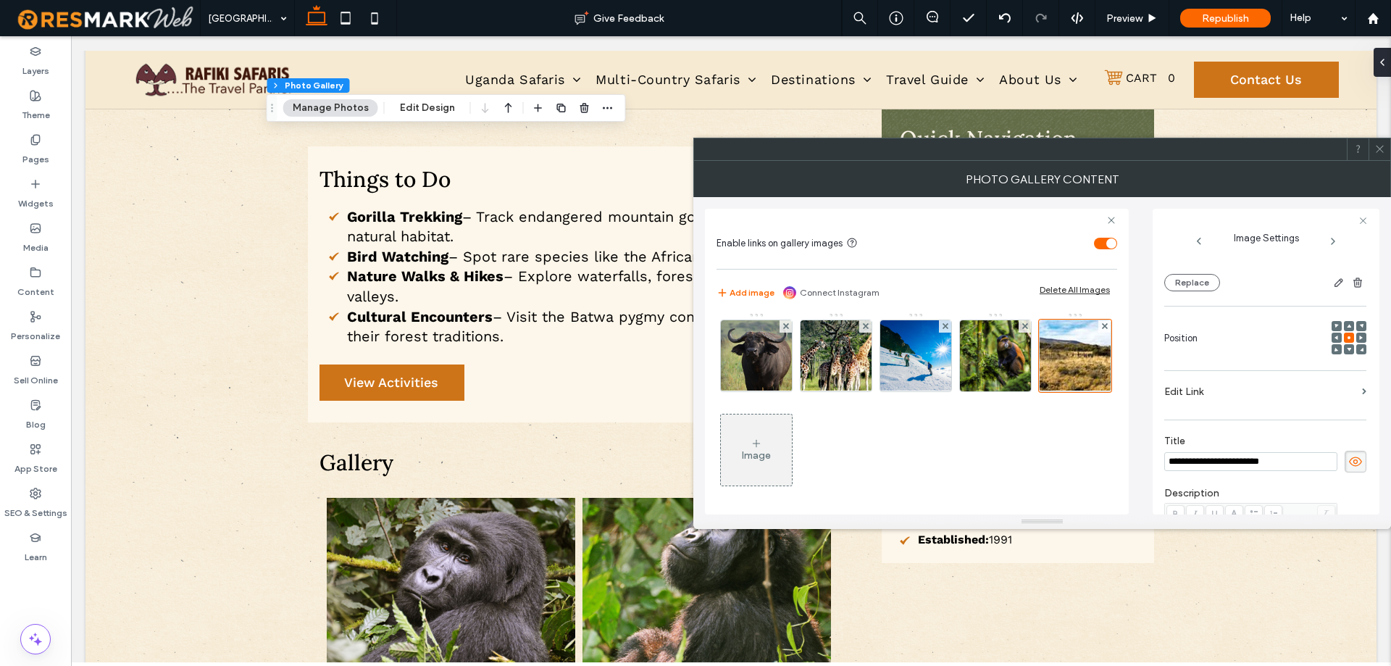
scroll to position [0, 0]
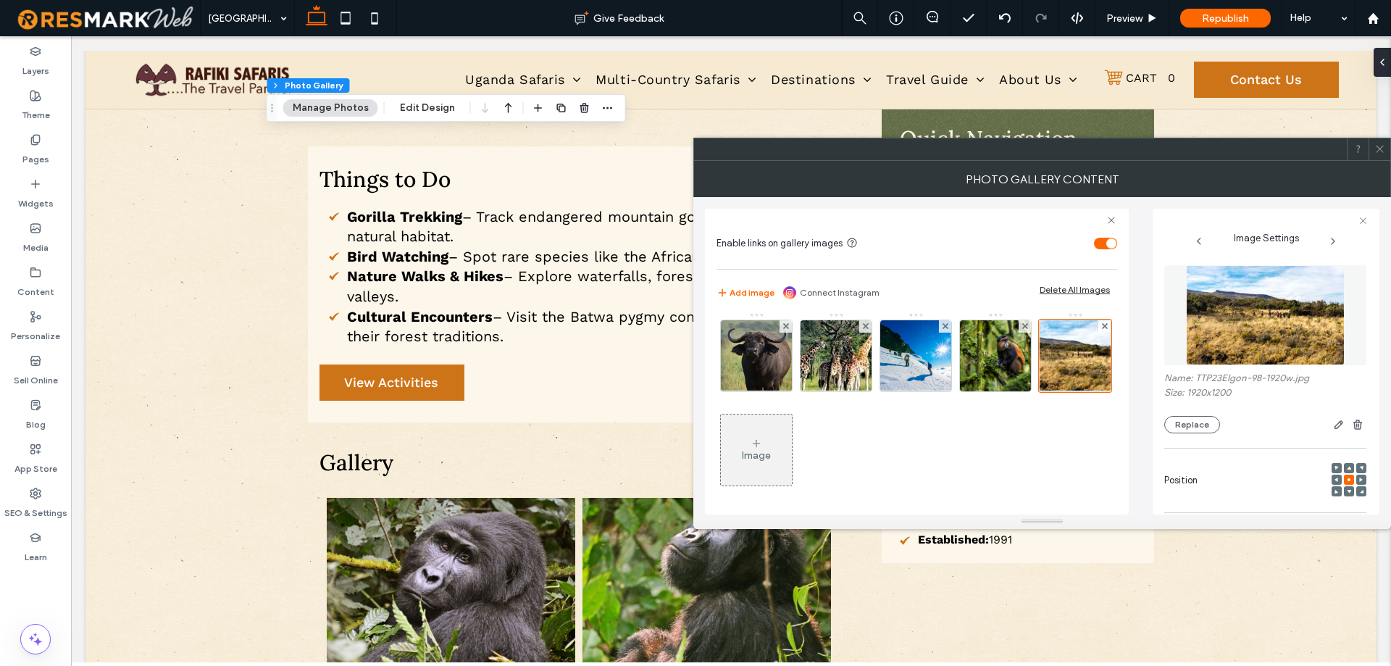
click at [1252, 332] on figure at bounding box center [1265, 315] width 202 height 100
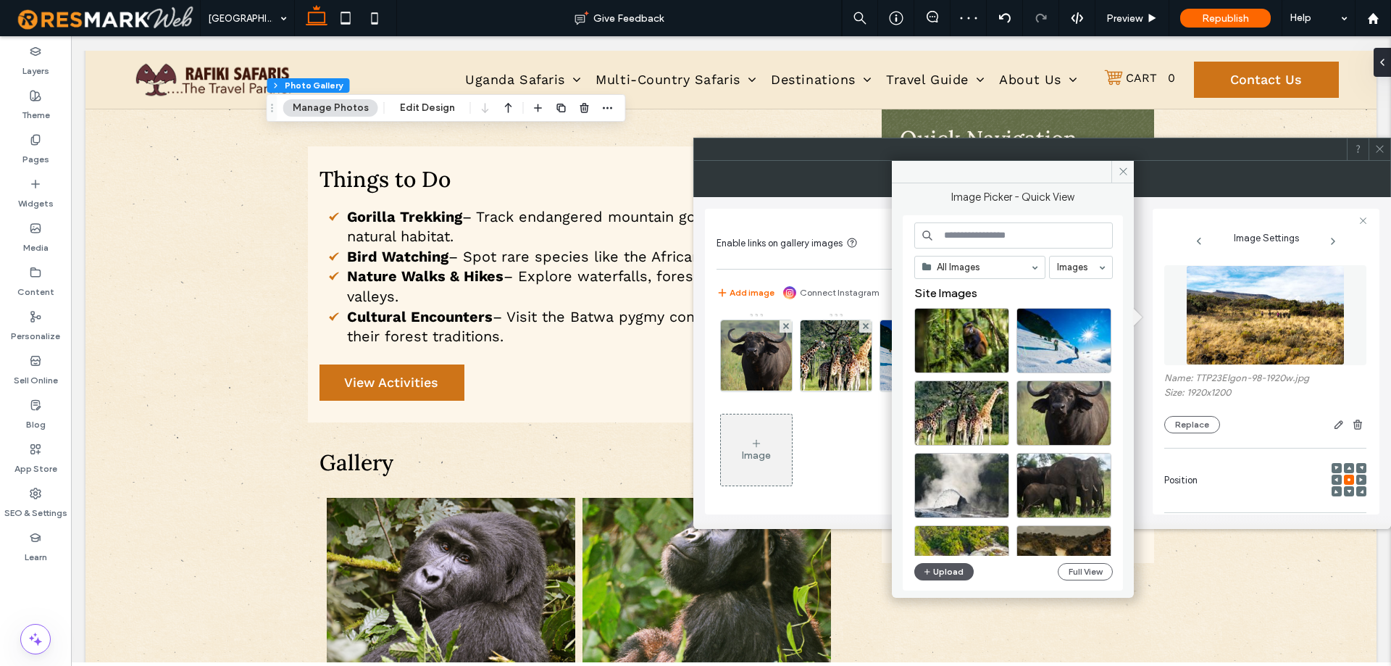
click at [953, 574] on button "Upload" at bounding box center [943, 571] width 59 height 17
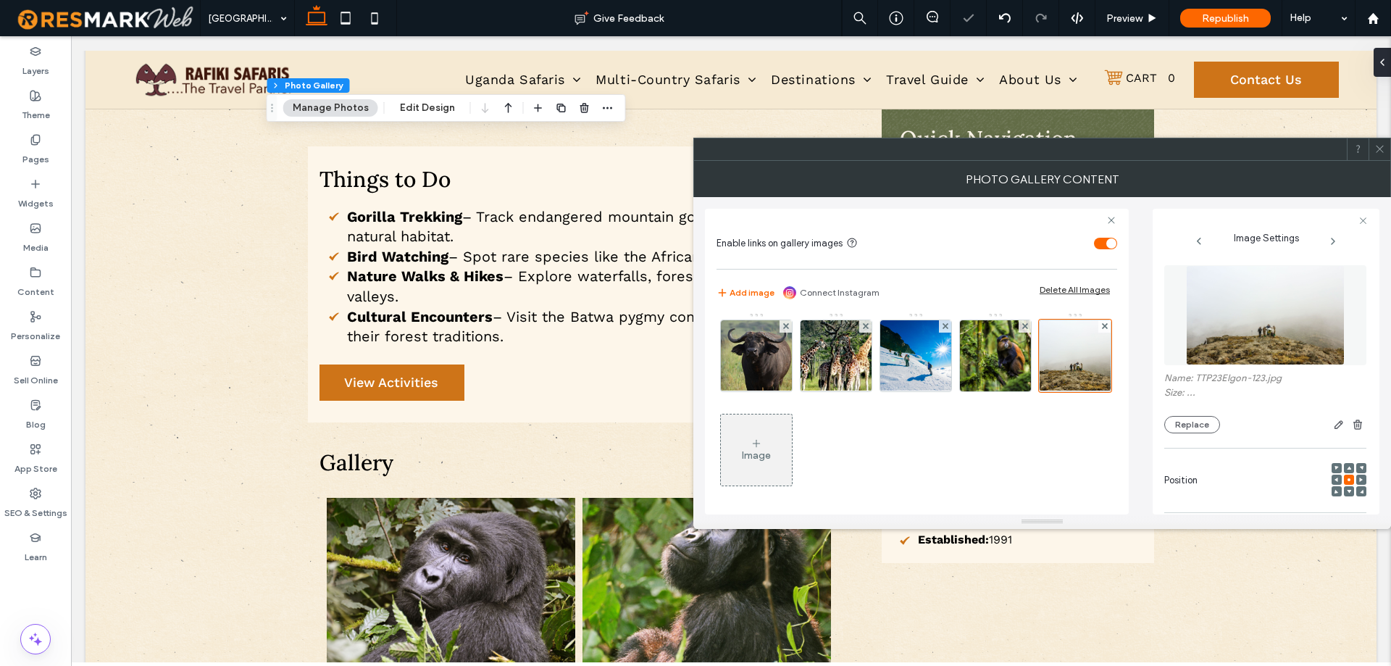
click at [1378, 154] on span at bounding box center [1379, 149] width 11 height 22
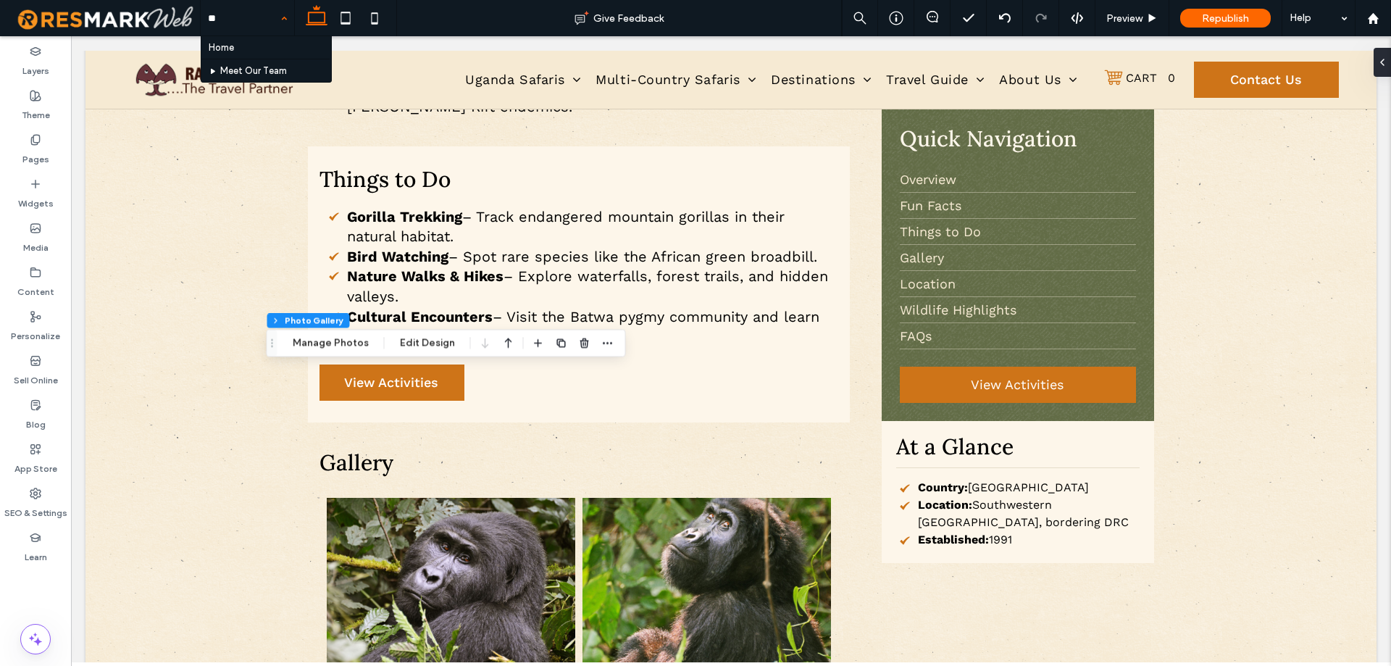
type input "***"
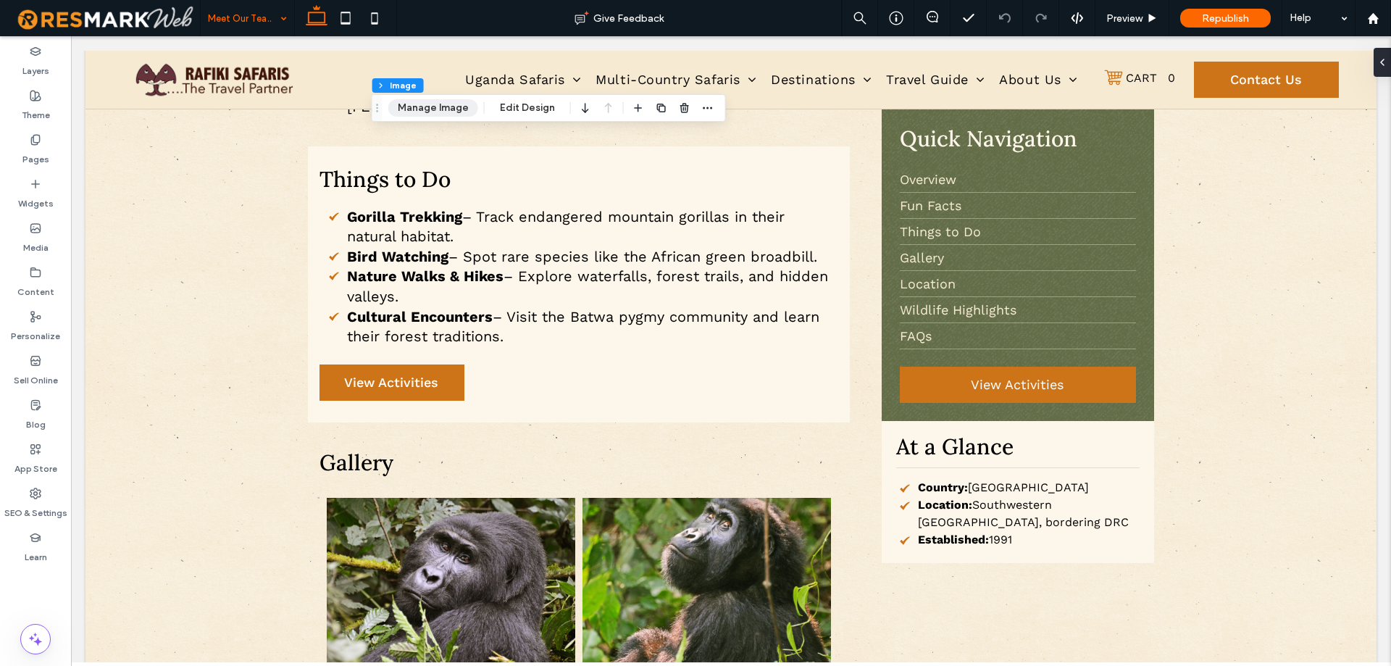
click at [441, 109] on button "Manage Image" at bounding box center [433, 107] width 90 height 17
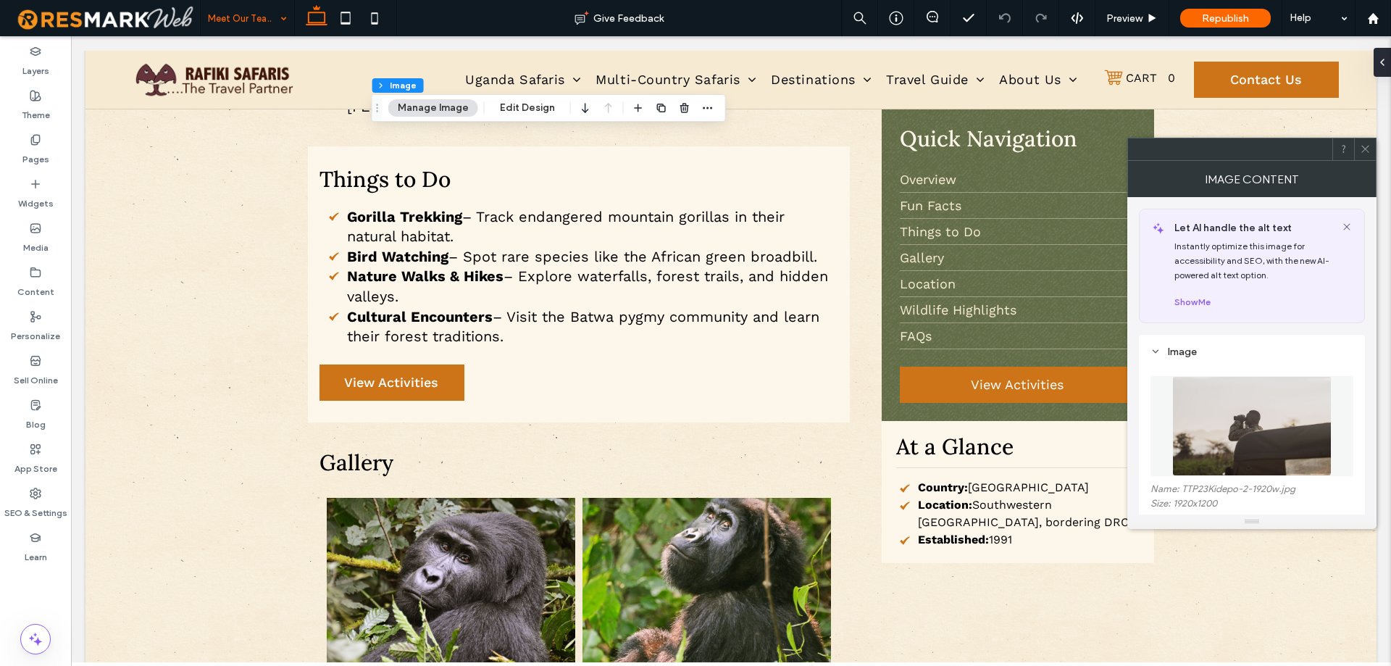
click at [1230, 421] on img at bounding box center [1251, 426] width 159 height 100
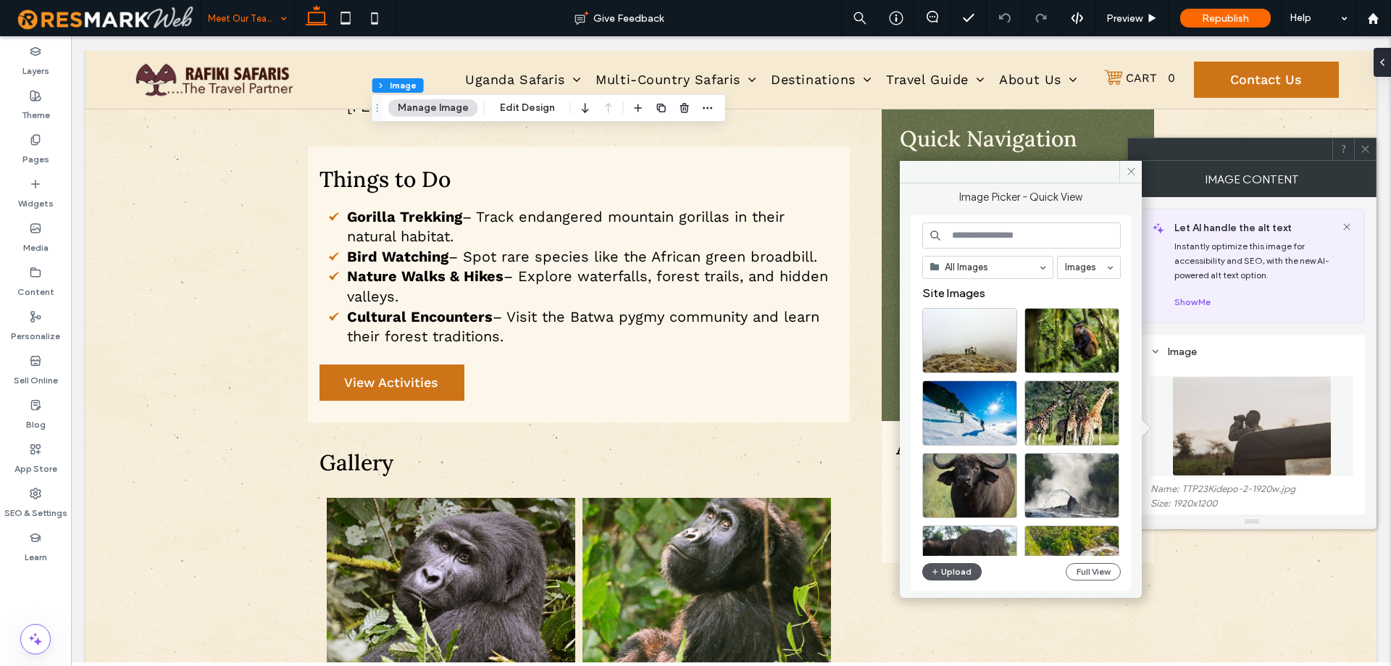
click at [959, 576] on button "Upload" at bounding box center [951, 571] width 59 height 17
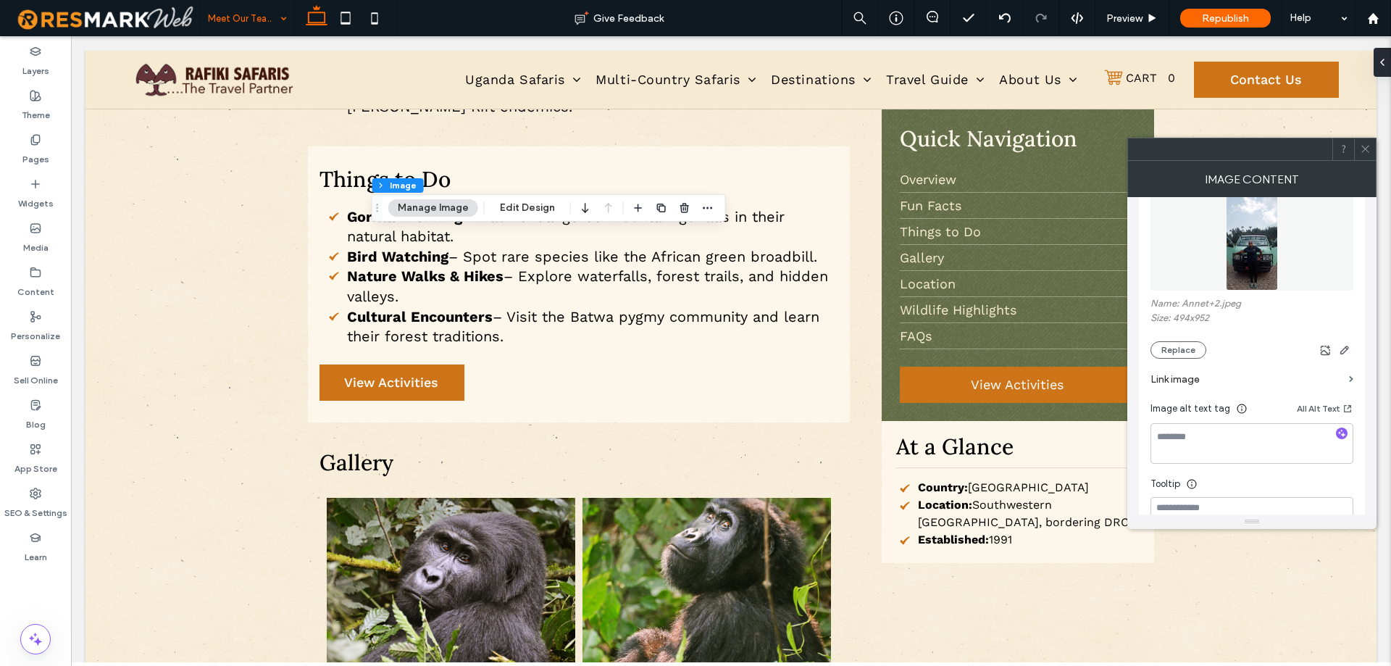
scroll to position [145, 0]
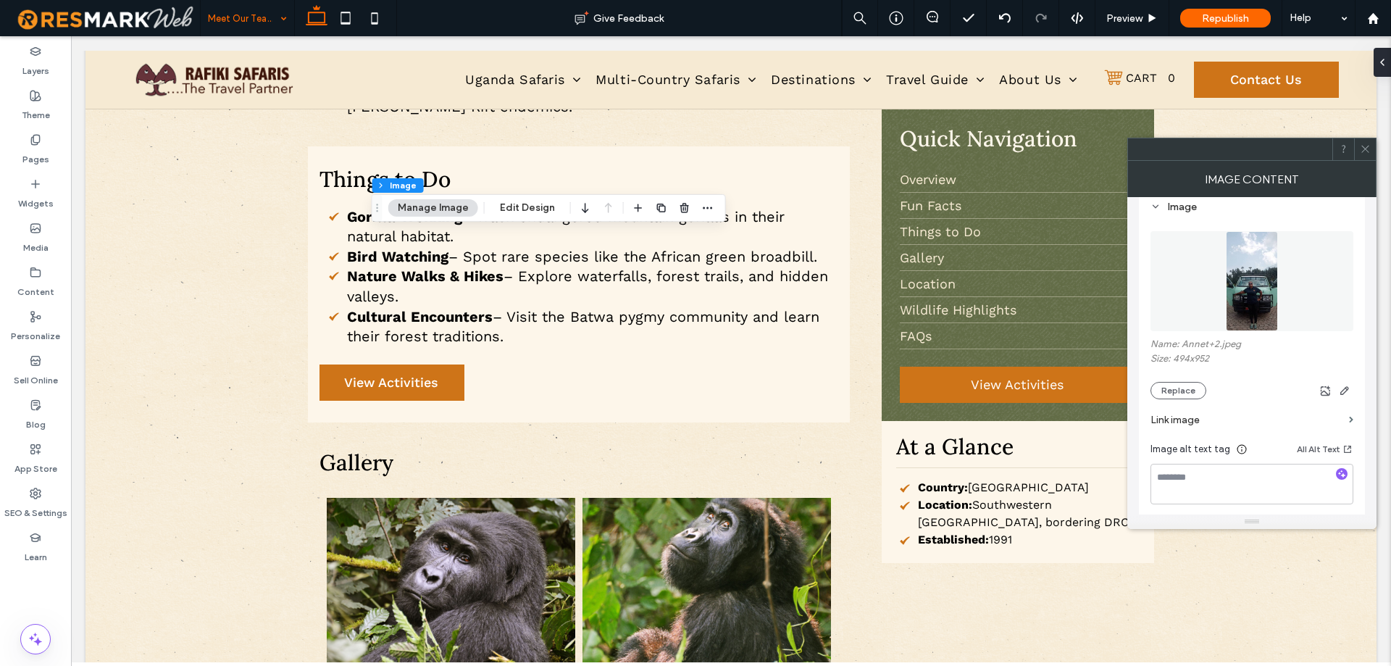
click at [1254, 308] on img at bounding box center [1251, 281] width 53 height 100
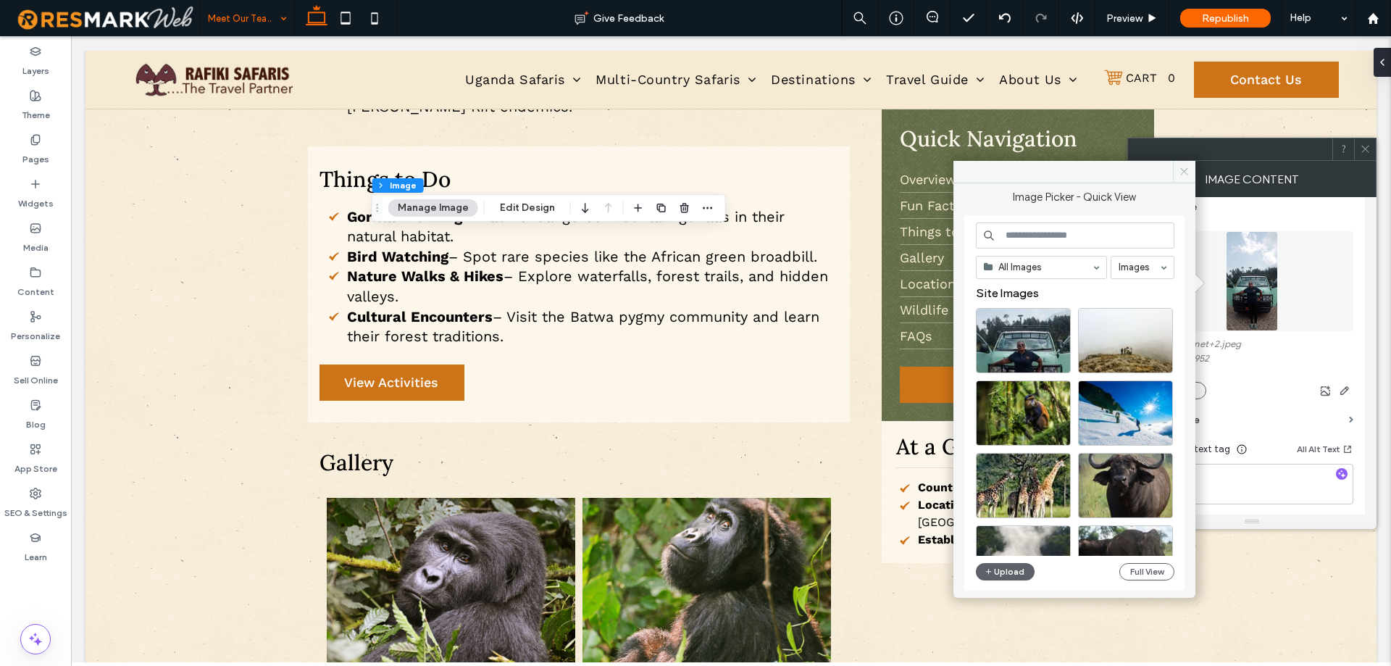
click at [1183, 176] on icon at bounding box center [1183, 171] width 11 height 11
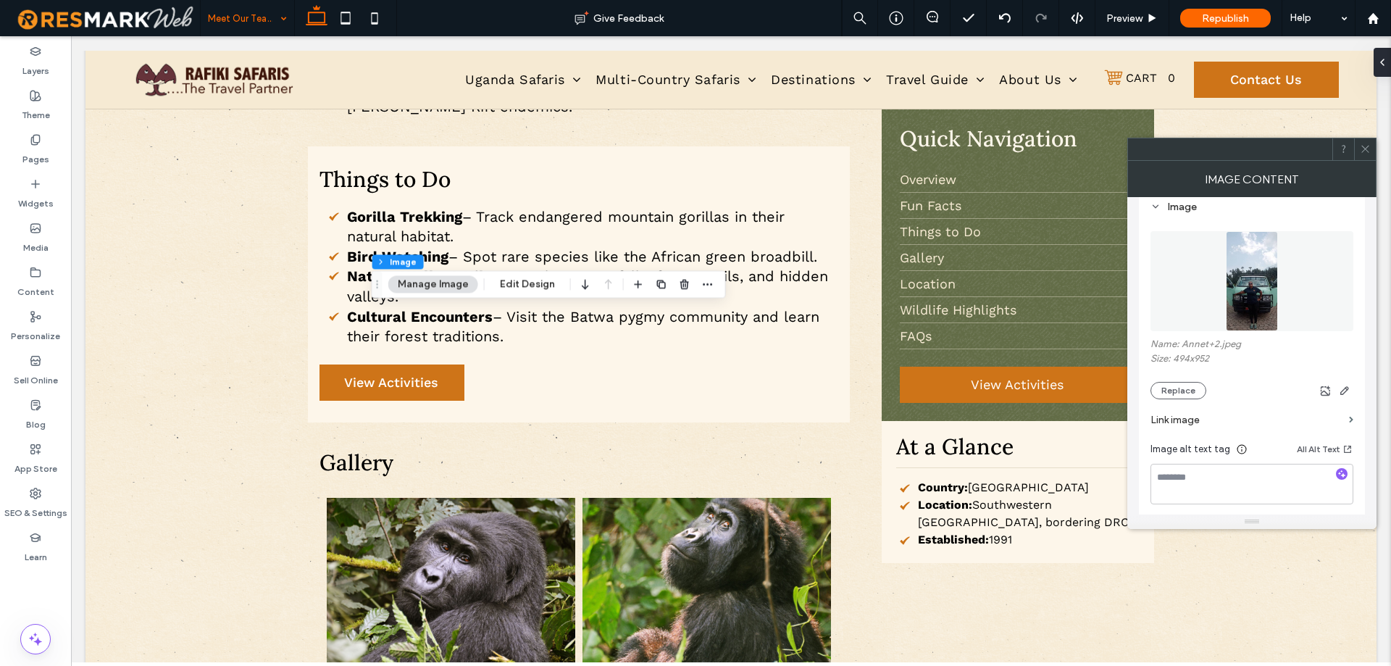
click at [1233, 274] on img at bounding box center [1251, 281] width 53 height 100
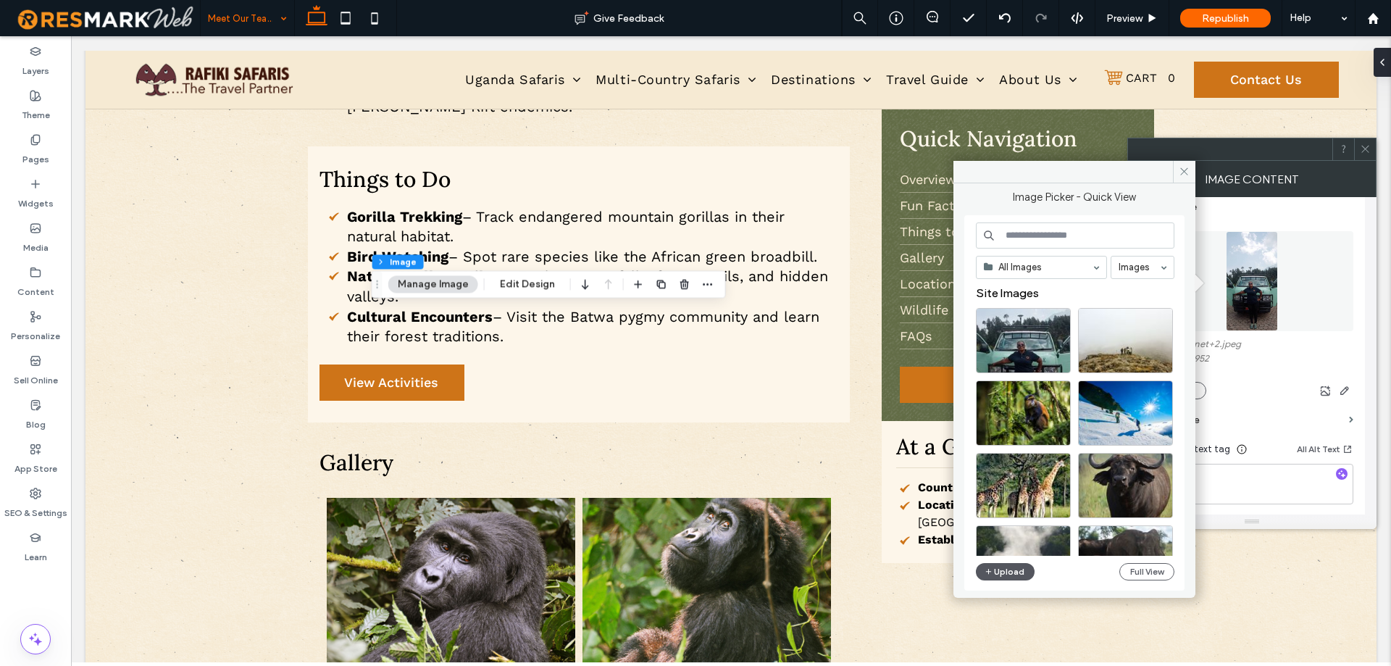
click at [995, 562] on div "All Images Images Site Images Upload Full View" at bounding box center [1075, 402] width 198 height 361
click at [997, 568] on button "Upload" at bounding box center [1005, 571] width 59 height 17
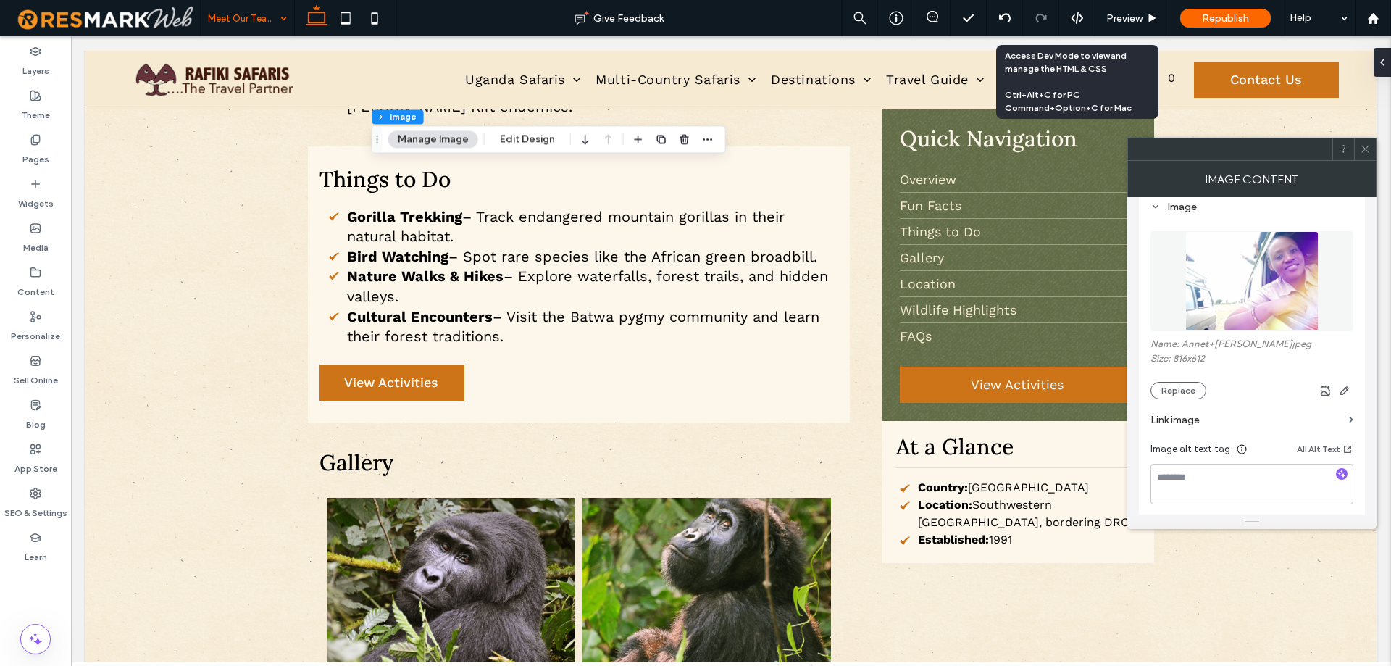
click at [1362, 154] on span at bounding box center [1364, 149] width 11 height 22
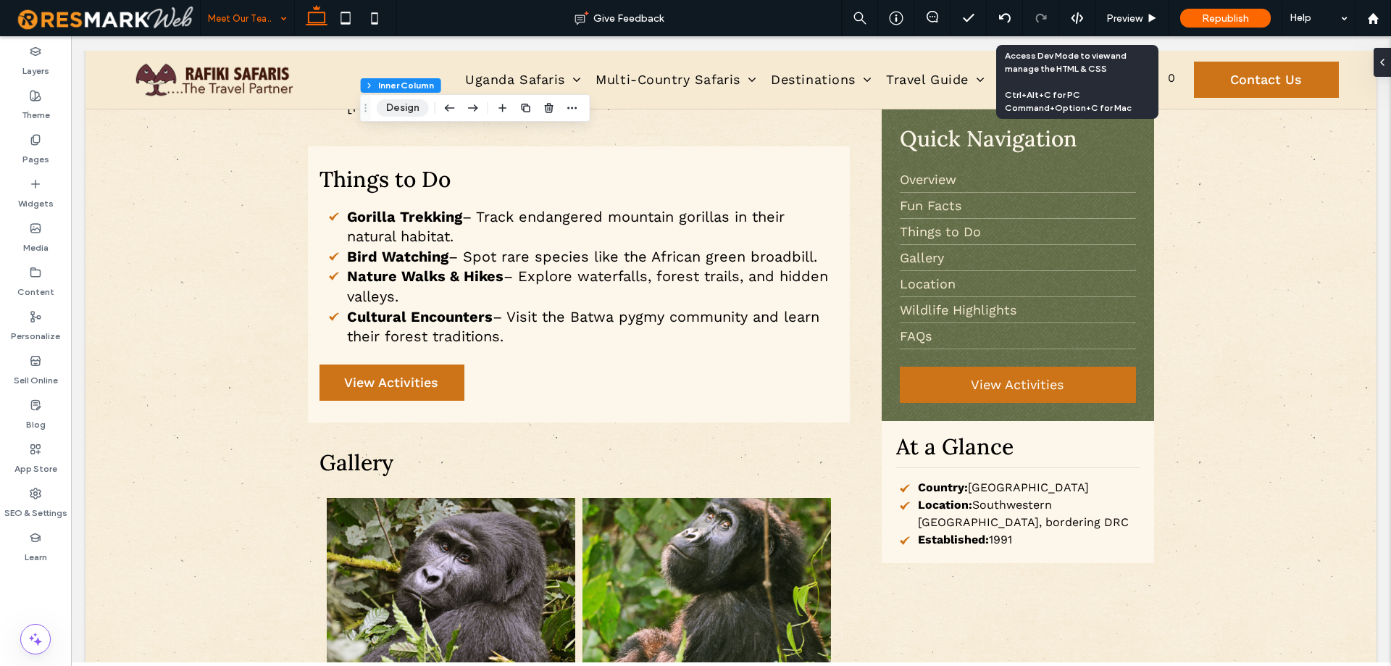
click at [396, 106] on button "Design" at bounding box center [403, 107] width 52 height 17
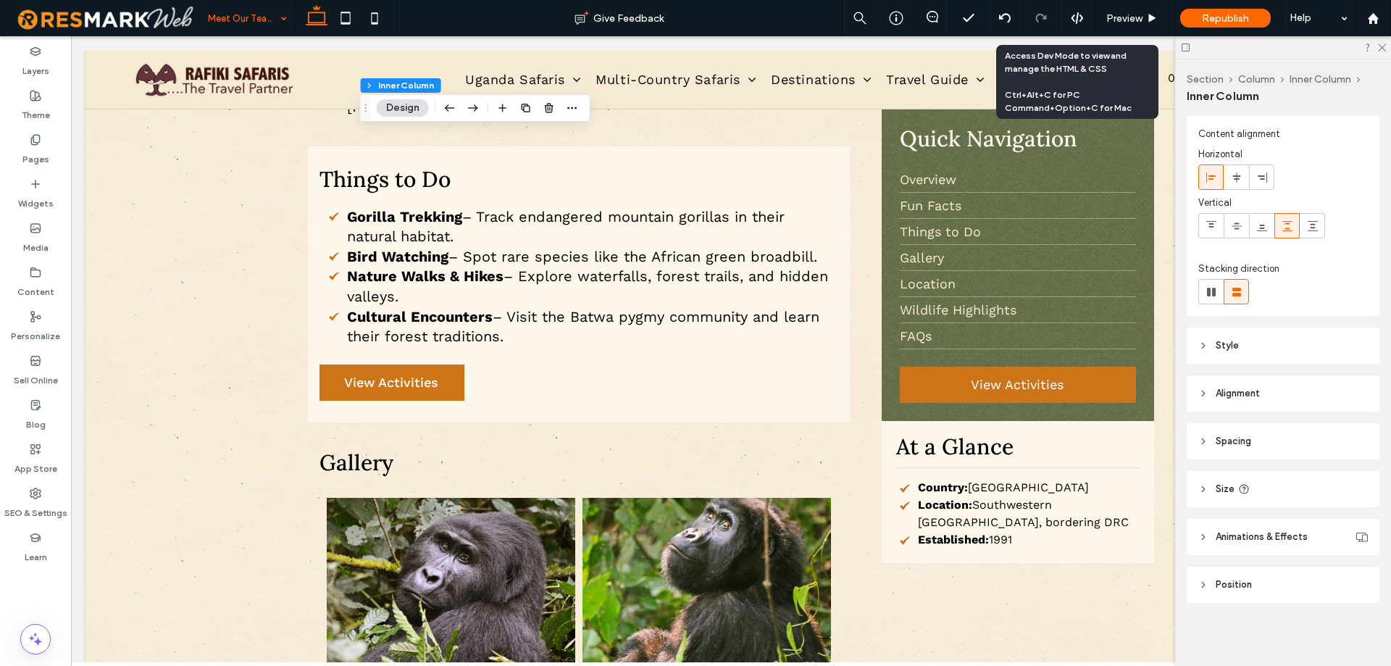
scroll to position [32, 0]
click at [1218, 485] on span "Size" at bounding box center [1224, 488] width 19 height 14
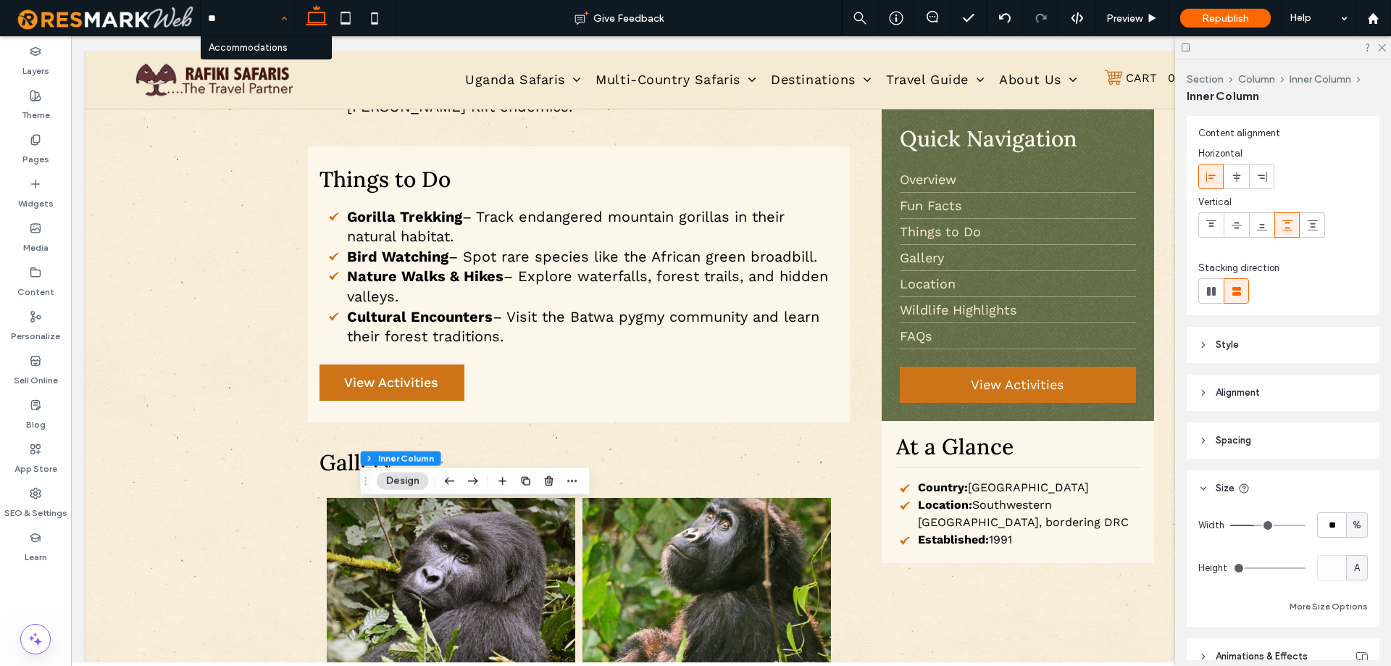
type input "***"
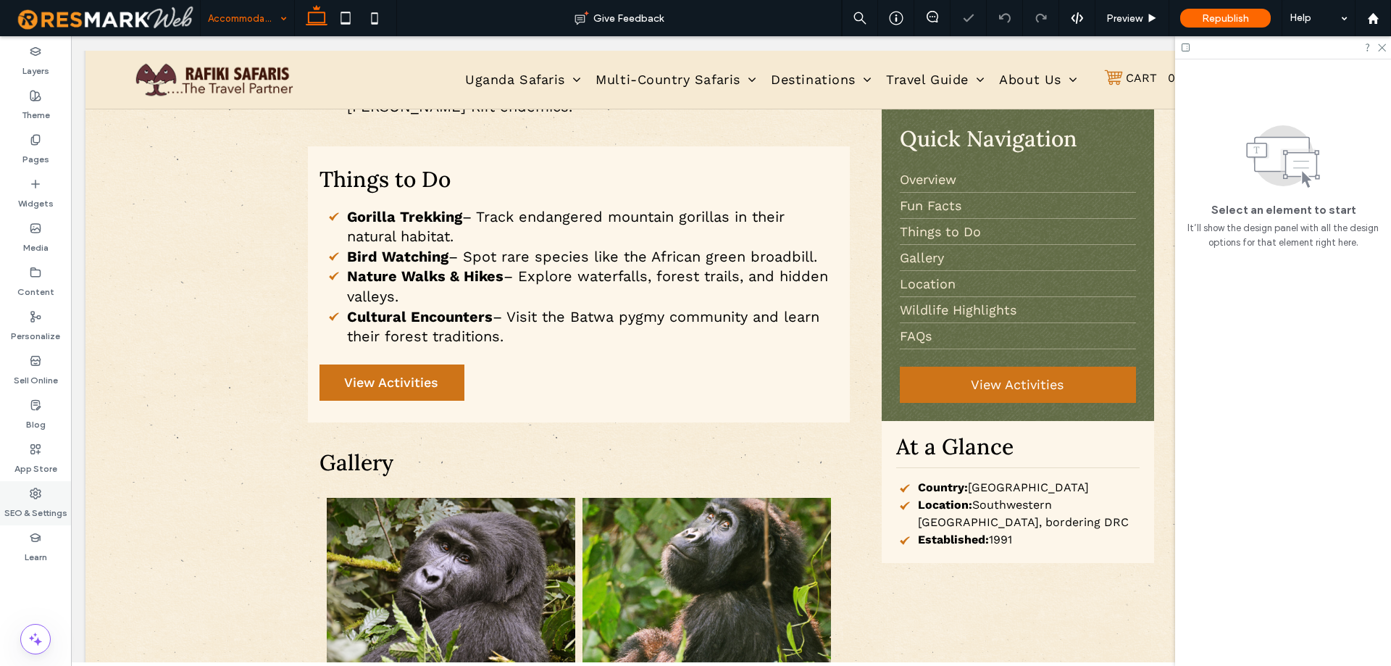
click at [21, 509] on label "SEO & Settings" at bounding box center [35, 509] width 63 height 20
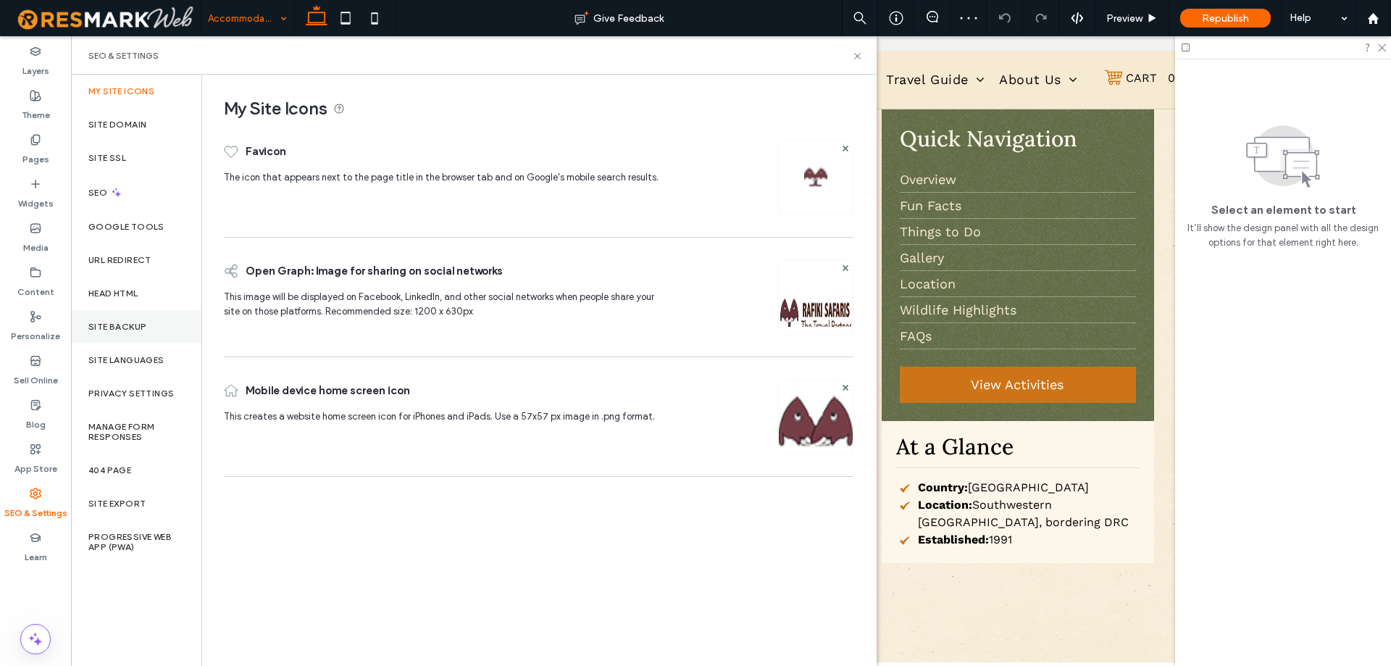
click at [160, 330] on div "Site Backup" at bounding box center [136, 326] width 130 height 33
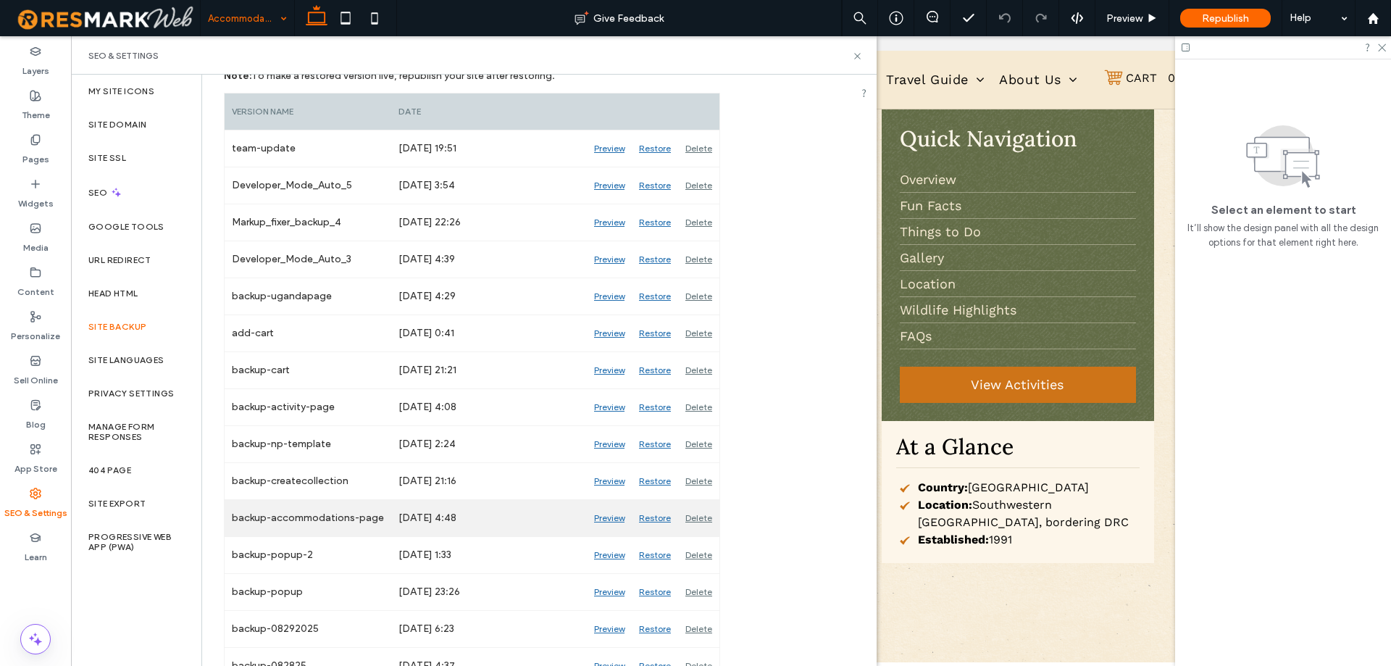
scroll to position [217, 0]
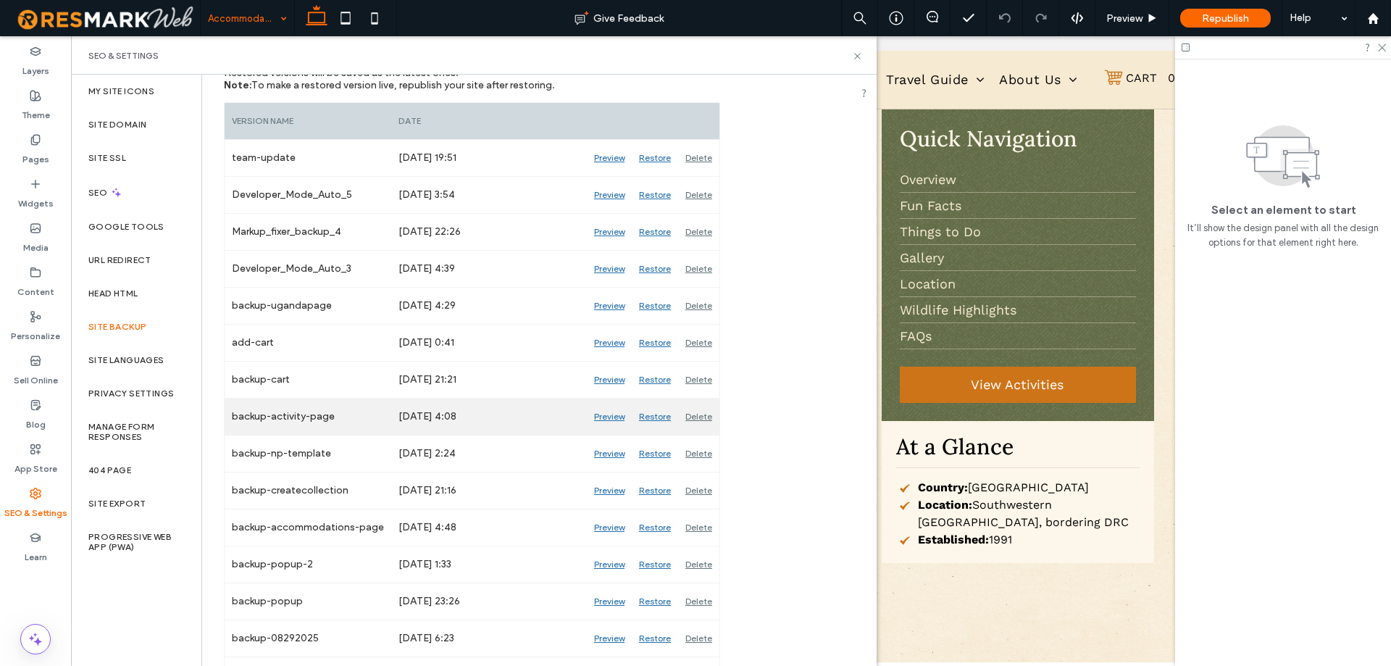
click at [605, 416] on div "Preview" at bounding box center [609, 416] width 45 height 36
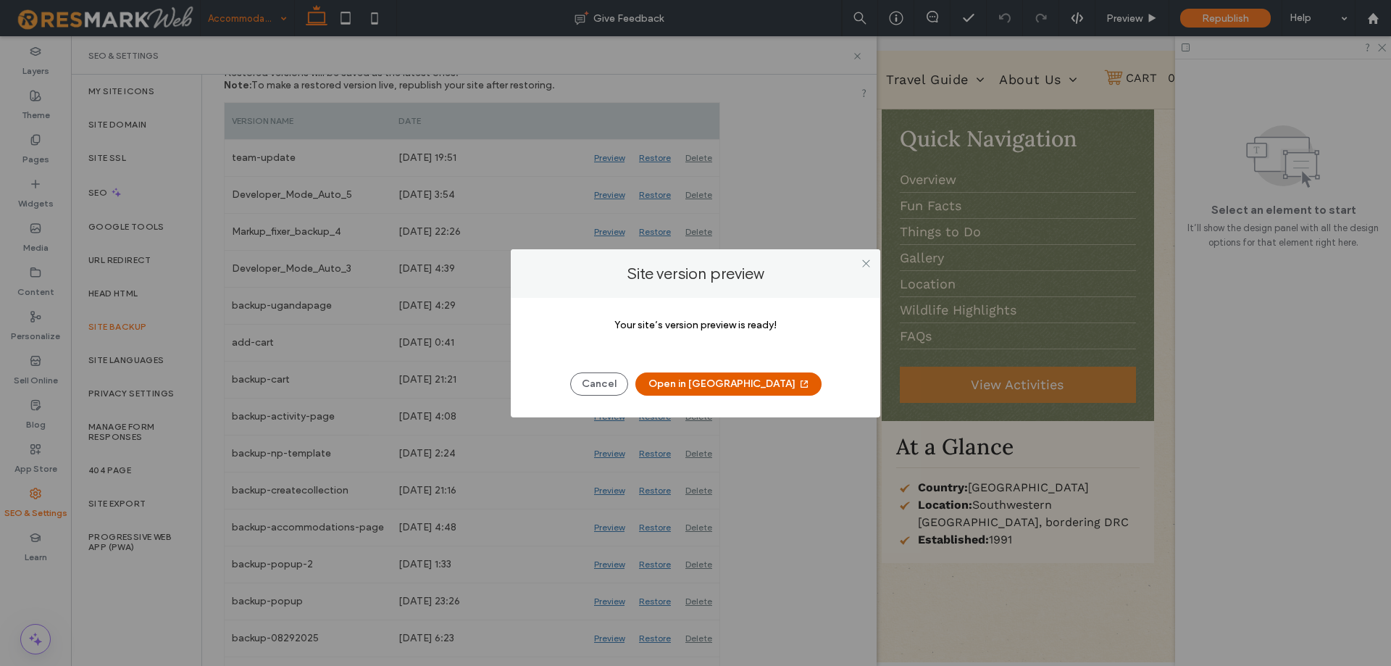
click at [729, 380] on button "Open in New Tab" at bounding box center [728, 383] width 186 height 23
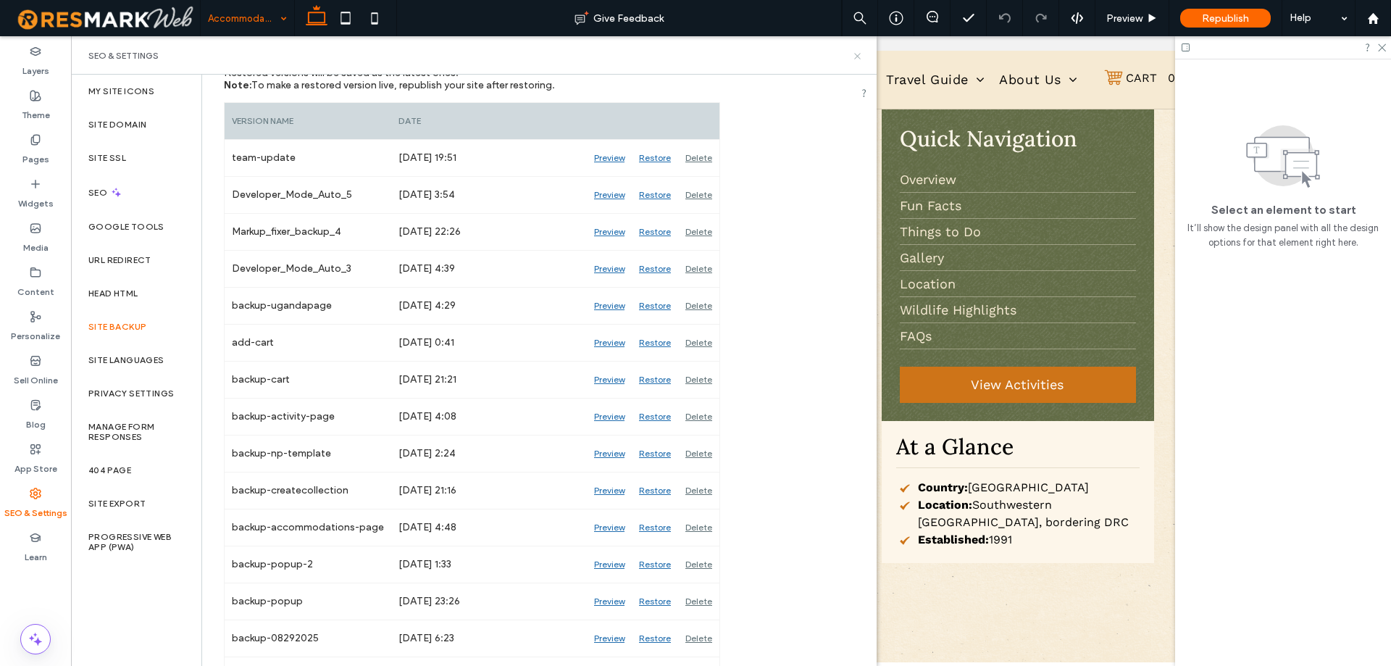
click at [857, 57] on icon at bounding box center [857, 56] width 11 height 11
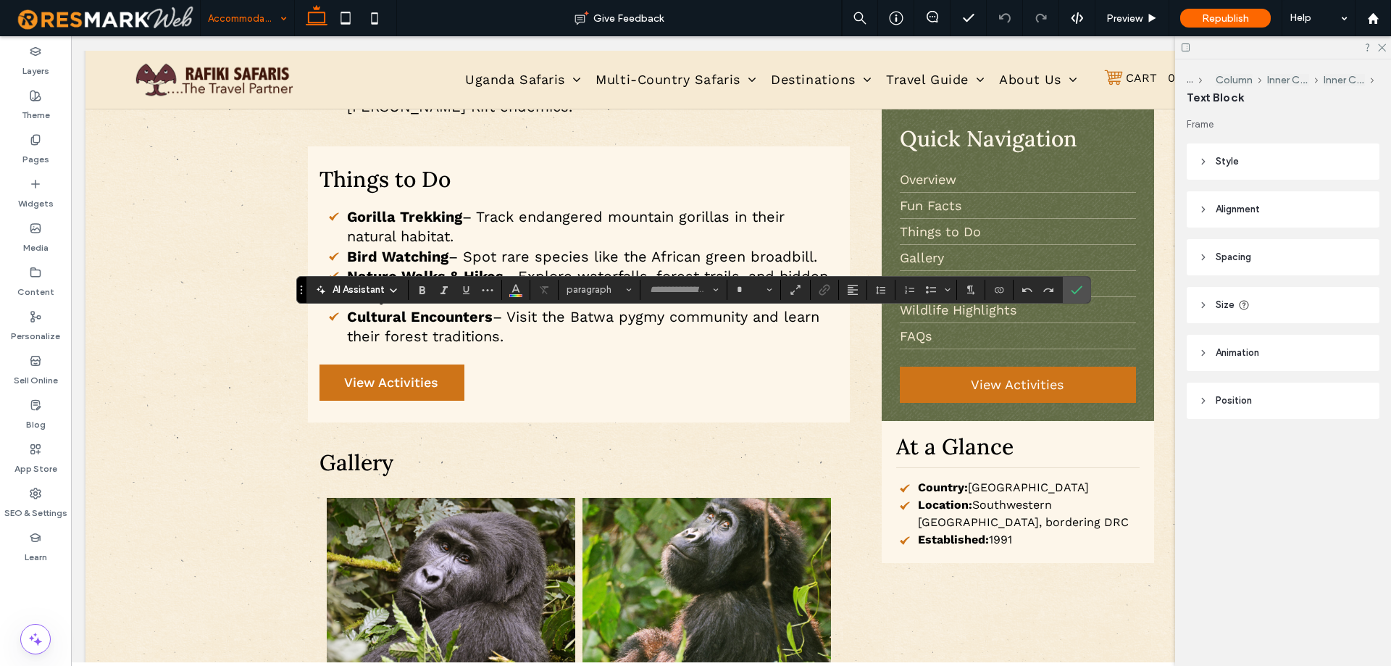
type input "**********"
type input "**"
type input "*********"
type input "**"
type input "**********"
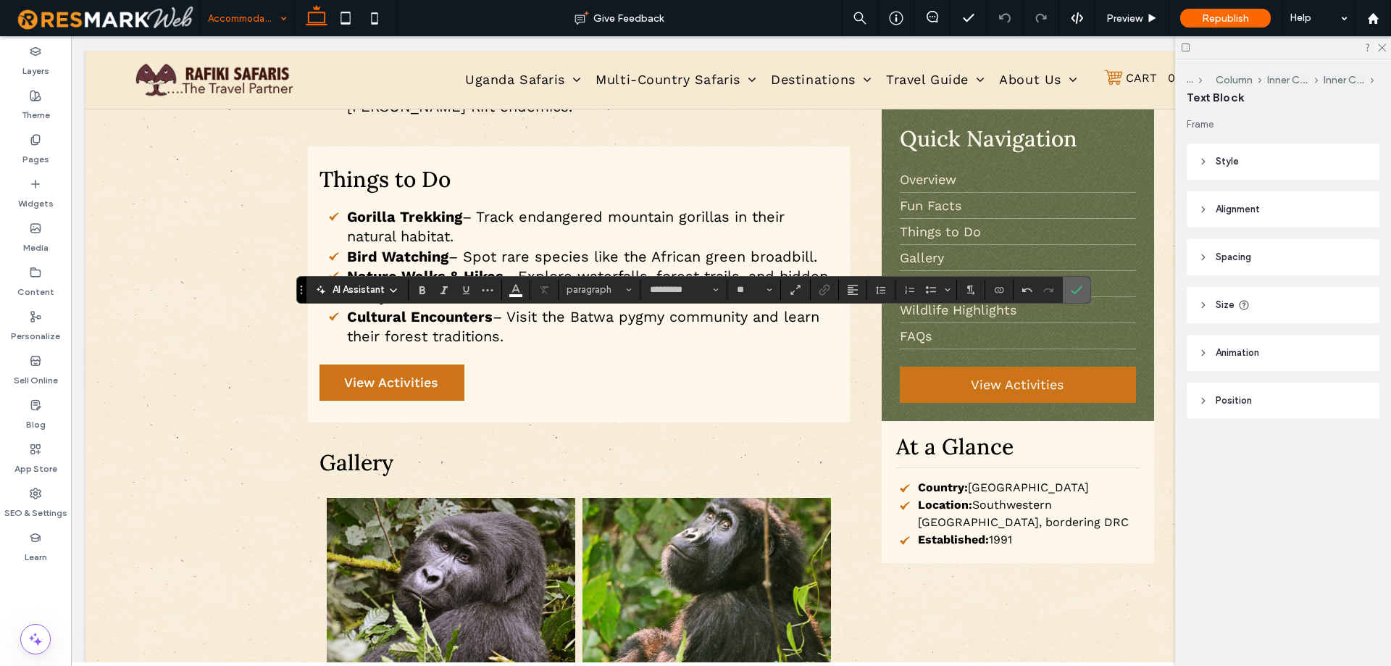
type input "**"
click at [1076, 296] on span "Confirm" at bounding box center [1073, 290] width 7 height 26
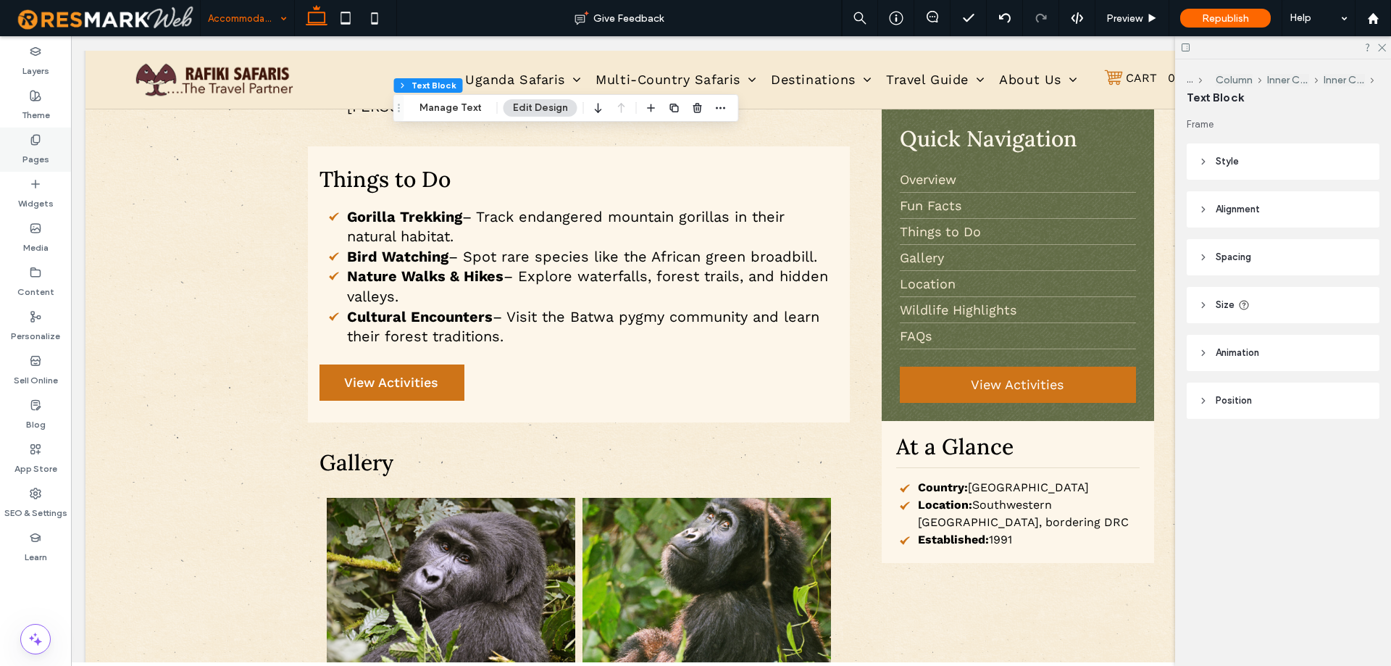
click at [45, 161] on label "Pages" at bounding box center [35, 156] width 27 height 20
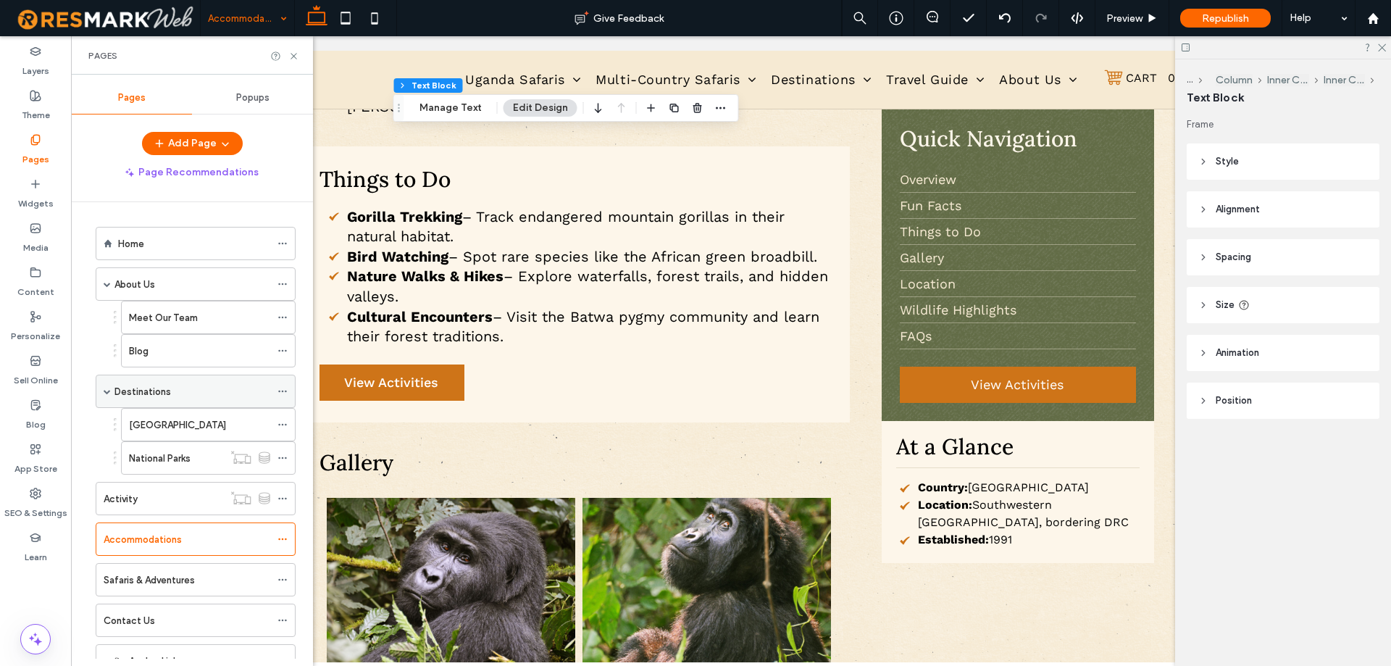
click at [178, 390] on div "Destinations" at bounding box center [192, 391] width 156 height 15
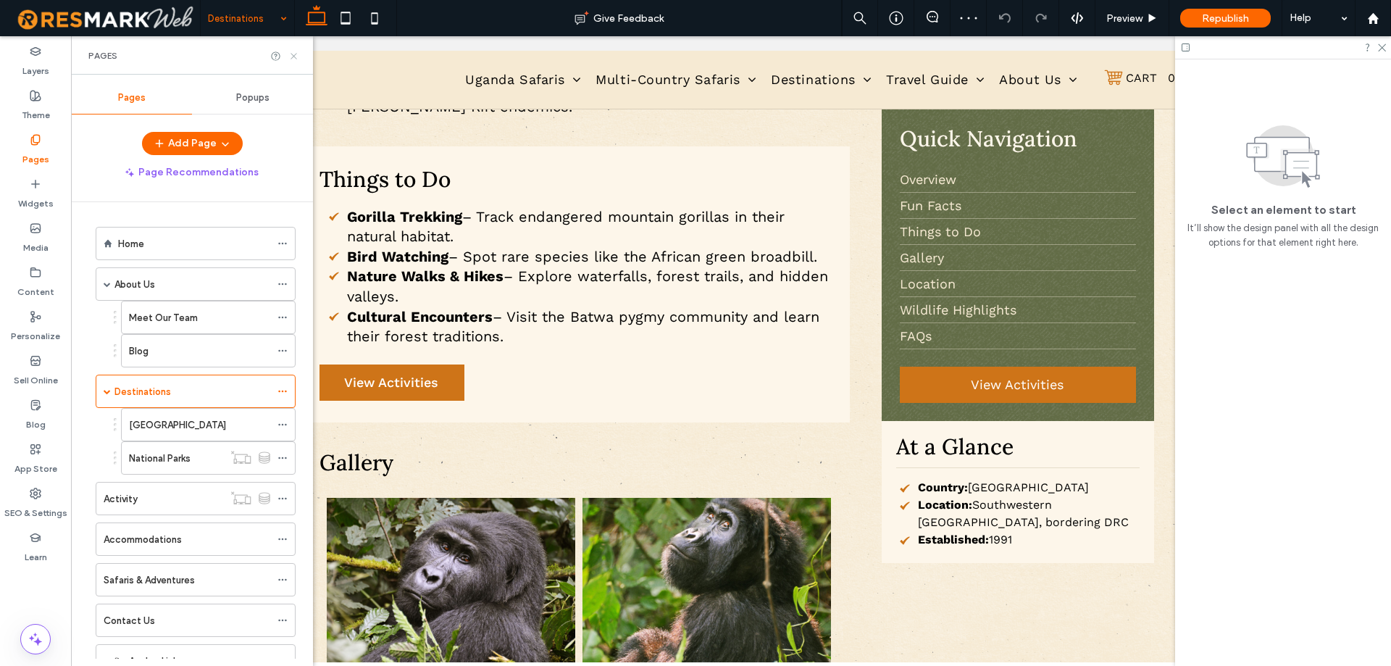
click at [295, 55] on use at bounding box center [293, 56] width 6 height 6
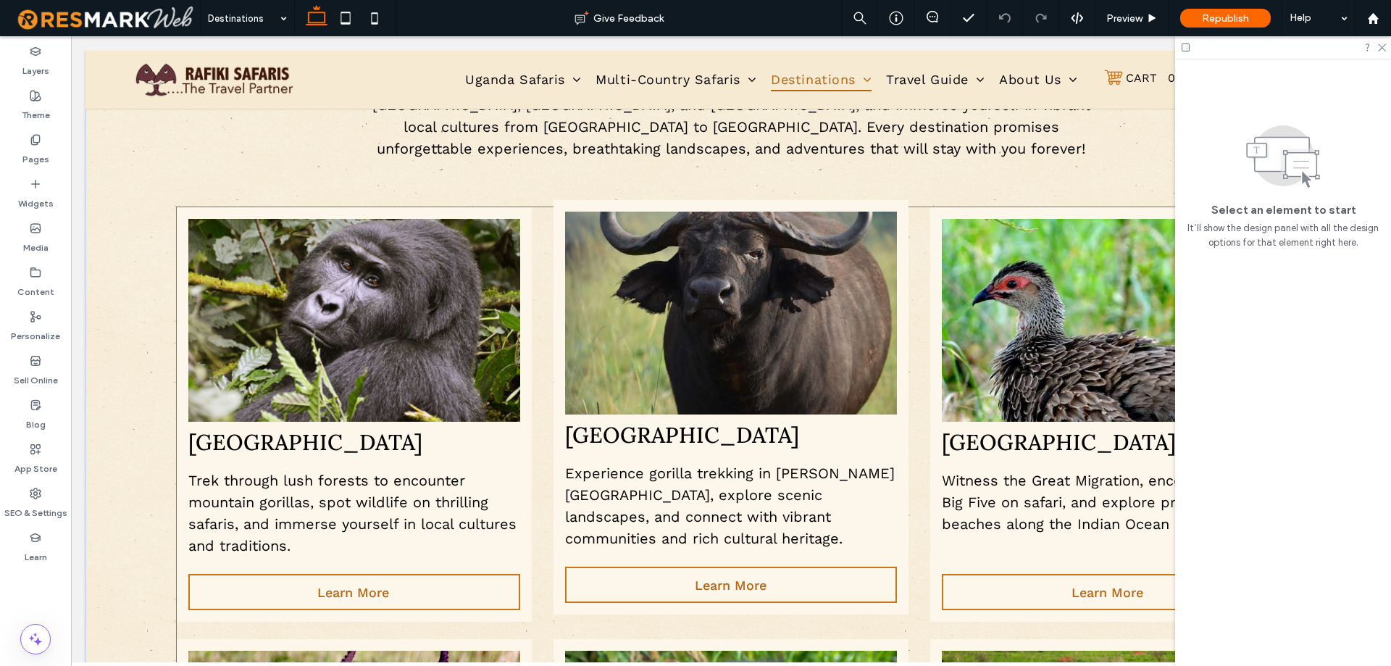
scroll to position [2152, 0]
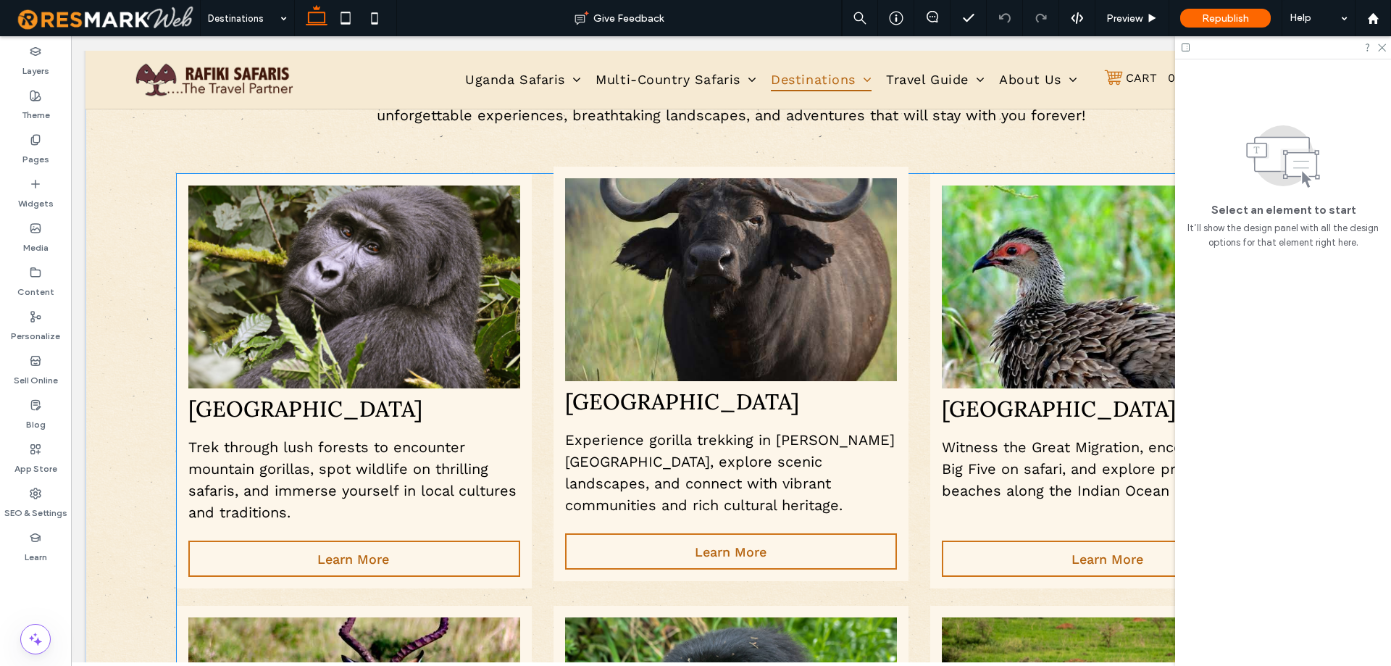
click at [662, 264] on img at bounding box center [731, 279] width 332 height 203
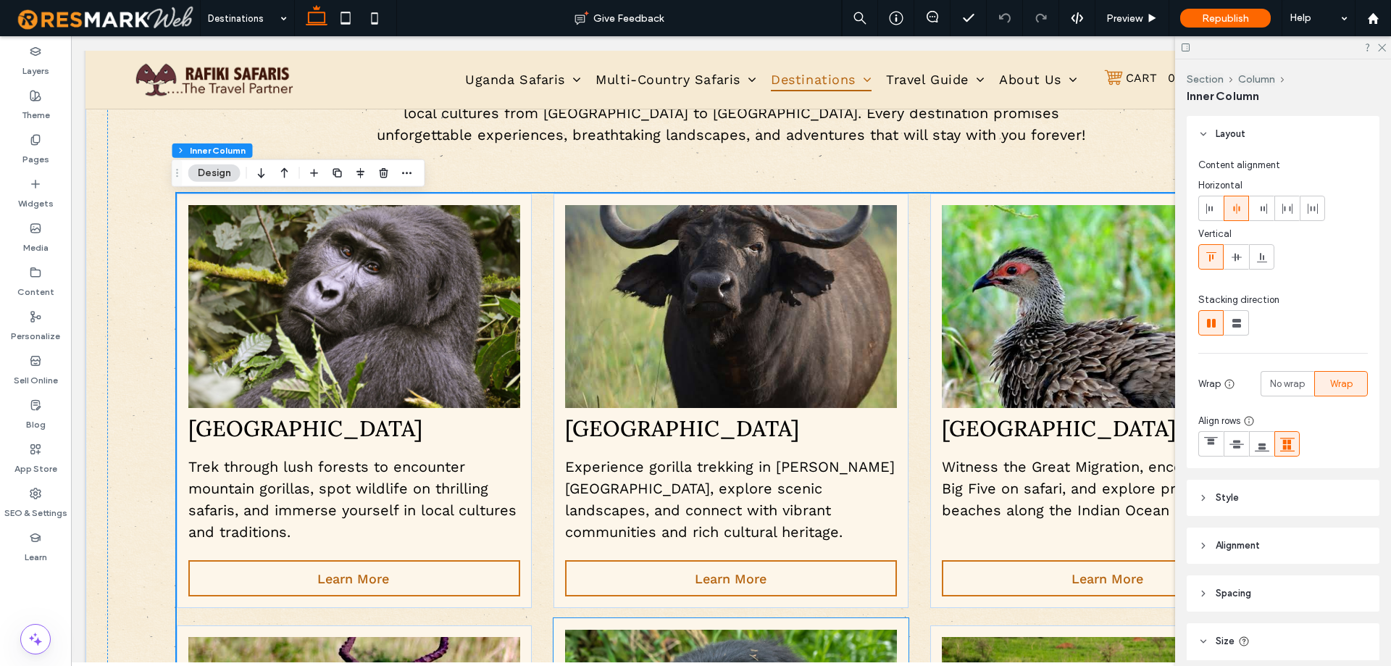
scroll to position [2007, 0]
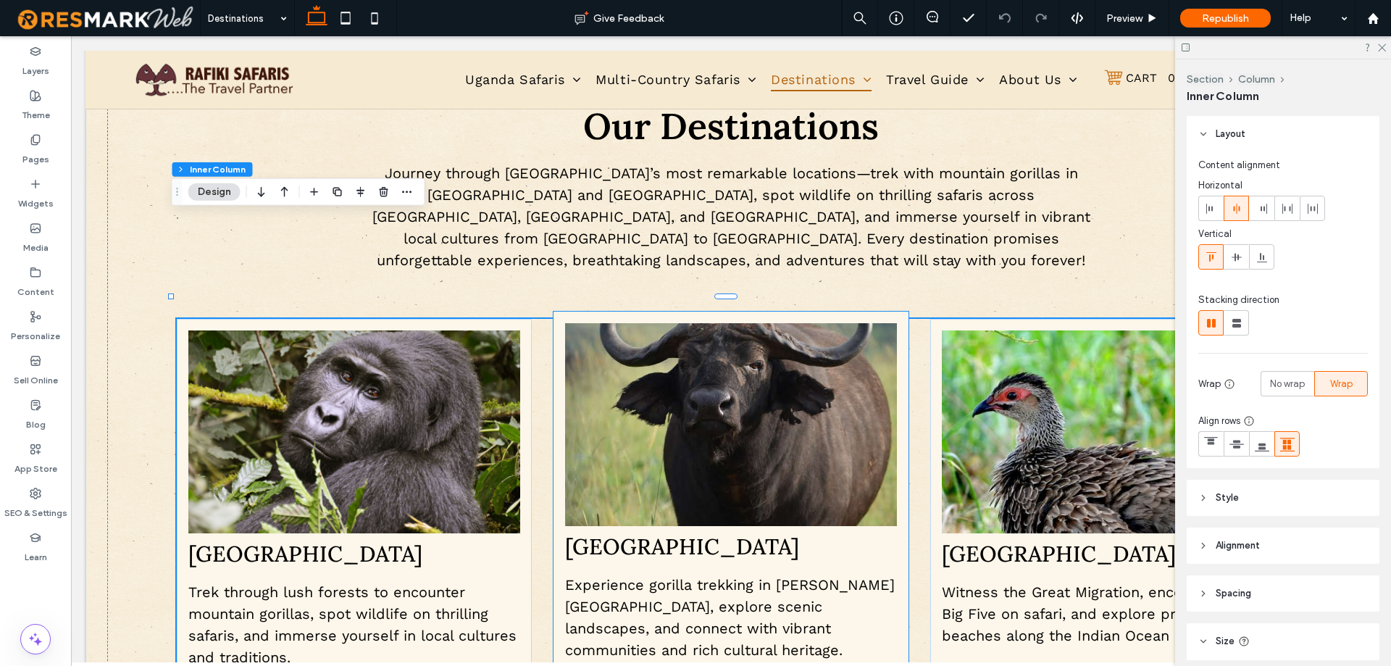
click at [720, 323] on img at bounding box center [731, 424] width 332 height 203
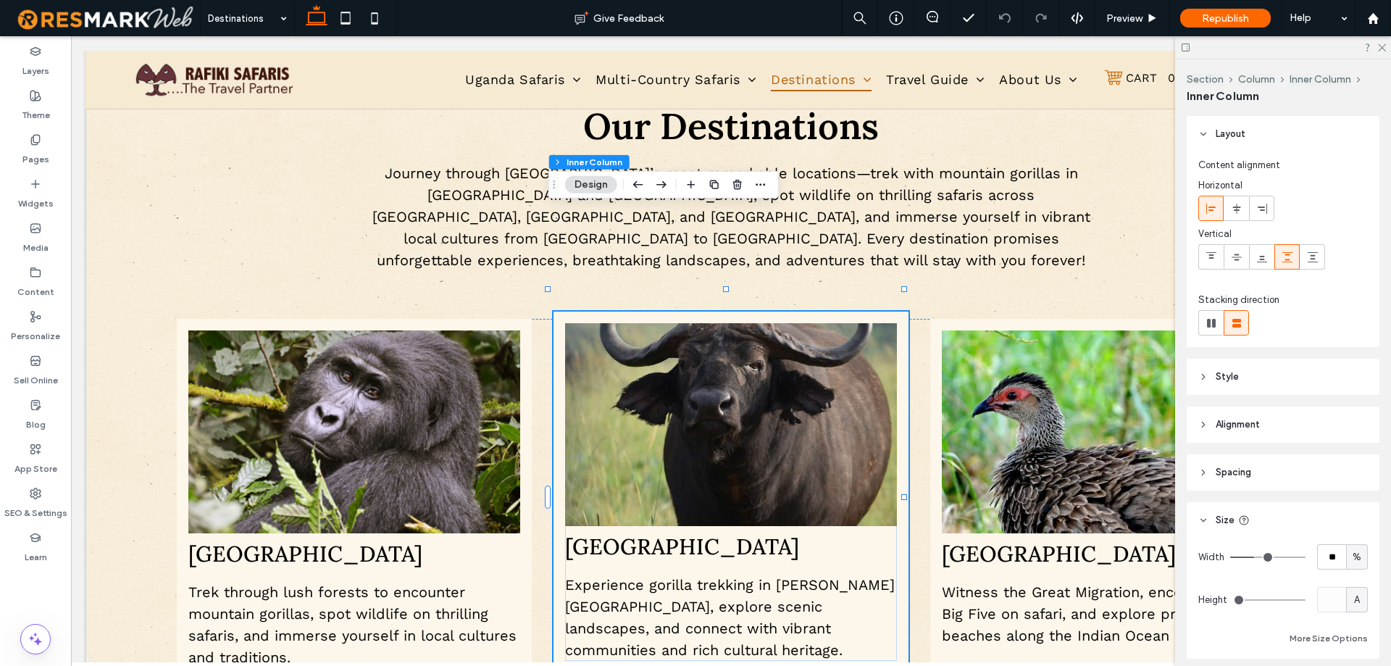
click at [720, 323] on img at bounding box center [731, 424] width 332 height 203
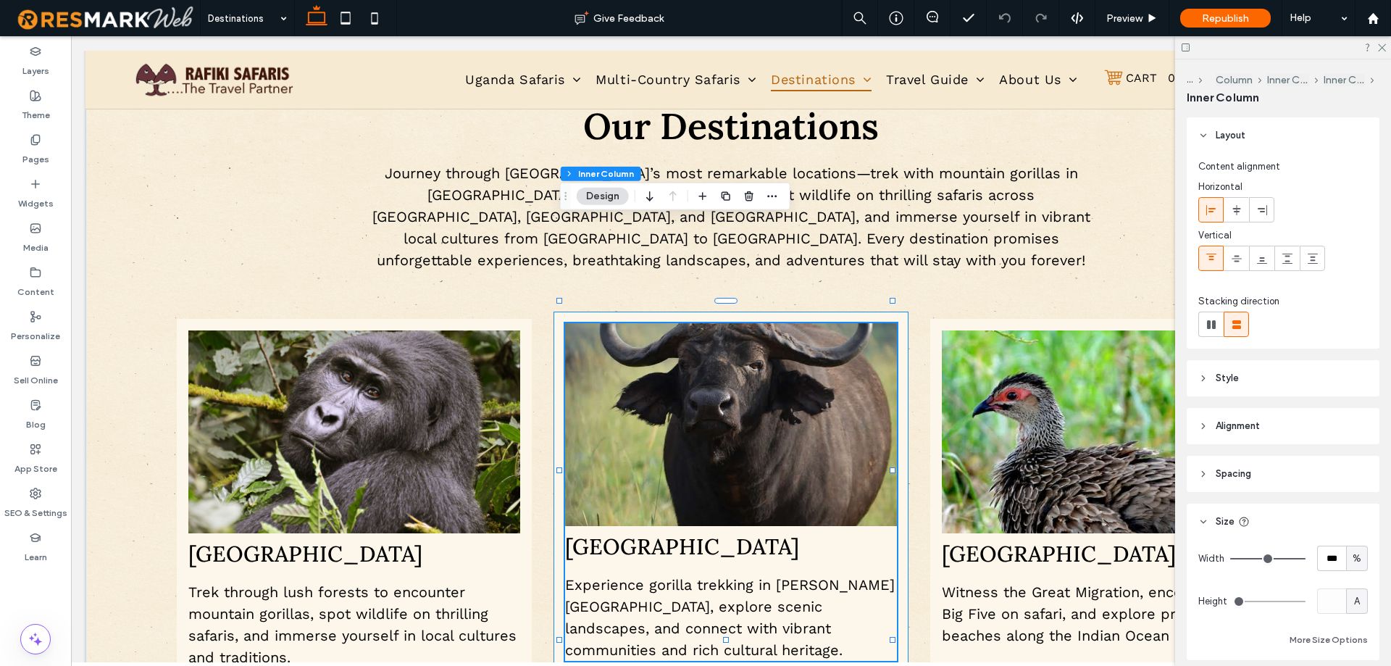
click at [720, 323] on img at bounding box center [731, 424] width 332 height 203
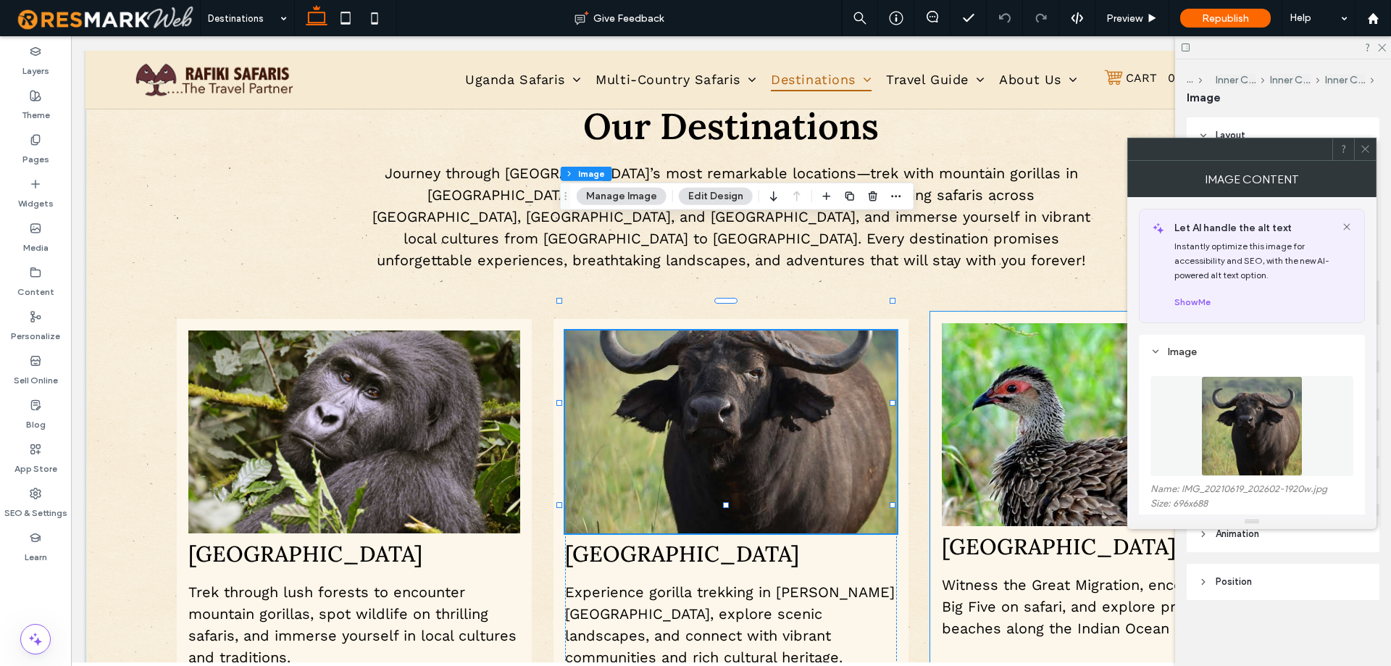
click at [1010, 323] on img at bounding box center [1108, 424] width 332 height 203
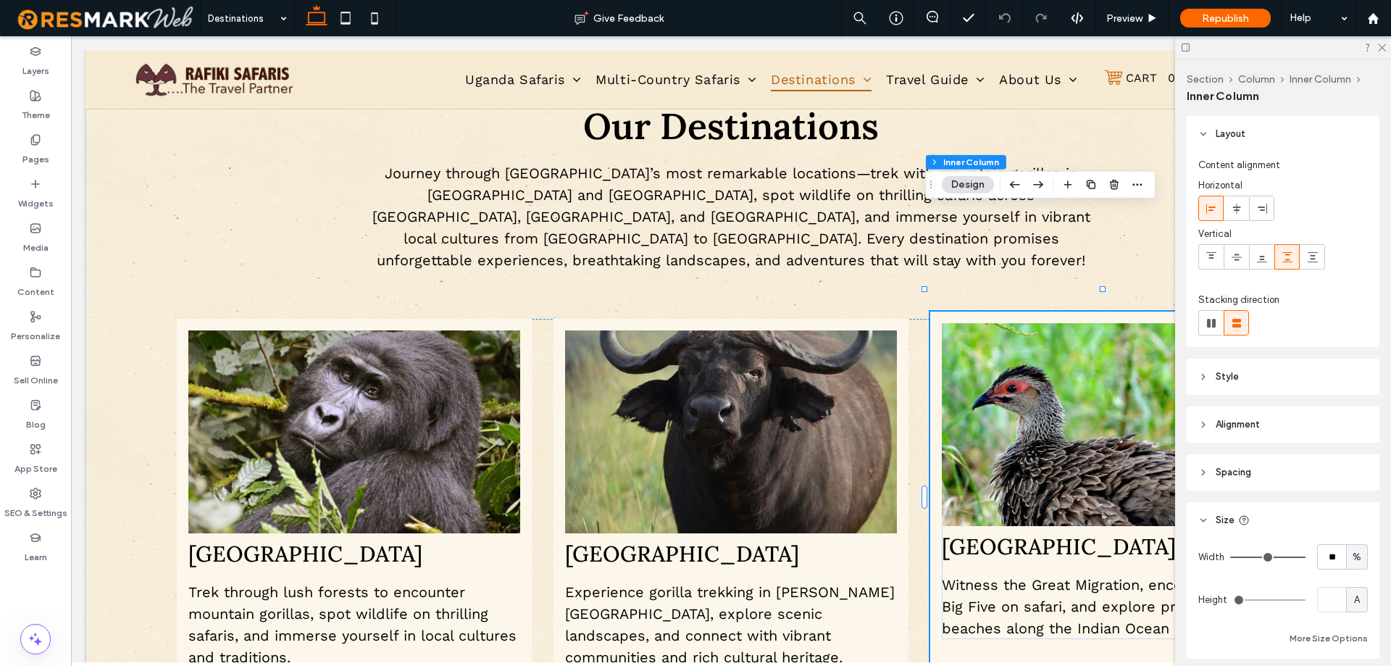
click at [1010, 323] on img at bounding box center [1108, 424] width 332 height 203
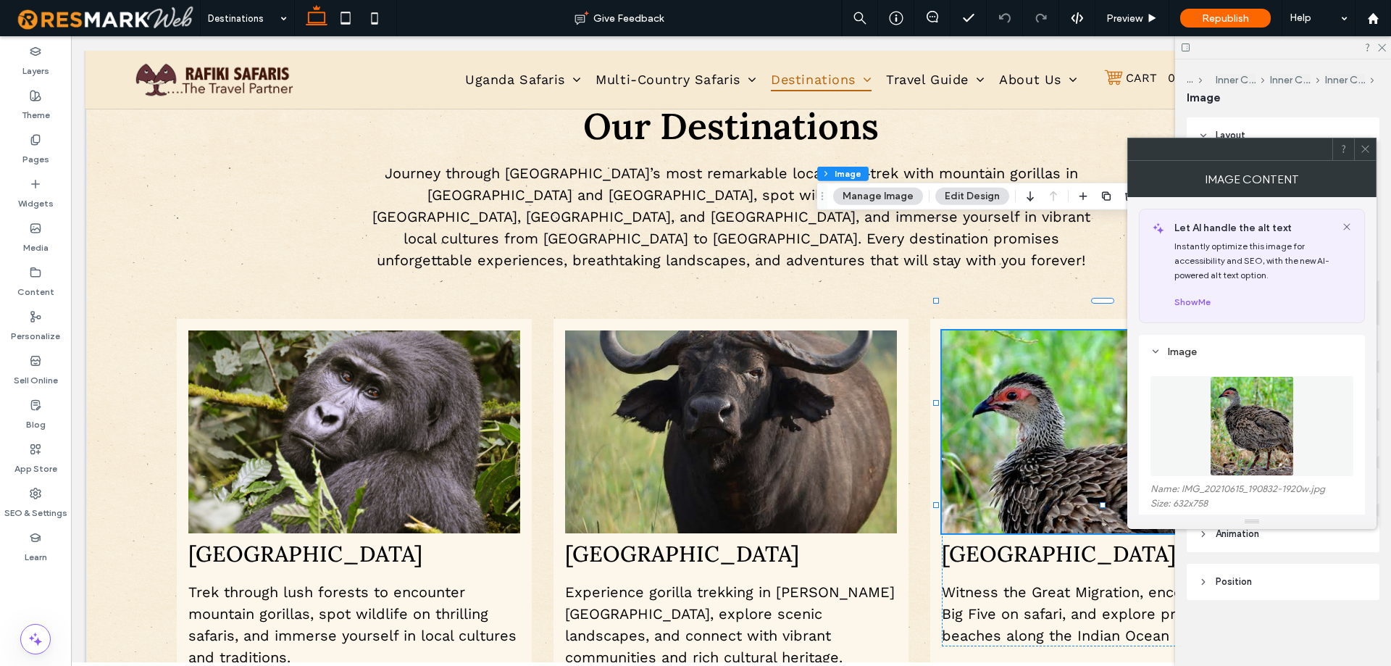
click at [1294, 413] on figure at bounding box center [1251, 426] width 203 height 100
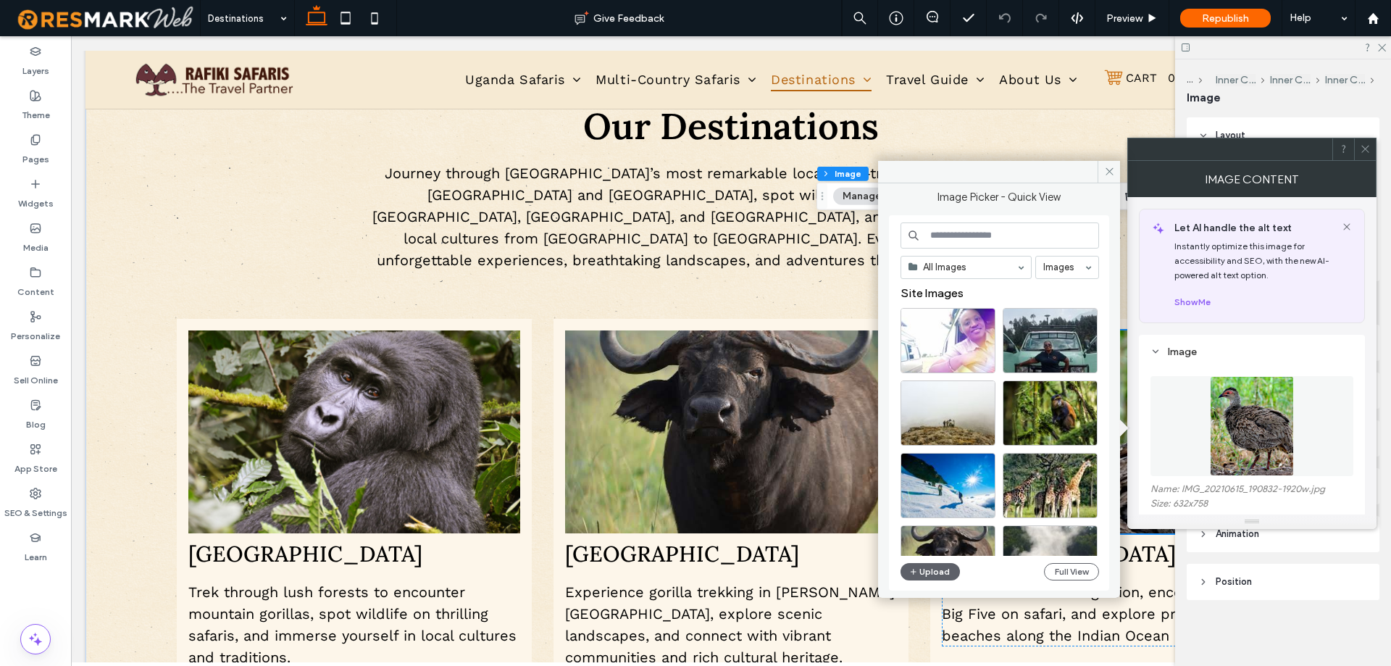
click at [963, 234] on input at bounding box center [999, 235] width 198 height 26
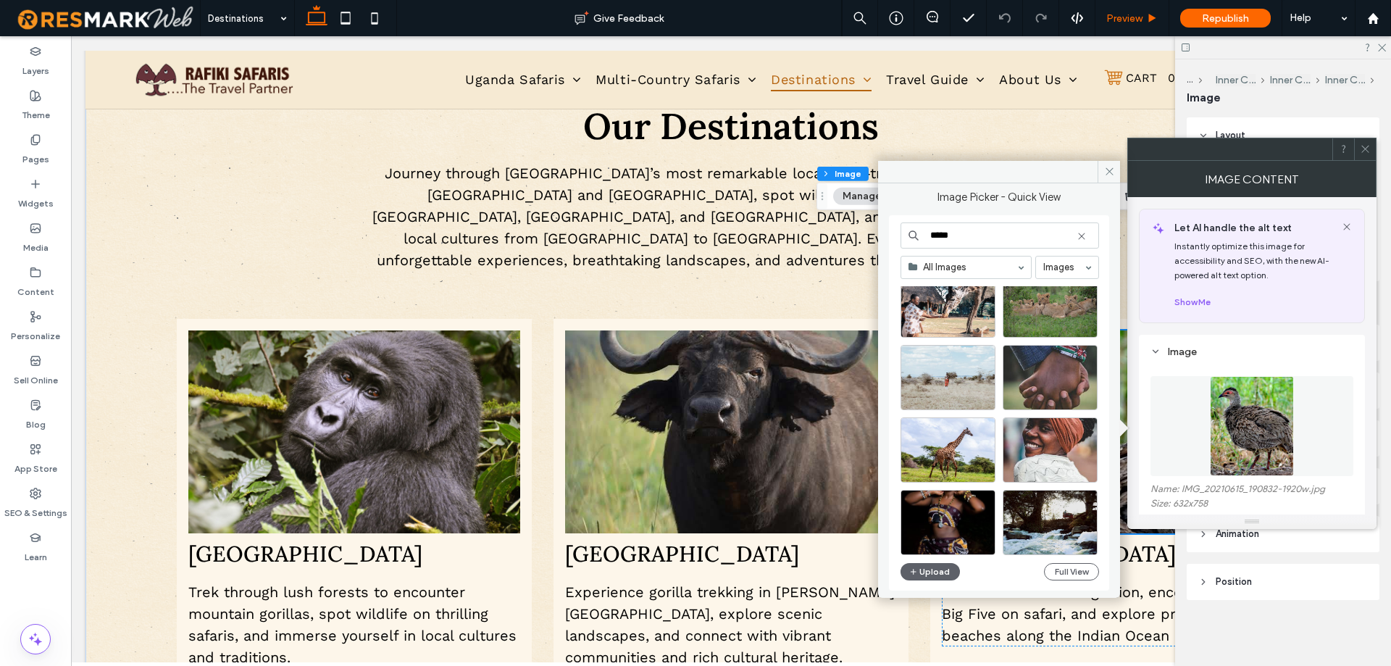
scroll to position [0, 0]
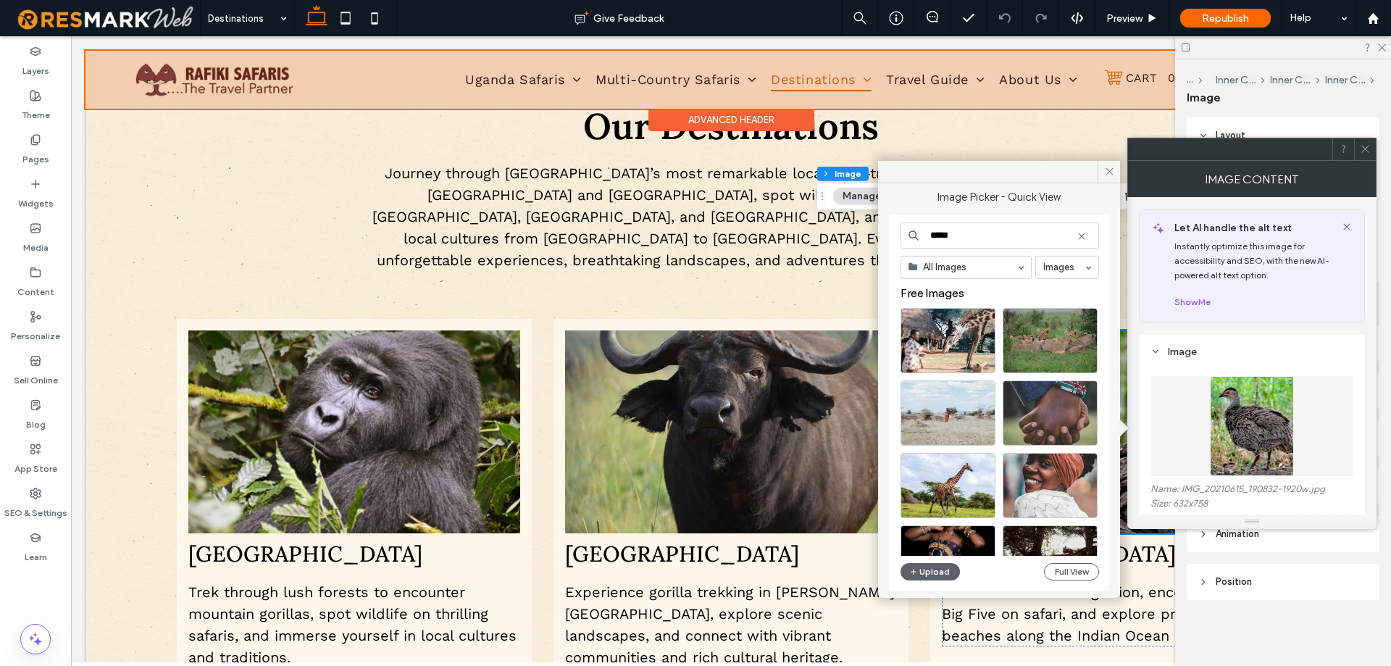
type input "*****"
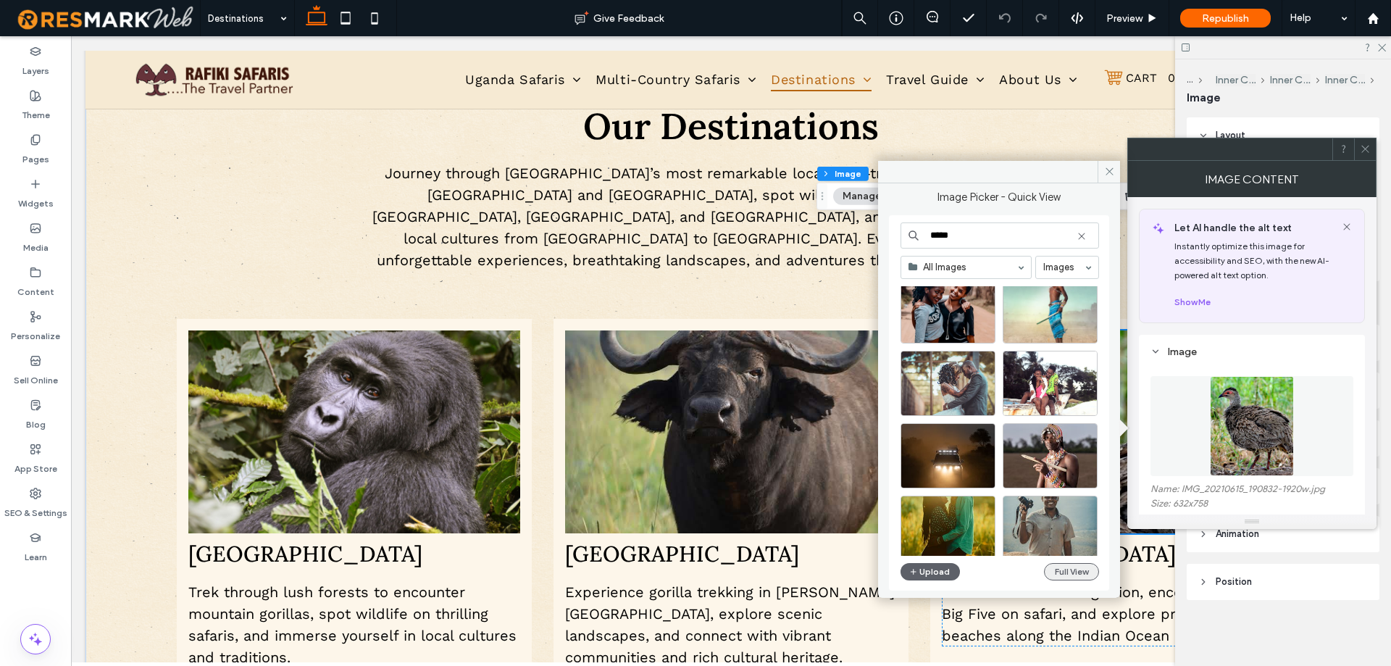
scroll to position [579, 0]
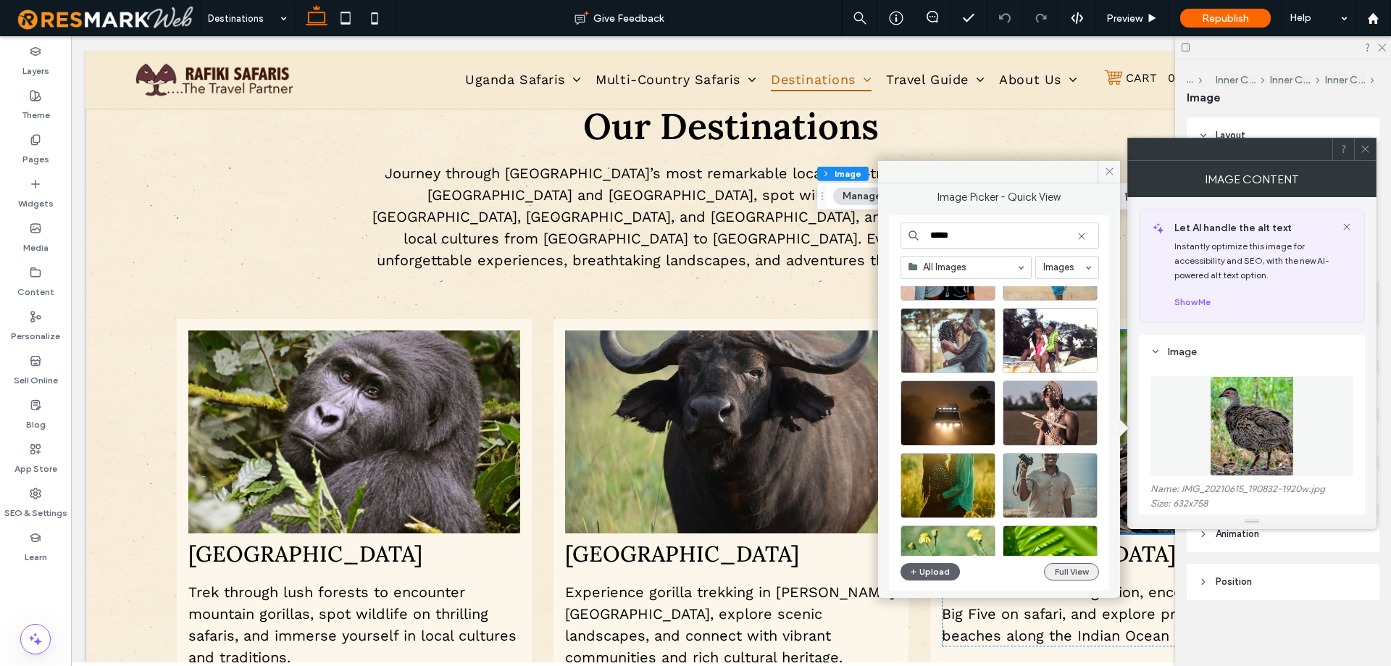
click at [1083, 575] on button "Full View" at bounding box center [1071, 571] width 55 height 17
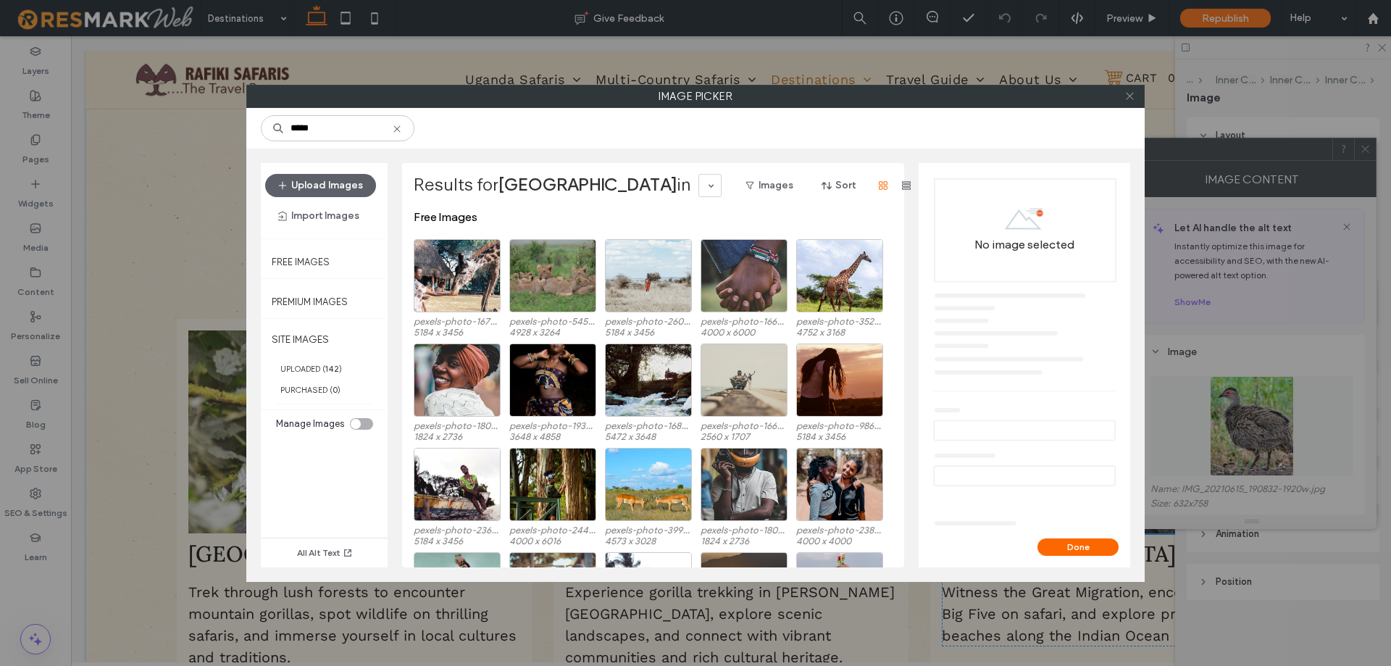
click at [1129, 95] on icon at bounding box center [1129, 96] width 11 height 11
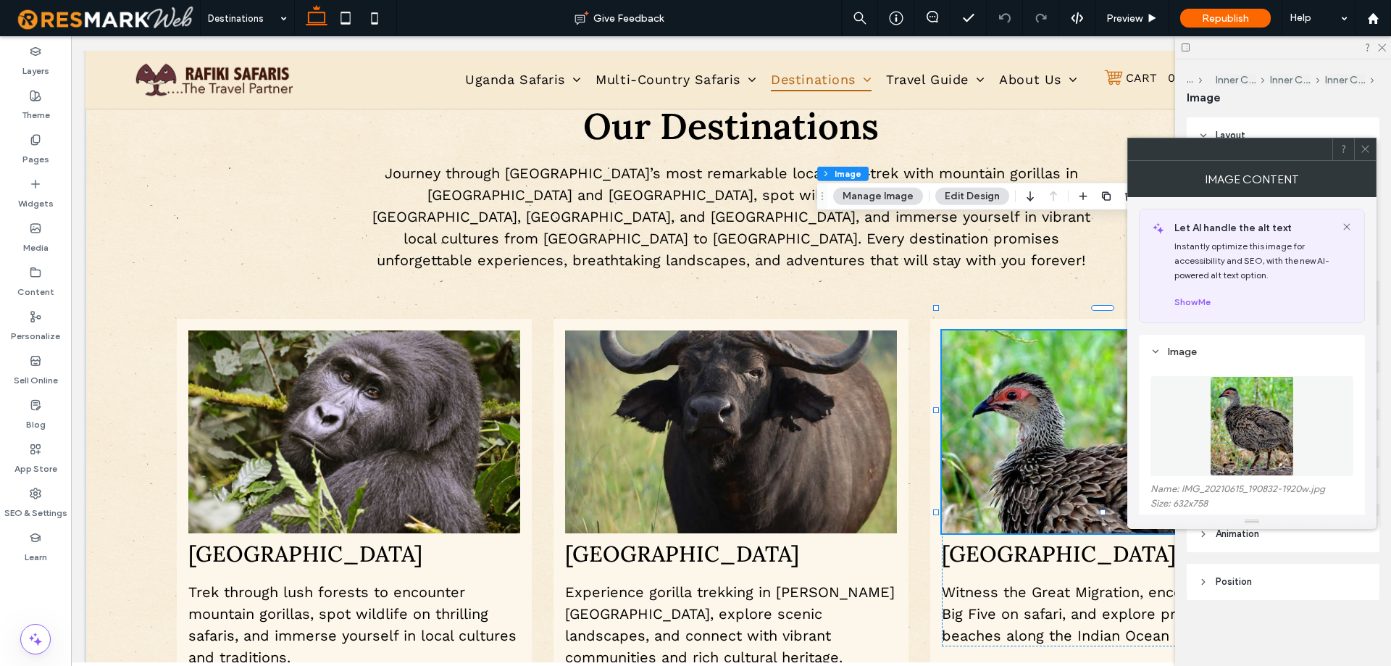
click at [1368, 147] on icon at bounding box center [1364, 148] width 11 height 11
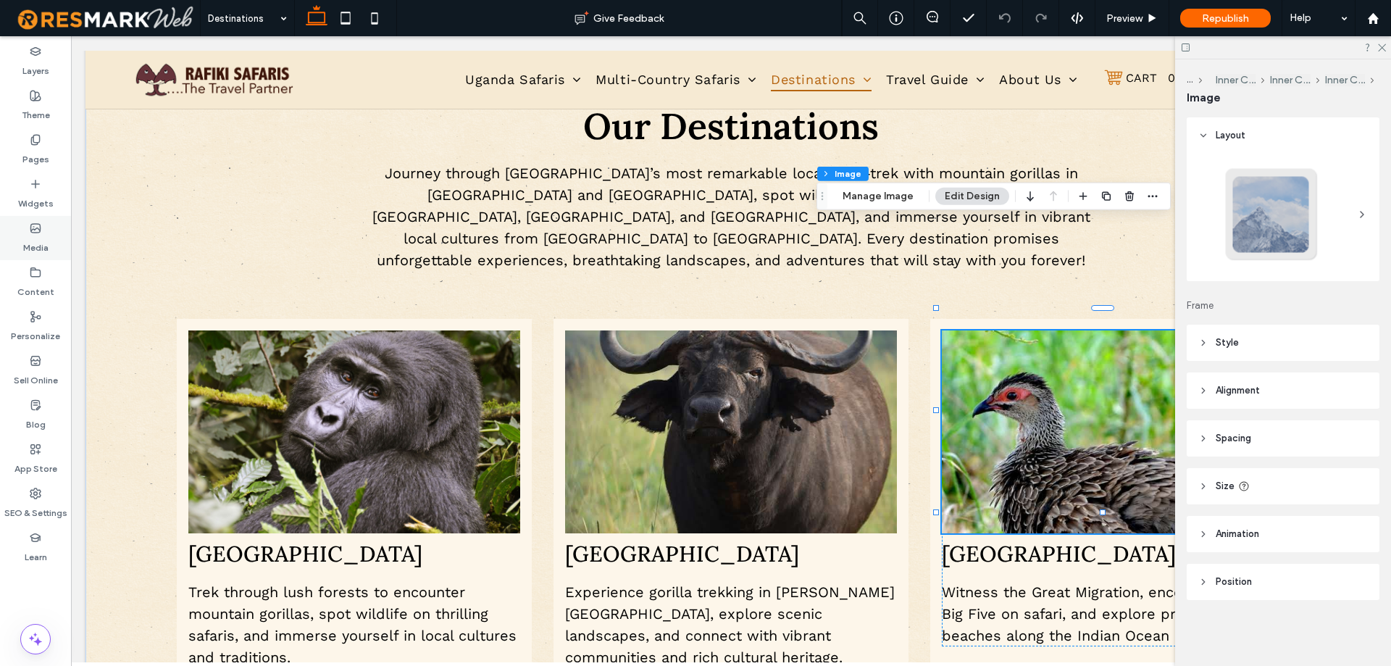
click at [24, 241] on label "Media" at bounding box center [35, 244] width 25 height 20
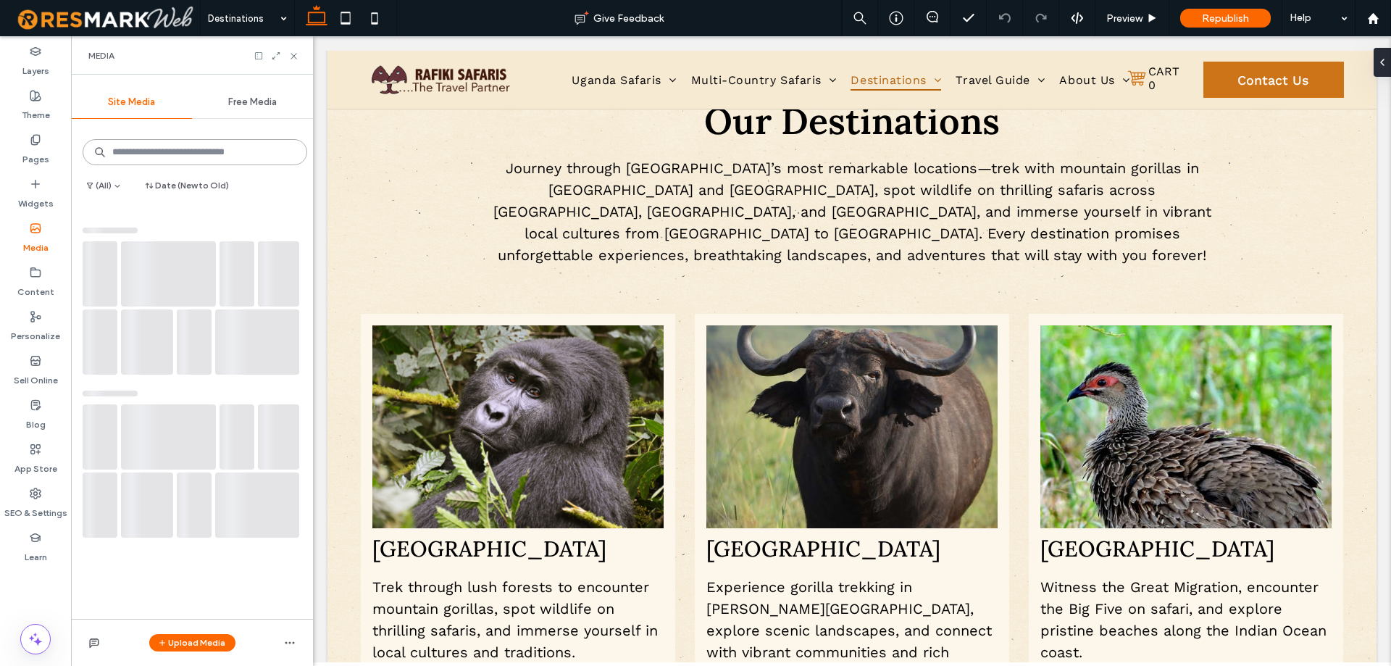
click at [189, 151] on input at bounding box center [195, 152] width 225 height 26
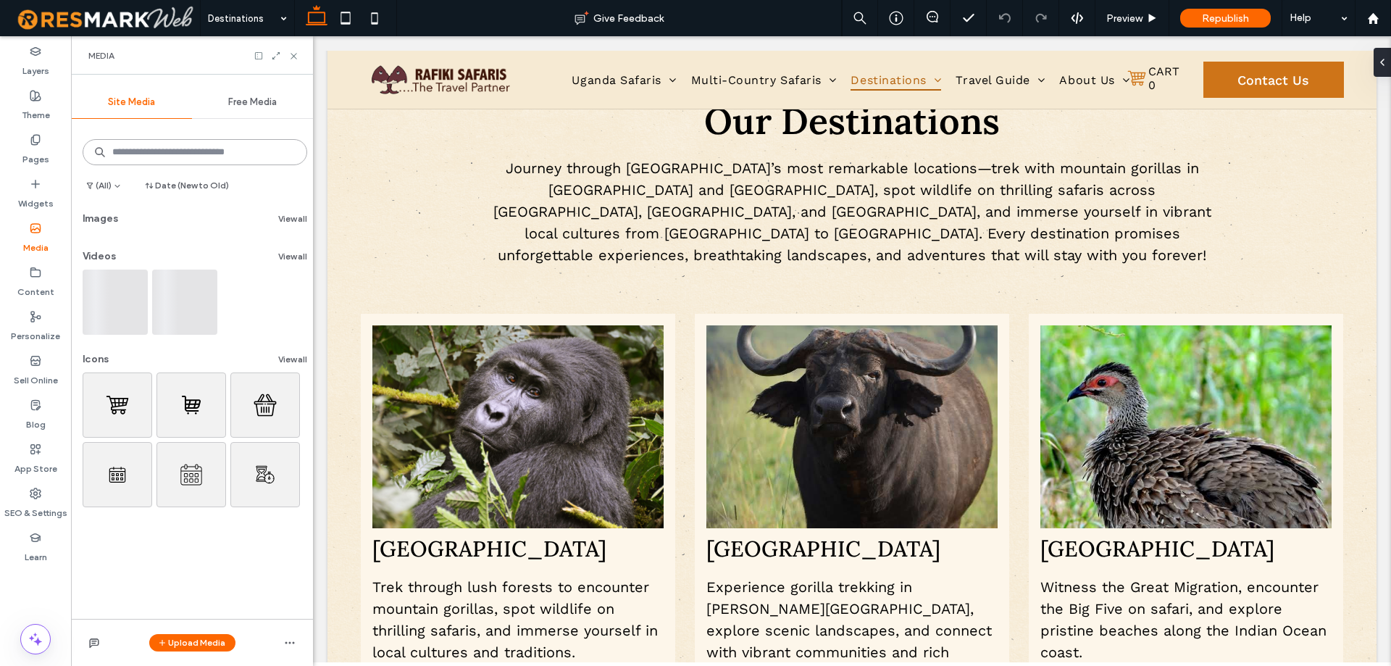
scroll to position [2007, 0]
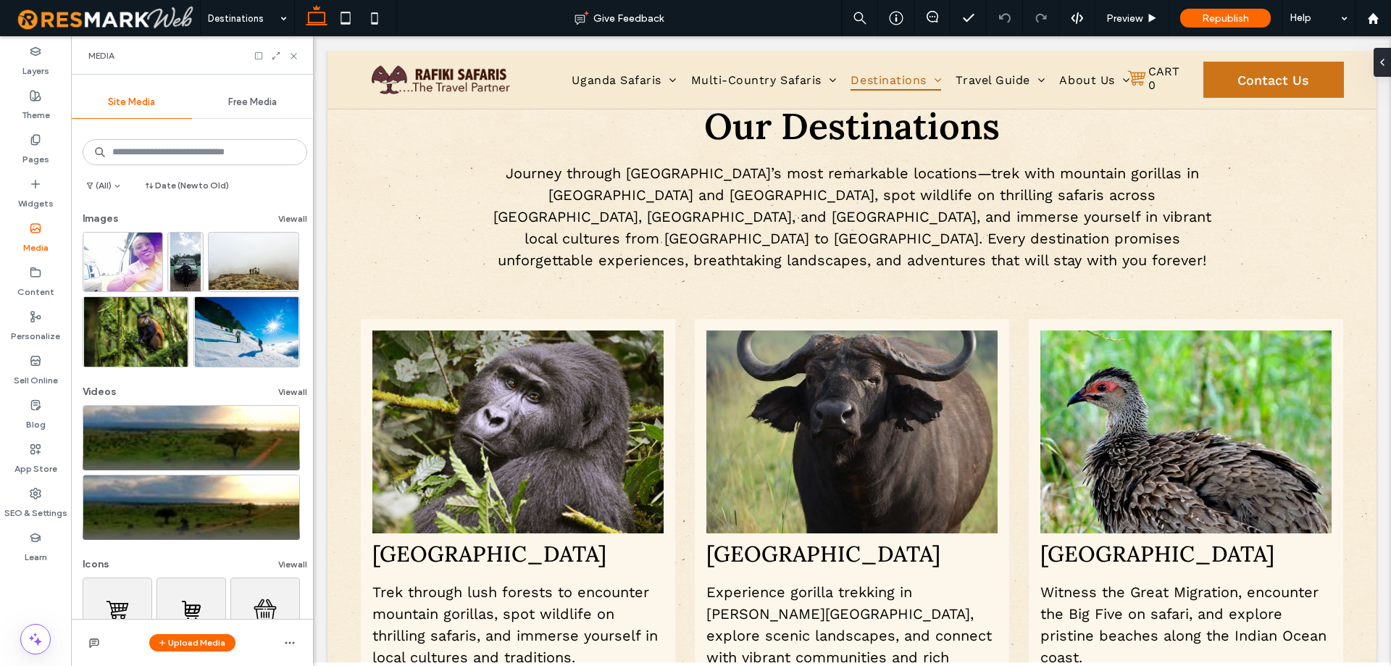
click at [261, 98] on span "Free Media" at bounding box center [252, 102] width 49 height 12
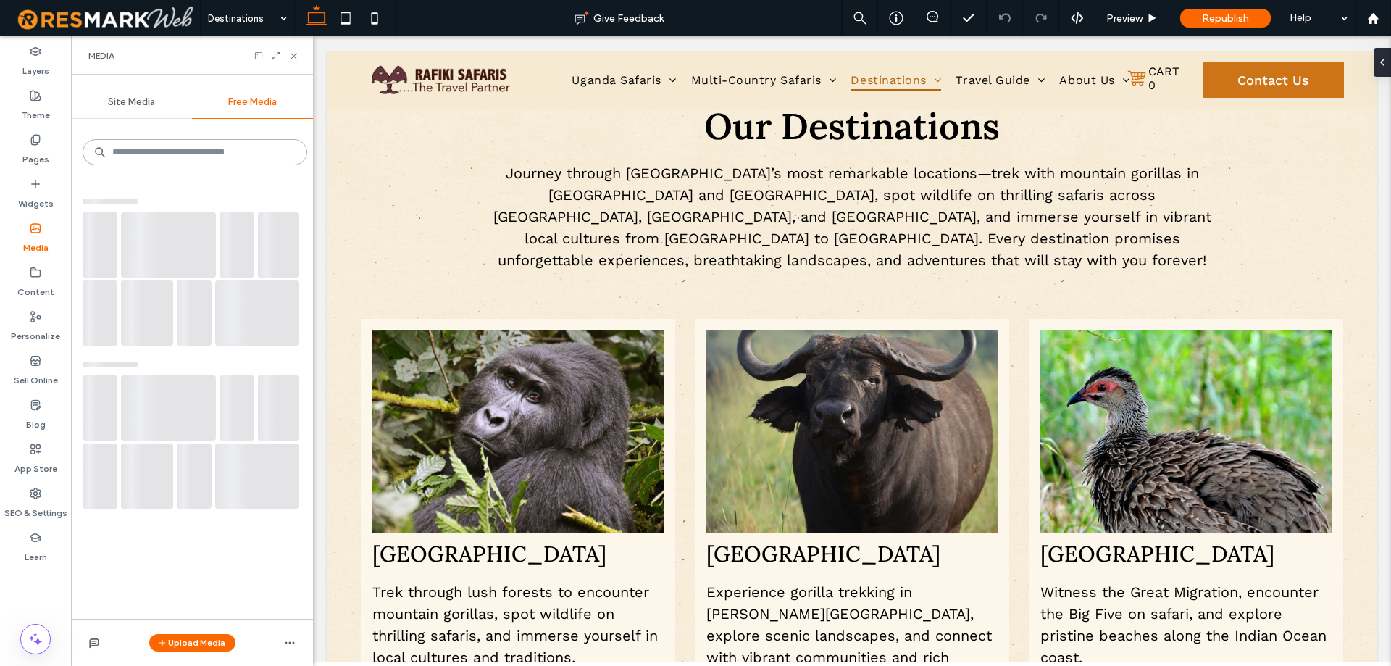
click at [173, 151] on input at bounding box center [195, 152] width 225 height 26
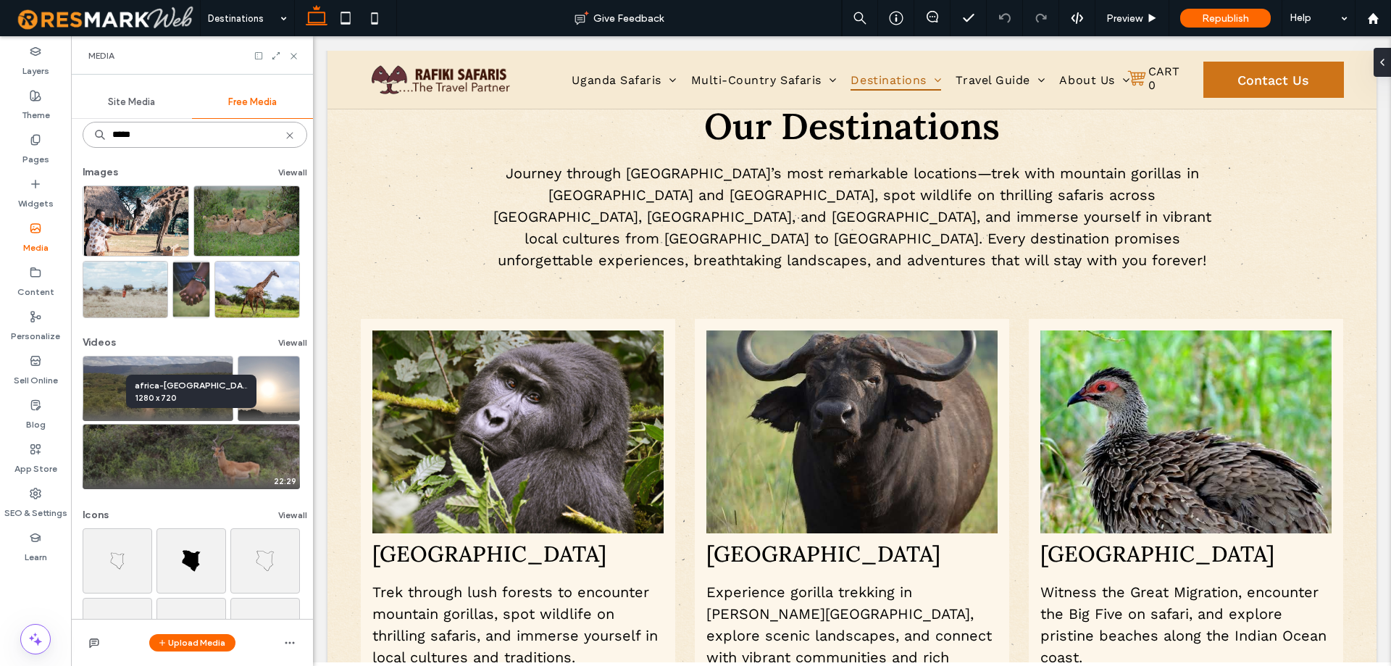
scroll to position [0, 0]
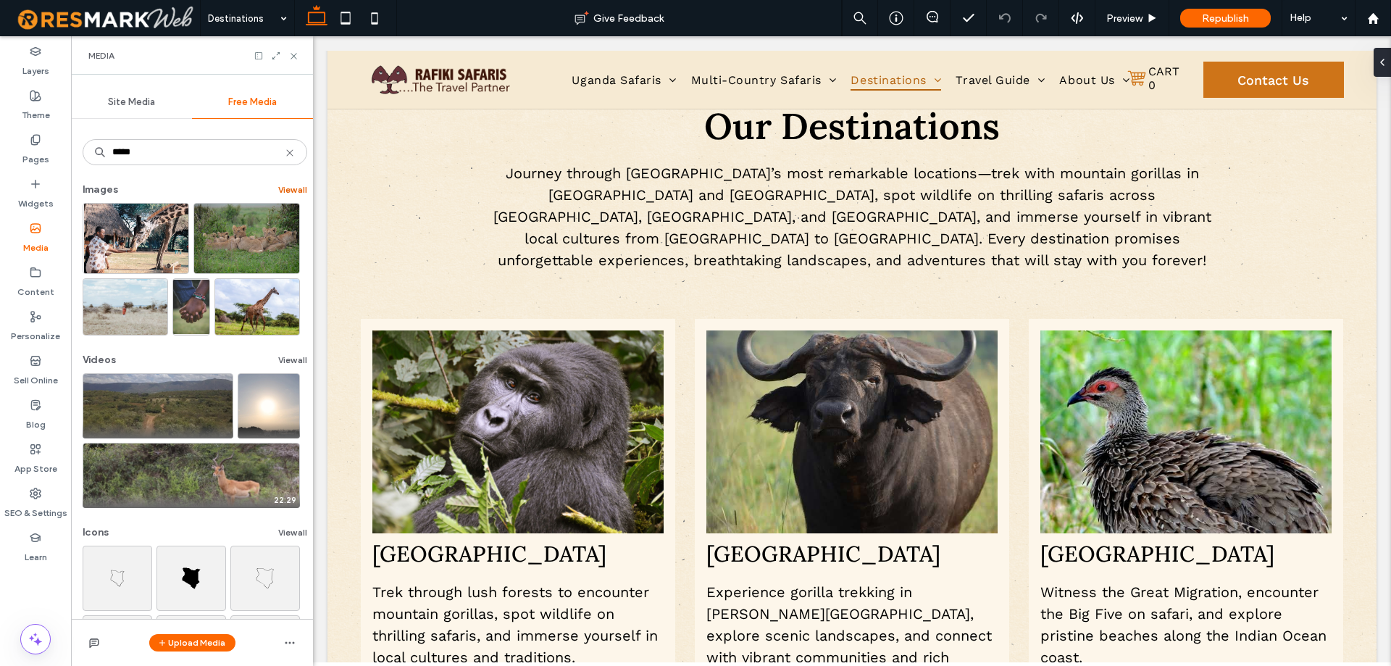
click at [282, 193] on button "View all" at bounding box center [292, 189] width 29 height 17
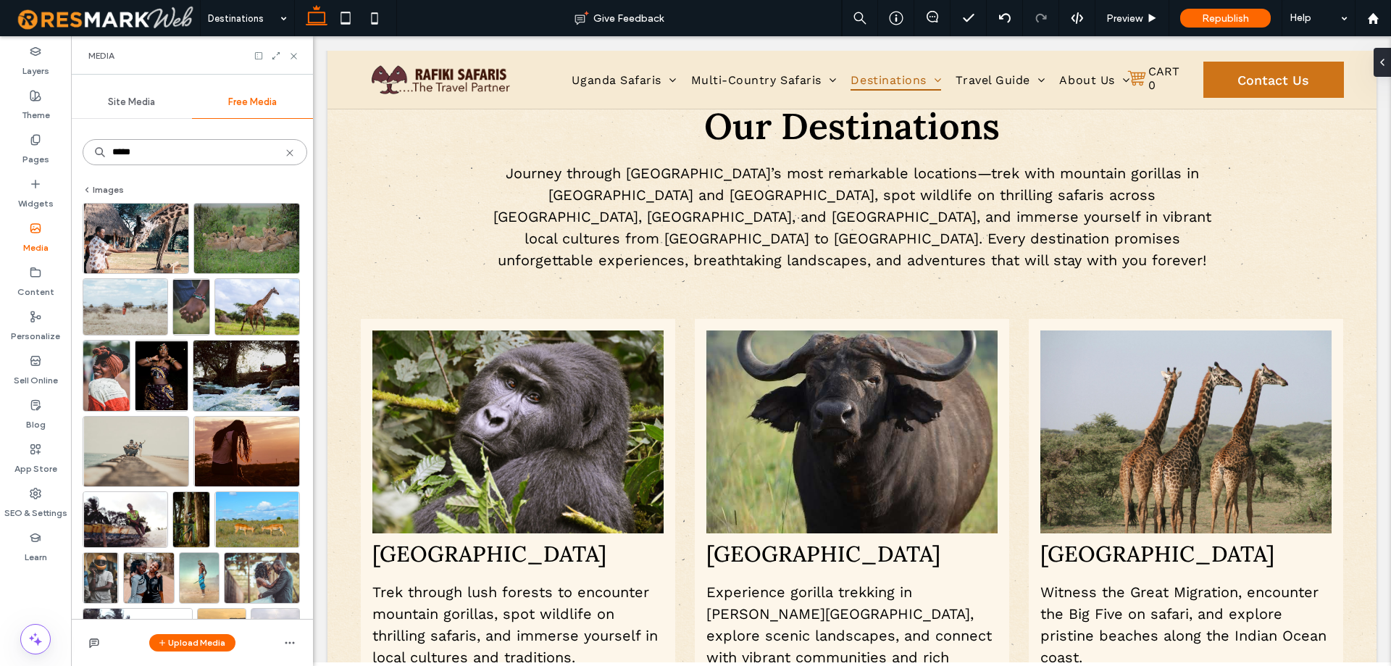
click at [251, 159] on input "*****" at bounding box center [195, 152] width 225 height 26
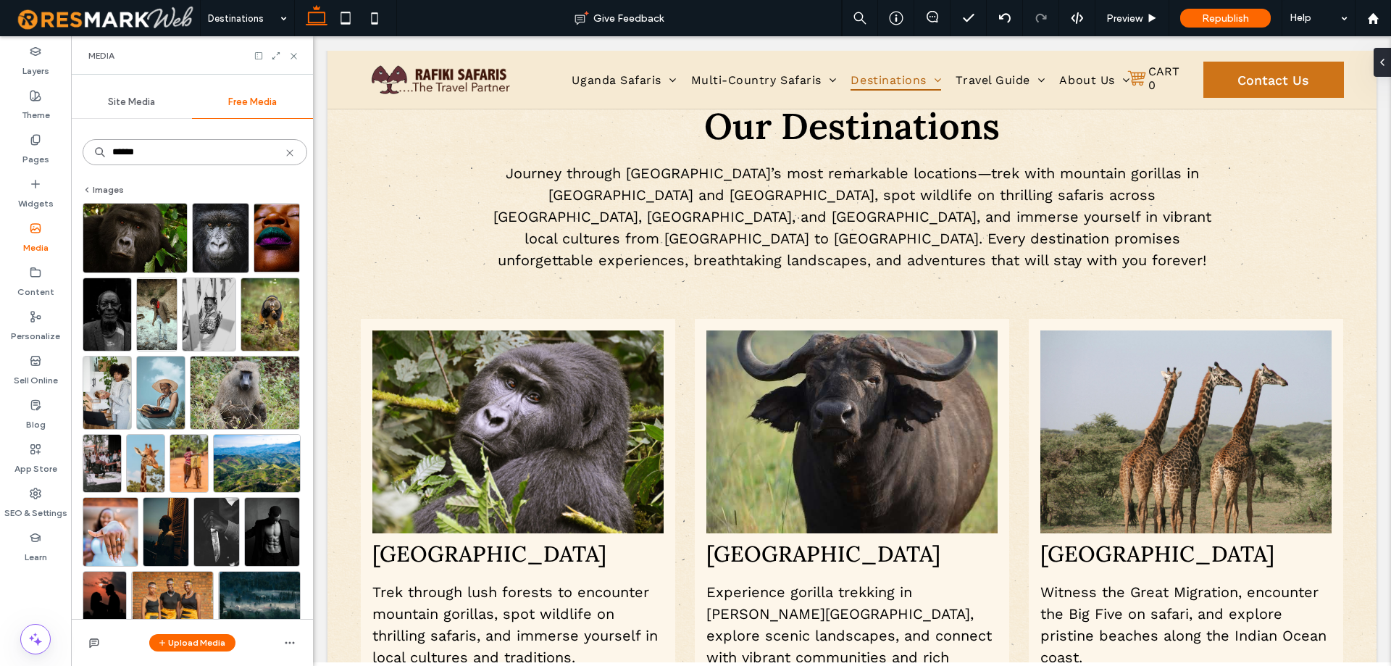
click at [238, 155] on input "******" at bounding box center [195, 152] width 225 height 26
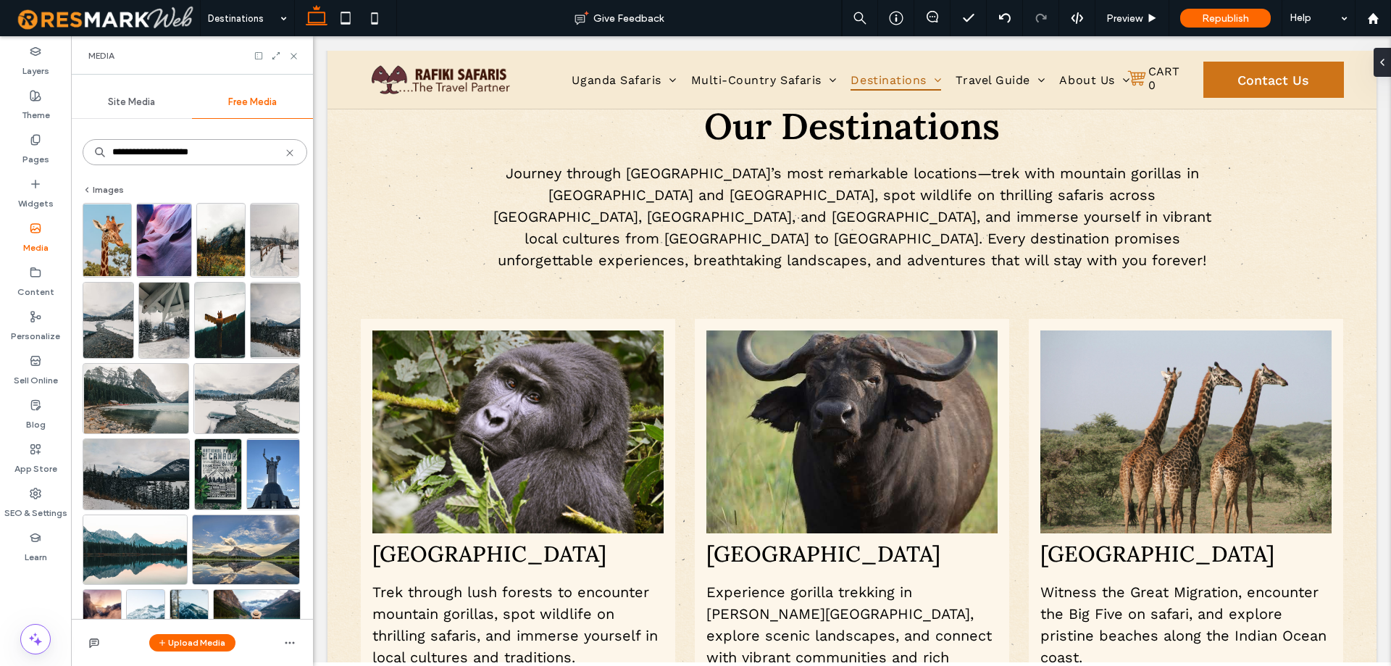
click at [167, 143] on input "**********" at bounding box center [195, 152] width 225 height 26
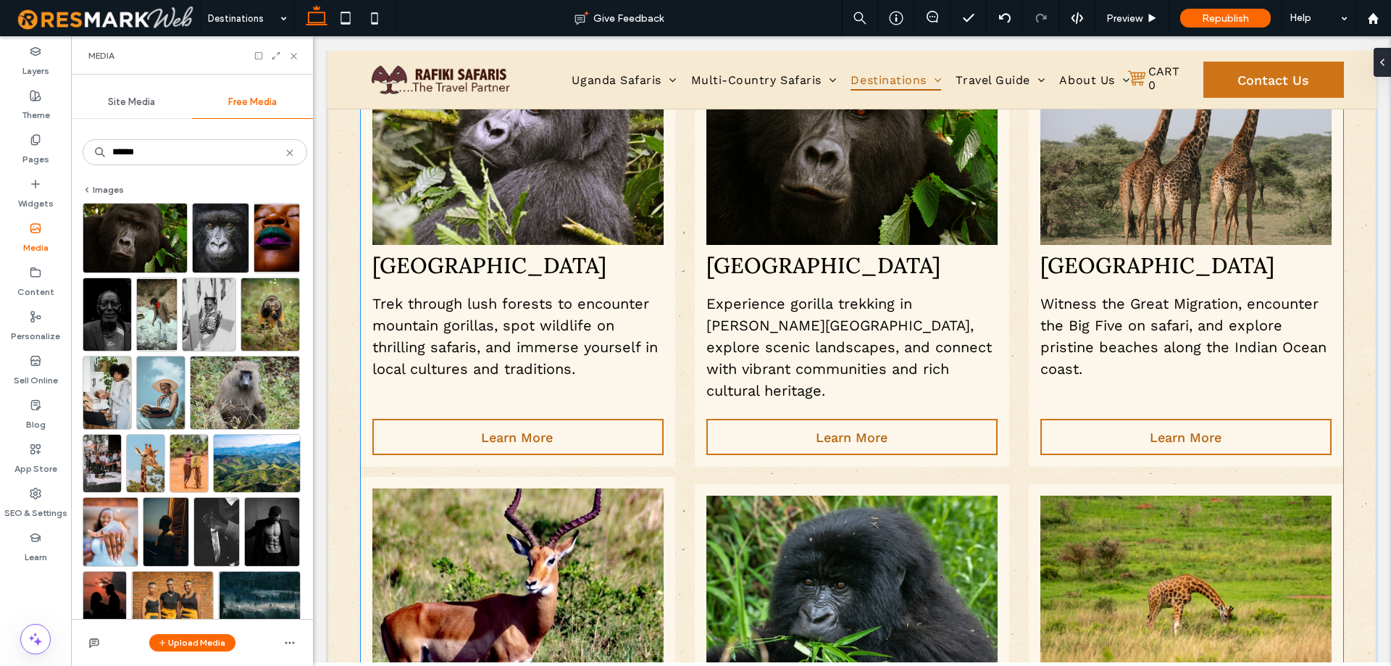
scroll to position [2369, 0]
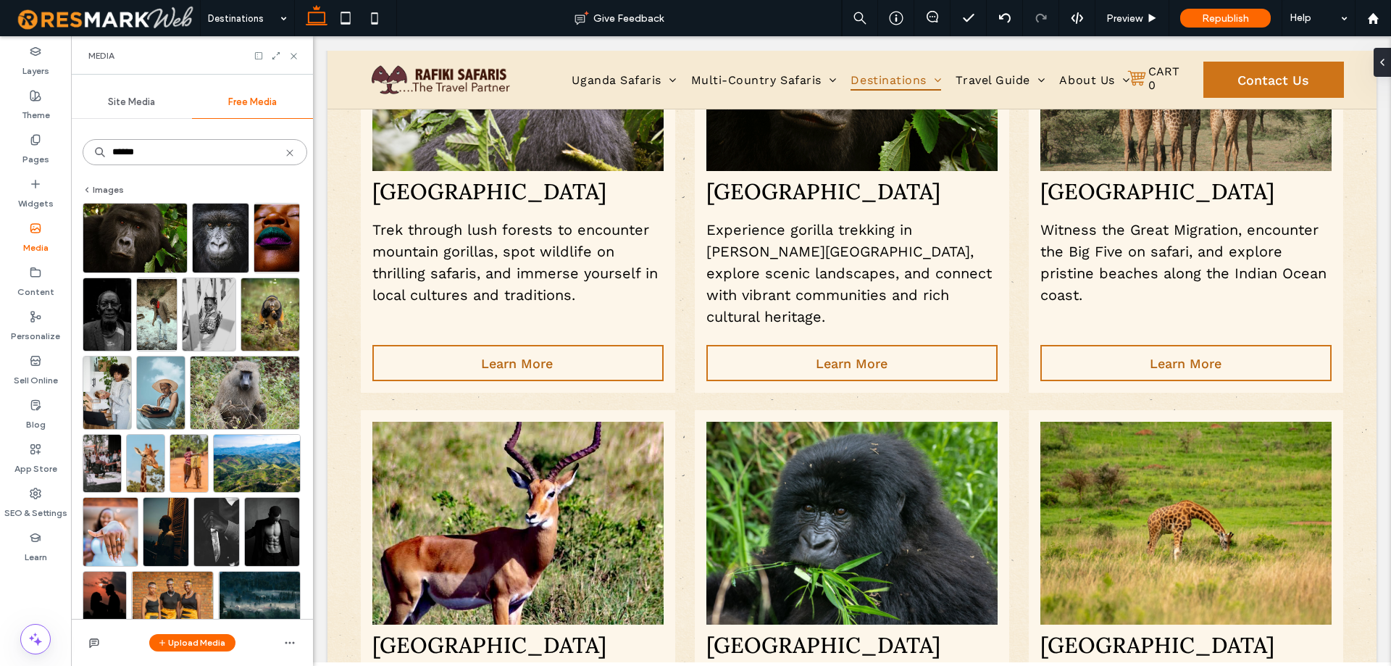
click at [158, 156] on input "******" at bounding box center [195, 152] width 225 height 26
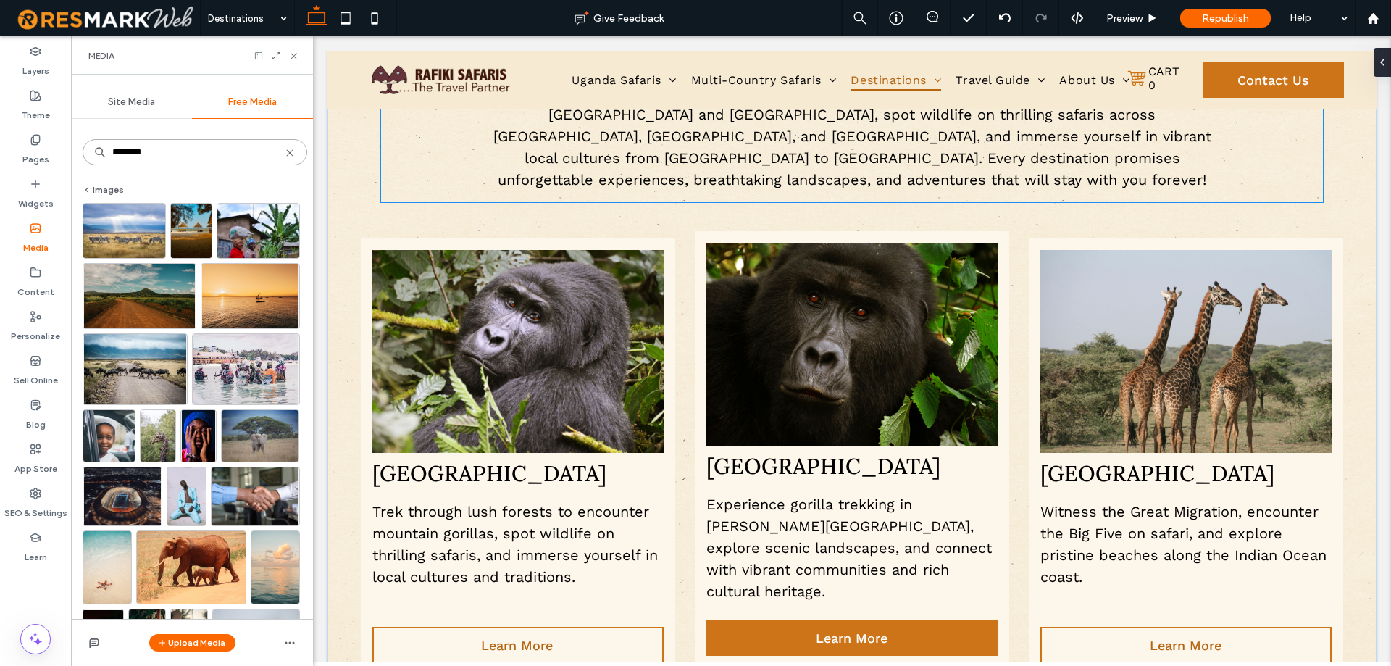
scroll to position [2441, 0]
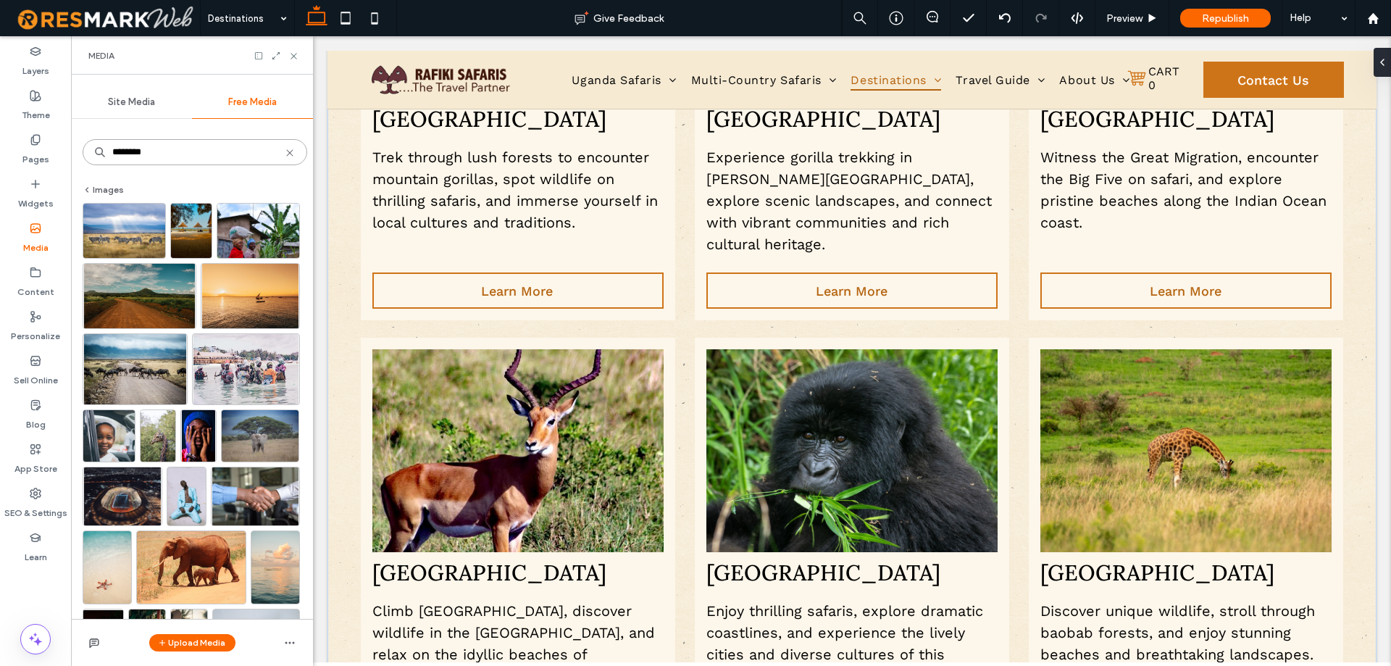
type input "********"
